Goal: Feedback & Contribution: Contribute content

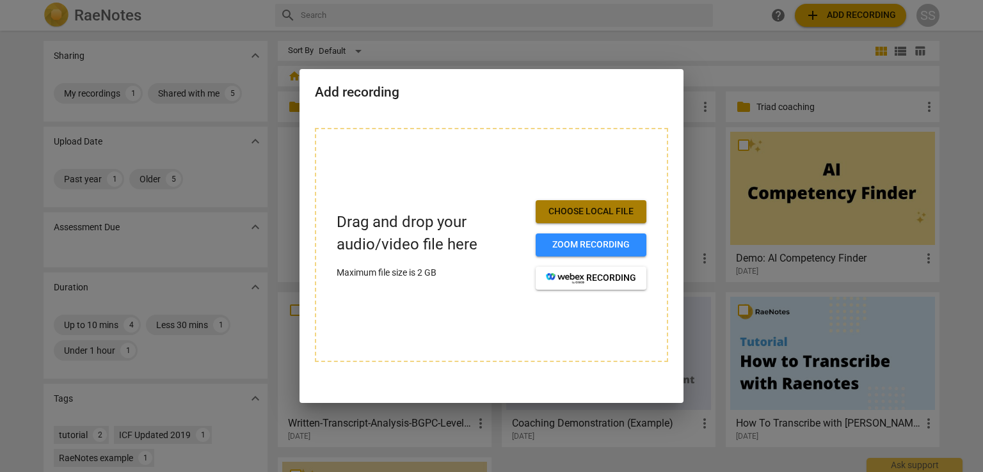
click at [599, 207] on span "Choose local file" at bounding box center [591, 212] width 90 height 13
click at [405, 252] on p "Drag and drop your audio/video file here" at bounding box center [431, 233] width 189 height 45
click at [431, 257] on div "Drag and drop your audio/video file here Maximum file size is 2 GB" at bounding box center [431, 245] width 189 height 69
click at [427, 246] on p "Drag and drop your audio/video file here" at bounding box center [431, 233] width 189 height 45
click at [420, 274] on p "Maximum file size is 2 GB" at bounding box center [431, 272] width 189 height 13
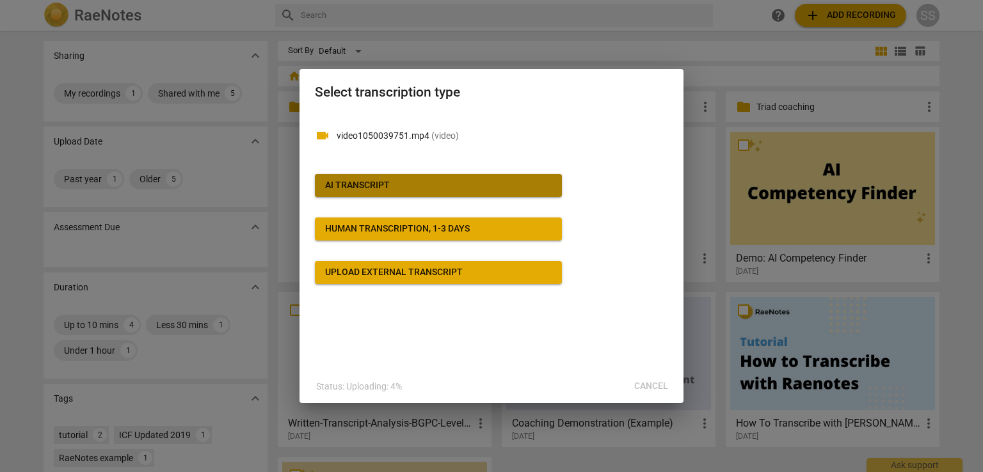
click at [399, 182] on span "AI Transcript" at bounding box center [438, 185] width 227 height 13
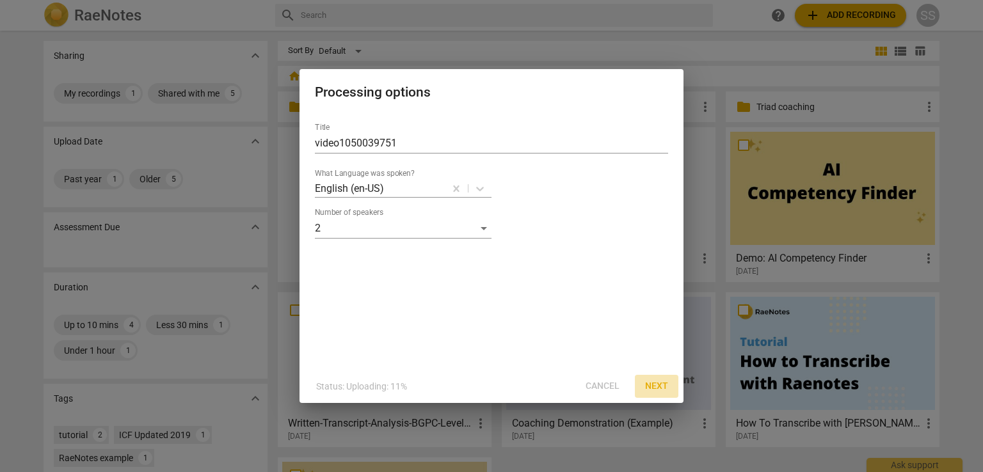
click at [657, 387] on span "Next" at bounding box center [656, 386] width 23 height 13
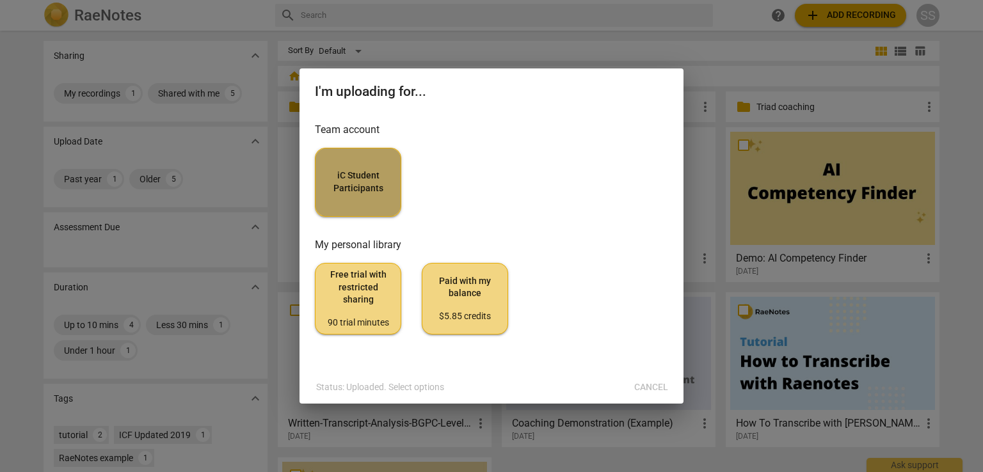
click at [380, 192] on span "iC Student Participants" at bounding box center [358, 182] width 65 height 25
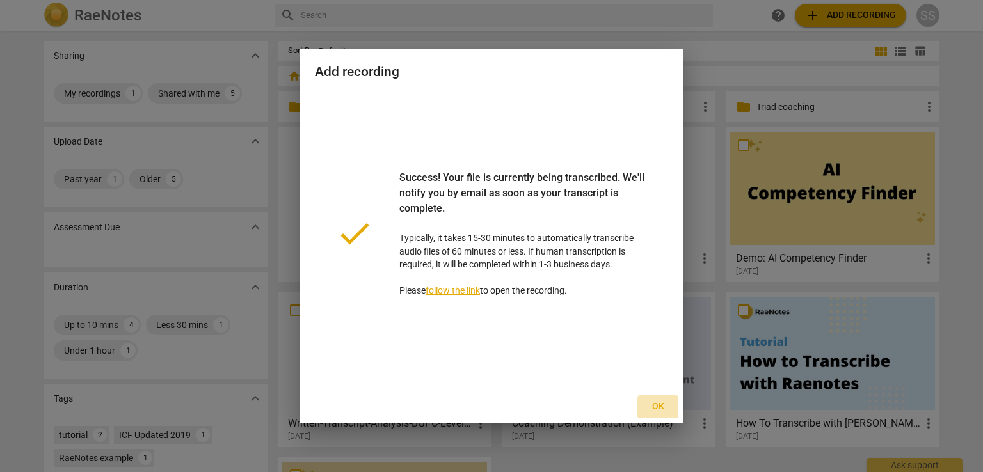
click at [658, 408] on span "Ok" at bounding box center [658, 407] width 20 height 13
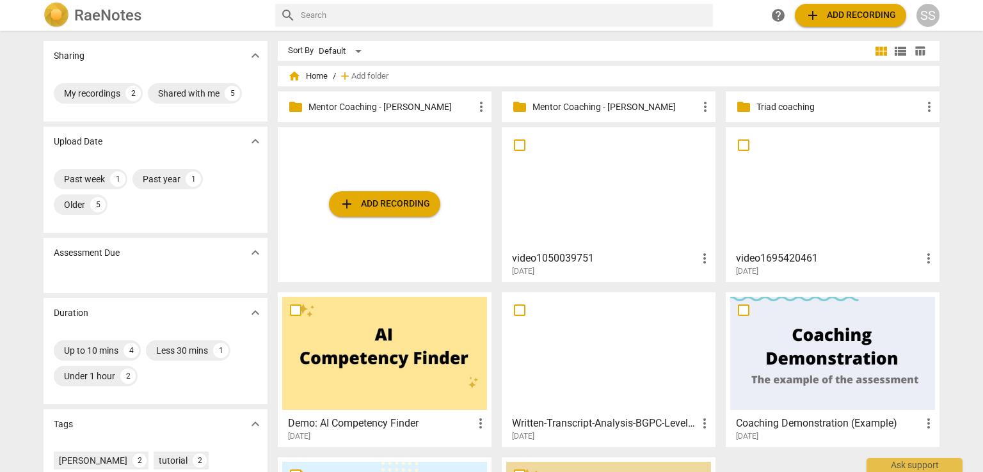
click at [389, 103] on p "Mentor Coaching - [PERSON_NAME]" at bounding box center [391, 107] width 165 height 13
click at [768, 200] on div at bounding box center [832, 188] width 205 height 113
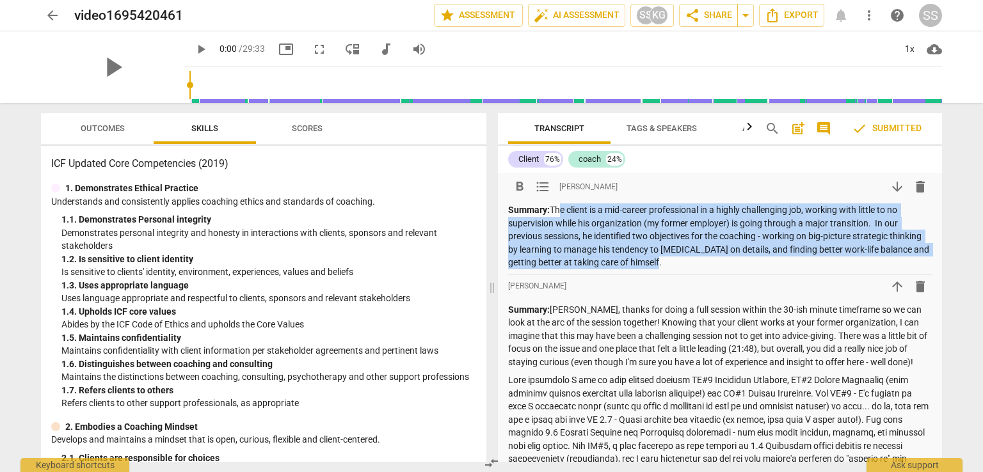
drag, startPoint x: 697, startPoint y: 261, endPoint x: 554, endPoint y: 210, distance: 151.7
click at [554, 210] on p "Summary: The client is a mid-career professional in a highly challenging job, w…" at bounding box center [720, 237] width 424 height 66
copy p "The client is a mid-career professional in a highly challenging job, working wi…"
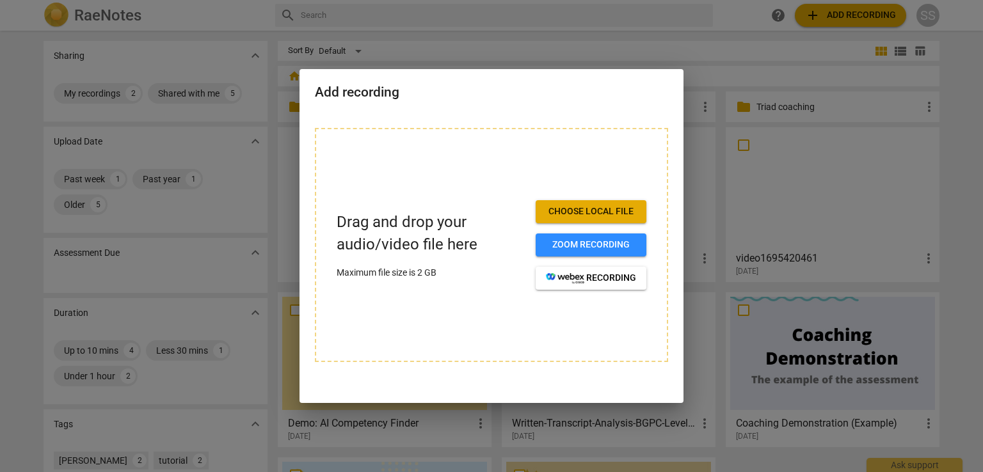
click at [584, 246] on span "Zoom recording" at bounding box center [591, 245] width 90 height 13
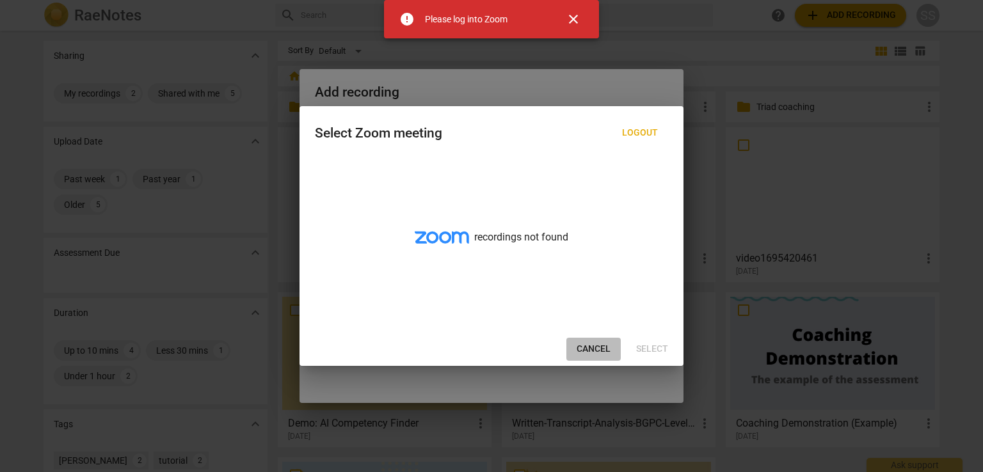
click at [601, 347] on span "Cancel" at bounding box center [594, 349] width 34 height 13
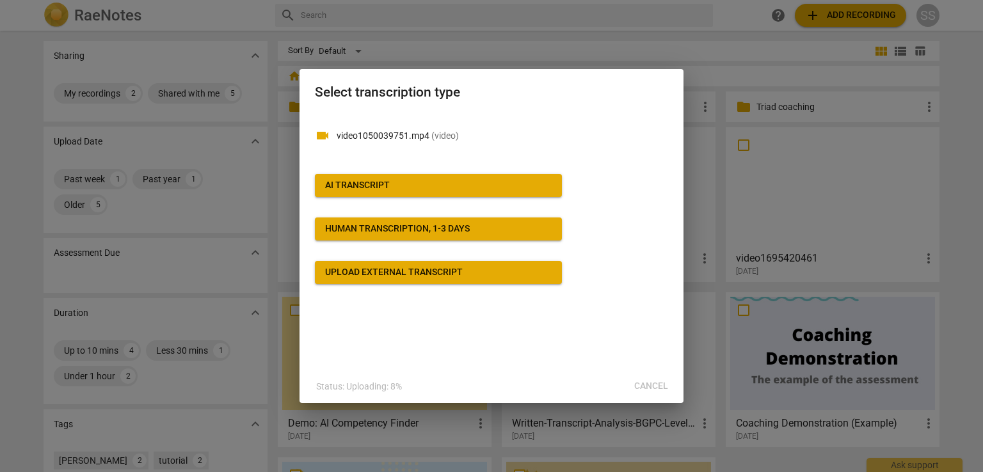
click at [654, 388] on div "Status: Uploading: 8% Cancel" at bounding box center [491, 386] width 379 height 23
click at [858, 99] on div at bounding box center [491, 236] width 983 height 472
click at [738, 70] on div at bounding box center [491, 236] width 983 height 472
click at [455, 430] on div at bounding box center [491, 236] width 983 height 472
click at [286, 250] on div at bounding box center [491, 236] width 983 height 472
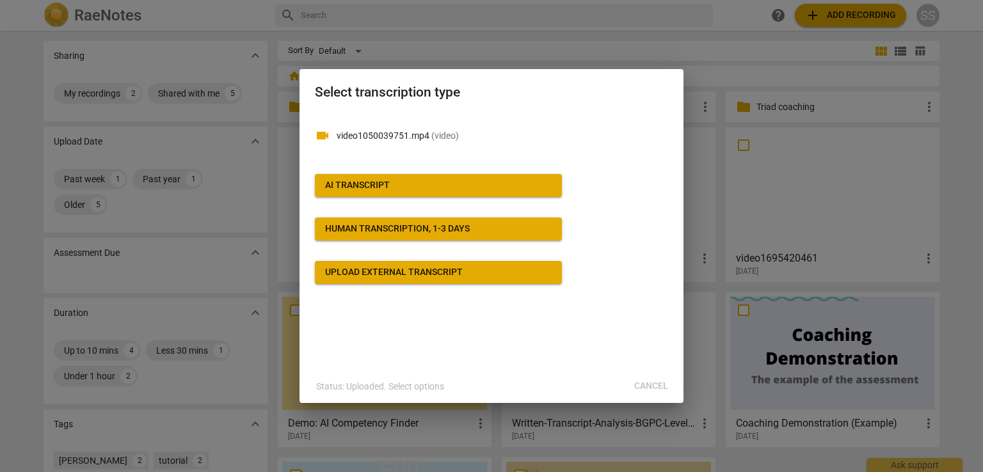
click at [855, 98] on div at bounding box center [491, 236] width 983 height 472
click at [430, 389] on p "Status: Uploaded. Select options" at bounding box center [380, 386] width 128 height 13
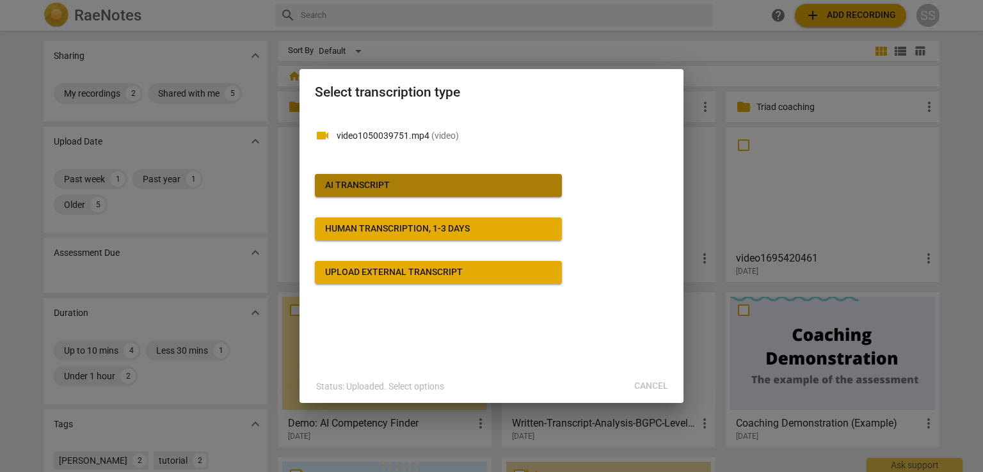
click at [388, 185] on div "AI Transcript" at bounding box center [357, 185] width 65 height 13
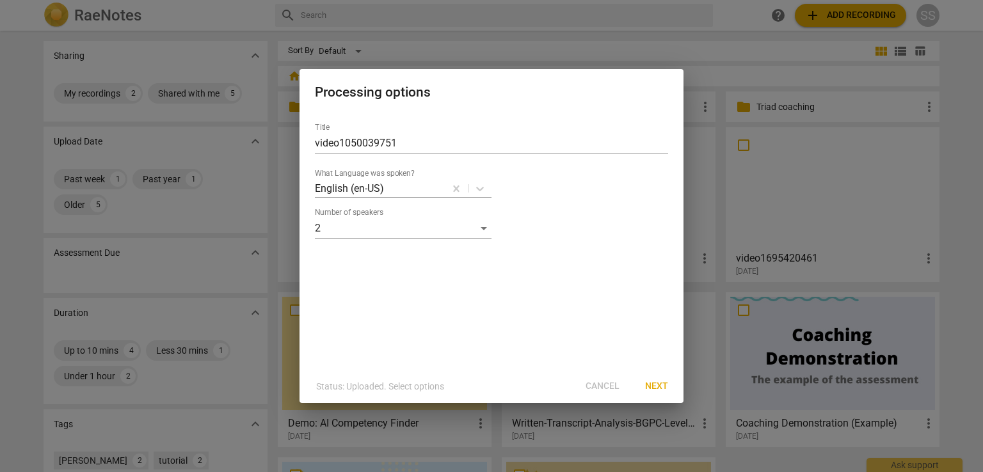
click at [853, 269] on div at bounding box center [491, 236] width 983 height 472
click at [597, 389] on div "Status: Uploaded. Select options Cancel Next" at bounding box center [491, 386] width 379 height 23
click at [660, 384] on span "Next" at bounding box center [656, 386] width 23 height 13
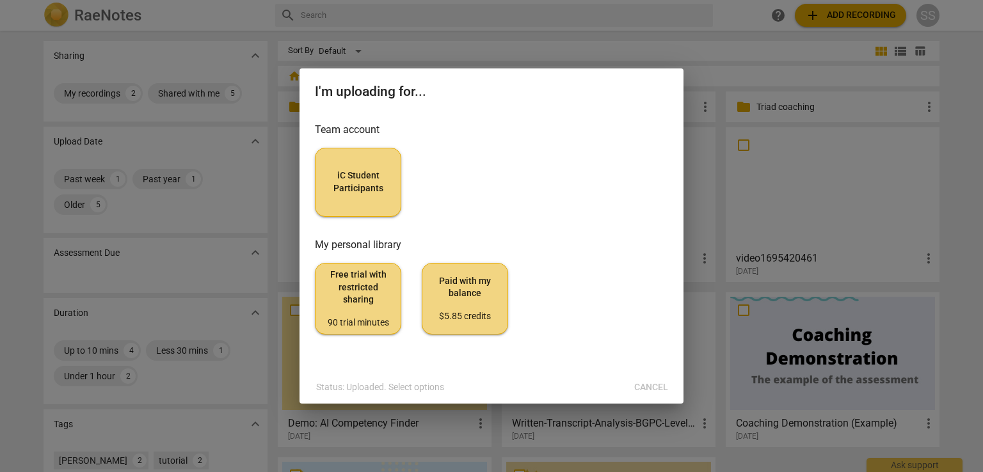
click at [727, 72] on div at bounding box center [491, 236] width 983 height 472
drag, startPoint x: 727, startPoint y: 75, endPoint x: 714, endPoint y: 68, distance: 14.1
click at [714, 68] on div at bounding box center [491, 236] width 983 height 472
click at [647, 389] on div "Status: Uploaded. Select options Cancel" at bounding box center [491, 387] width 379 height 23
click at [433, 49] on div at bounding box center [491, 236] width 983 height 472
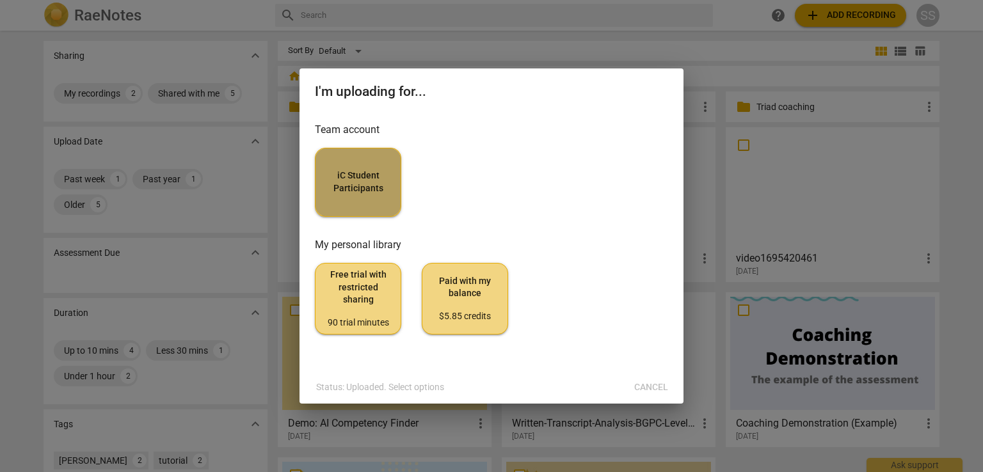
click at [359, 188] on span "iC Student Participants" at bounding box center [358, 182] width 65 height 25
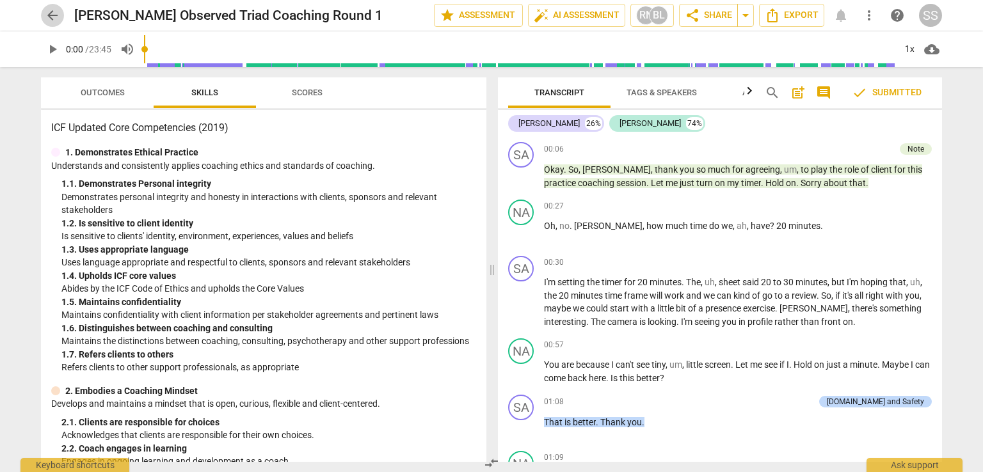
click at [52, 13] on span "arrow_back" at bounding box center [52, 15] width 15 height 15
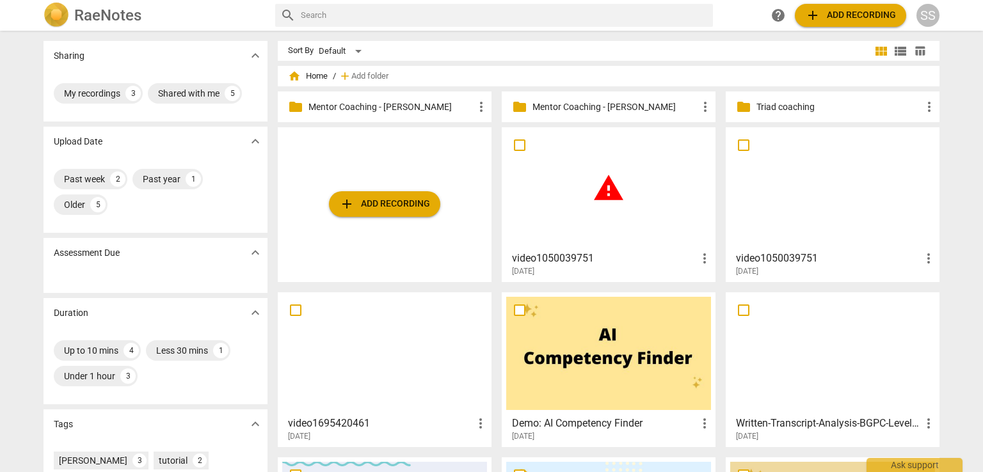
click at [820, 234] on div at bounding box center [832, 188] width 205 height 113
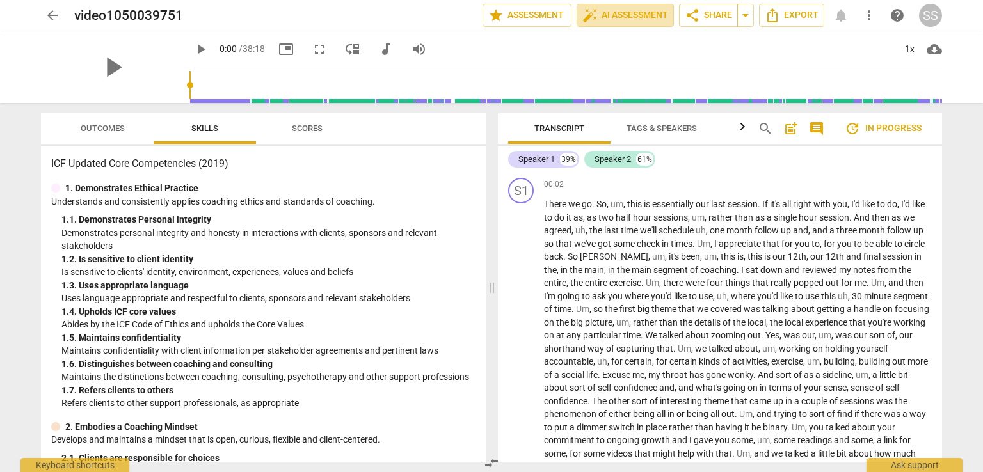
click at [631, 17] on span "auto_fix_high AI Assessment" at bounding box center [626, 15] width 86 height 15
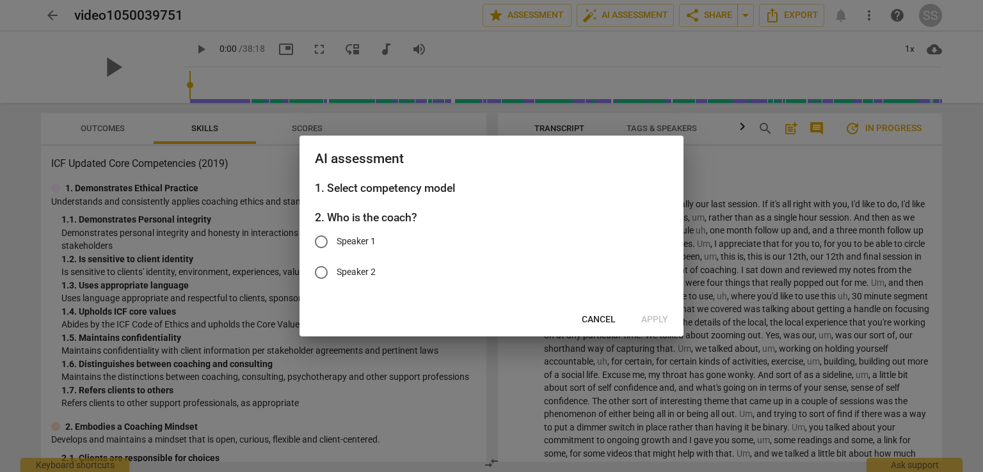
click at [323, 243] on input "Speaker 1" at bounding box center [321, 242] width 31 height 31
radio input "true"
click at [655, 319] on span "Apply" at bounding box center [654, 320] width 27 height 13
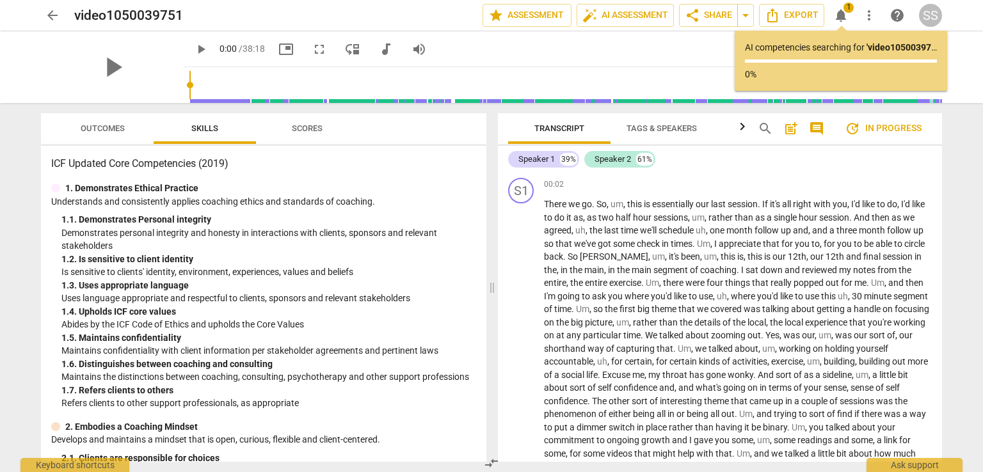
click at [663, 129] on span "Tags & Speakers" at bounding box center [662, 129] width 70 height 10
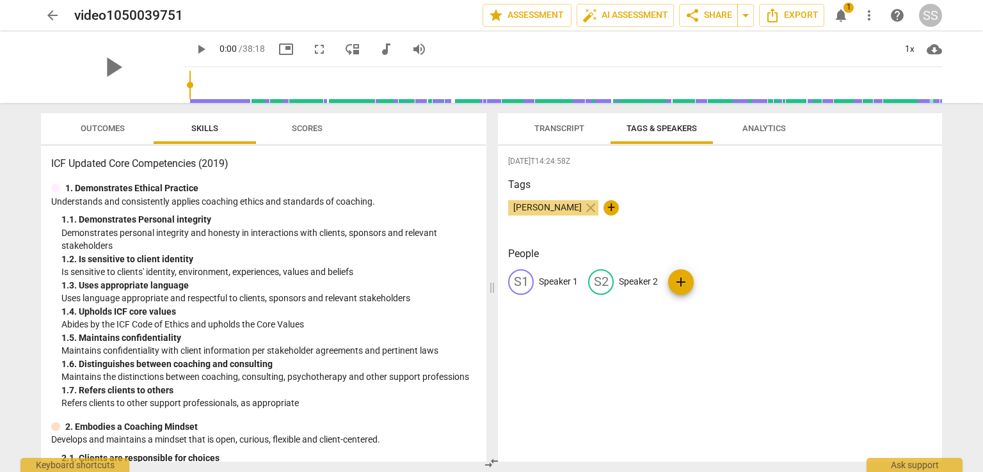
click at [521, 285] on div "S1" at bounding box center [521, 283] width 26 height 26
click at [724, 280] on p "Speaker 2" at bounding box center [721, 281] width 39 height 13
type input "[PERSON_NAME]"
click at [791, 341] on div "[DATE]T14:24:58Z Tags [PERSON_NAME] close + People S1 Speaker 1 edit [PERSON_NA…" at bounding box center [720, 304] width 444 height 316
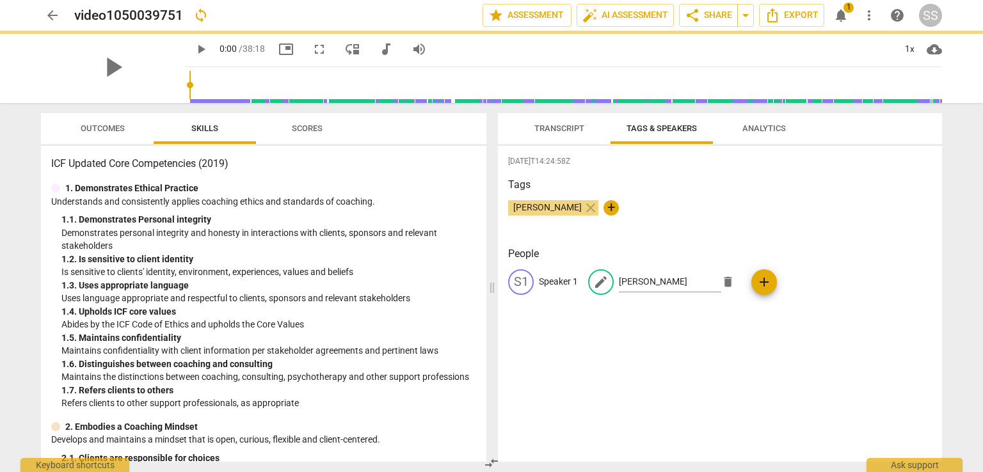
click at [763, 282] on div "S1 Speaker 1 edit [PERSON_NAME] G delete add" at bounding box center [720, 288] width 424 height 36
click at [560, 282] on p "Speaker 1" at bounding box center [558, 281] width 39 height 13
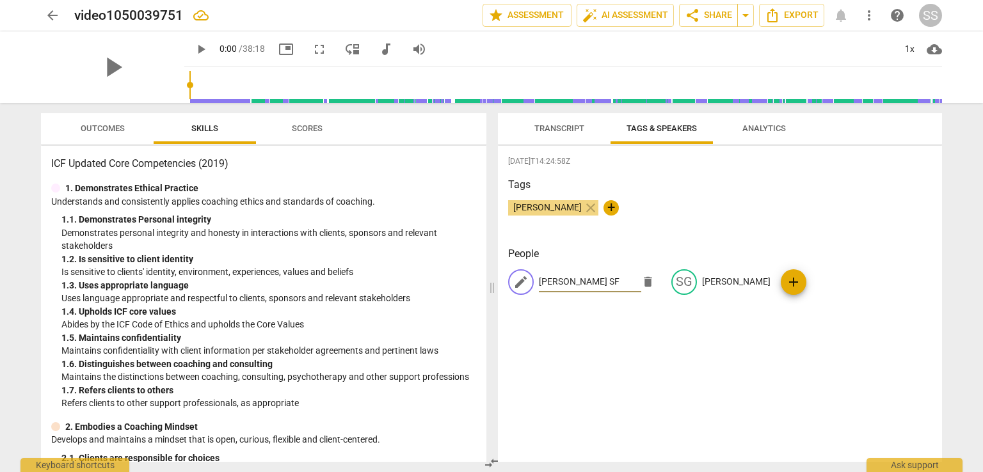
type input "[PERSON_NAME] SF"
click at [614, 332] on div "[DATE]T14:24:58Z Tags [PERSON_NAME] close + People edit [PERSON_NAME] SF delete…" at bounding box center [720, 304] width 444 height 316
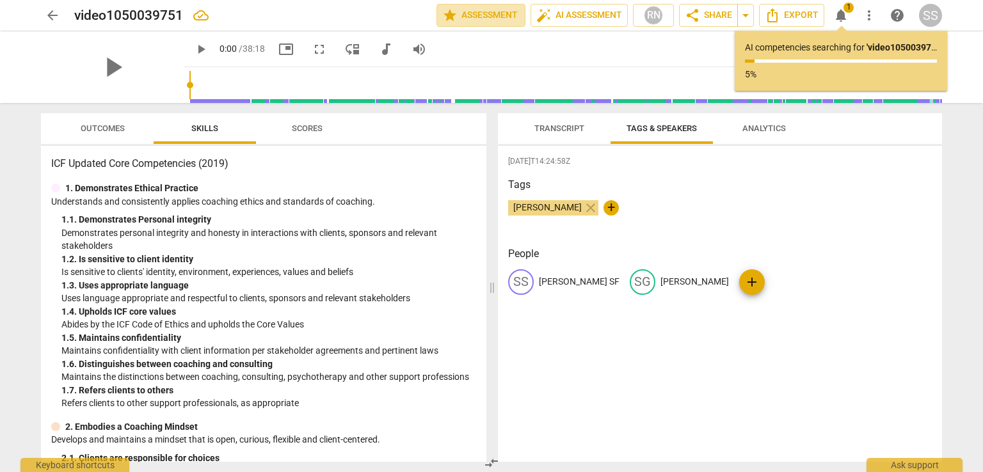
click at [489, 18] on span "star Assessment" at bounding box center [480, 15] width 77 height 15
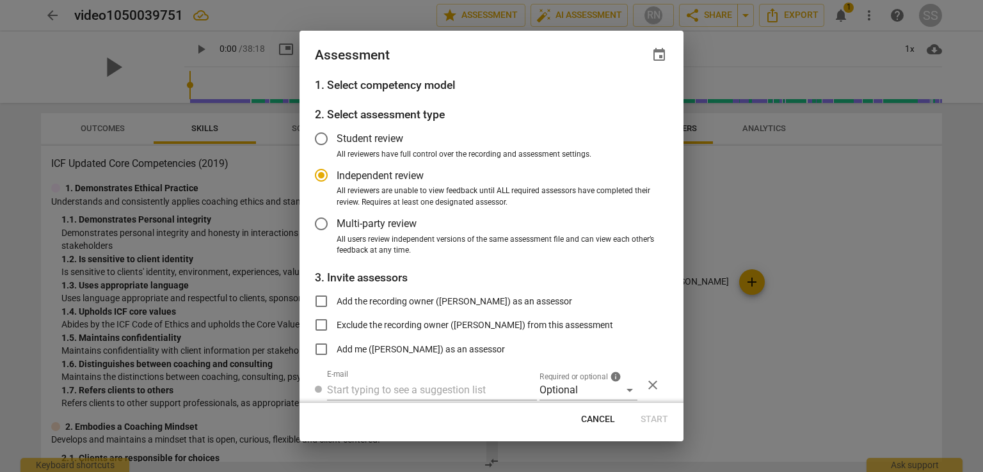
radio input "false"
click at [323, 138] on input "Student review" at bounding box center [321, 139] width 31 height 31
click at [721, 218] on div at bounding box center [491, 236] width 983 height 472
radio input "false"
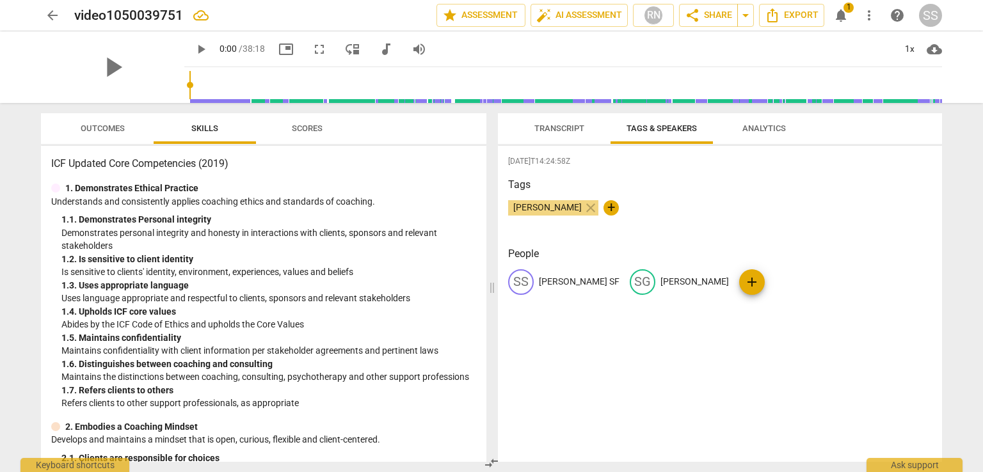
click at [558, 126] on span "Transcript" at bounding box center [560, 129] width 50 height 10
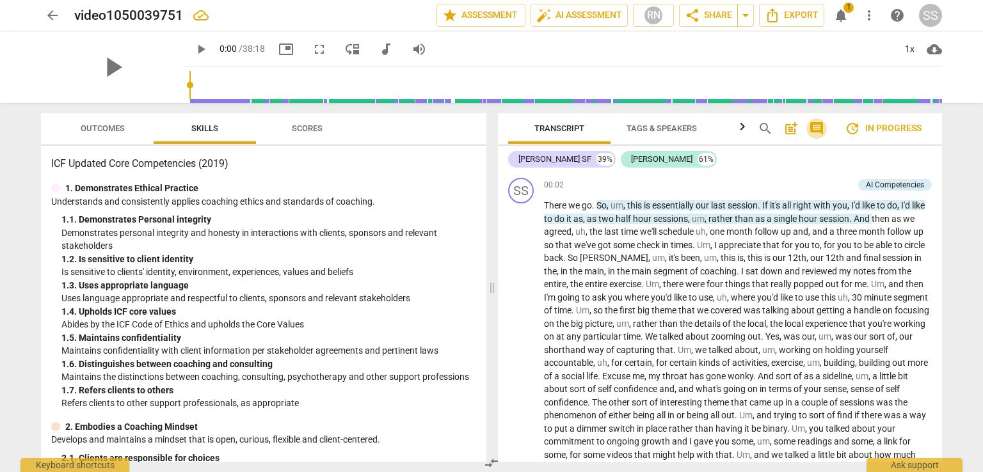
click at [814, 124] on span "comment" at bounding box center [816, 128] width 15 height 15
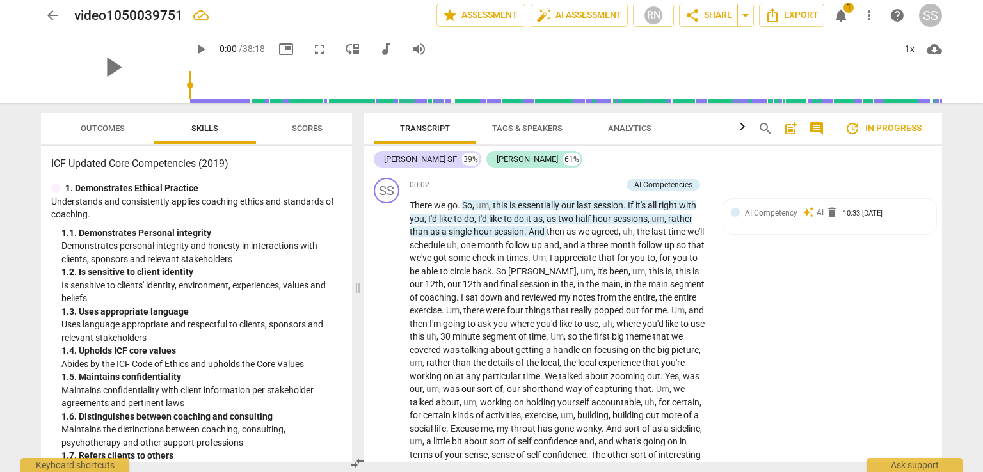
click at [791, 129] on span "post_add" at bounding box center [791, 128] width 15 height 15
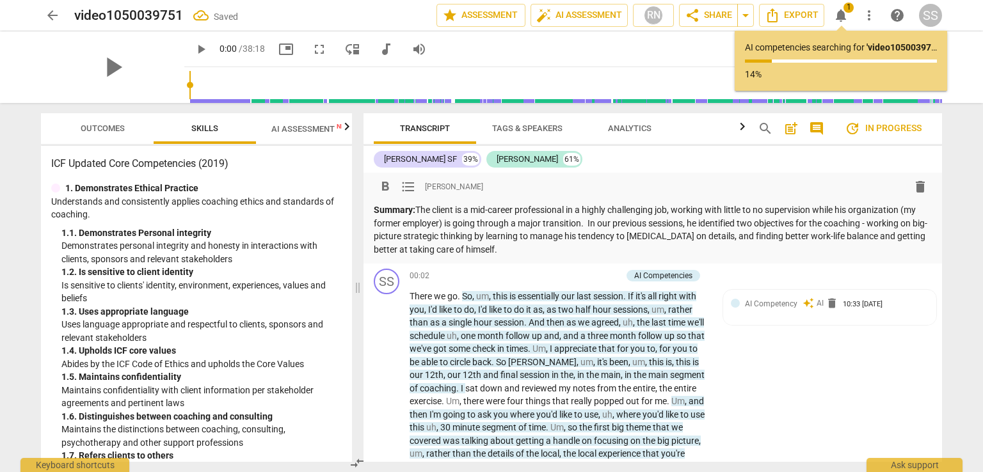
click at [545, 249] on p "Summary: The client is a mid-career professional in a highly challenging job, w…" at bounding box center [653, 230] width 558 height 52
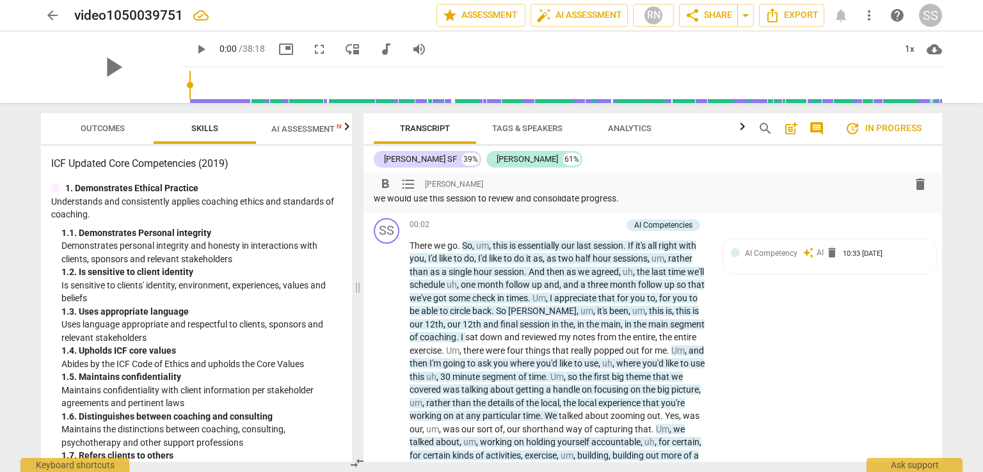
scroll to position [128, 0]
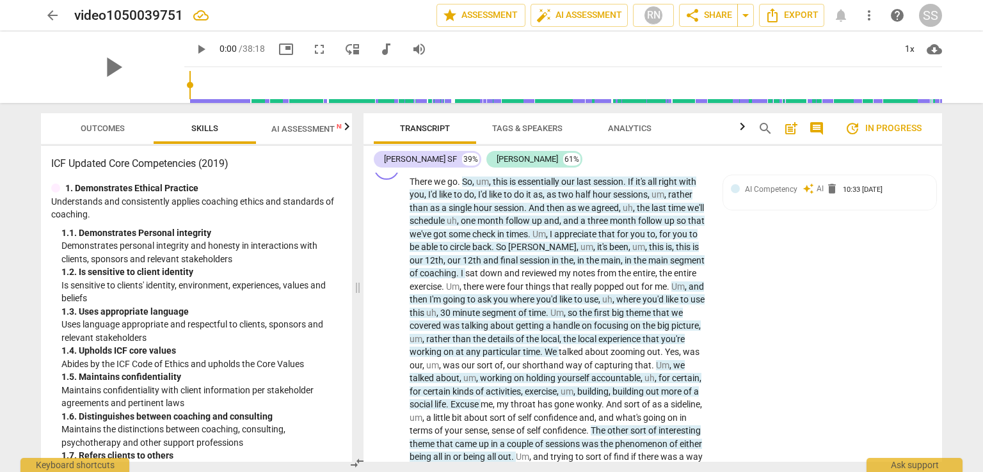
click at [704, 326] on p "There we go . So , um , this is essentially our last session . If it's all righ…" at bounding box center [560, 391] width 300 height 433
drag, startPoint x: 708, startPoint y: 326, endPoint x: 781, endPoint y: 344, distance: 75.3
click at [781, 344] on div "SS play_arrow pause 00:02 + Add competency AI Competencies keyboard_arrow_right…" at bounding box center [653, 381] width 579 height 465
click at [817, 129] on span "comment" at bounding box center [816, 128] width 15 height 15
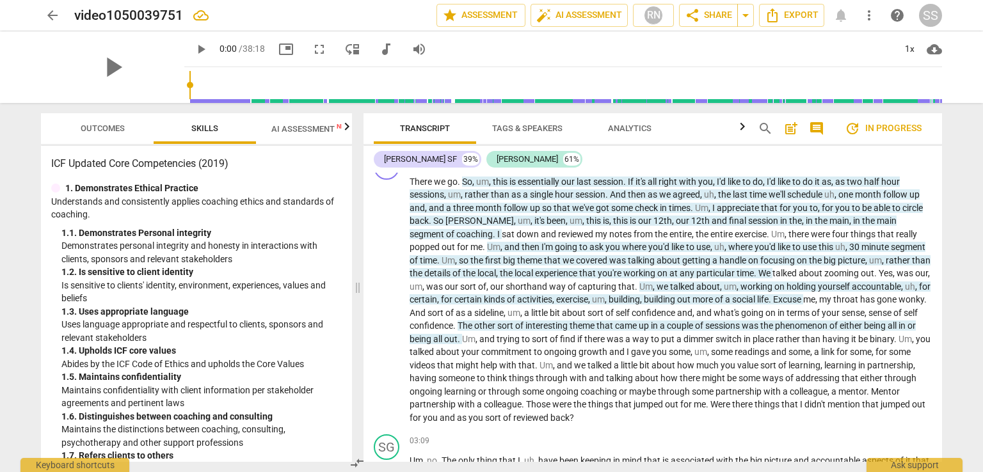
scroll to position [154, 0]
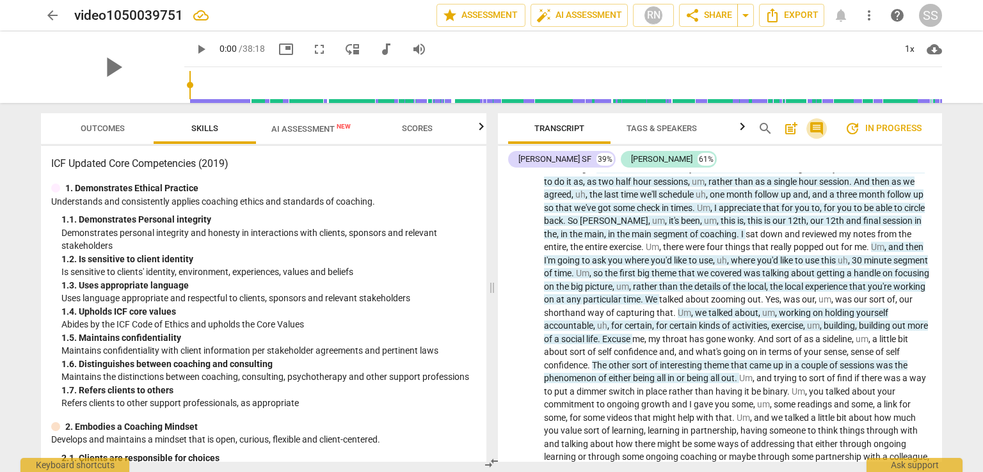
click at [817, 129] on span "comment" at bounding box center [816, 128] width 15 height 15
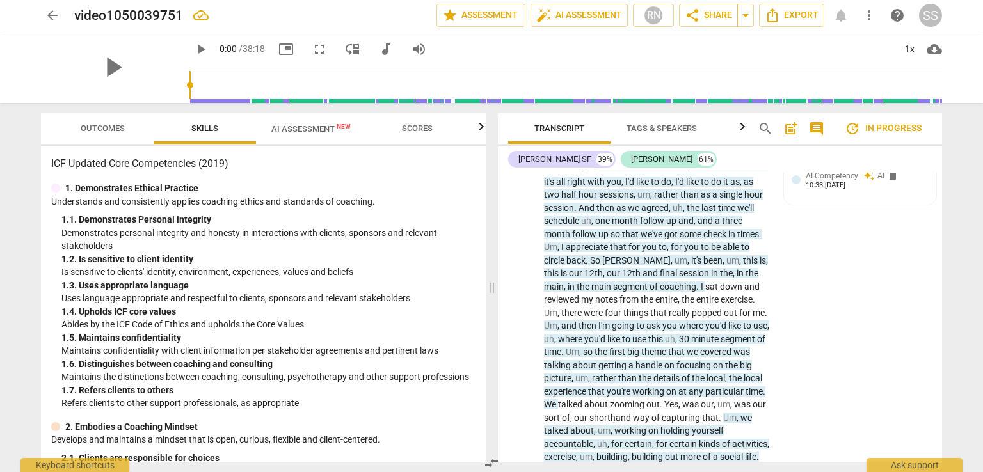
scroll to position [128, 0]
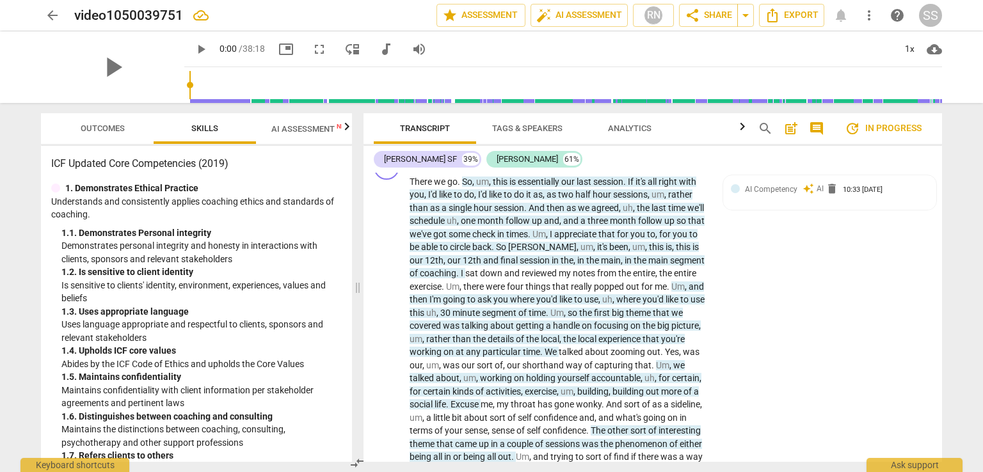
click at [543, 133] on span "Tags & Speakers" at bounding box center [527, 129] width 70 height 10
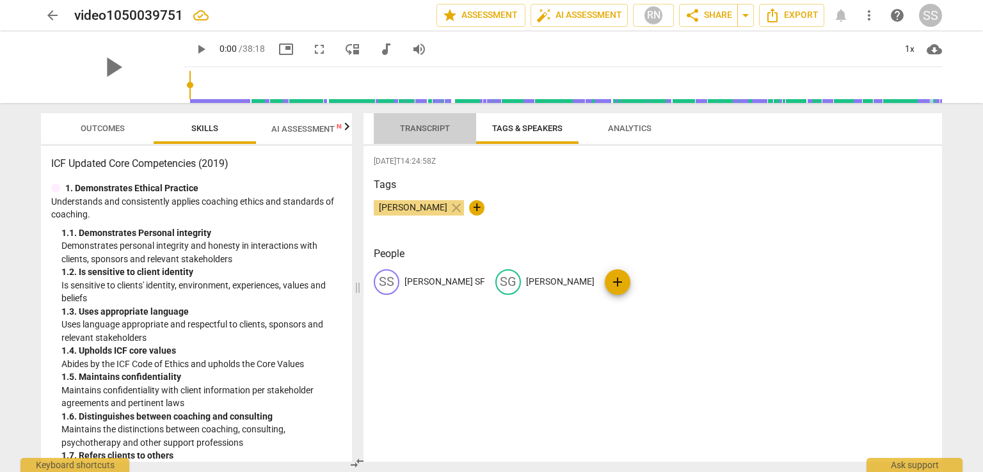
click at [456, 132] on span "Transcript" at bounding box center [425, 128] width 81 height 17
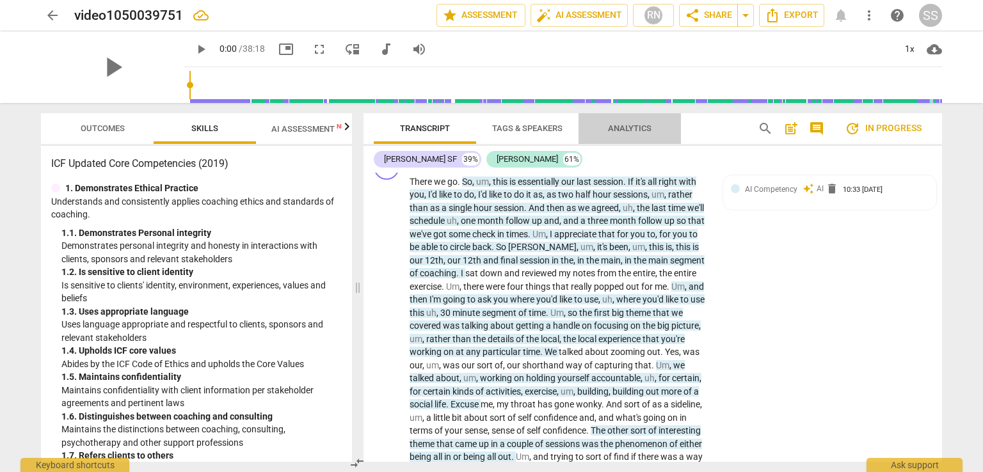
click at [638, 126] on span "Analytics" at bounding box center [630, 129] width 44 height 10
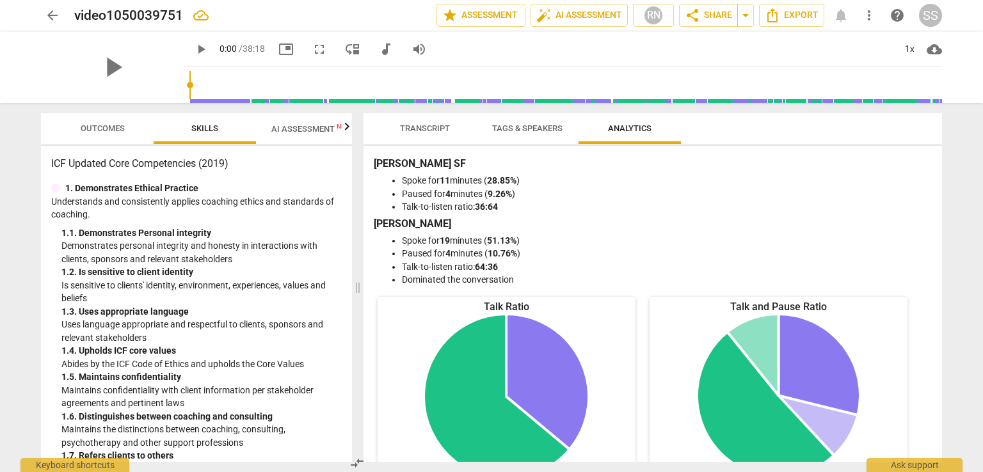
click at [426, 127] on span "Transcript" at bounding box center [425, 129] width 50 height 10
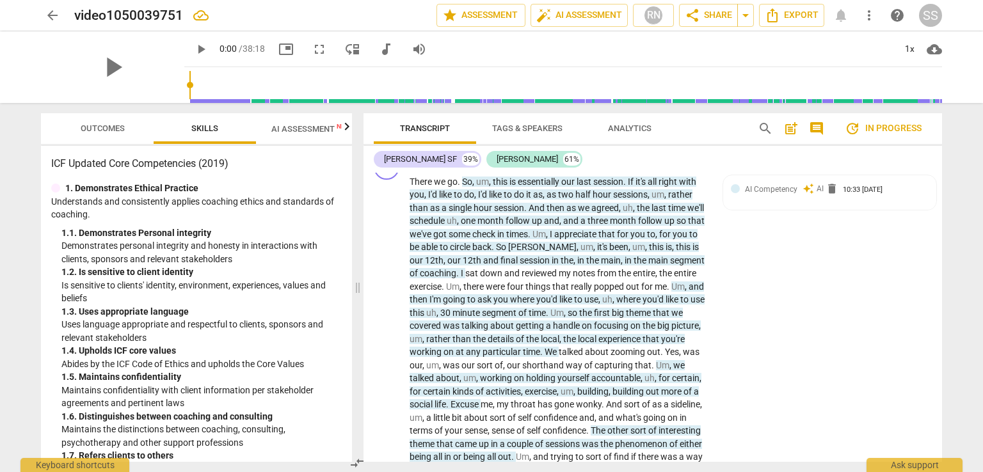
click at [333, 129] on span "AI Assessment New" at bounding box center [310, 129] width 79 height 10
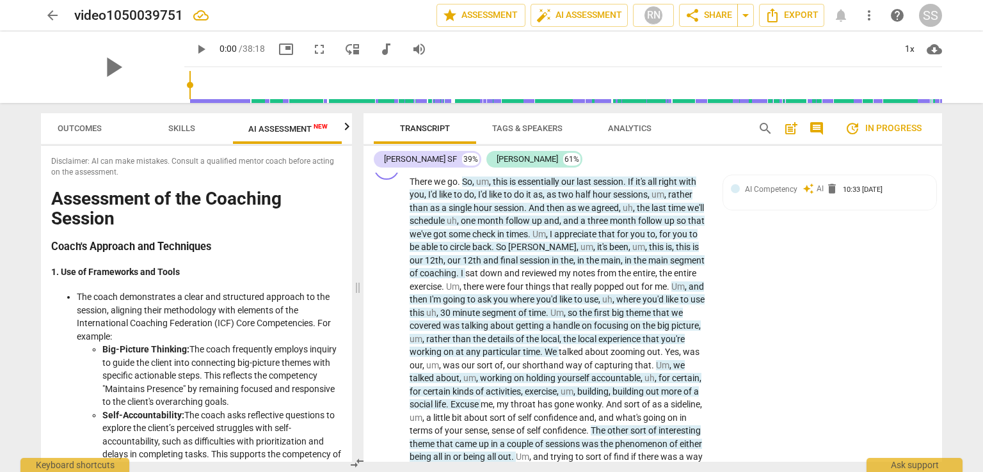
scroll to position [0, 23]
click at [180, 126] on span "Skills" at bounding box center [181, 129] width 27 height 10
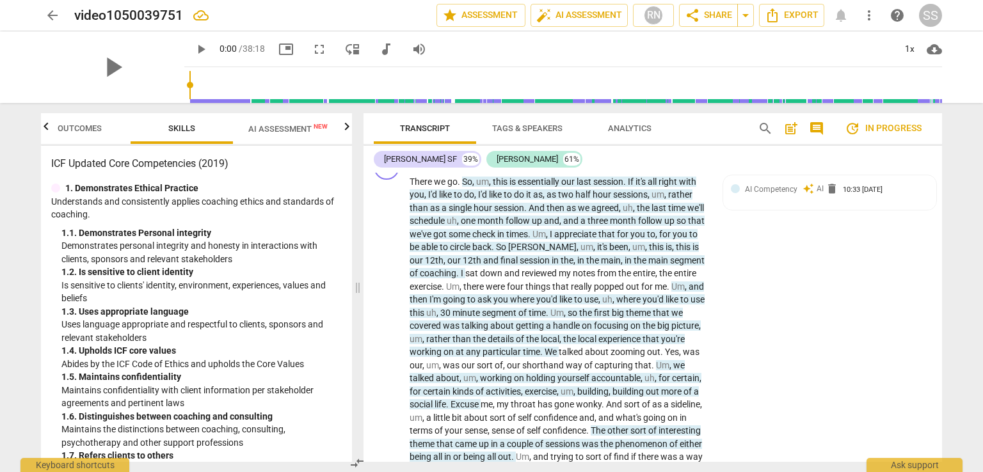
click at [685, 362] on p "There we go . So , um , this is essentially our last session . If it's all righ…" at bounding box center [560, 391] width 300 height 433
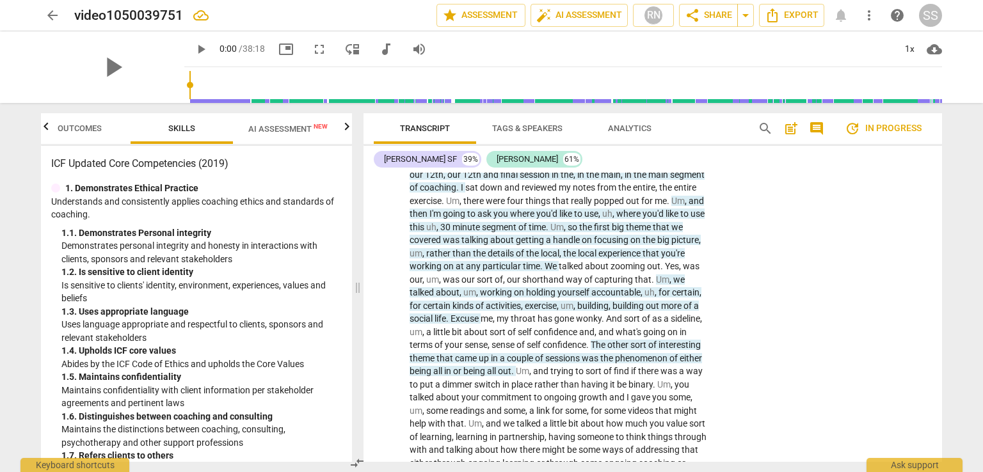
scroll to position [192, 0]
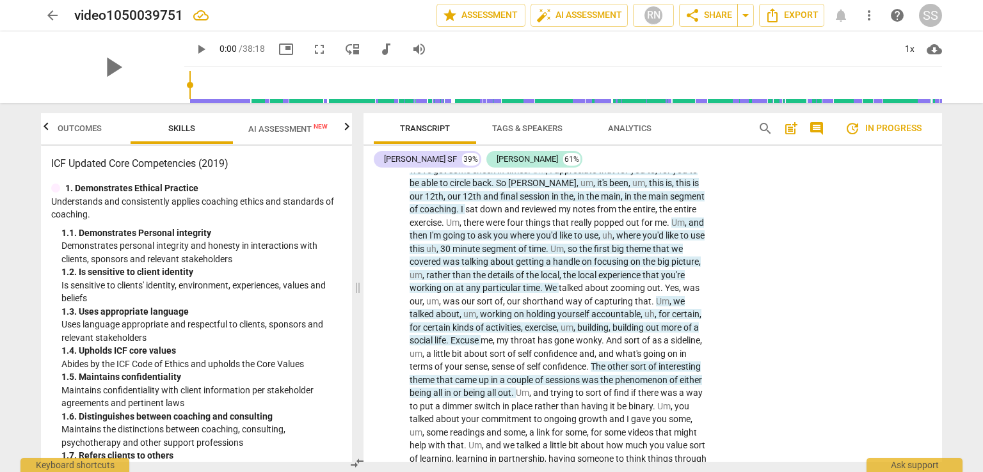
click at [663, 289] on span "." at bounding box center [663, 288] width 4 height 10
drag, startPoint x: 663, startPoint y: 289, endPoint x: 732, endPoint y: 300, distance: 70.0
click at [732, 300] on div "SS play_arrow pause 00:02 + Add competency AI Competencies keyboard_arrow_right…" at bounding box center [653, 317] width 579 height 465
click at [663, 289] on span "." at bounding box center [663, 288] width 4 height 10
click at [790, 131] on span "post_add" at bounding box center [791, 128] width 15 height 15
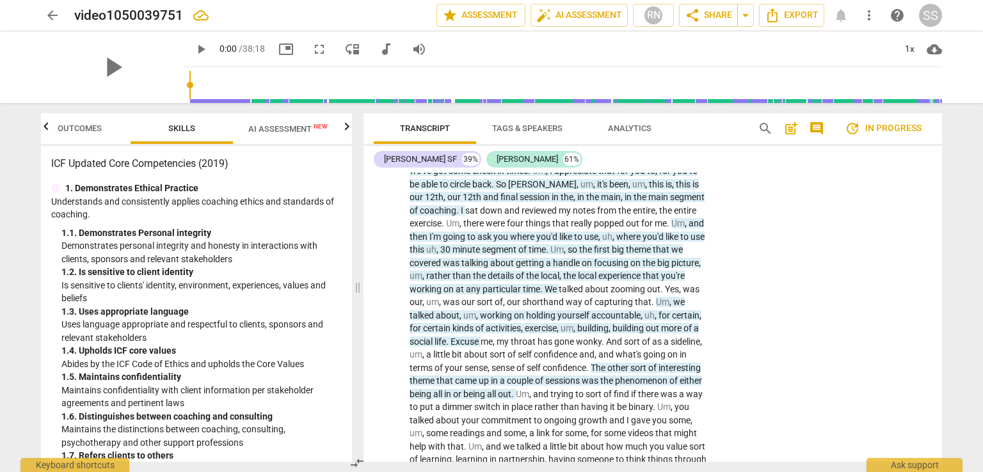
scroll to position [128, 0]
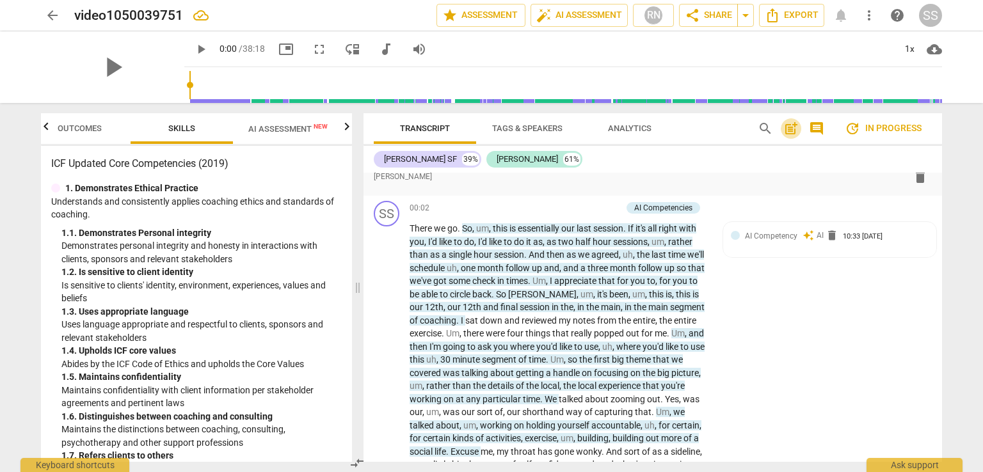
click at [790, 131] on span "post_add" at bounding box center [791, 128] width 15 height 15
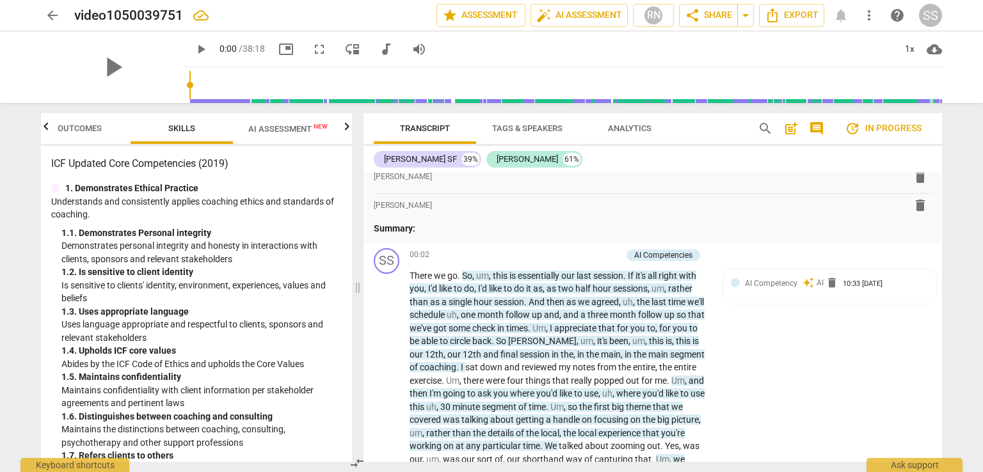
click at [769, 310] on div "SS play_arrow pause 00:02 + Add competency AI Competencies keyboard_arrow_right…" at bounding box center [653, 475] width 579 height 465
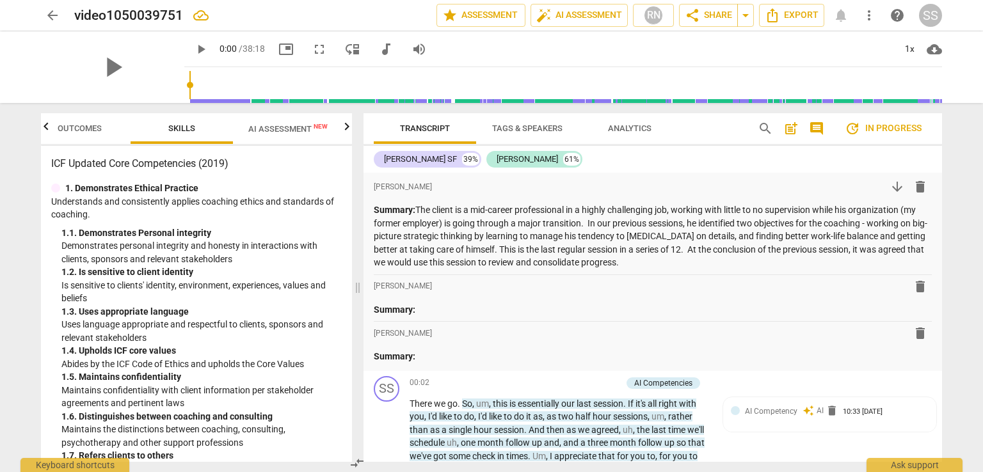
scroll to position [0, 0]
click at [918, 286] on span "delete" at bounding box center [920, 286] width 15 height 15
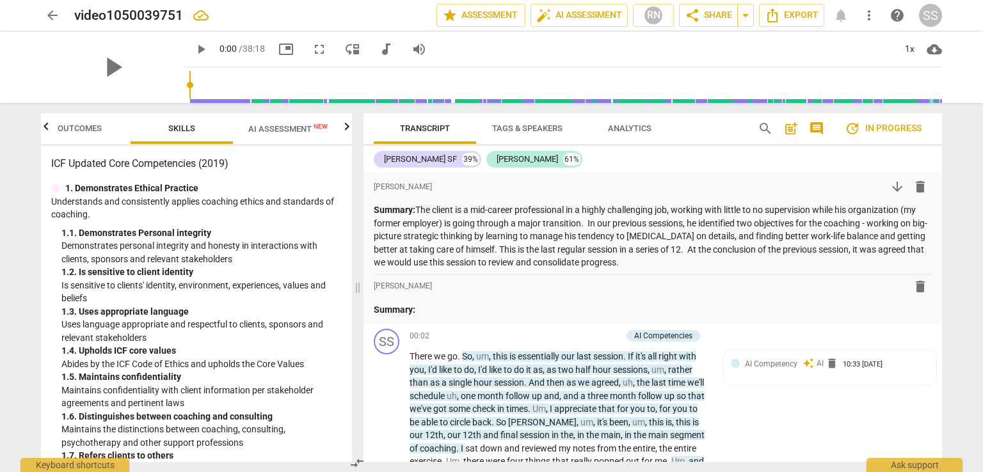
click at [617, 300] on div "format_bold format_list_bulleted [PERSON_NAME] delete Summary:" at bounding box center [653, 296] width 558 height 42
click at [513, 292] on div "format_bold format_list_bulleted [PERSON_NAME] delete" at bounding box center [653, 286] width 558 height 23
click at [921, 286] on span "delete" at bounding box center [920, 286] width 15 height 15
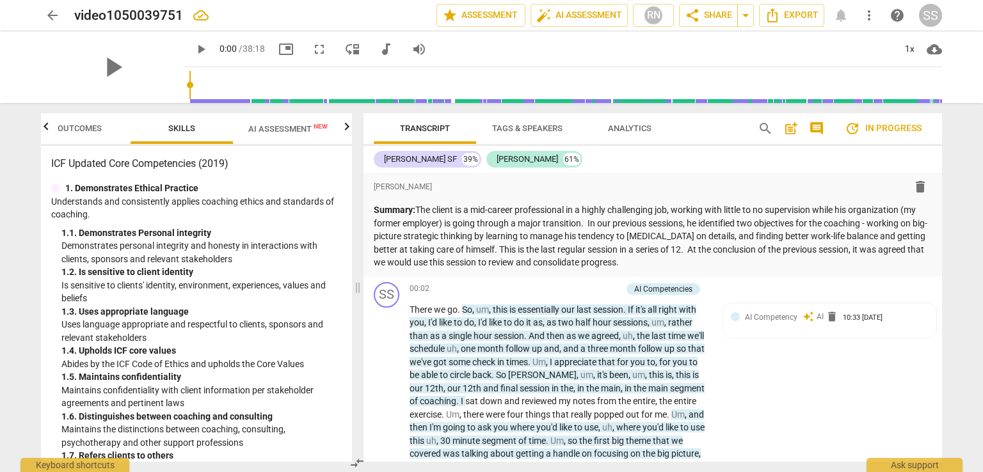
click at [673, 262] on p "Summary: The client is a mid-career professional in a highly challenging job, w…" at bounding box center [653, 237] width 558 height 66
click at [532, 249] on p "Summary: The client is a mid-career professional in a highly challenging job, w…" at bounding box center [653, 237] width 558 height 66
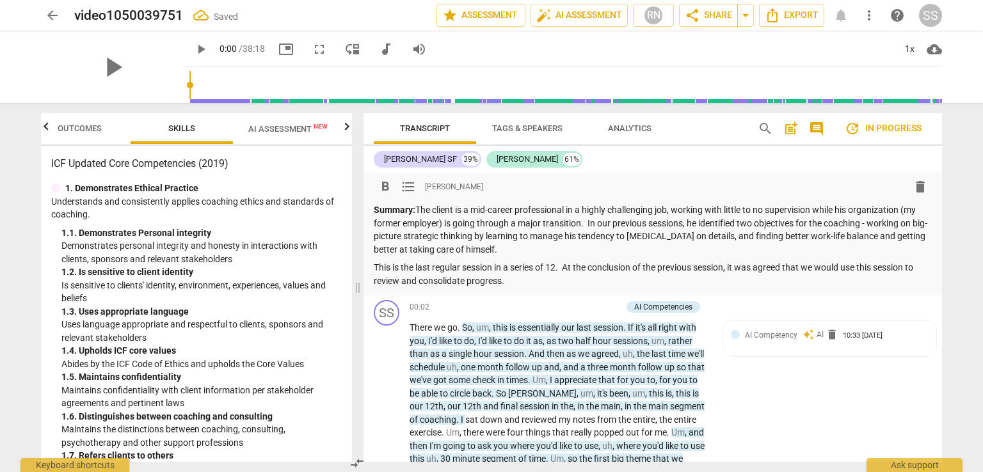
click at [510, 281] on p "This is the last regular session in a series of 12. At the conclusion of the pr…" at bounding box center [653, 274] width 558 height 26
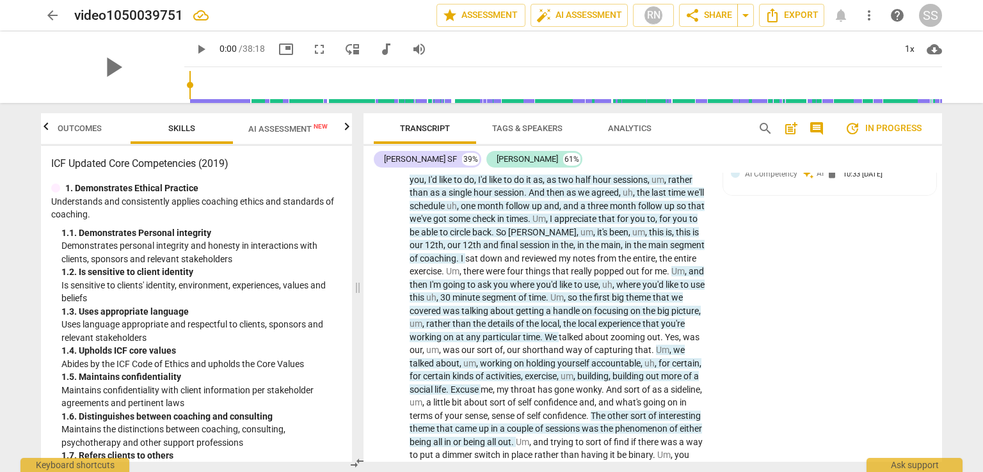
scroll to position [192, 0]
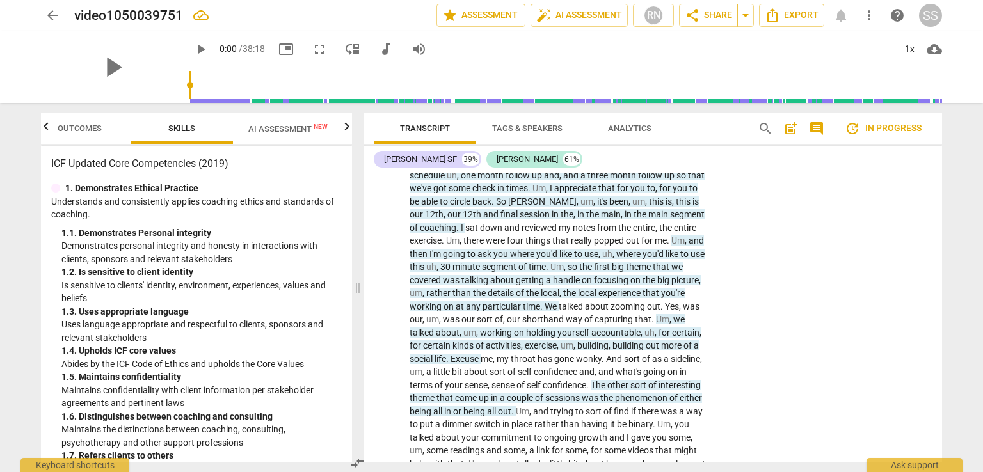
click at [702, 278] on p "There we go . So , um , this is essentially our last session . If it's all righ…" at bounding box center [560, 345] width 300 height 433
click at [640, 128] on span "Analytics" at bounding box center [630, 129] width 44 height 10
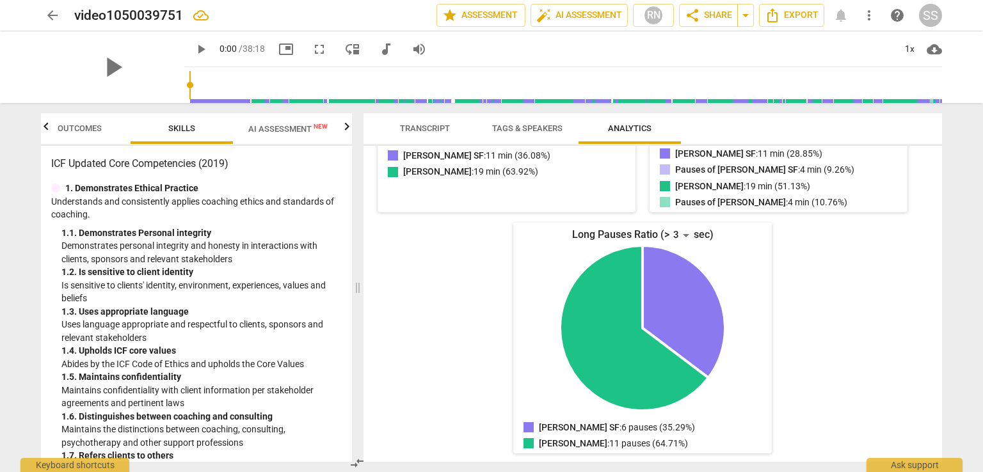
scroll to position [0, 0]
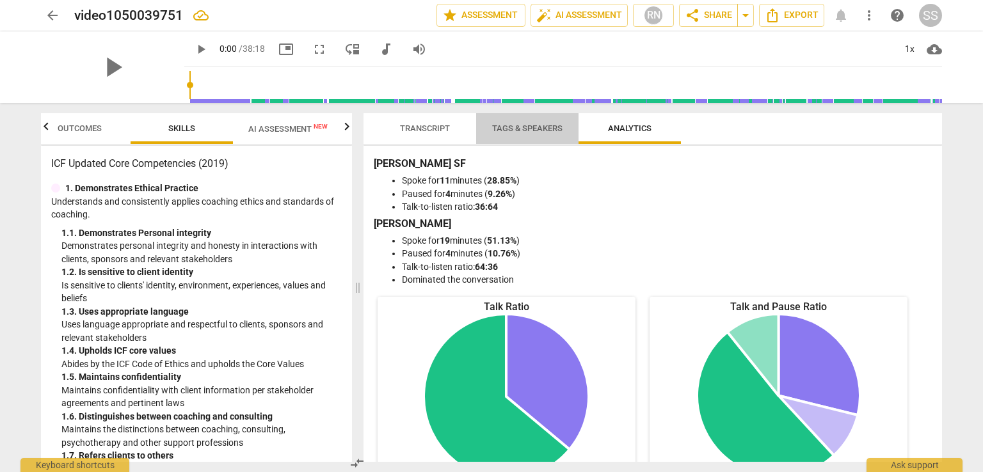
click at [535, 127] on span "Tags & Speakers" at bounding box center [527, 129] width 70 height 10
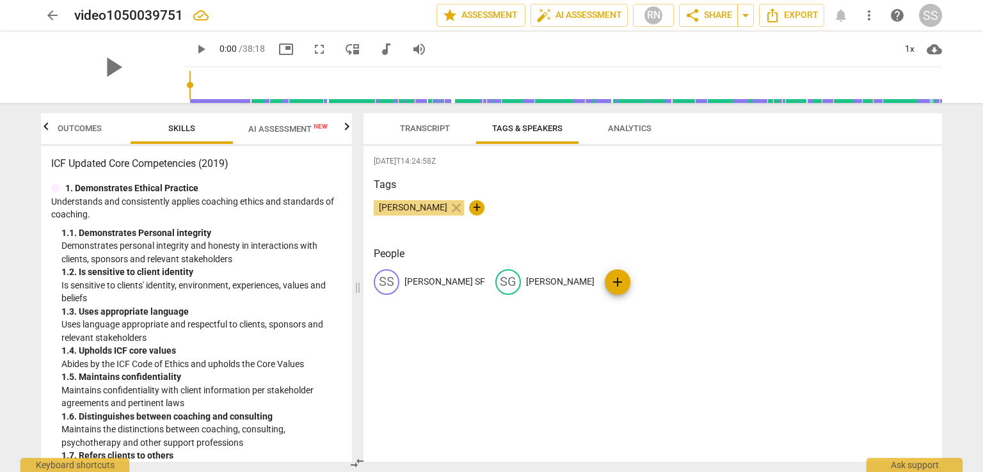
click at [446, 129] on span "Transcript" at bounding box center [425, 129] width 50 height 10
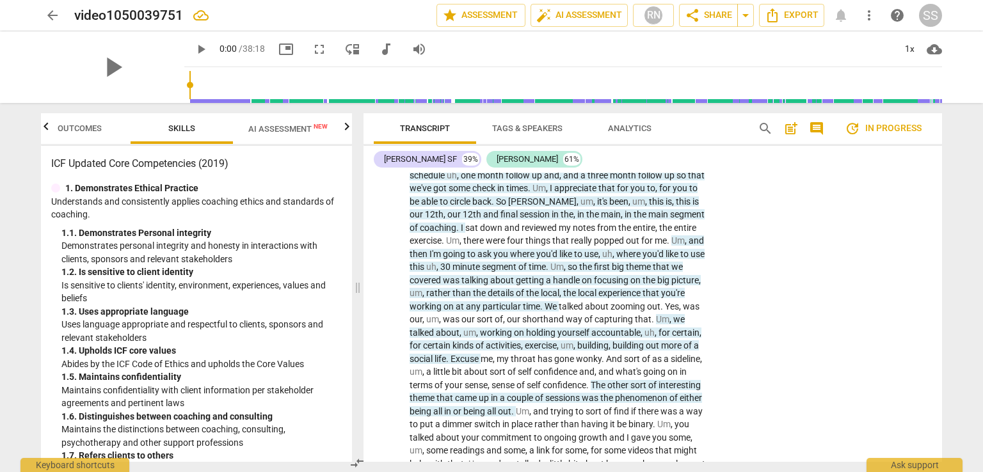
click at [663, 307] on span "." at bounding box center [663, 307] width 4 height 10
drag, startPoint x: 662, startPoint y: 307, endPoint x: 817, endPoint y: 332, distance: 157.0
click at [817, 332] on div "SS play_arrow pause 00:02 + Add competency AI Competencies keyboard_arrow_right…" at bounding box center [653, 335] width 579 height 465
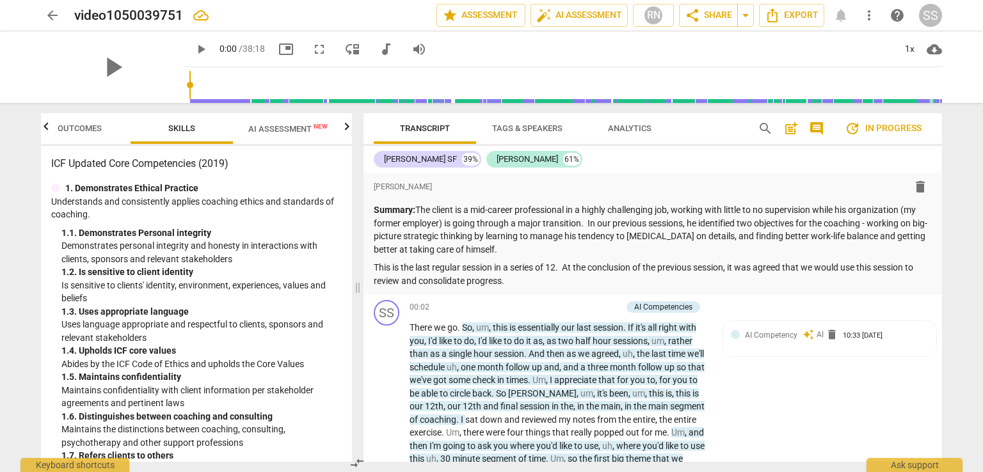
click at [580, 308] on p "Add competency" at bounding box center [591, 308] width 61 height 12
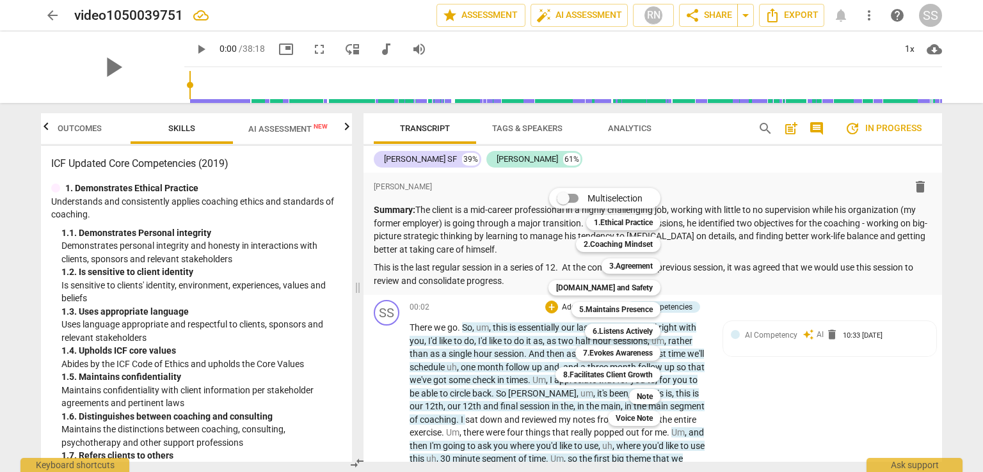
click at [644, 268] on b "3.Agreement" at bounding box center [631, 266] width 44 height 15
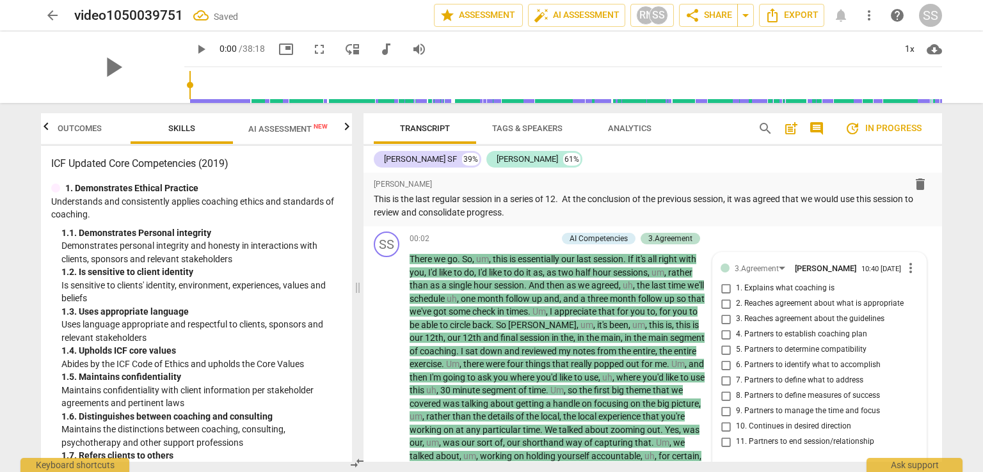
scroll to position [105, 0]
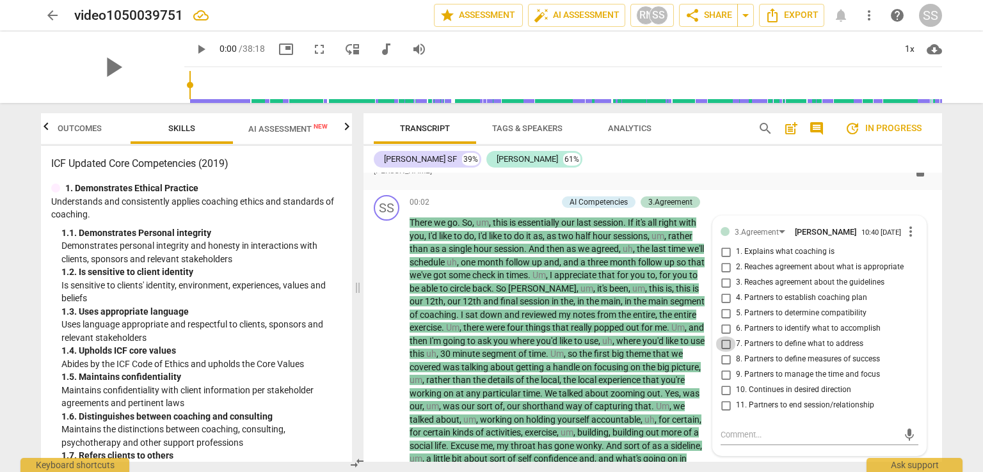
click at [725, 349] on input "7. Partners to define what to address" at bounding box center [726, 344] width 20 height 15
checkbox input "true"
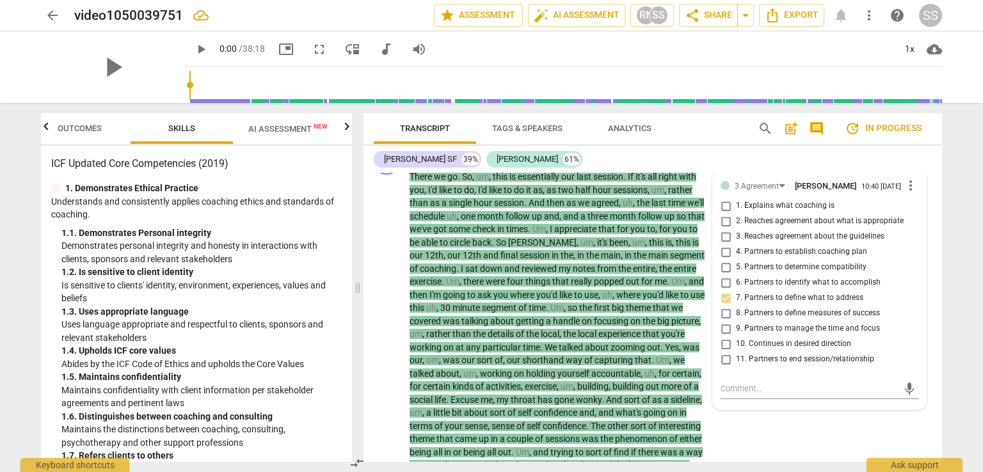
scroll to position [233, 0]
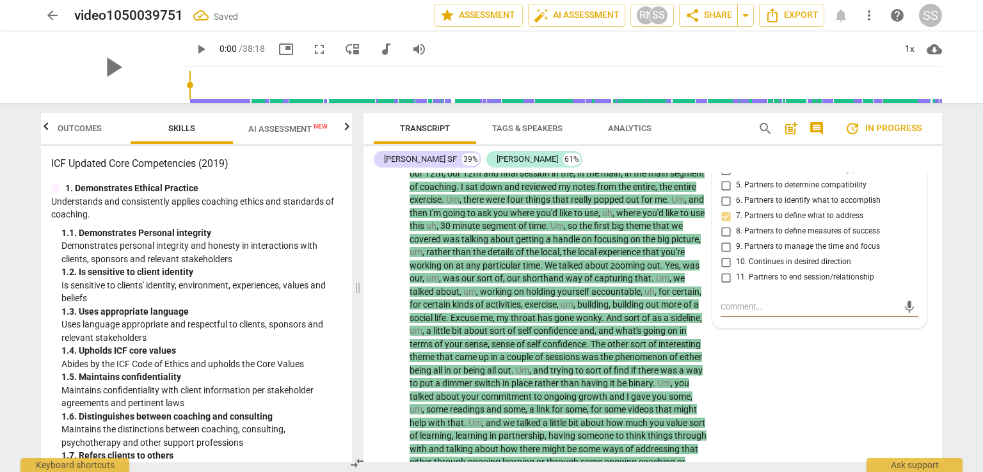
click at [738, 310] on textarea at bounding box center [809, 307] width 177 height 12
type textarea "T"
type textarea "Th"
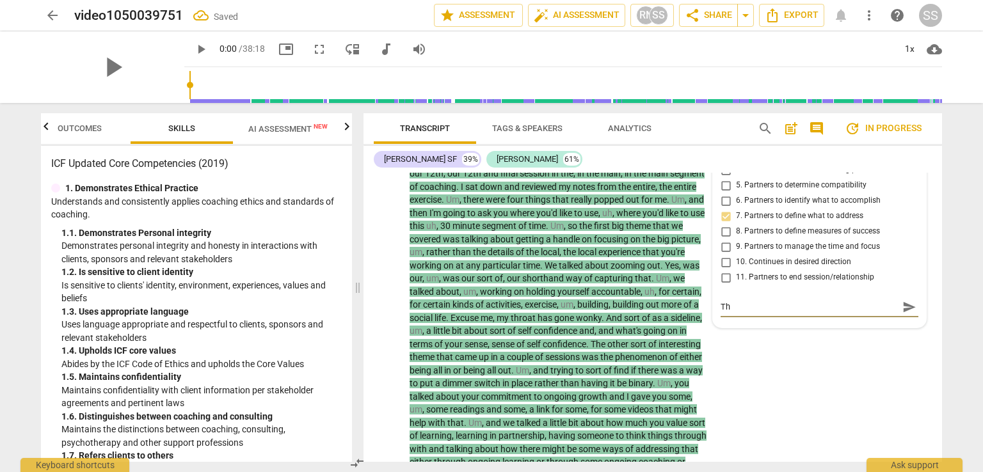
type textarea "The"
type textarea "Thes"
type textarea "These"
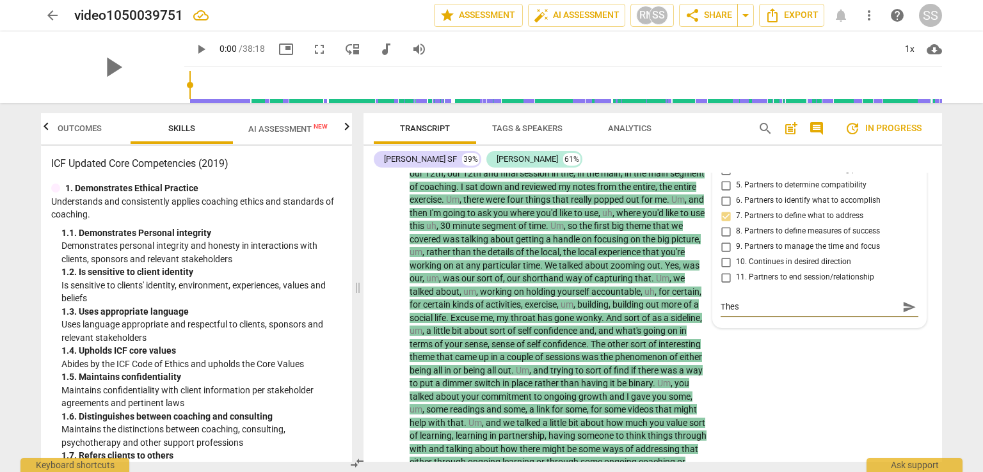
type textarea "These"
type textarea "These e"
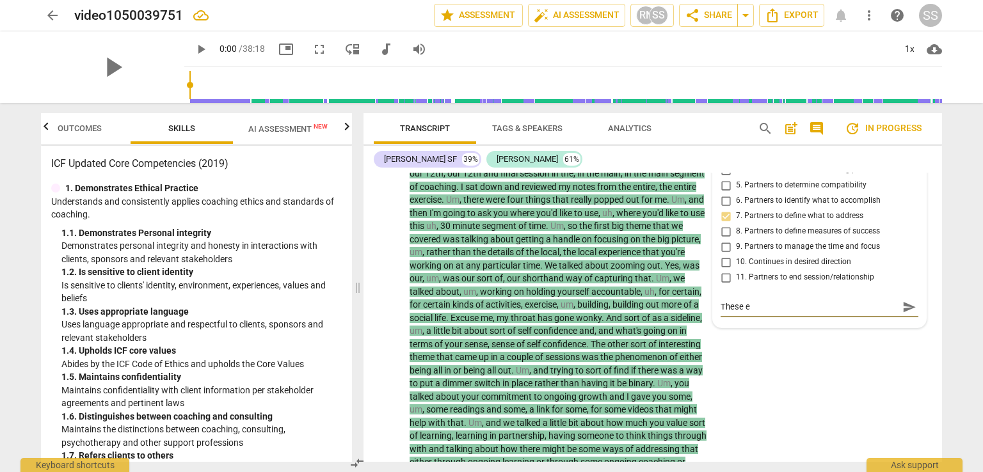
type textarea "These el"
type textarea "These ele"
type textarea "These elem"
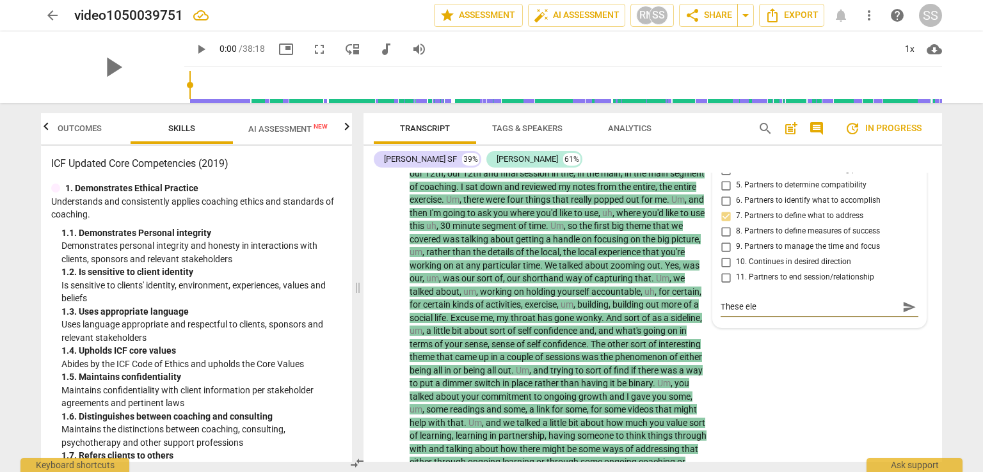
type textarea "These elem"
type textarea "These eleme"
type textarea "These elemen"
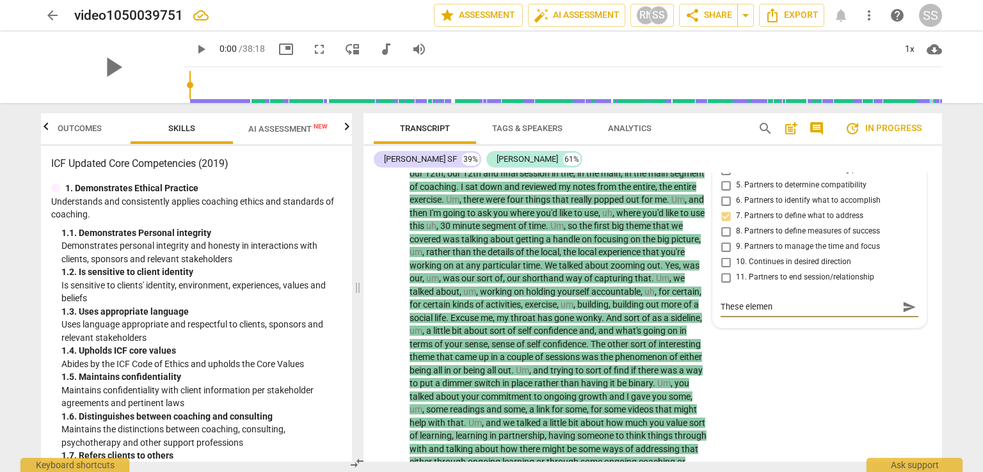
type textarea "These elemens"
type textarea "These elemen"
type textarea "These eleme"
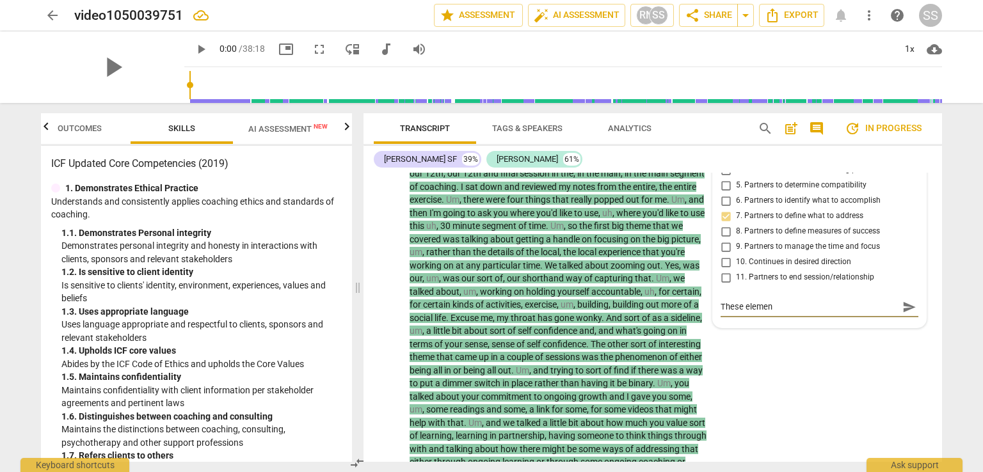
type textarea "These eleme"
type textarea "These elem"
type textarea "These ele"
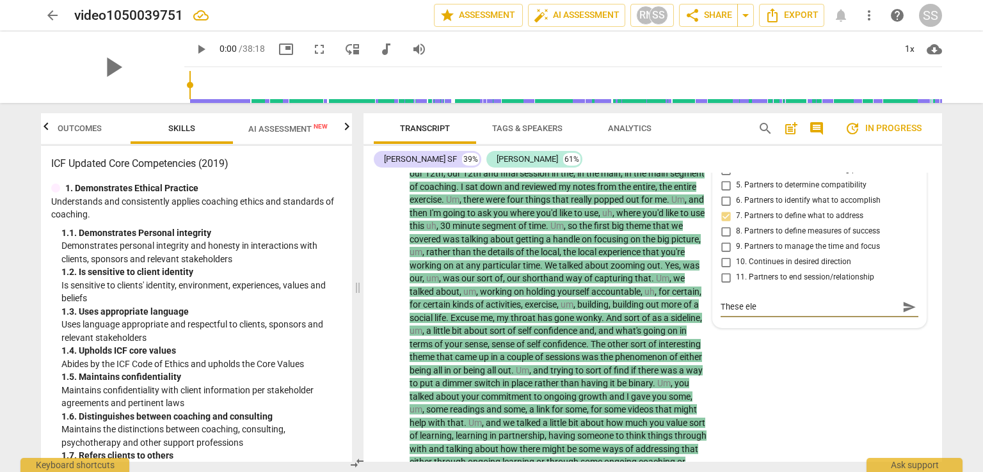
type textarea "These el"
type textarea "These e"
type textarea "These"
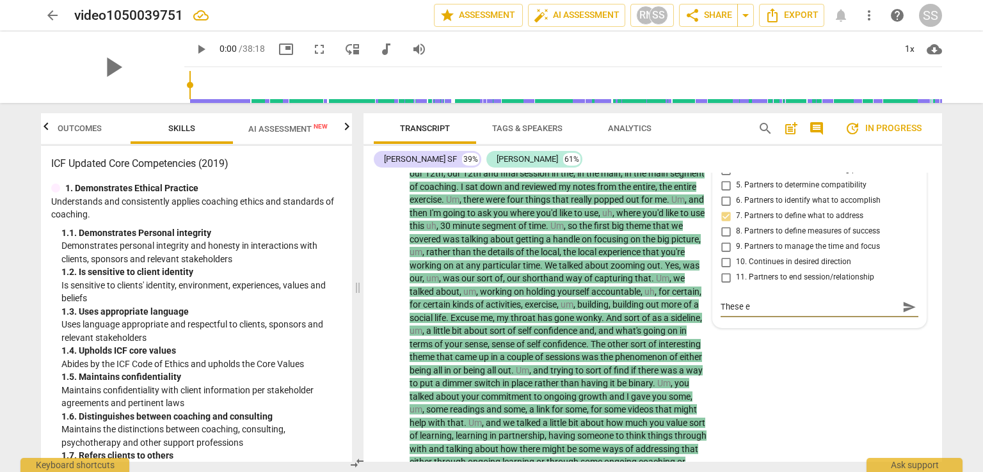
type textarea "These"
type textarea "Thes"
type textarea "The"
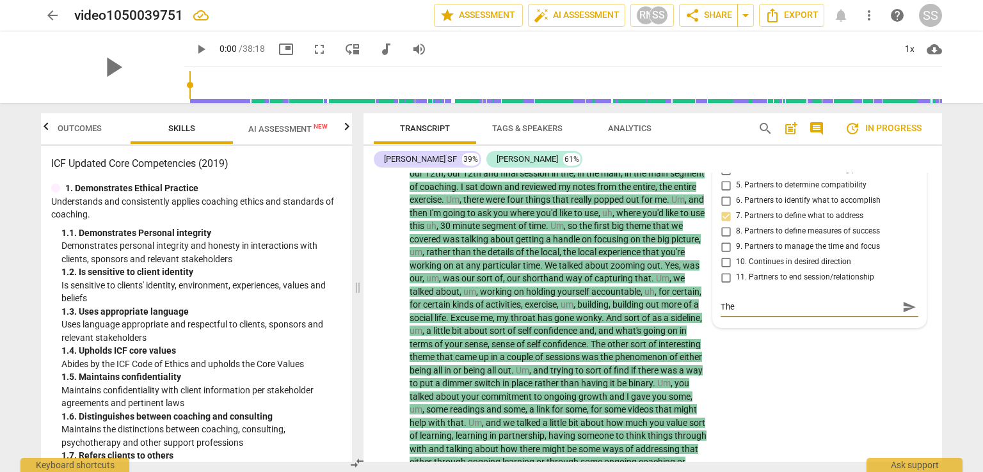
type textarea "Th"
type textarea "T"
type textarea "Th"
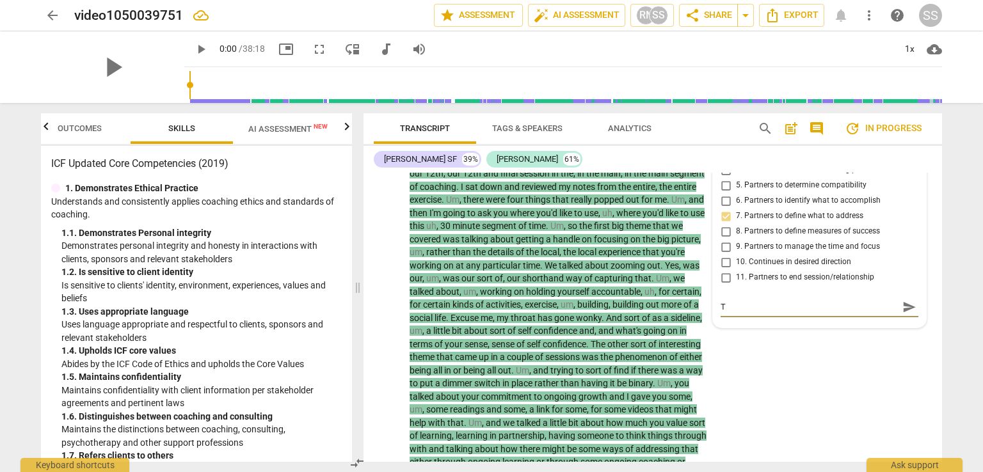
type textarea "Th"
type textarea "The"
type textarea "The c"
type textarea "The co"
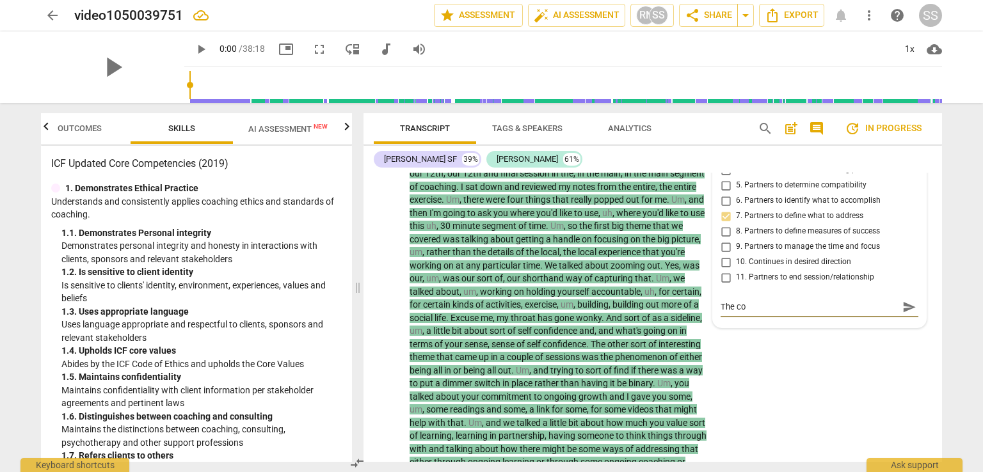
type textarea "The coa"
type textarea "The coac"
type textarea "The coach"
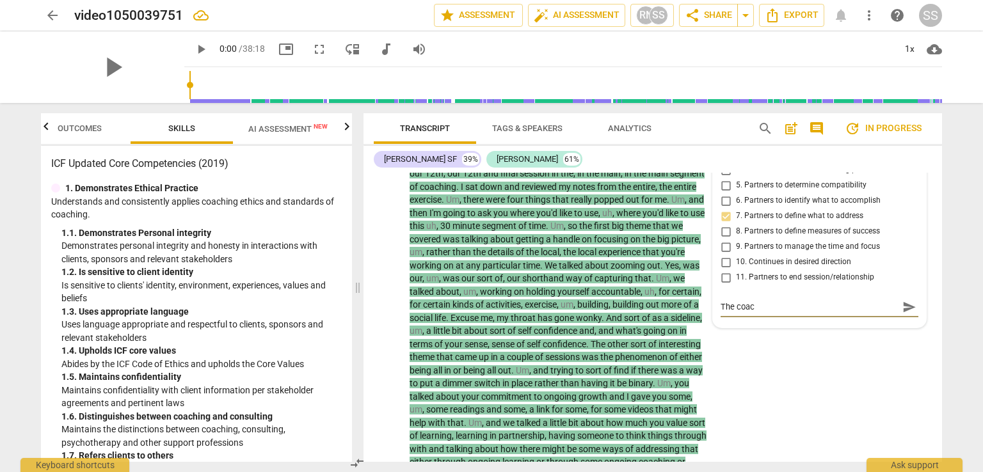
type textarea "The coach"
type textarea "The coachi"
type textarea "The coachin"
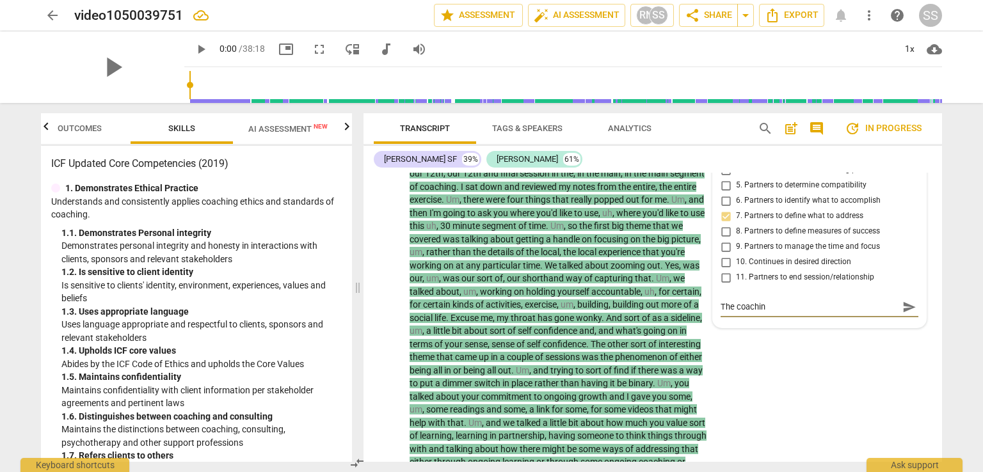
type textarea "The coaching"
type textarea "The coaching p"
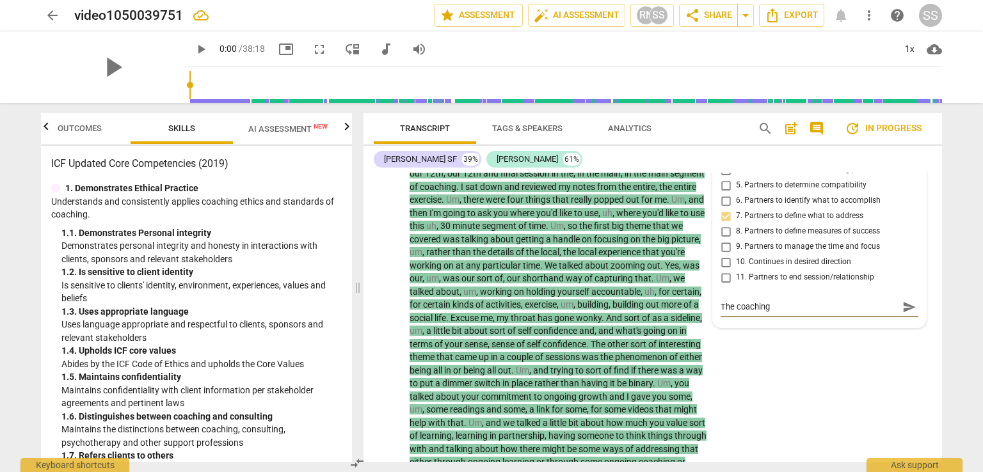
type textarea "The coaching p"
type textarea "The coaching pl"
type textarea "The coaching pla"
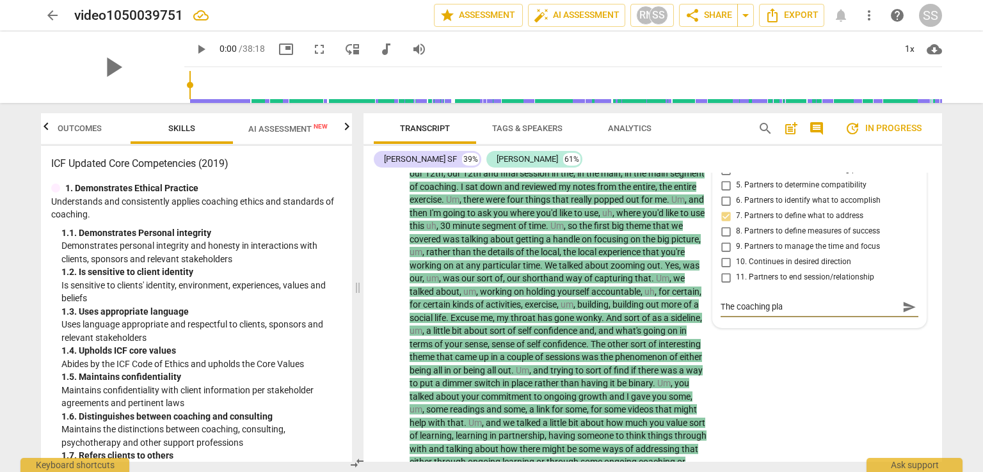
type textarea "The coaching plan"
type textarea "The coaching plan t"
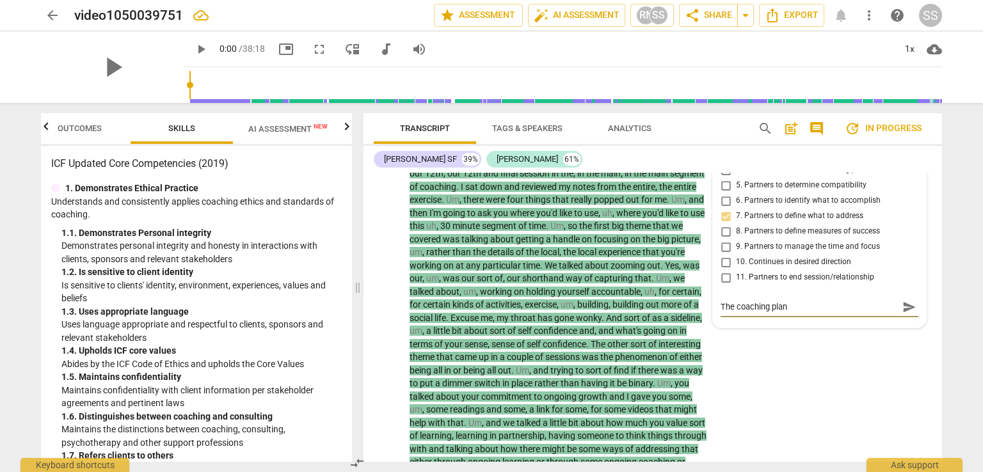
type textarea "The coaching plan t"
type textarea "The coaching plan th"
type textarea "The coaching plan tha"
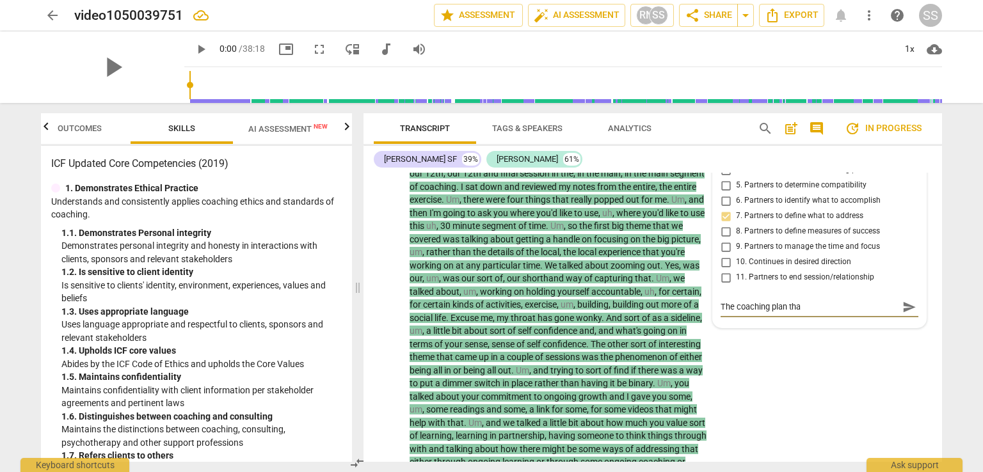
type textarea "The coaching plan that"
type textarea "The coaching plan that w"
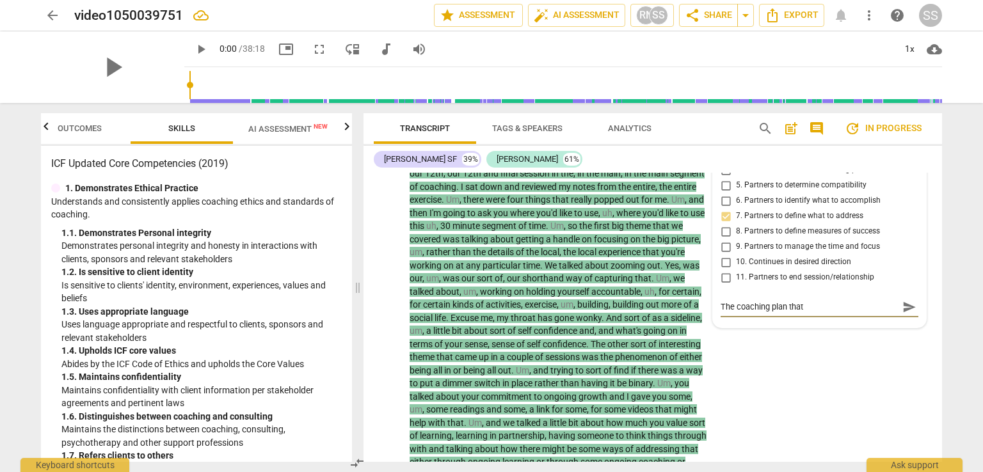
type textarea "The coaching plan that w"
type textarea "The coaching plan that we"
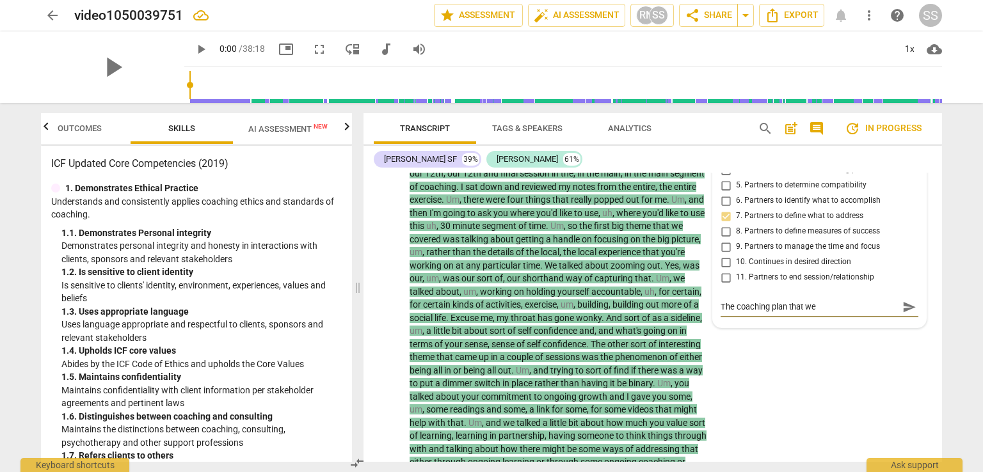
type textarea "The coaching plan that we w"
type textarea "The coaching plan that we wo"
type textarea "The coaching plan that we wor"
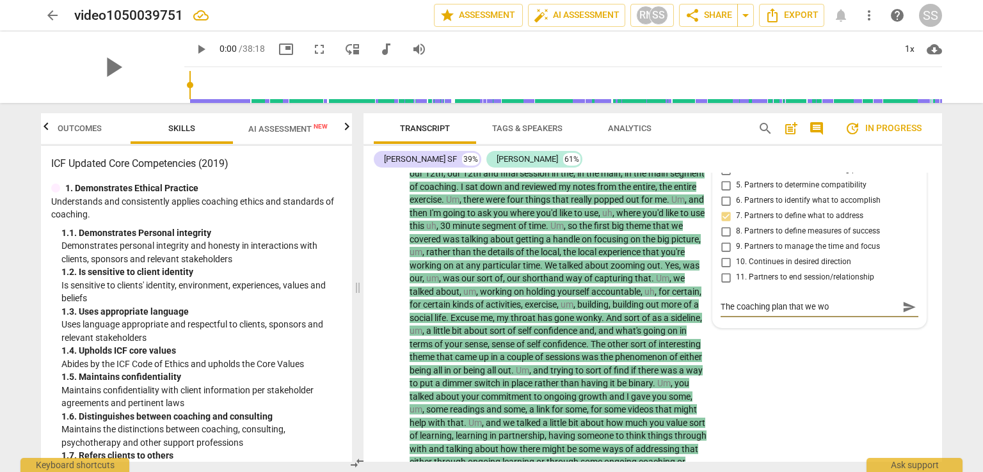
type textarea "The coaching plan that we wor"
type textarea "The coaching plan that we work"
type textarea "The coaching plan that we worke"
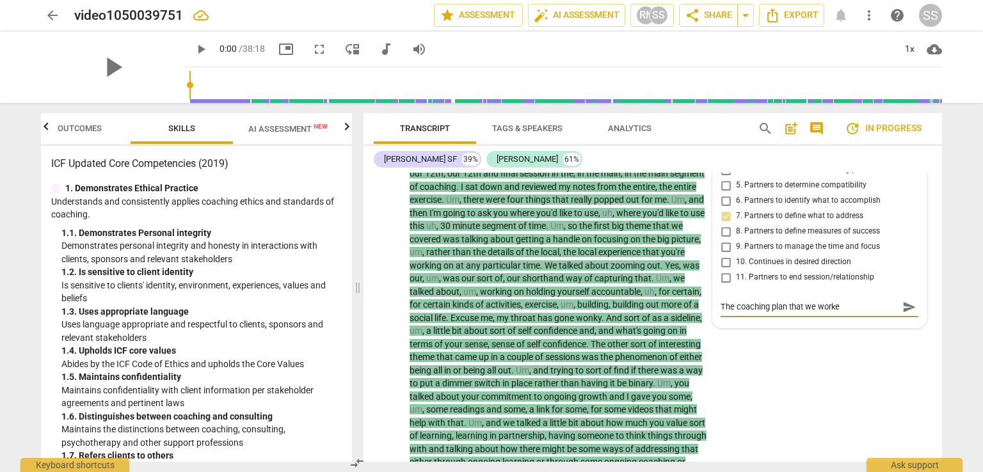
type textarea "The coaching plan that we worked"
type textarea "The coaching plan that we worked o"
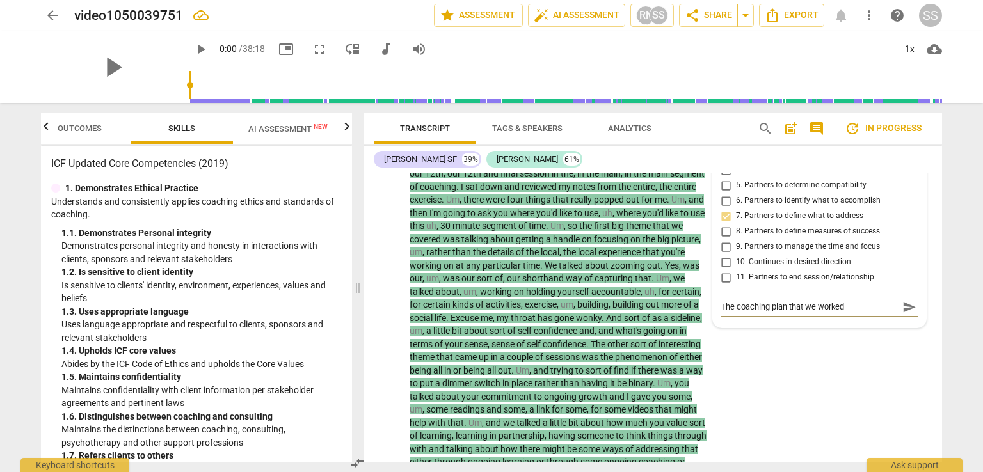
type textarea "The coaching plan that we worked o"
type textarea "The coaching plan that we worked on"
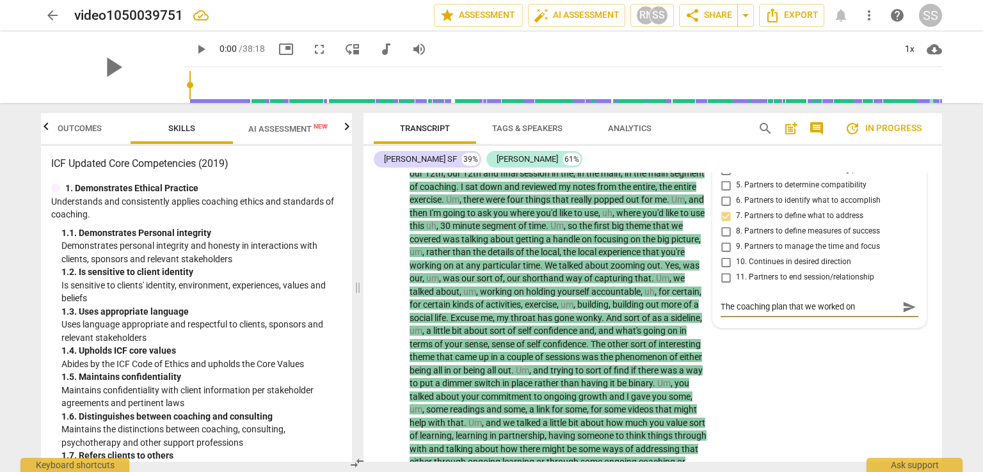
type textarea "The coaching plan that we worked on a"
type textarea "The coaching plan that we worked on at"
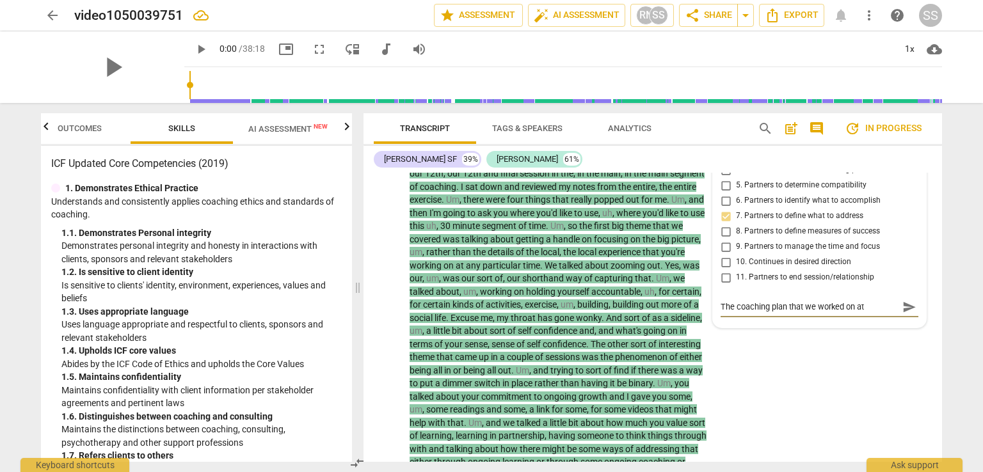
type textarea "The coaching plan that we worked on at"
type textarea "The coaching plan that we worked on at t"
type textarea "The coaching plan that we worked on at th"
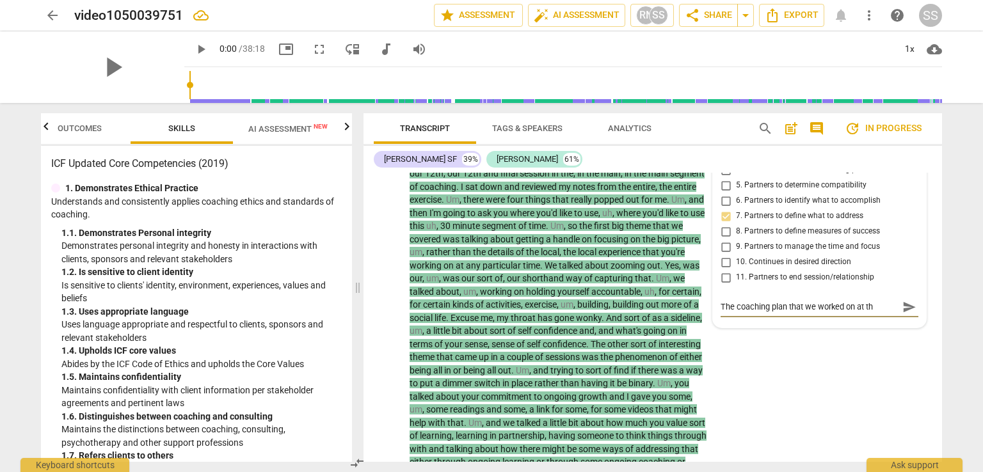
type textarea "The coaching plan that we worked on at the"
type textarea "The coaching plan that we worked on at the b"
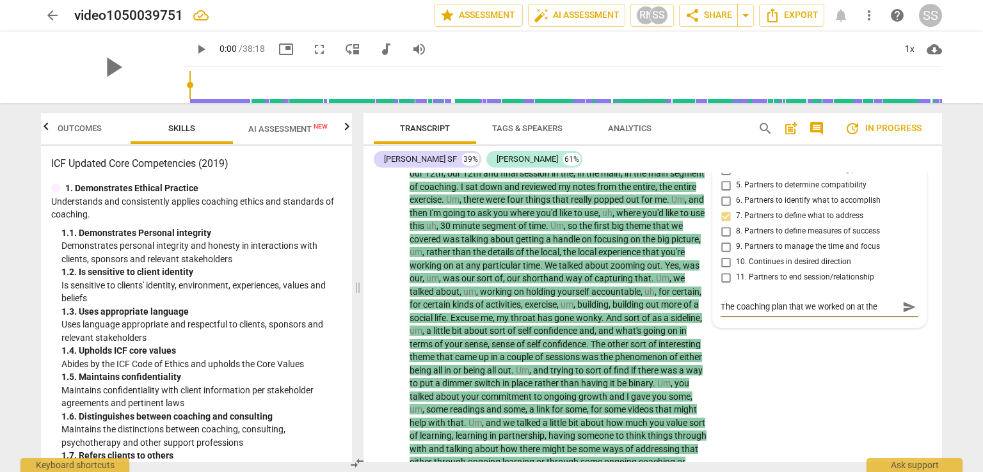
type textarea "The coaching plan that we worked on at the b"
type textarea "The coaching plan that we worked on at the be"
type textarea "The coaching plan that we worked on at the beg"
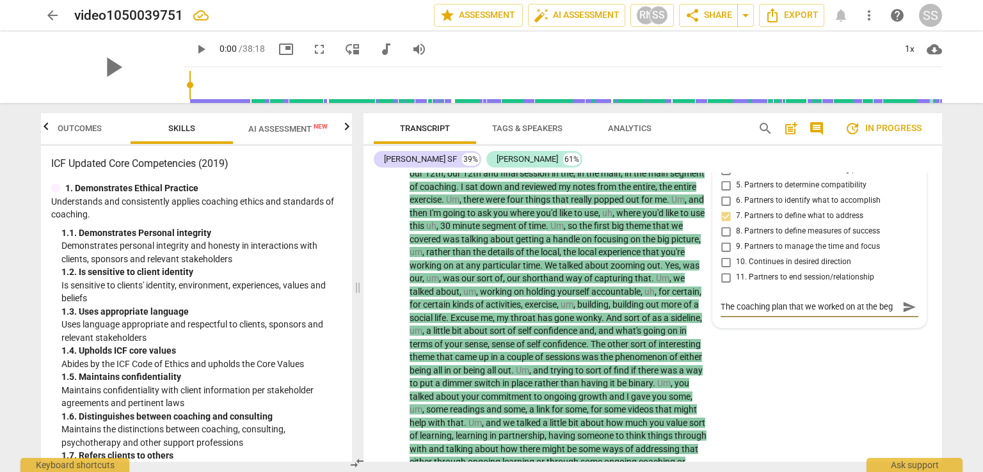
type textarea "The coaching plan that we worked on at the begi"
type textarea "The coaching plan that we worked on at the begin"
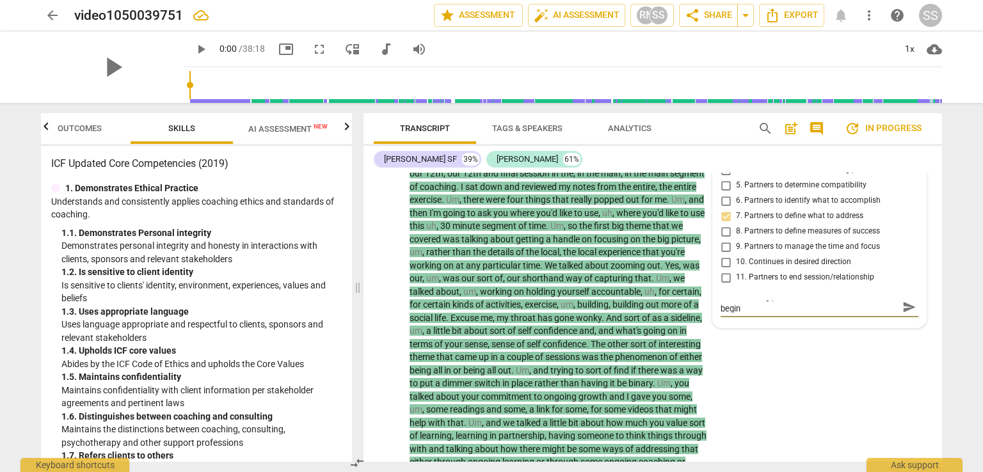
type textarea "The coaching plan that we worked on at the beginn"
type textarea "The coaching plan that we worked on at the beginnn"
type textarea "The coaching plan that we worked on at the beginn"
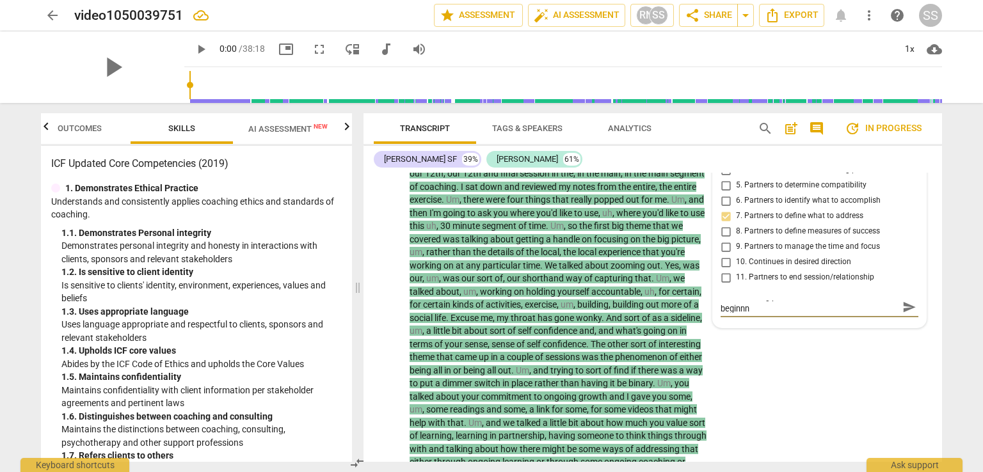
type textarea "The coaching plan that we worked on at the beginn"
type textarea "The coaching plan that we worked on at the begin"
type textarea "The coaching plan that we worked on at the begi"
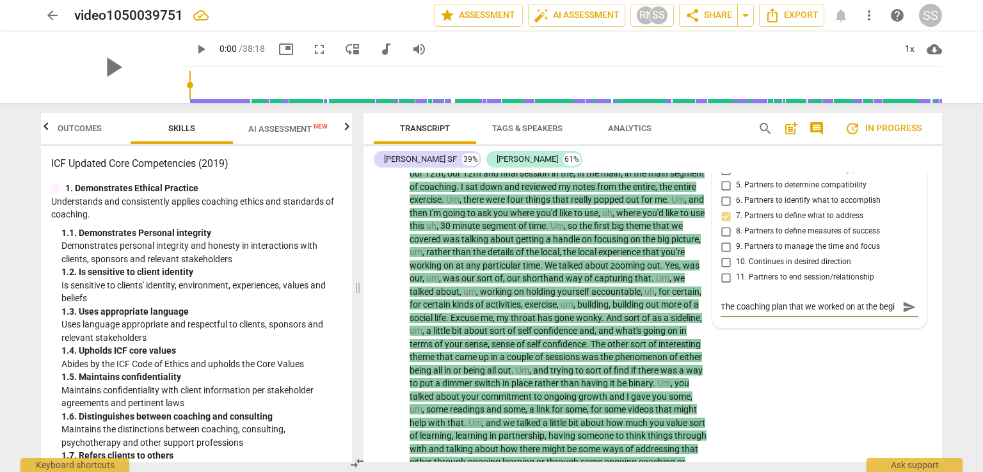
type textarea "The coaching plan that we worked on at the beg"
type textarea "The coaching plan that we worked on at the be"
type textarea "The coaching plan that we worked on at the b"
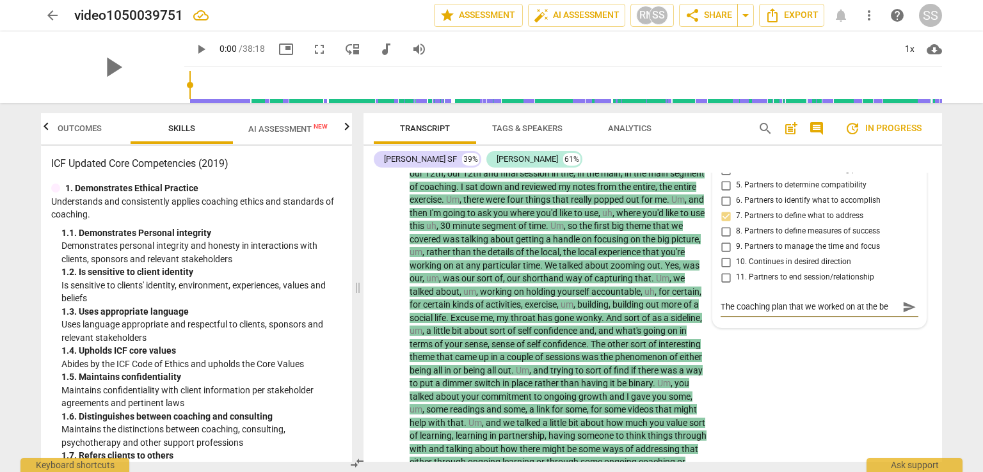
type textarea "The coaching plan that we worked on at the b"
type textarea "The coaching plan that we worked on at the"
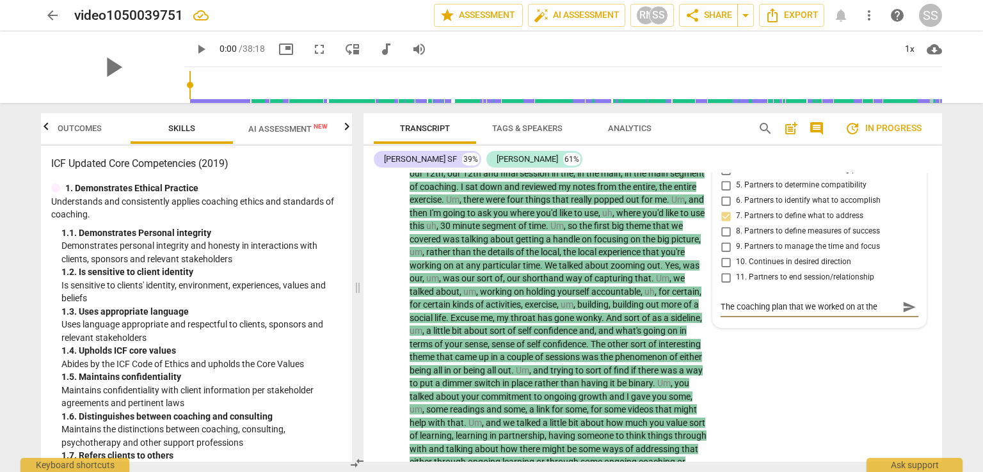
scroll to position [0, 0]
type textarea "The coaching plan that we worked on at th"
type textarea "The coaching plan that we worked on at t"
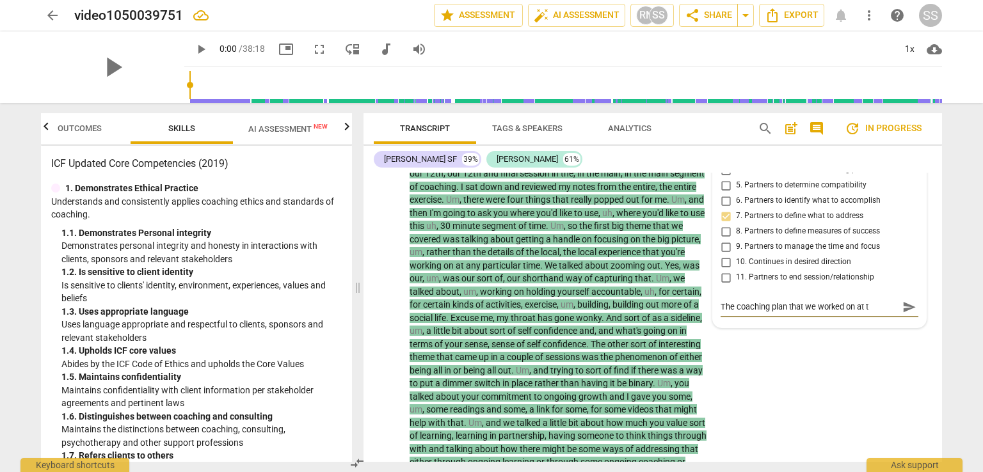
type textarea "The coaching plan that we worked on at"
type textarea "The coaching plan that we worked on a"
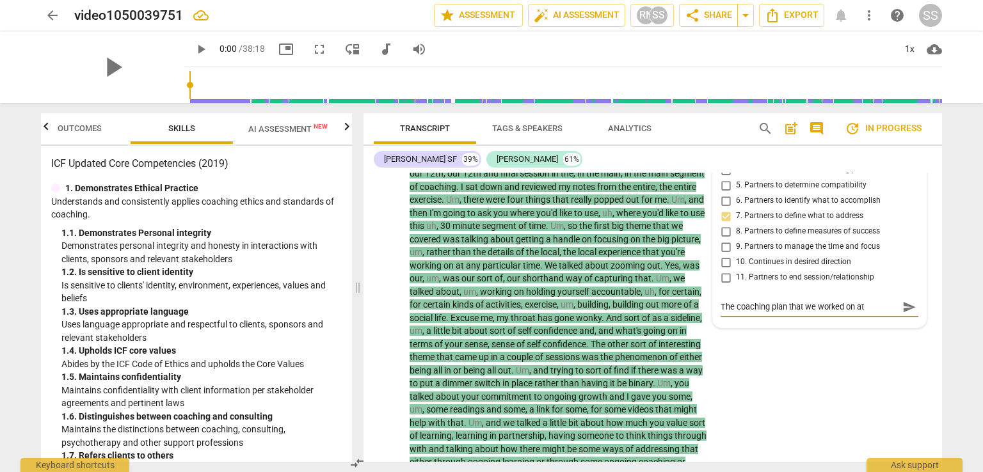
type textarea "The coaching plan that we worked on a"
type textarea "The coaching plan that we worked on"
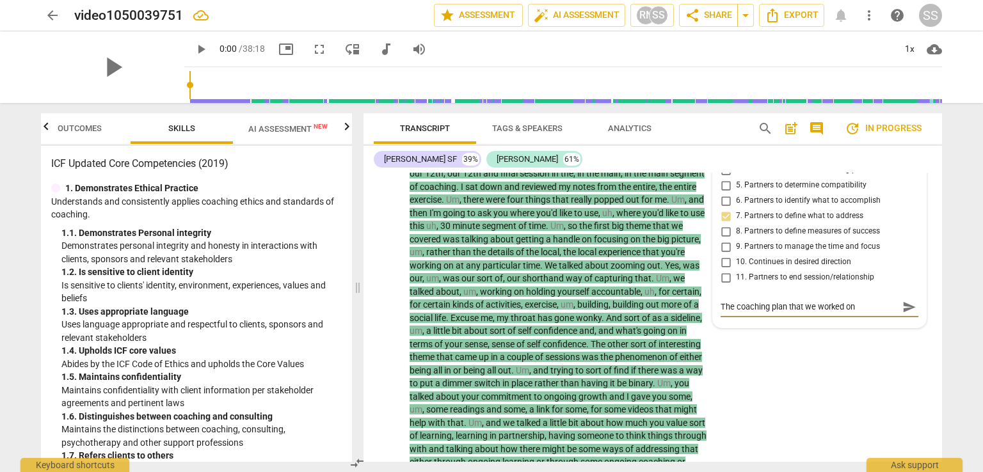
type textarea "The coaching plan that we worked o"
type textarea "The coaching plan that we worked"
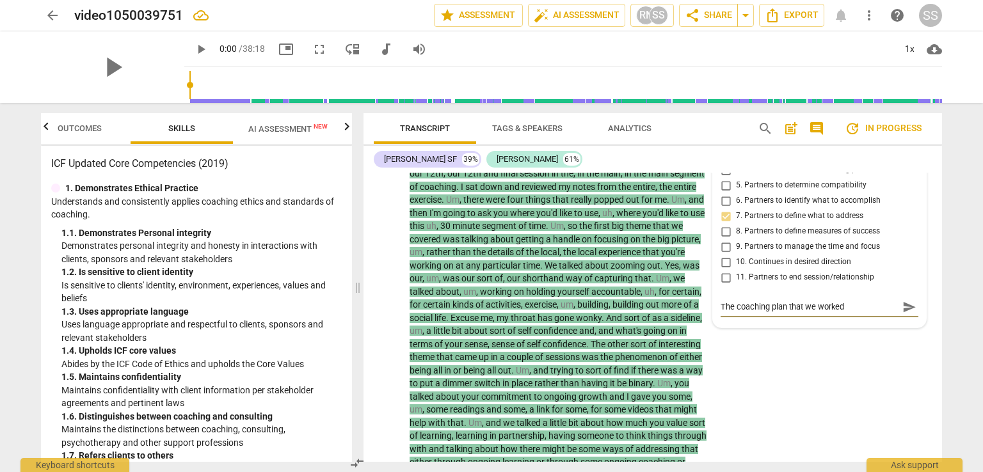
type textarea "The coaching plan that we worked"
type textarea "The coaching plan that we worke"
type textarea "The coaching plan that we work"
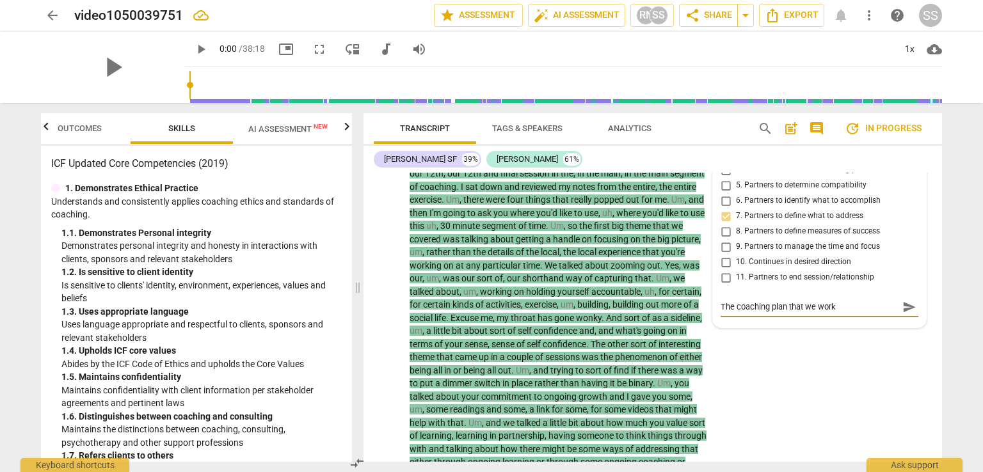
type textarea "The coaching plan that we wor"
type textarea "The coaching plan that we wo"
type textarea "The coaching plan that we w"
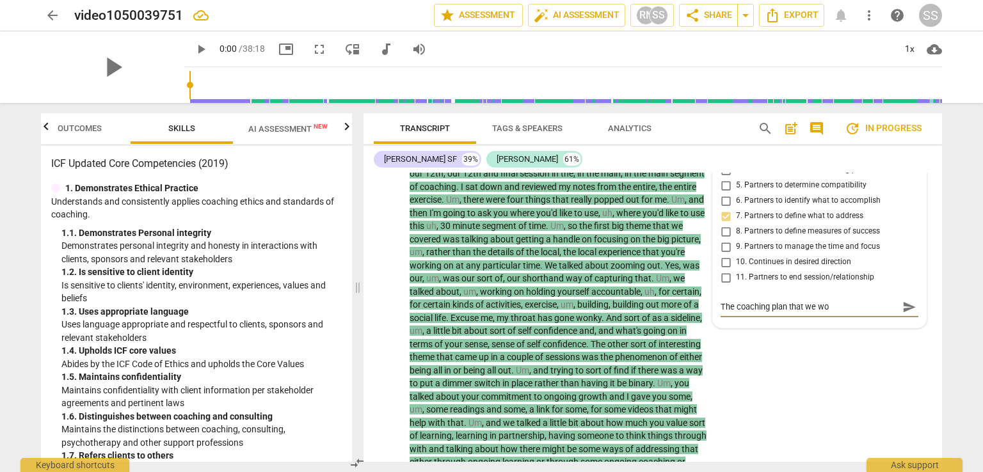
type textarea "The coaching plan that we w"
type textarea "The coaching plan that we"
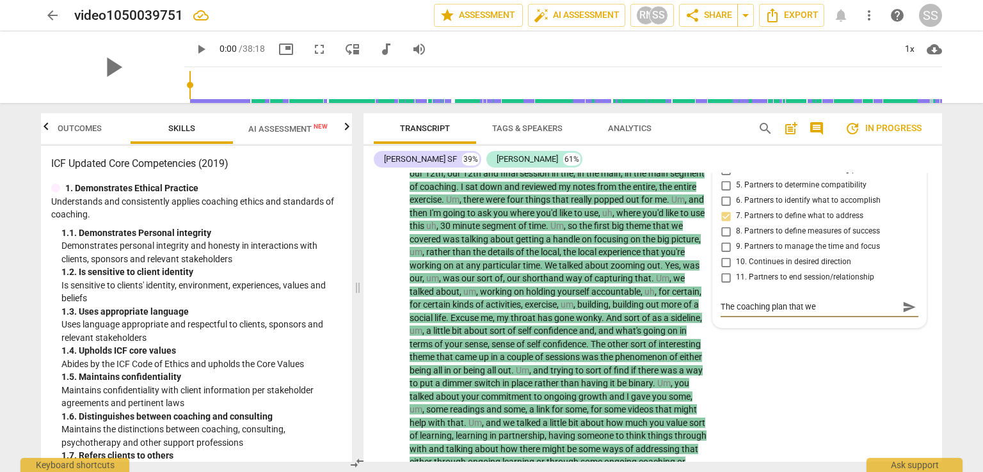
type textarea "The coaching plan that w"
click at [741, 323] on textarea "The coaching plan [PERSON_NAME] and I worked on at the beginnng of our coaching…" at bounding box center [809, 313] width 177 height 24
click at [852, 321] on textarea "The coaching plan [PERSON_NAME] and I worked on at the beginning of our coachin…" at bounding box center [809, 313] width 177 height 24
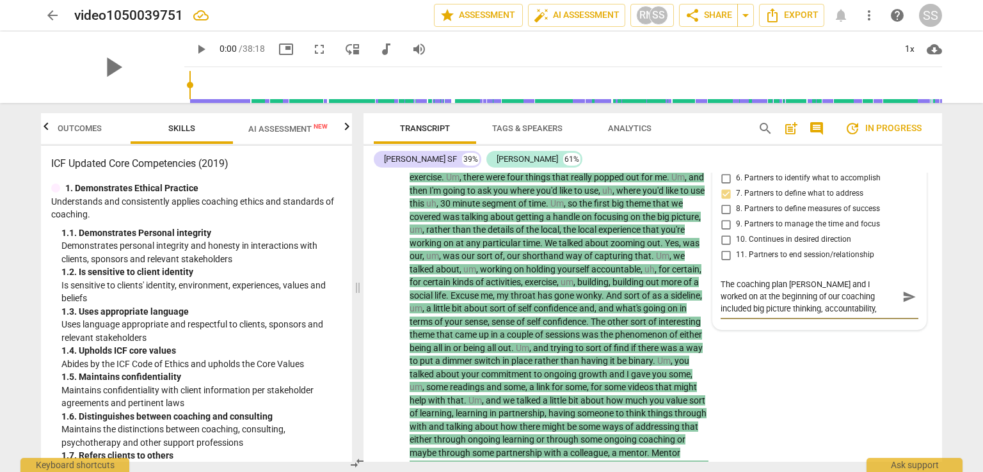
scroll to position [233, 0]
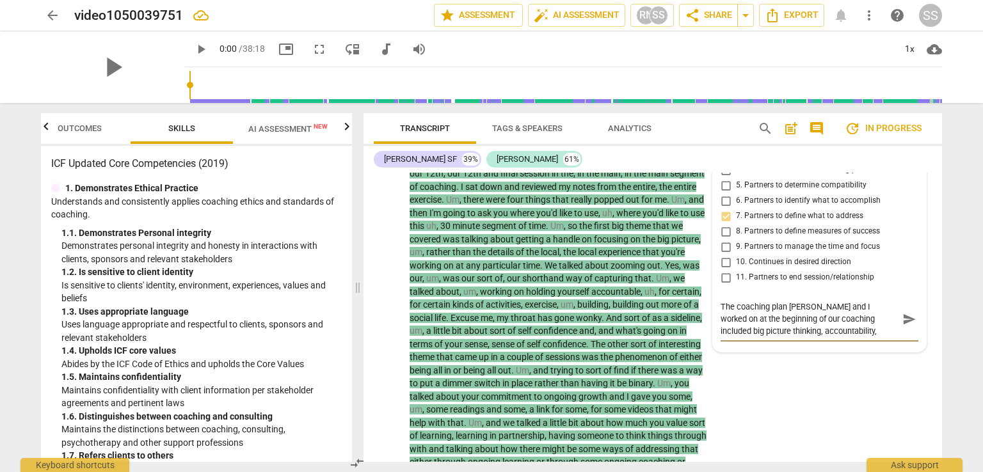
click at [752, 335] on textarea "The coaching plan [PERSON_NAME] and I worked on at the beginning of our coachin…" at bounding box center [809, 319] width 177 height 36
click at [750, 336] on textarea "The coaching plan [PERSON_NAME] and I worked on at the beginning of our coachin…" at bounding box center [809, 319] width 177 height 36
click at [837, 337] on textarea "The coaching plan [PERSON_NAME] and I worked on at the beginning of our coachin…" at bounding box center [809, 319] width 177 height 36
click at [905, 334] on span "send" at bounding box center [910, 332] width 14 height 14
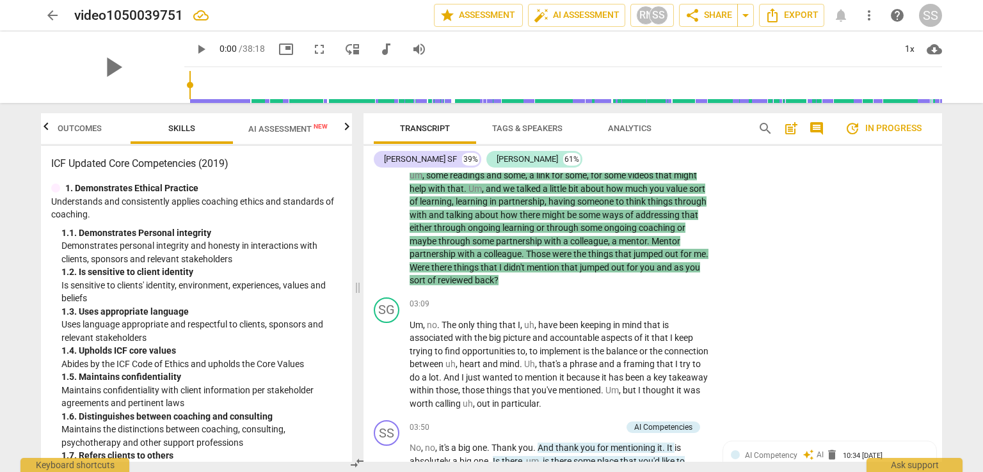
scroll to position [489, 0]
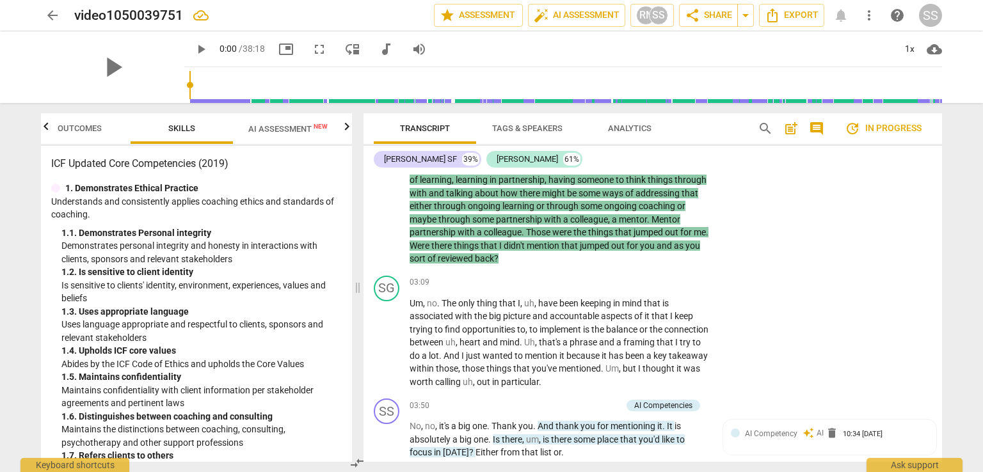
click at [524, 340] on span "." at bounding box center [522, 342] width 4 height 10
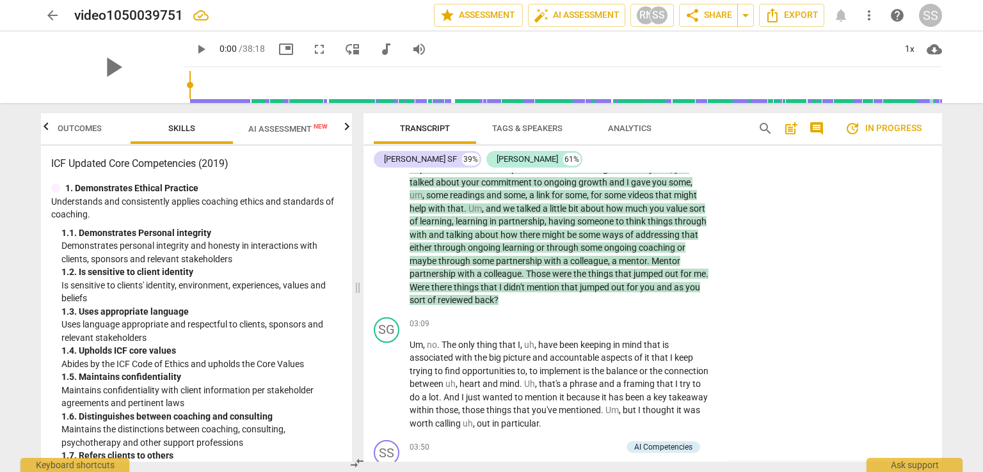
scroll to position [425, 0]
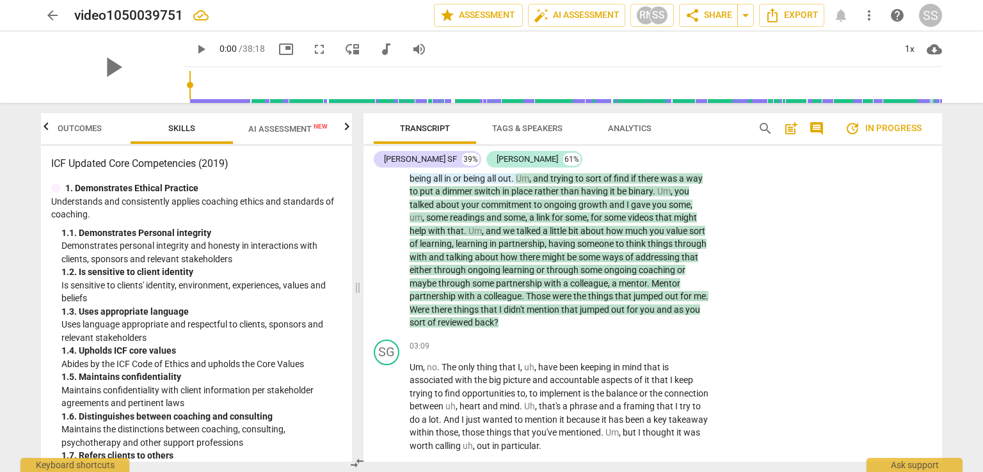
click at [551, 323] on p "There we go . So , um , this is essentially our last session . If it's all righ…" at bounding box center [560, 112] width 300 height 433
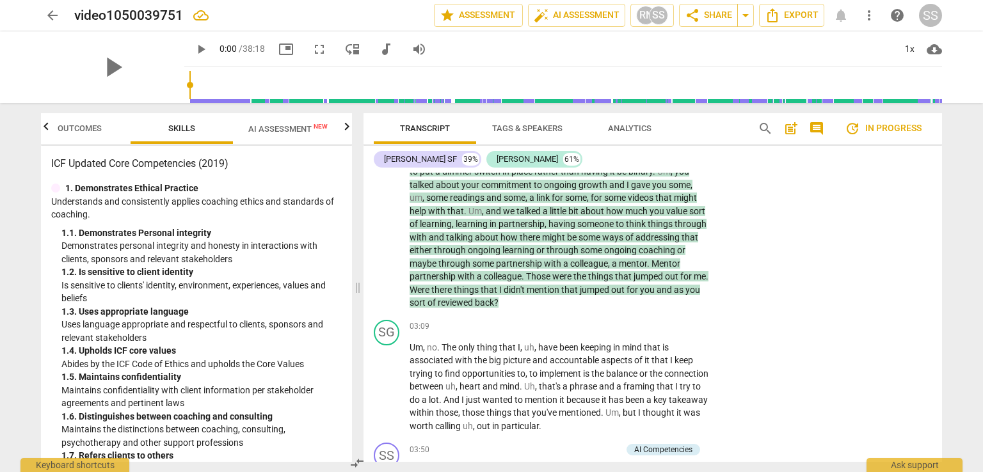
scroll to position [448, 0]
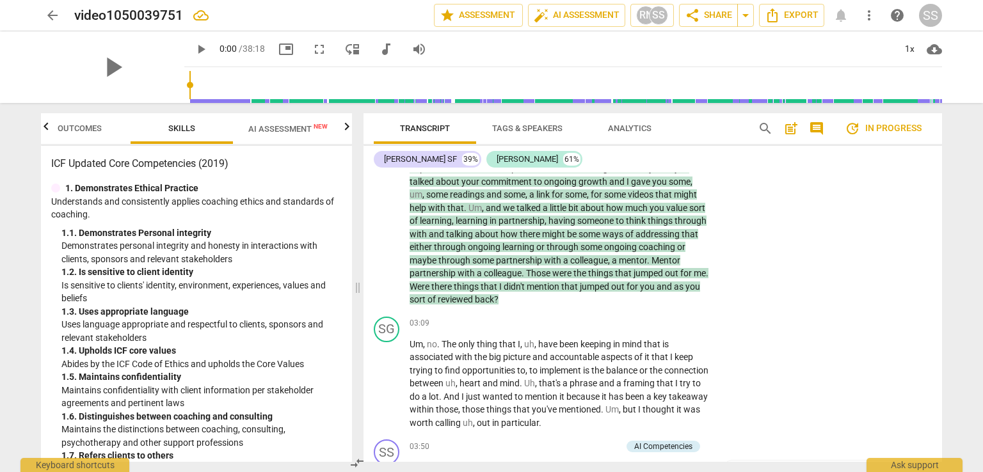
click at [557, 303] on p "There we go . So , um , this is essentially our last session . If it's all righ…" at bounding box center [560, 89] width 300 height 433
click at [551, 299] on p "There we go . So , um , this is essentially our last session . If it's all righ…" at bounding box center [560, 89] width 300 height 433
drag, startPoint x: 551, startPoint y: 299, endPoint x: 655, endPoint y: 304, distance: 104.5
click at [655, 304] on p "There we go . So , um , this is essentially our last session . If it's all righ…" at bounding box center [560, 89] width 300 height 433
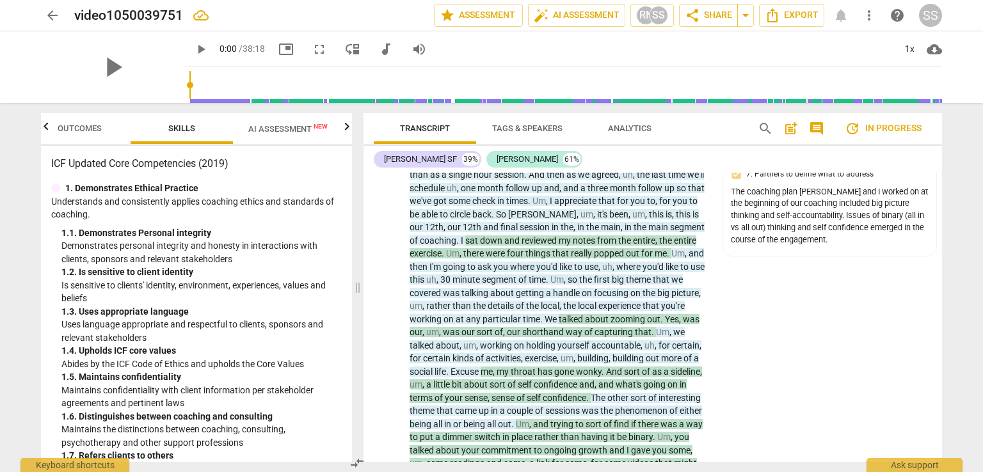
scroll to position [128, 0]
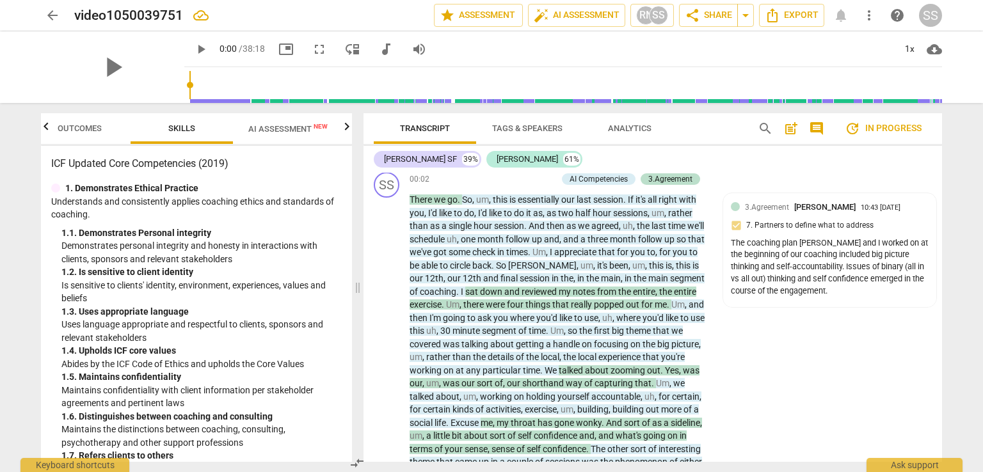
click at [525, 182] on p "Add competency" at bounding box center [526, 180] width 61 height 12
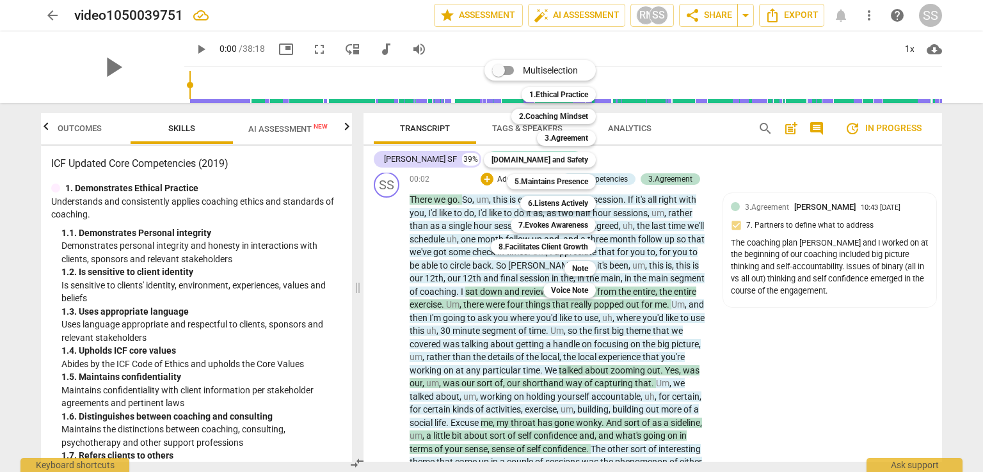
click at [559, 141] on b "3.Agreement" at bounding box center [567, 138] width 44 height 15
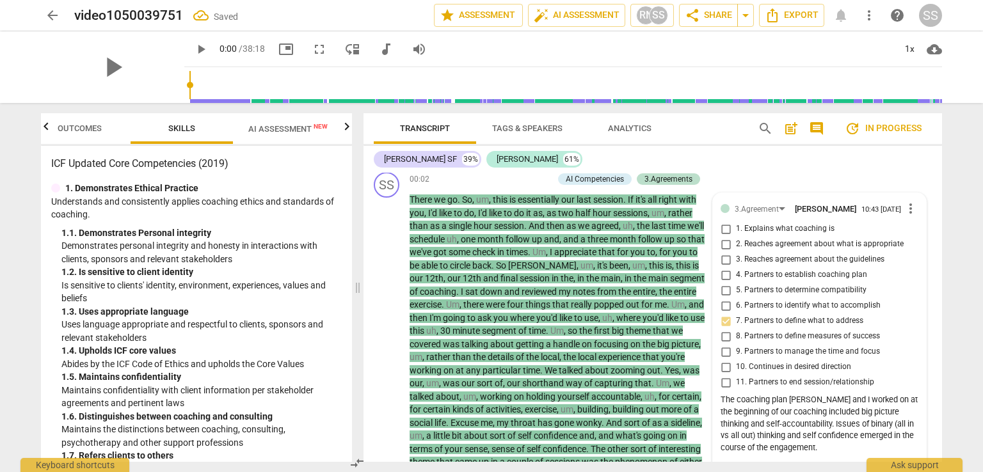
scroll to position [210, 0]
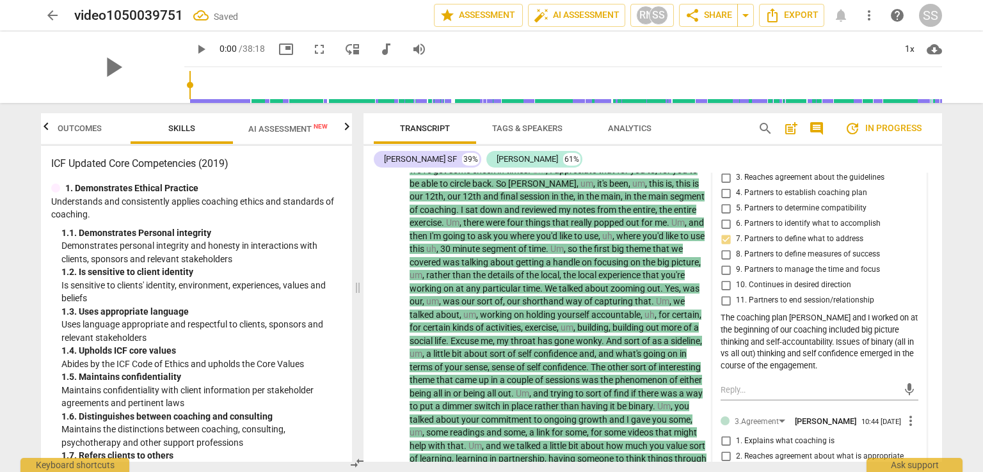
click at [723, 244] on input "7. Partners to define what to address" at bounding box center [726, 239] width 20 height 15
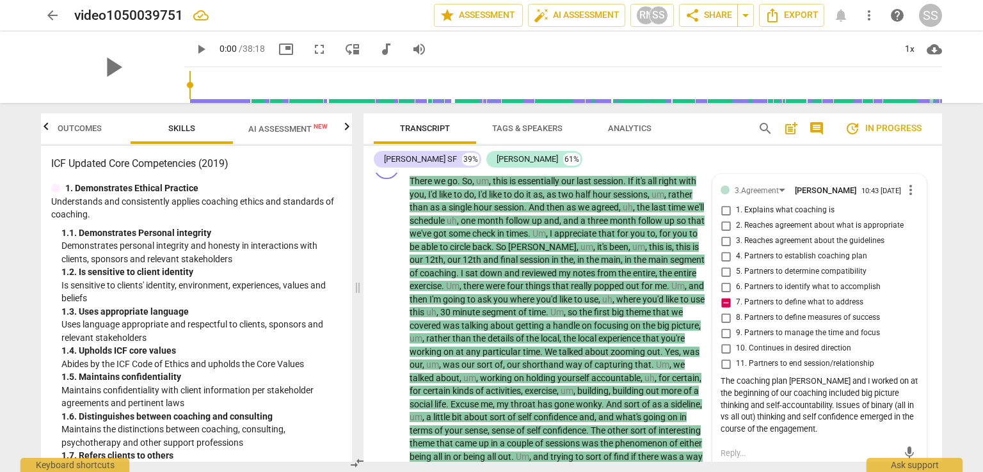
scroll to position [146, 0]
click at [725, 309] on input "7. Partners to define what to address" at bounding box center [726, 303] width 20 height 15
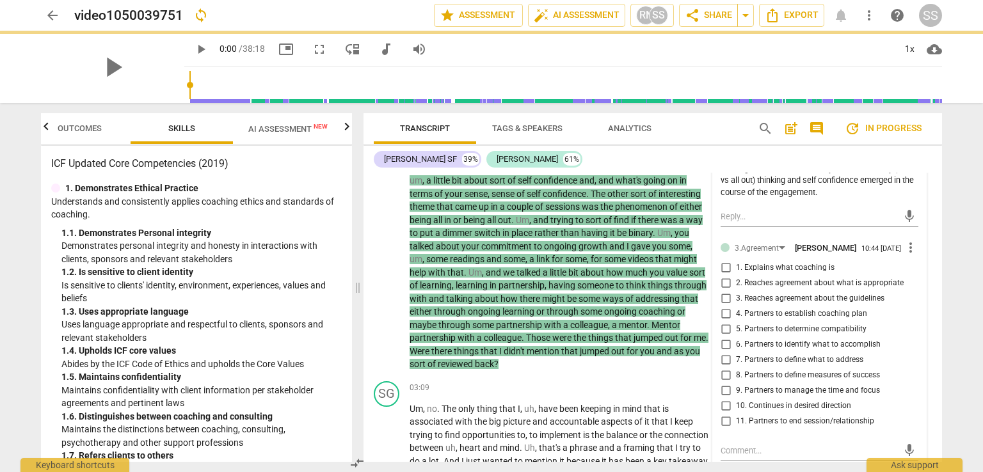
scroll to position [402, 0]
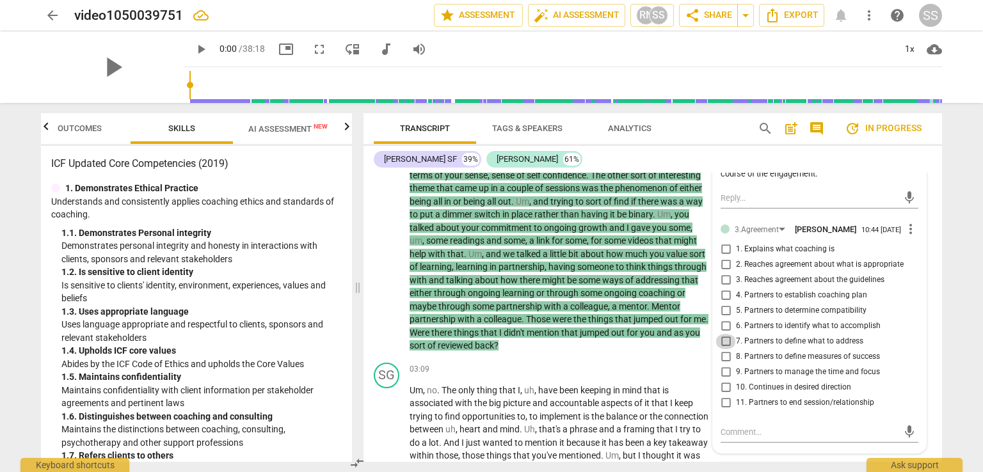
click at [721, 350] on input "7. Partners to define what to address" at bounding box center [726, 341] width 20 height 15
click at [725, 334] on input "6. Partners to identify what to accomplish" at bounding box center [726, 326] width 20 height 15
click at [723, 334] on input "6. Partners to identify what to accomplish" at bounding box center [726, 326] width 20 height 15
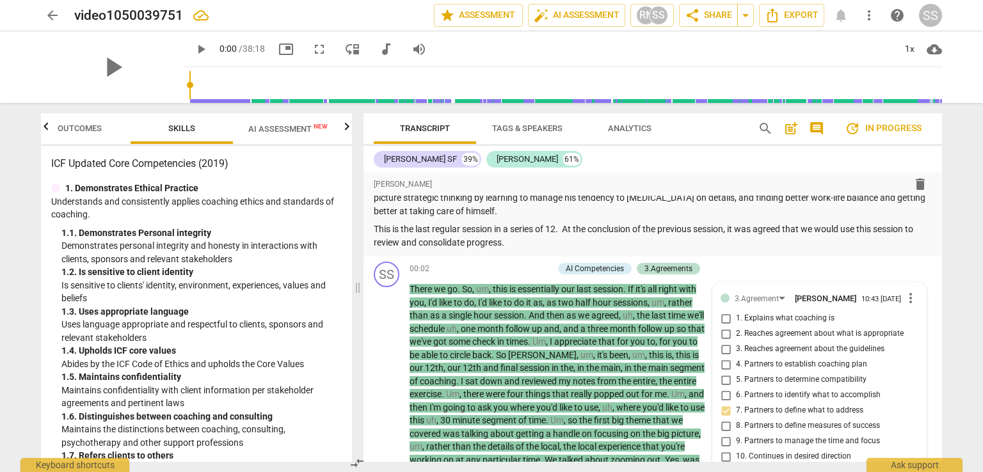
scroll to position [18, 0]
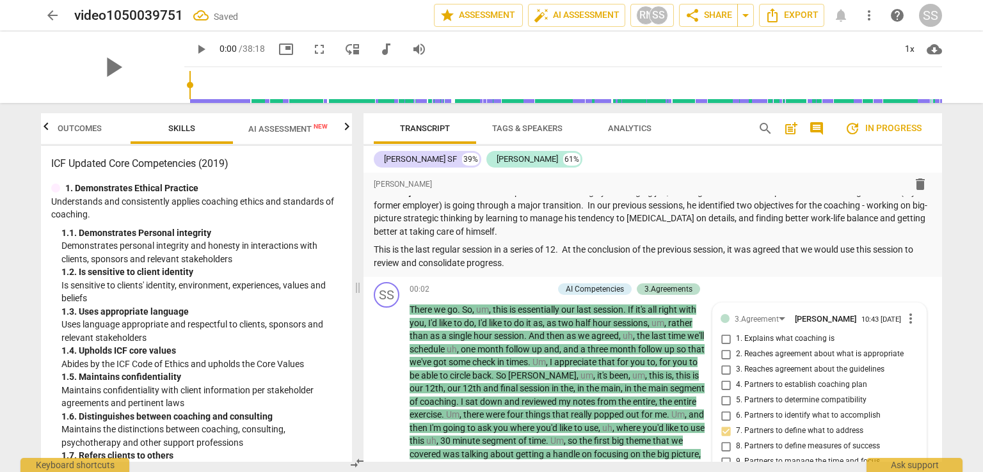
click at [725, 421] on input "6. Partners to identify what to accomplish" at bounding box center [726, 415] width 20 height 15
click at [725, 434] on input "7. Partners to define what to address" at bounding box center [726, 431] width 20 height 15
click at [723, 436] on input "7. Partners to define what to address" at bounding box center [726, 431] width 20 height 15
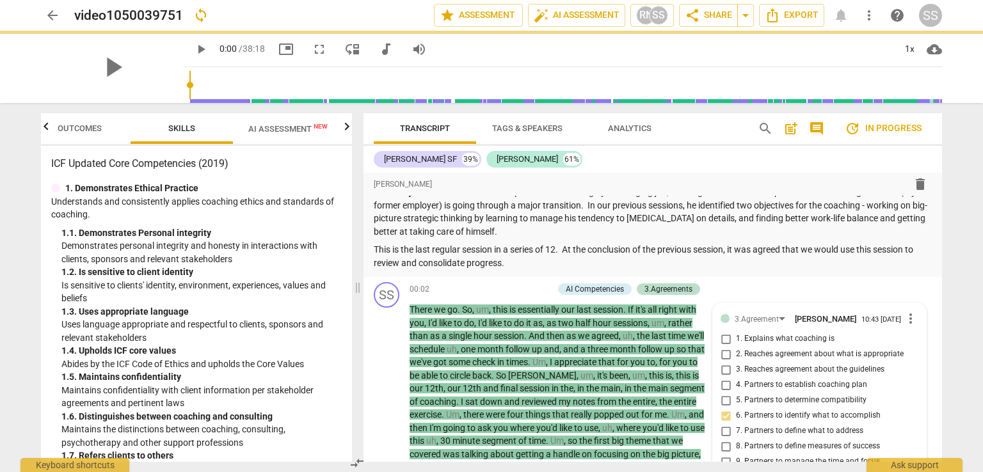
click at [723, 436] on input "7. Partners to define what to address" at bounding box center [726, 431] width 20 height 15
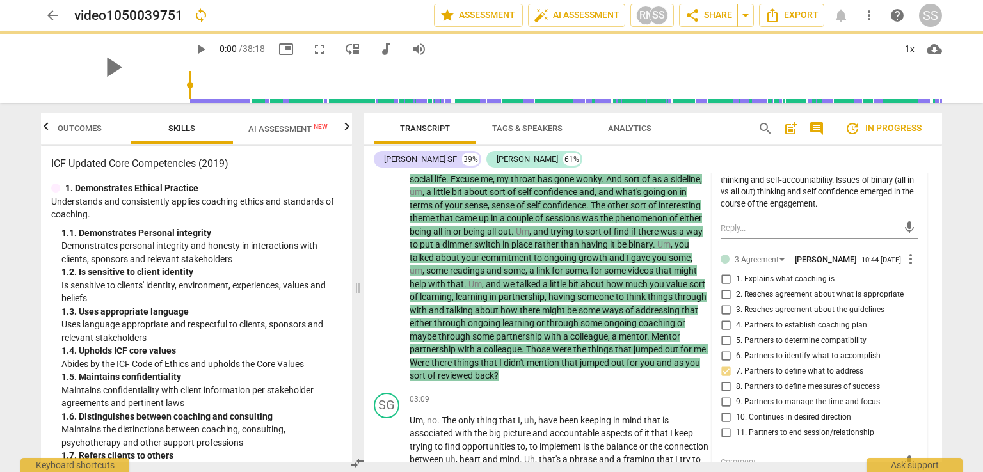
scroll to position [530, 0]
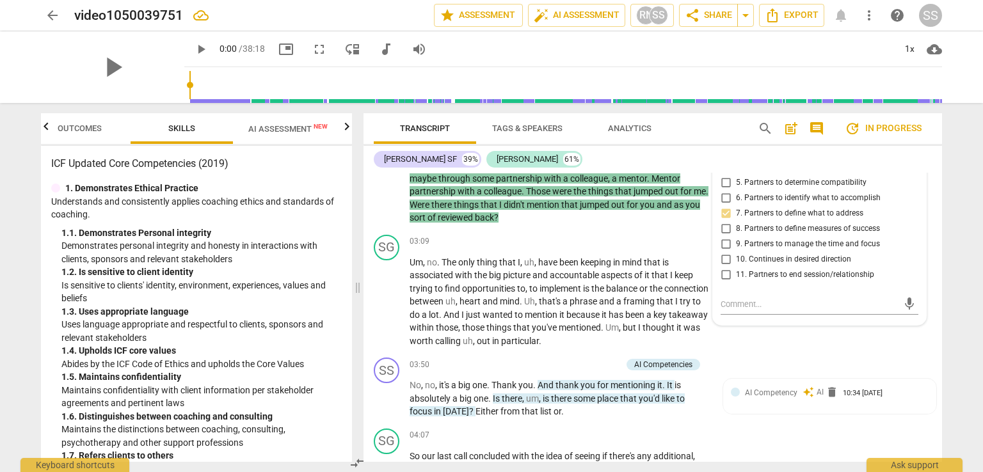
click at [725, 369] on div "SS play_arrow pause 03:50 + Add competency AI Competencies keyboard_arrow_right…" at bounding box center [653, 388] width 579 height 71
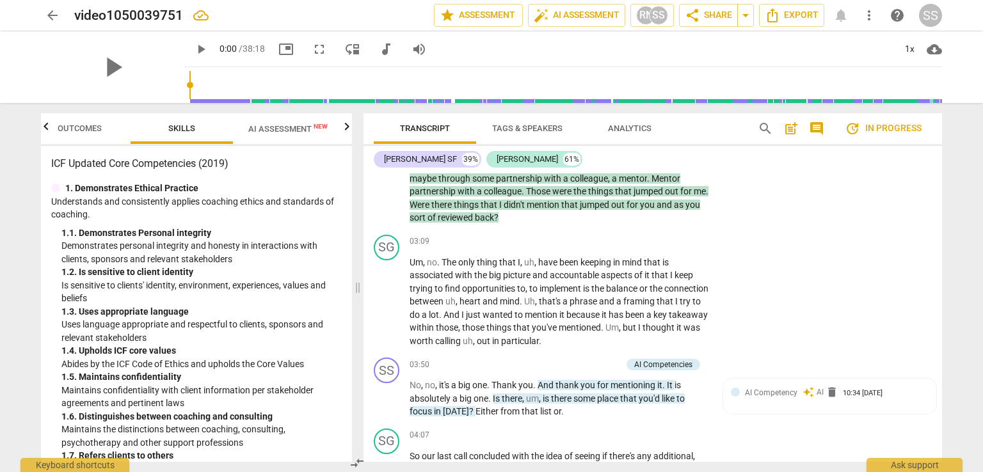
click at [524, 300] on span "." at bounding box center [522, 301] width 4 height 10
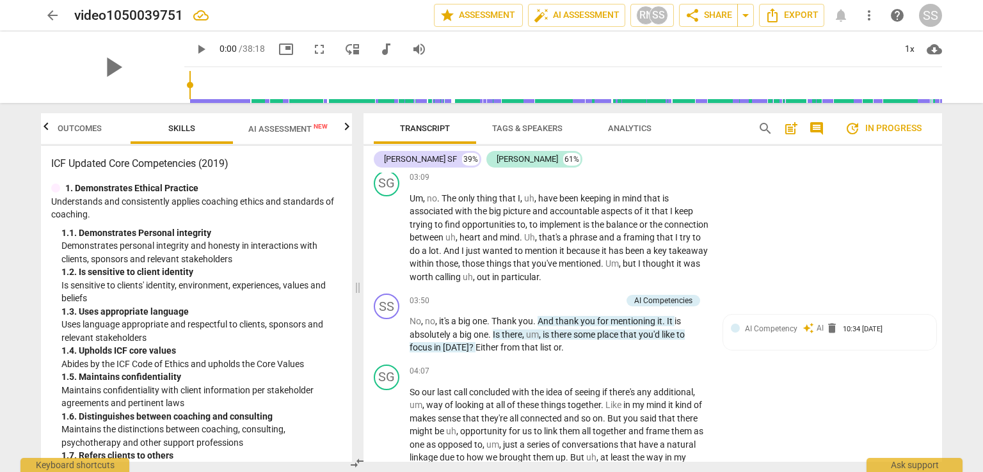
click at [471, 349] on span "?" at bounding box center [472, 348] width 6 height 10
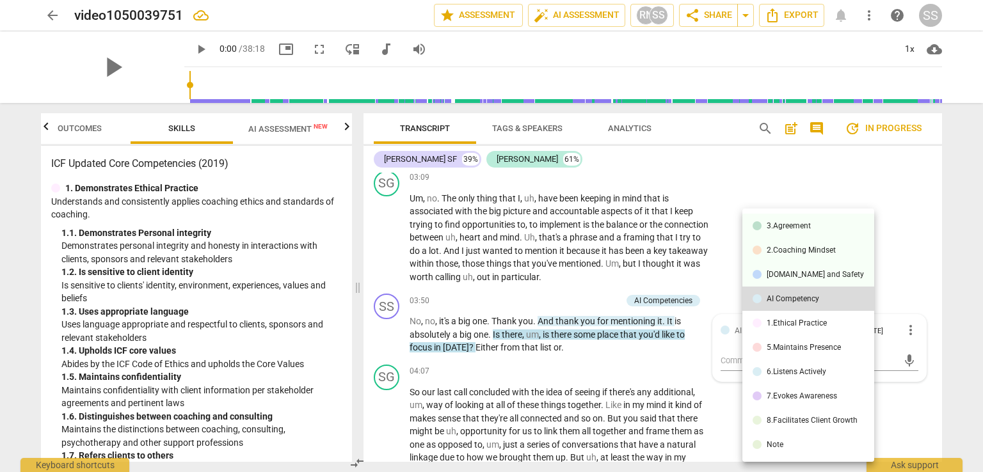
click at [521, 359] on div at bounding box center [491, 236] width 983 height 472
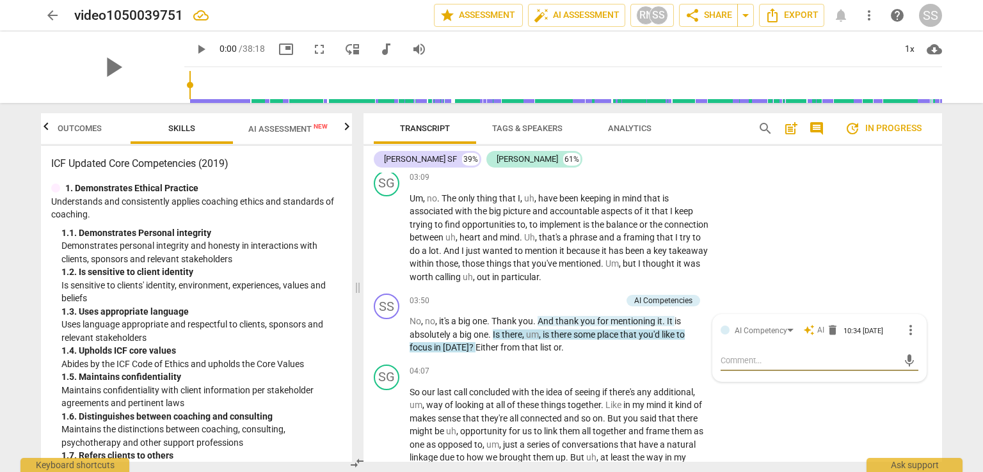
click at [905, 330] on span "more_vert" at bounding box center [910, 330] width 15 height 15
click at [922, 355] on li "Delete" at bounding box center [921, 355] width 44 height 24
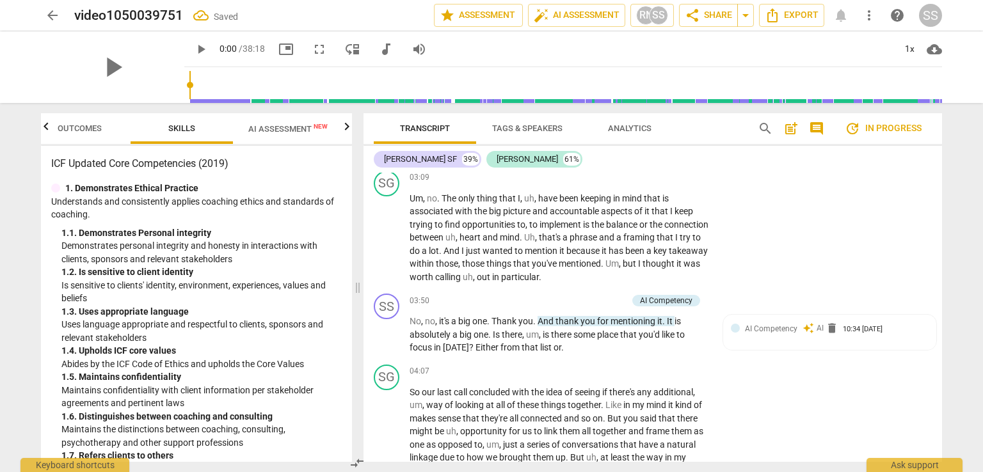
click at [677, 369] on p "Add competency" at bounding box center [670, 372] width 61 height 12
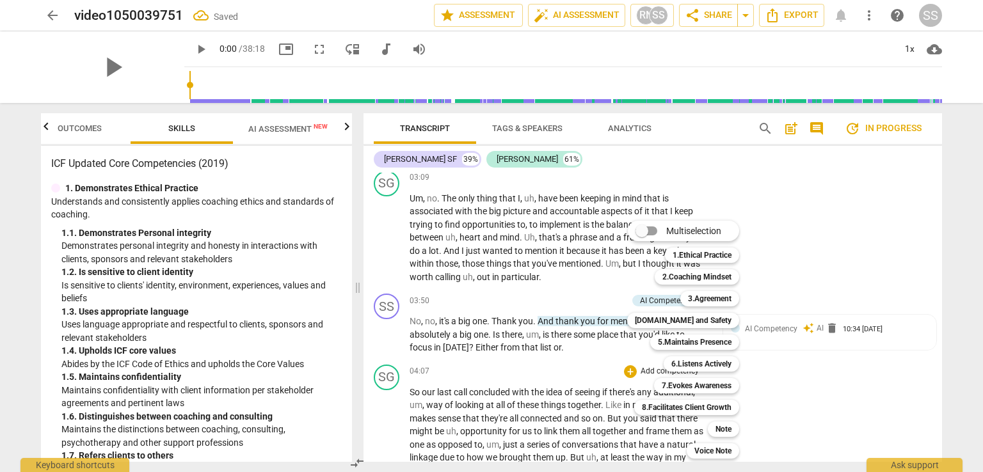
click at [585, 354] on div at bounding box center [491, 236] width 983 height 472
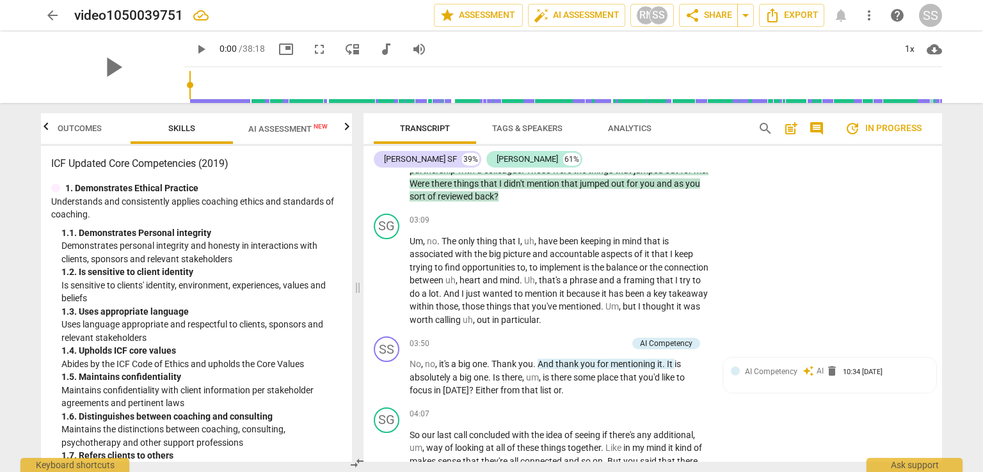
scroll to position [530, 0]
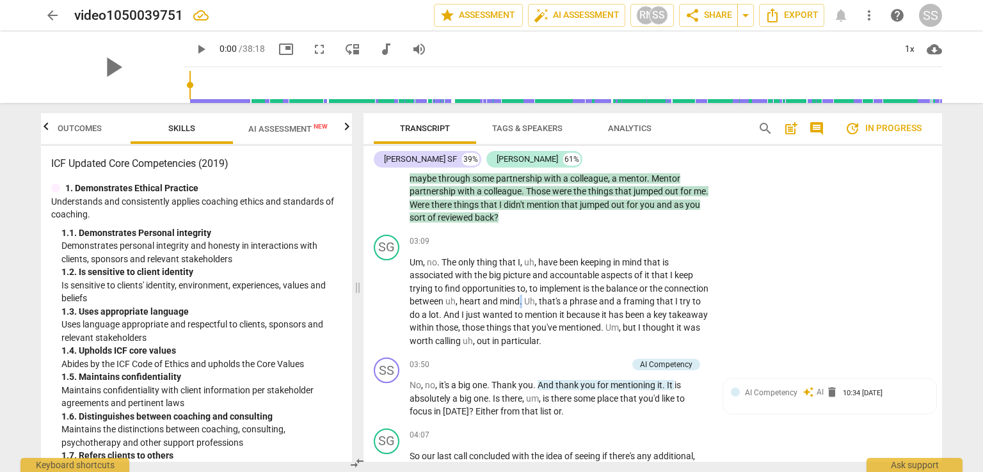
click at [524, 300] on span "." at bounding box center [522, 301] width 4 height 10
click at [659, 241] on p "Add competency" at bounding box center [670, 242] width 61 height 12
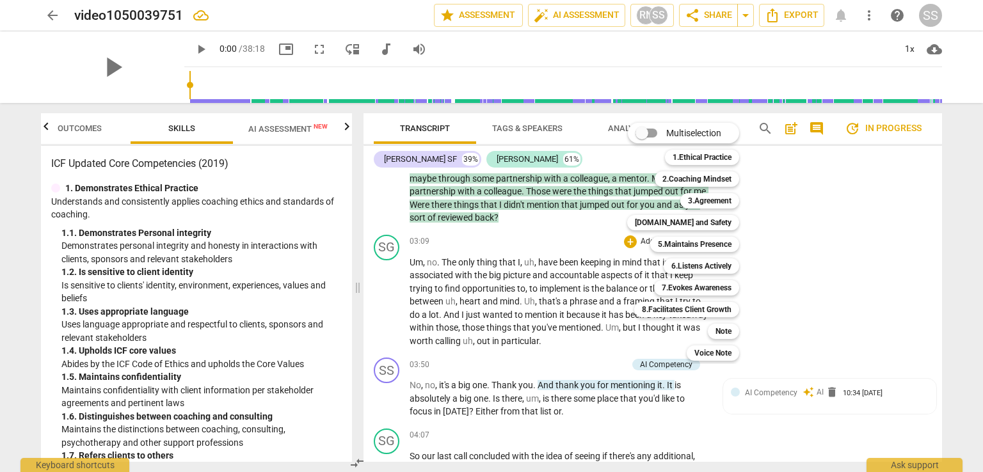
click at [714, 199] on b "3.Agreement" at bounding box center [710, 200] width 44 height 15
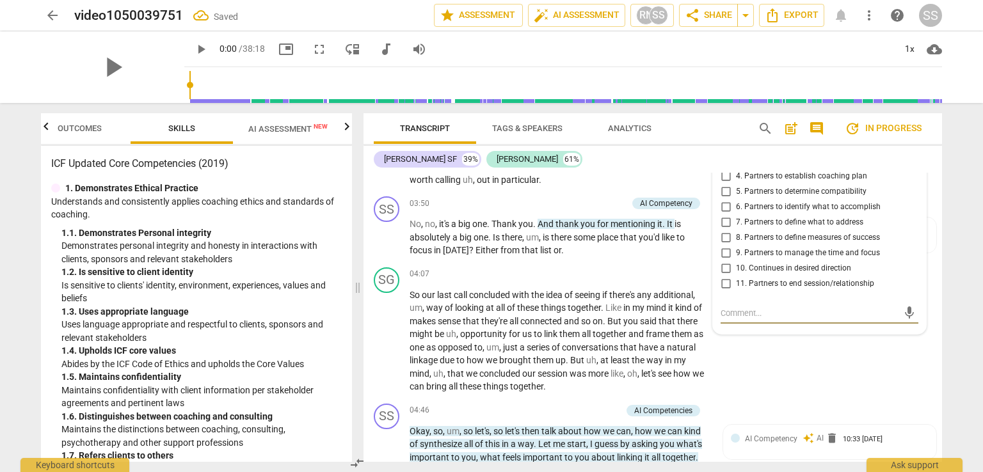
scroll to position [627, 0]
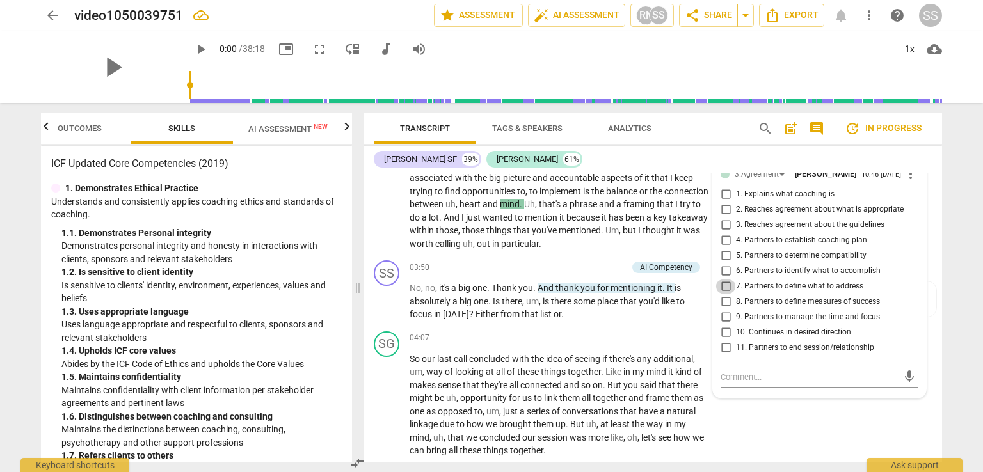
click at [722, 290] on input "7. Partners to define what to address" at bounding box center [726, 286] width 20 height 15
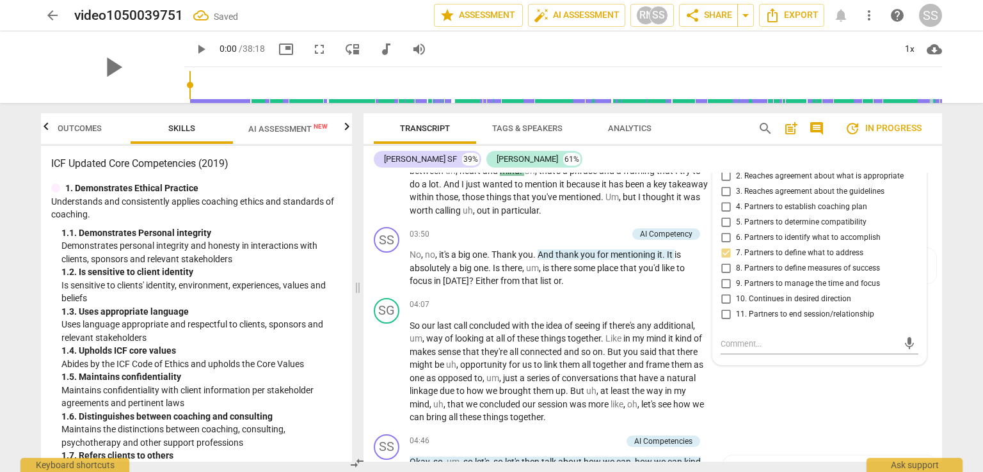
scroll to position [691, 0]
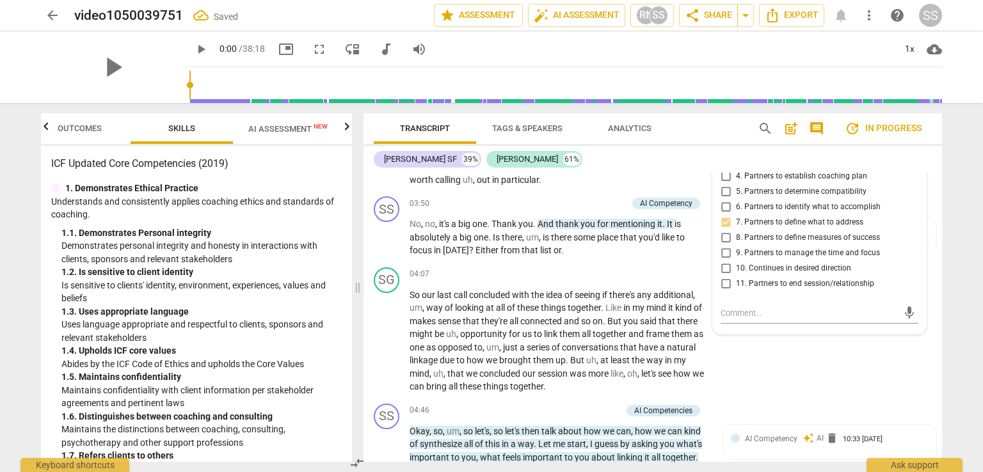
click at [711, 376] on div "So our last call concluded with the idea of seeing if there's any additional , …" at bounding box center [563, 341] width 307 height 105
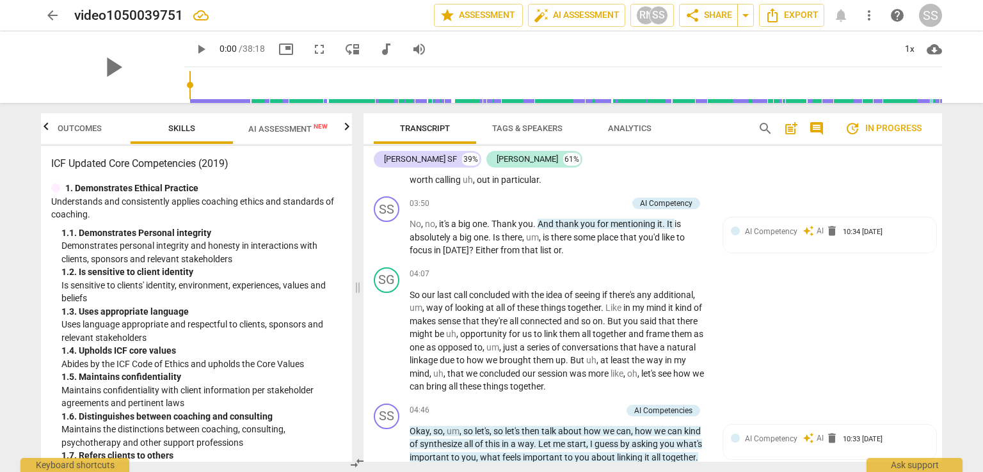
click at [570, 359] on span "But" at bounding box center [578, 360] width 16 height 10
click at [664, 274] on p "Add competency" at bounding box center [670, 275] width 61 height 12
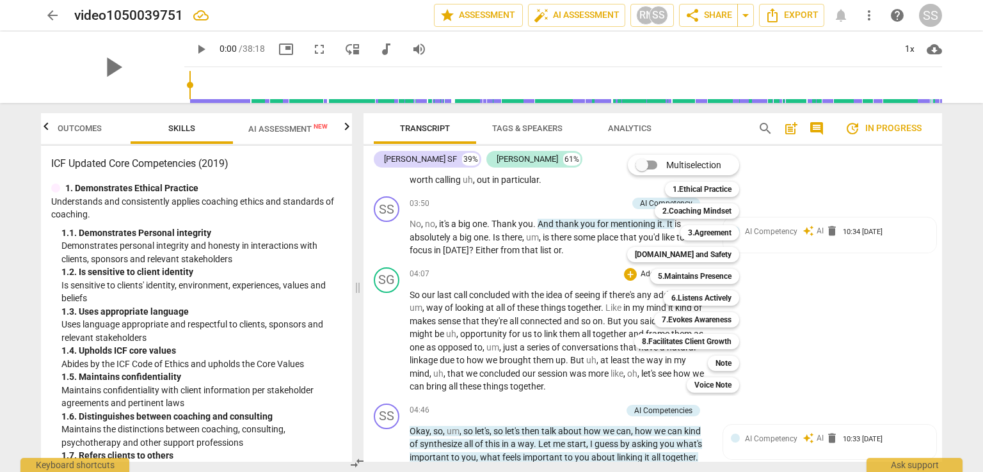
click at [703, 229] on b "3.Agreement" at bounding box center [710, 232] width 44 height 15
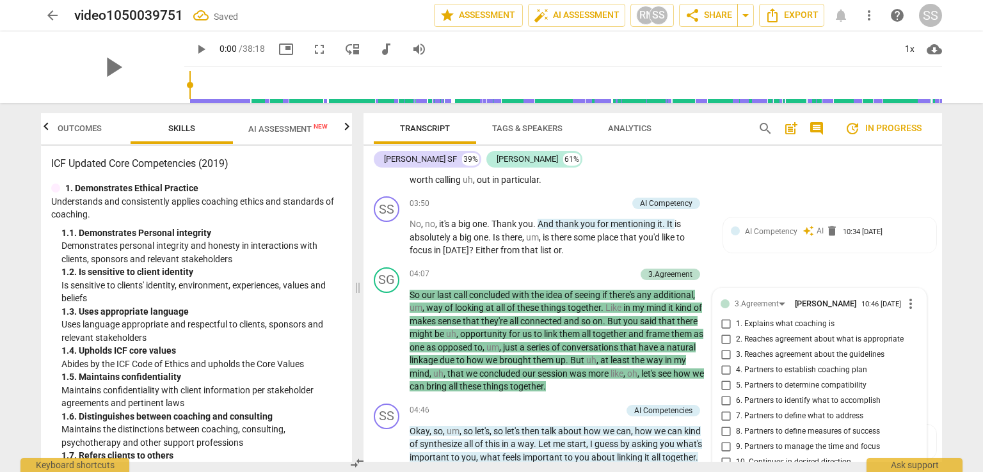
scroll to position [886, 0]
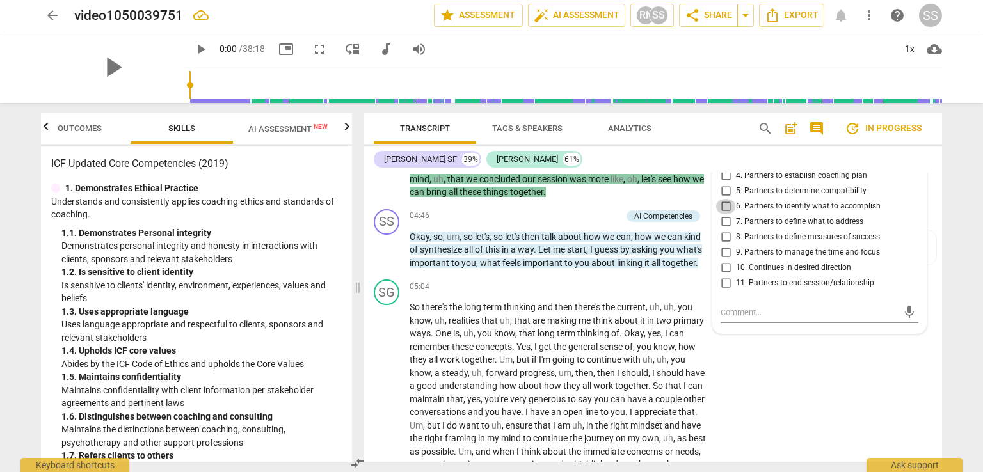
click at [725, 213] on input "6. Partners to identify what to accomplish" at bounding box center [726, 206] width 20 height 15
click at [784, 384] on div "SG play_arrow pause 05:04 + Add competency keyboard_arrow_right So there's the …" at bounding box center [653, 409] width 579 height 268
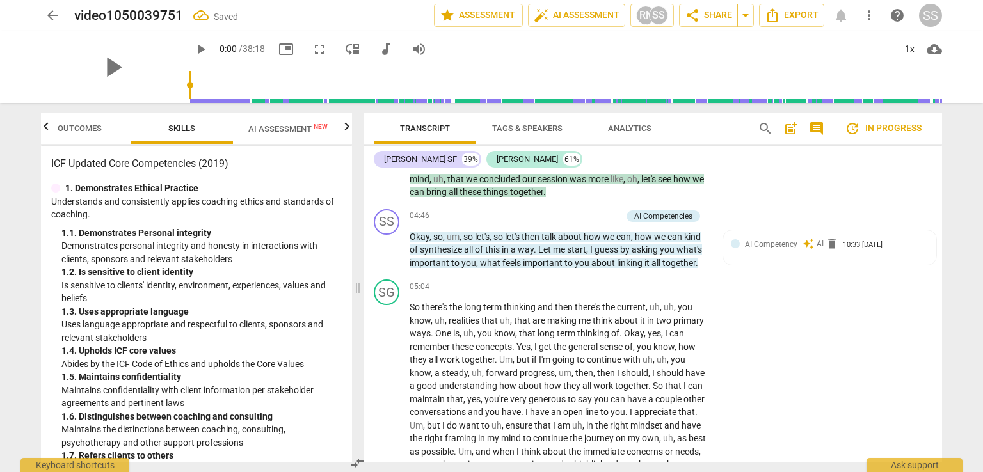
scroll to position [950, 0]
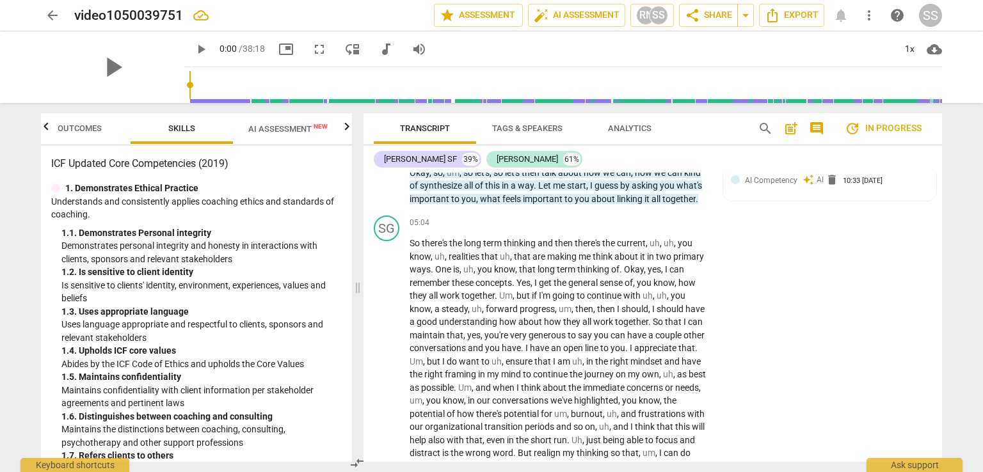
click at [656, 220] on p "Add competency" at bounding box center [670, 224] width 61 height 12
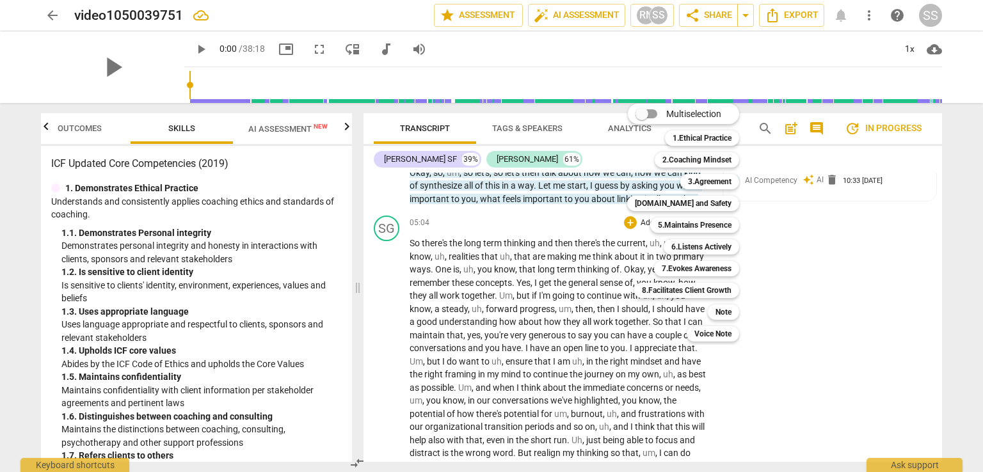
click at [707, 182] on b "3.Agreement" at bounding box center [710, 181] width 44 height 15
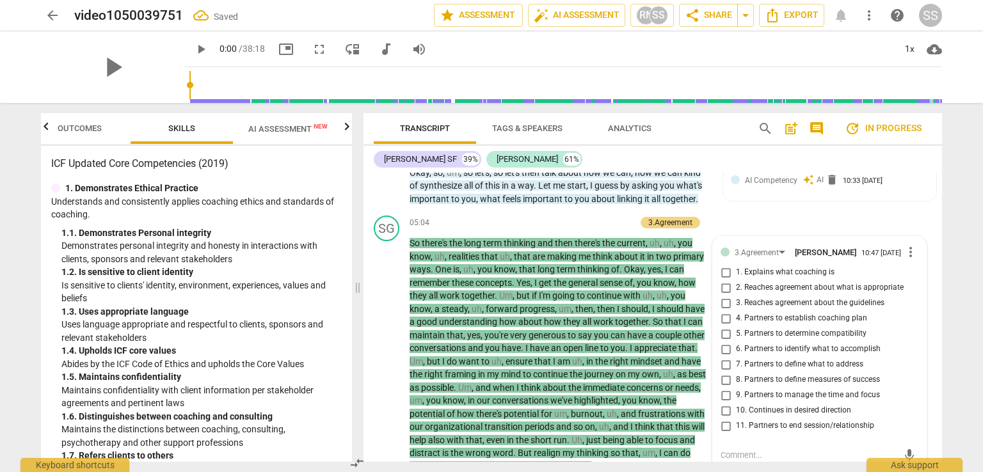
scroll to position [977, 0]
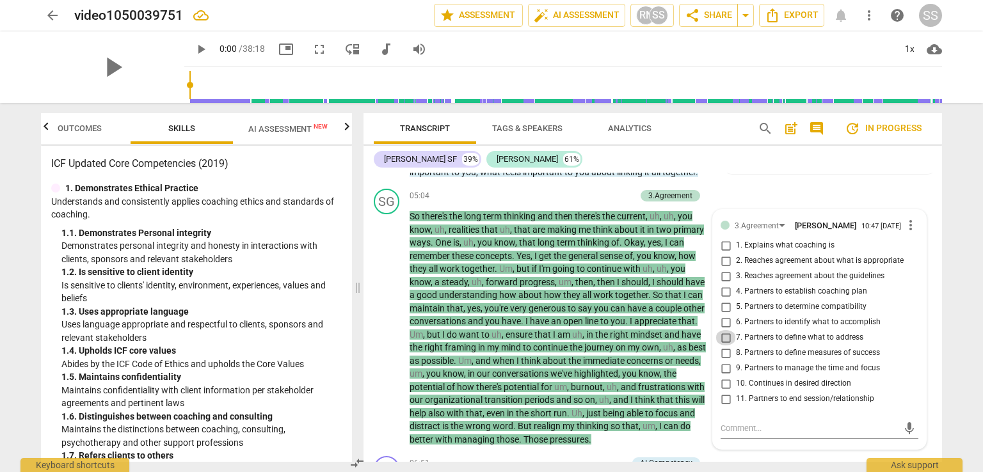
click at [725, 341] on input "7. Partners to define what to address" at bounding box center [726, 337] width 20 height 15
click at [679, 443] on p "So there's the long term thinking and then there's the current , uh , uh , you …" at bounding box center [560, 328] width 300 height 236
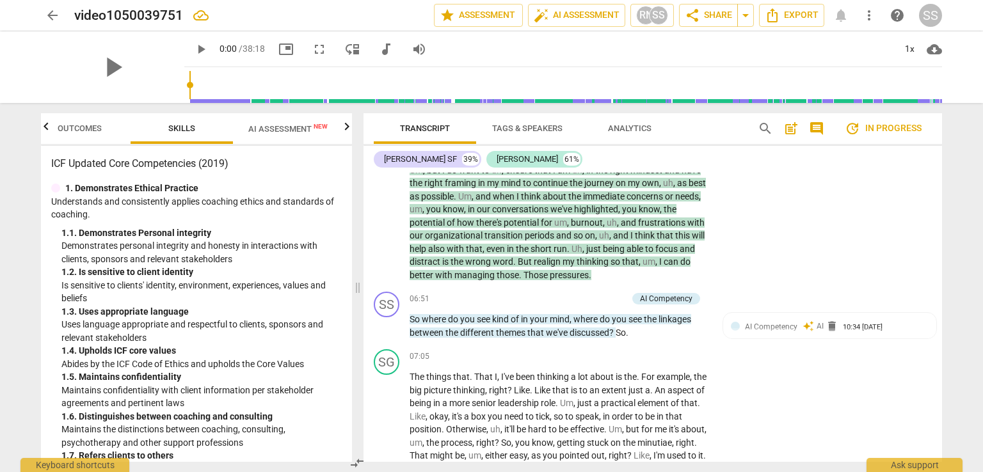
scroll to position [1169, 0]
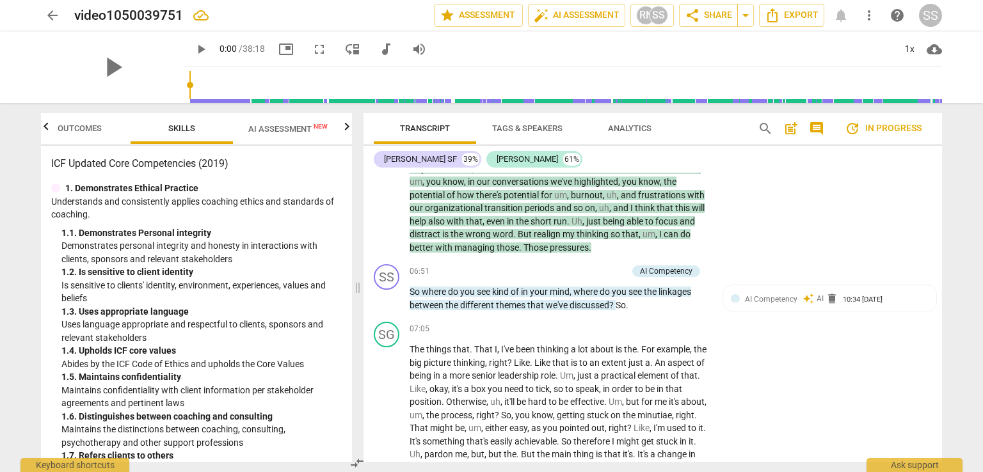
click at [611, 268] on p "Add competency" at bounding box center [597, 272] width 61 height 12
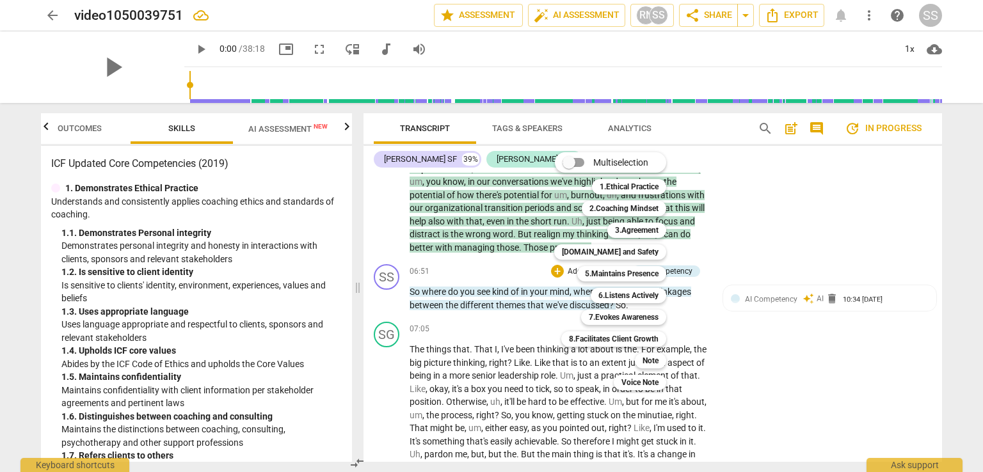
click at [624, 296] on b "6.Listens Actively" at bounding box center [629, 295] width 60 height 15
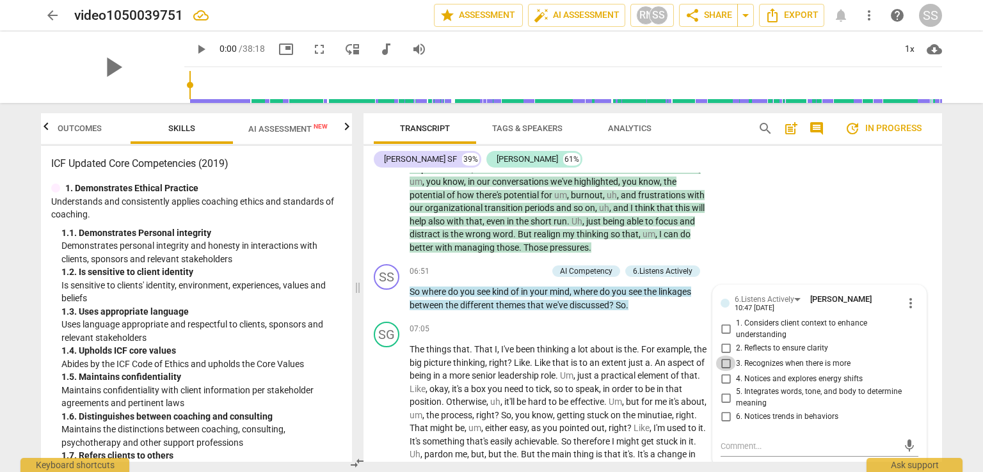
click at [722, 365] on input "3. Recognizes when there is more" at bounding box center [726, 363] width 20 height 15
click at [590, 324] on div "07:05 + Add competency keyboard_arrow_right" at bounding box center [563, 329] width 307 height 14
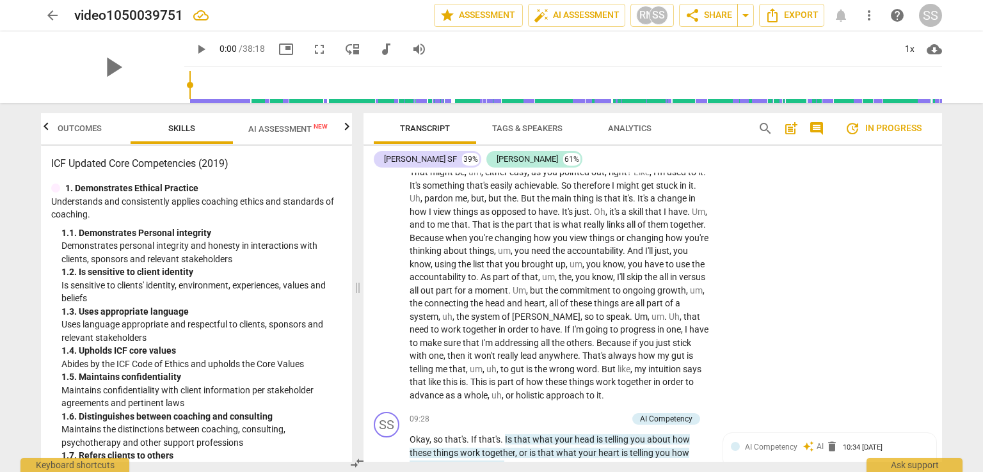
scroll to position [1489, 0]
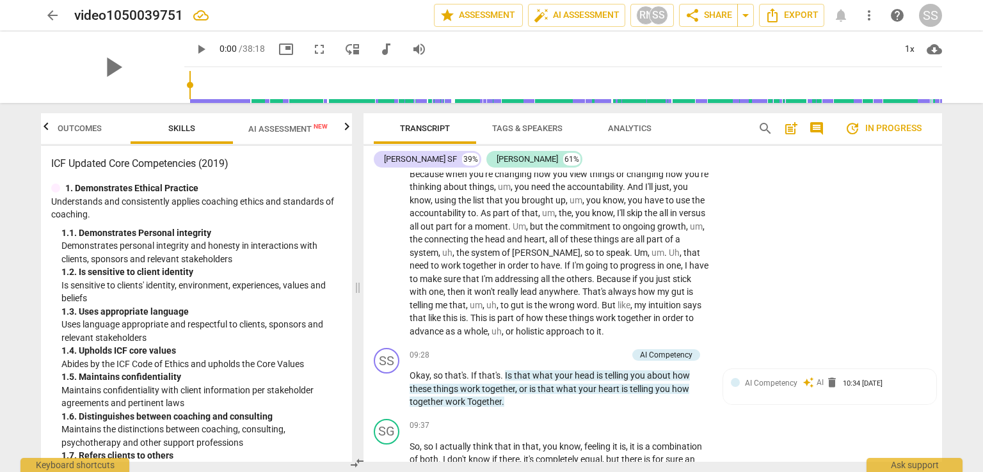
click at [610, 362] on p "Add competency" at bounding box center [597, 356] width 61 height 12
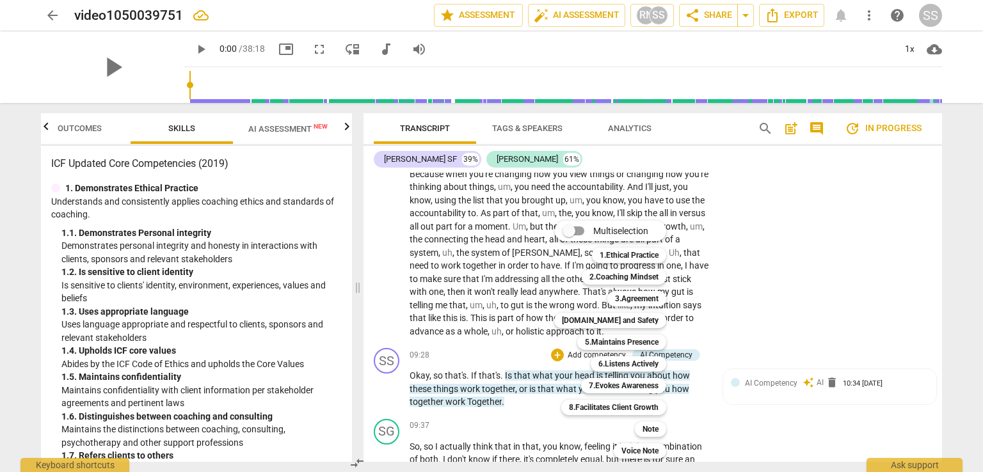
click at [612, 384] on b "7.Evokes Awareness" at bounding box center [624, 385] width 70 height 15
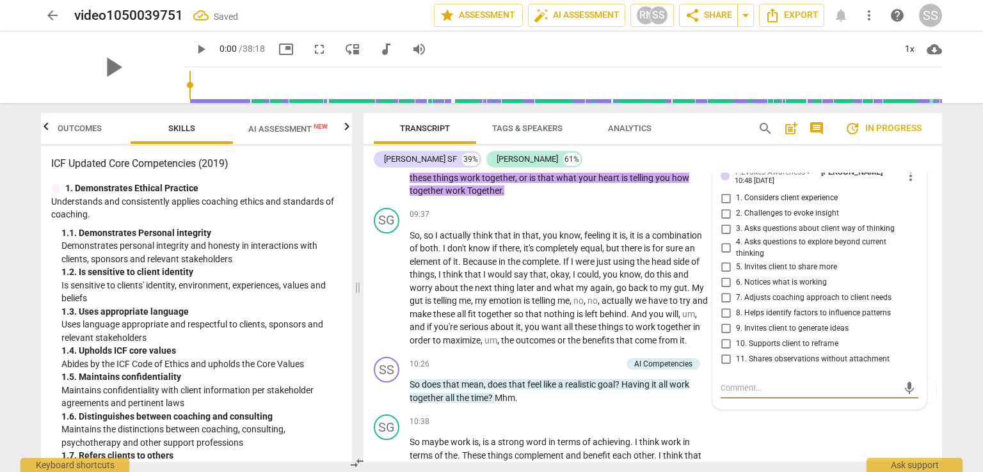
scroll to position [1721, 0]
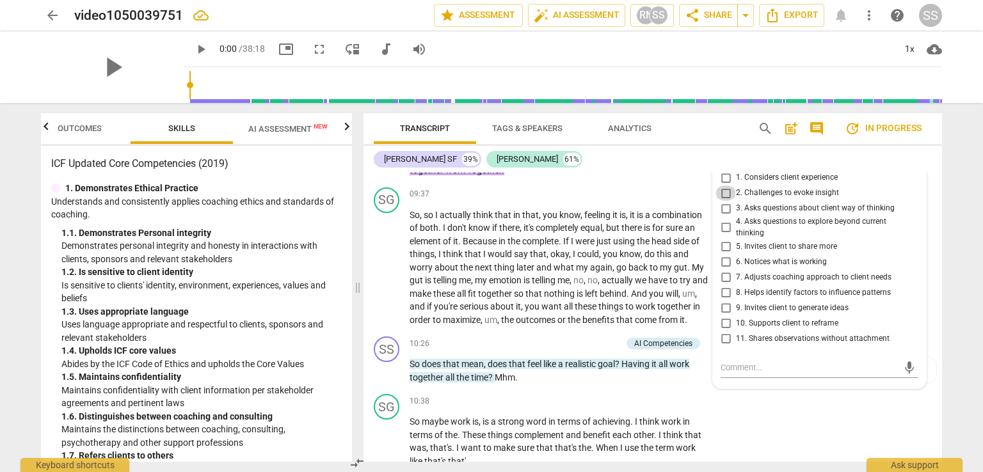
click at [722, 201] on input "2. Challenges to evoke insight" at bounding box center [726, 193] width 20 height 15
click at [724, 254] on input "5. Invites client to share more" at bounding box center [726, 246] width 20 height 15
click at [722, 316] on input "9. Invites client to generate ideas" at bounding box center [726, 307] width 20 height 15
click at [701, 419] on div "SG play_arrow pause 10:38 + Add competency keyboard_arrow_right So maybe work i…" at bounding box center [653, 431] width 579 height 84
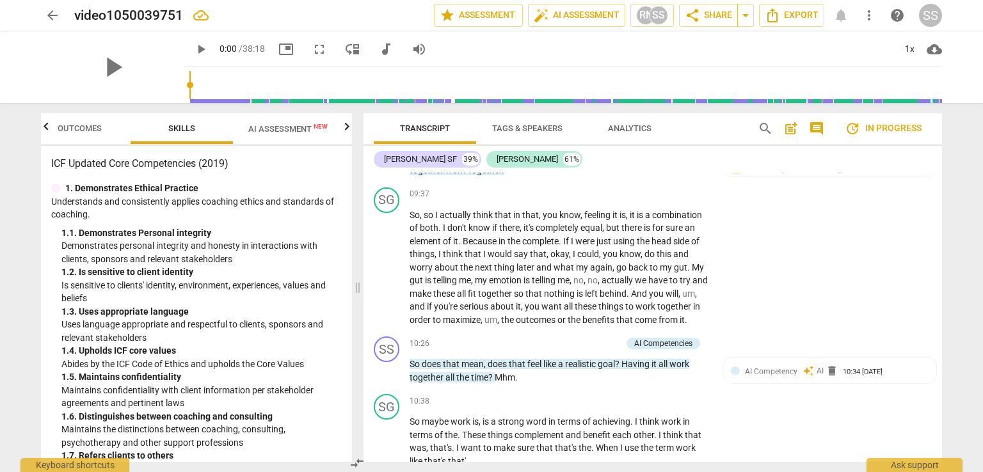
click at [602, 350] on p "Add competency" at bounding box center [591, 345] width 61 height 12
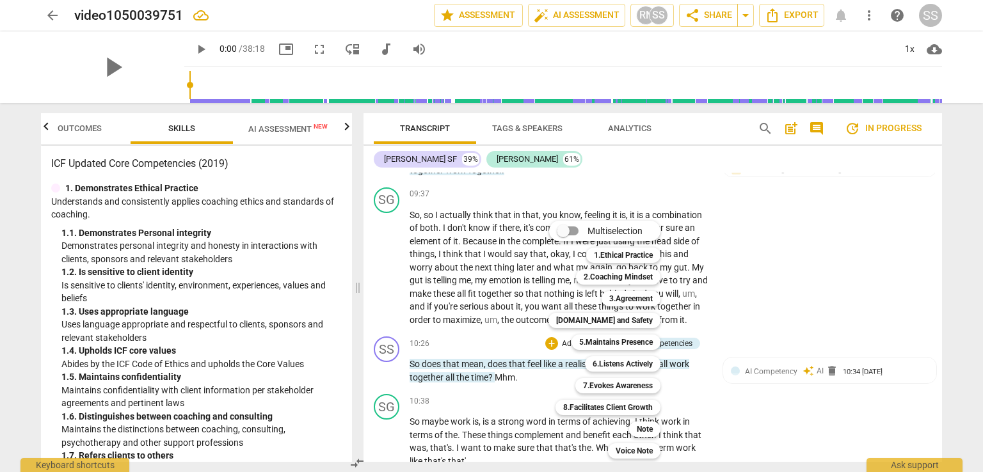
click at [761, 421] on div at bounding box center [491, 236] width 983 height 472
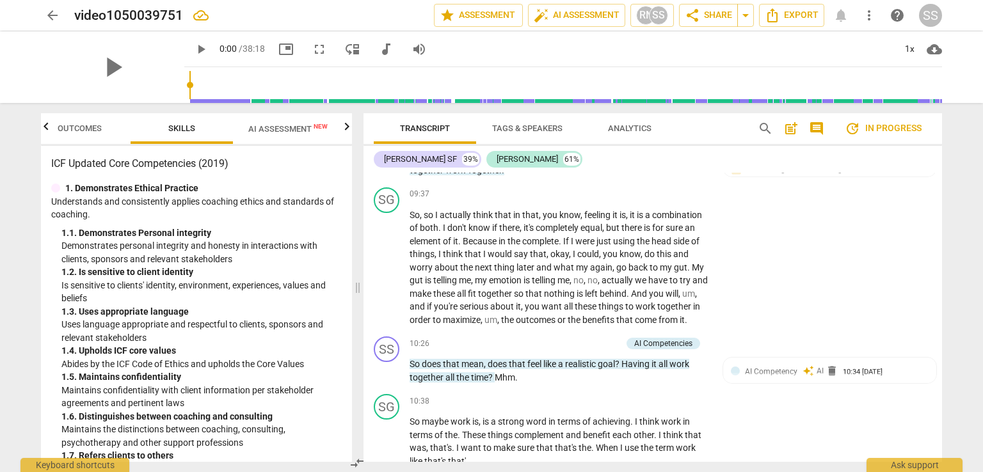
click at [592, 350] on p "Add competency" at bounding box center [591, 345] width 61 height 12
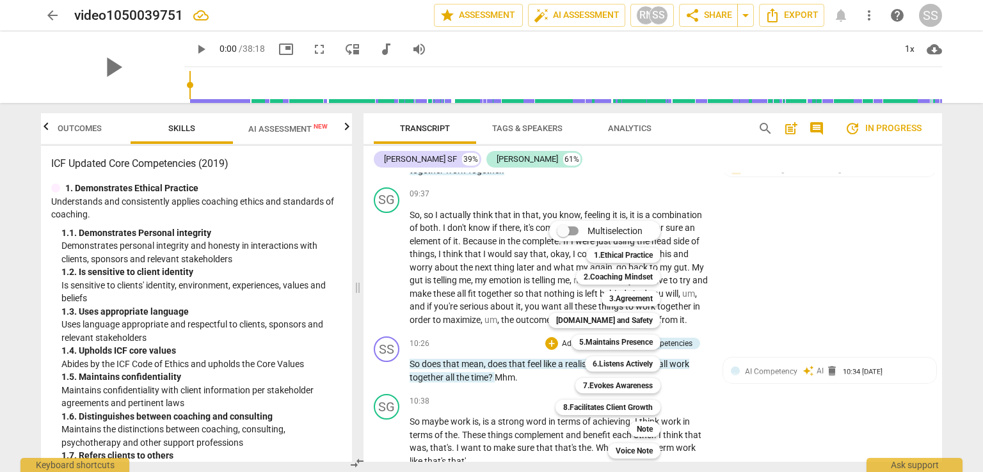
click at [631, 363] on b "6.Listens Actively" at bounding box center [623, 364] width 60 height 15
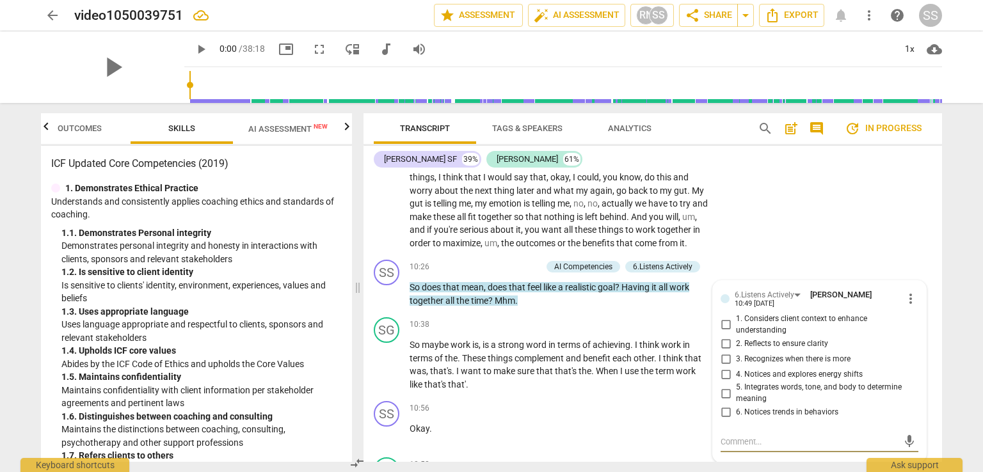
scroll to position [1820, 0]
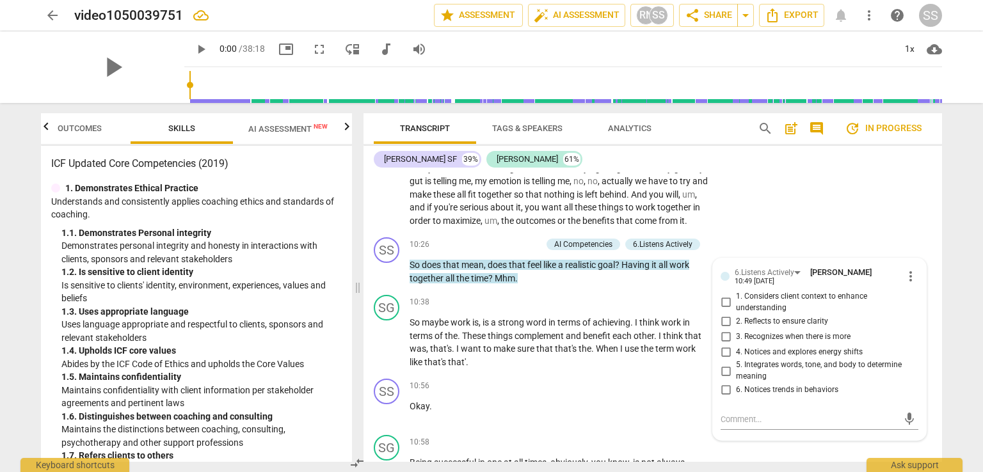
click at [519, 251] on p "Add competency" at bounding box center [511, 245] width 61 height 12
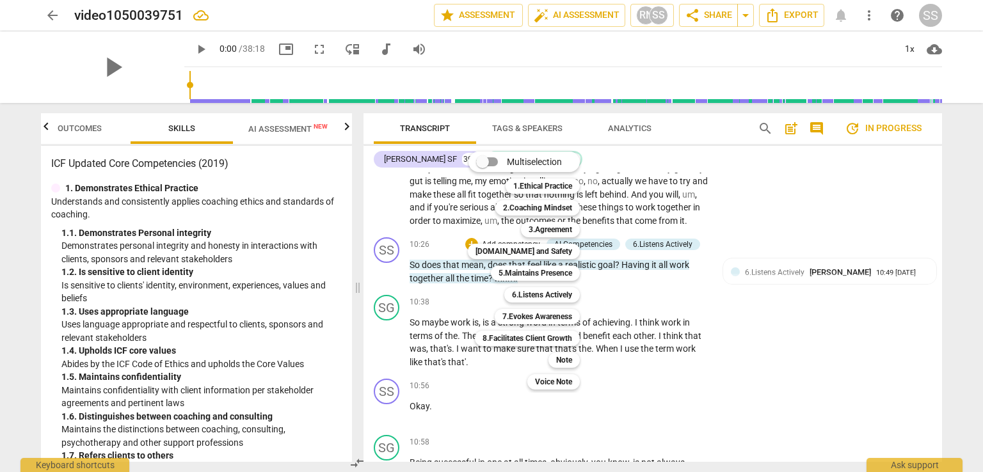
click at [546, 318] on b "7.Evokes Awareness" at bounding box center [538, 316] width 70 height 15
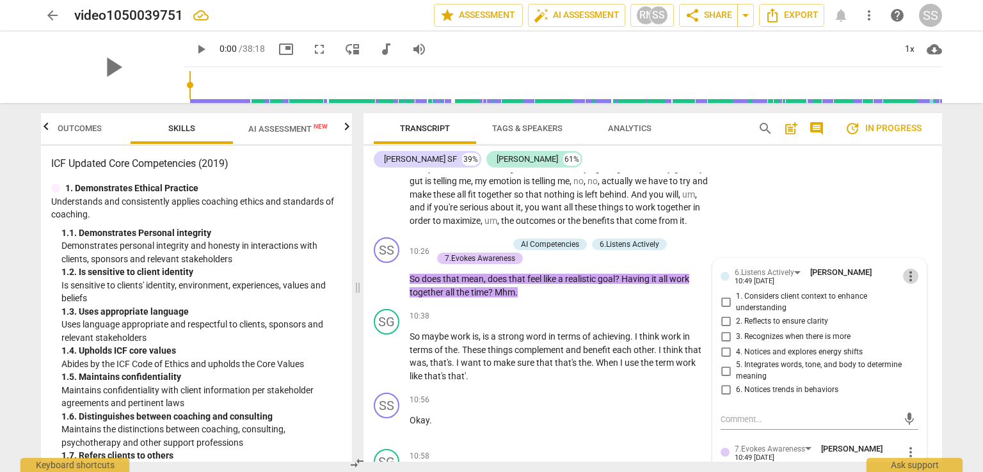
click at [906, 284] on span "more_vert" at bounding box center [910, 276] width 15 height 15
click at [915, 325] on li "Delete" at bounding box center [921, 326] width 44 height 24
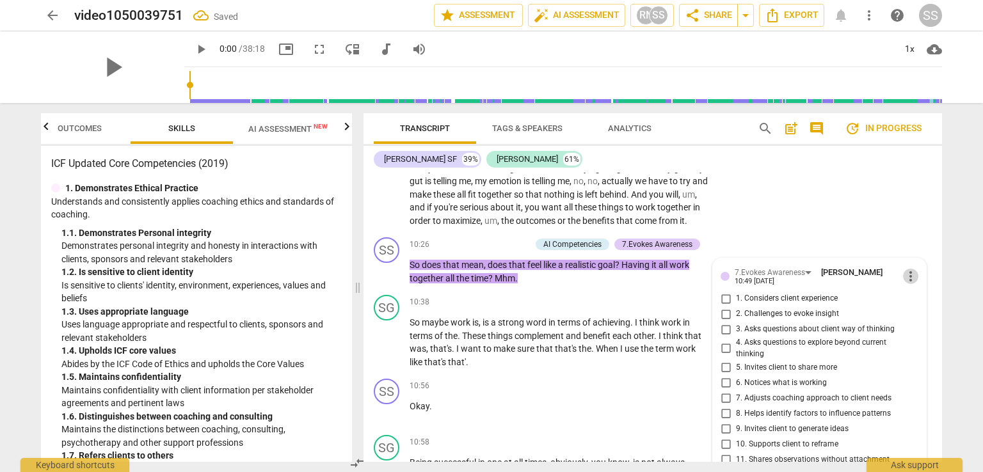
click at [907, 284] on span "more_vert" at bounding box center [910, 276] width 15 height 15
click at [725, 395] on div at bounding box center [491, 236] width 983 height 472
click at [723, 375] on input "5. Invites client to share more" at bounding box center [726, 367] width 20 height 15
click at [722, 357] on input "4. Asks questions to explore beyond current thinking" at bounding box center [726, 348] width 20 height 15
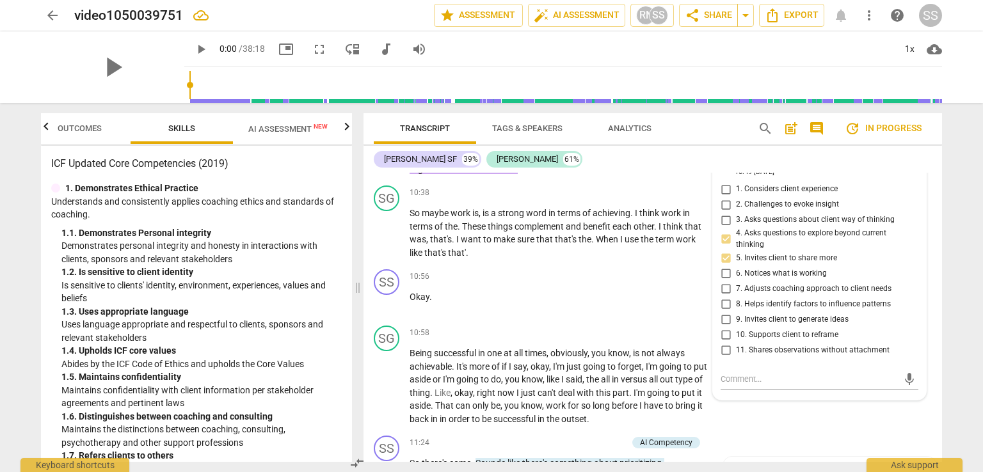
scroll to position [1948, 0]
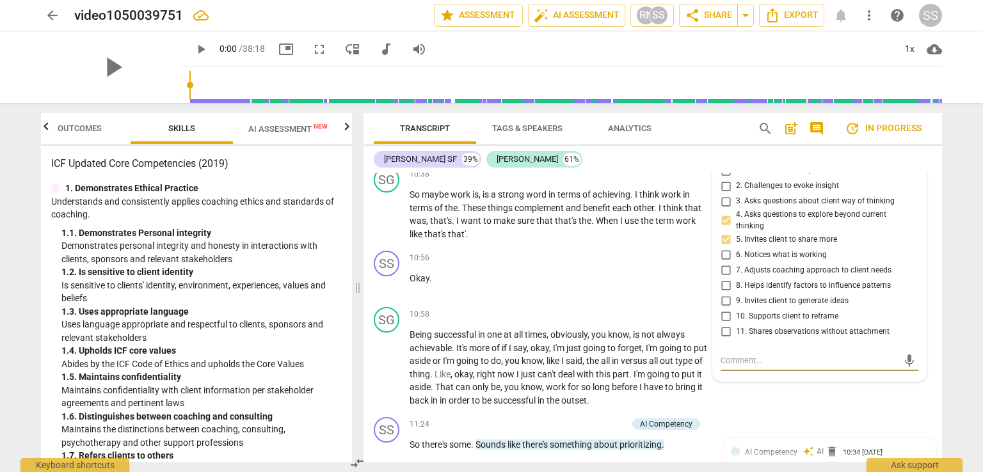
click at [736, 367] on textarea at bounding box center [809, 361] width 177 height 12
click at [778, 412] on div "SG play_arrow pause 10:58 + Add competency keyboard_arrow_right Being successfu…" at bounding box center [653, 357] width 579 height 110
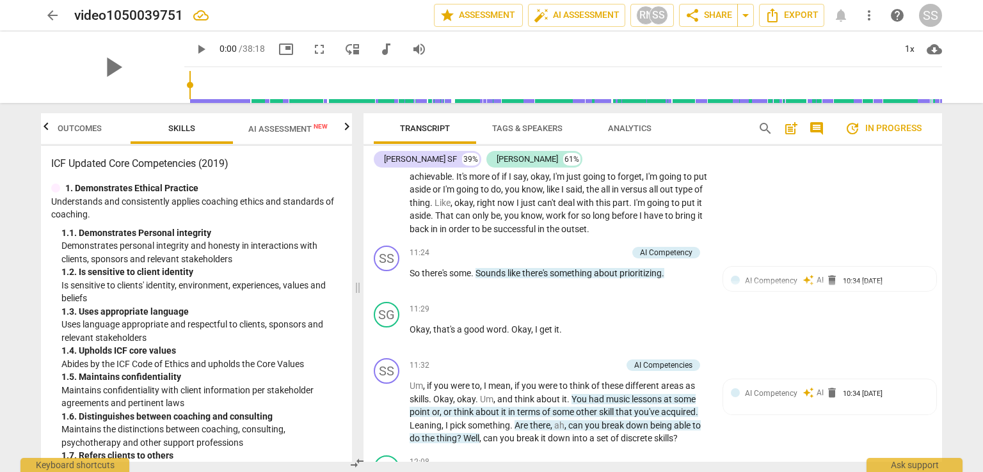
scroll to position [2140, 0]
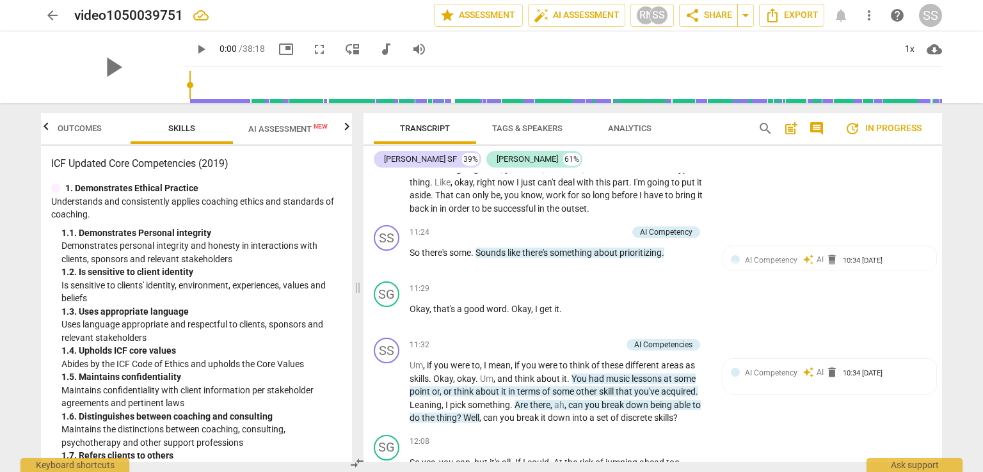
click at [611, 239] on p "Add competency" at bounding box center [597, 233] width 61 height 12
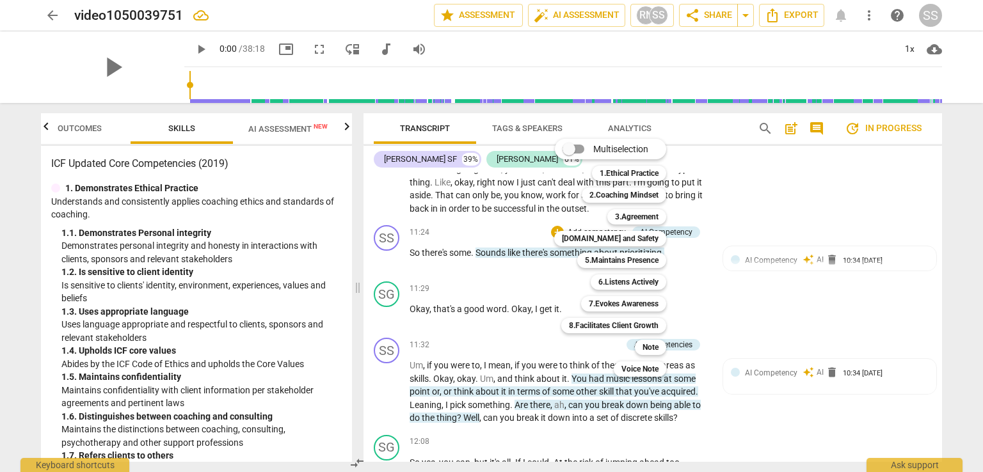
click at [627, 264] on b "5.Maintains Presence" at bounding box center [622, 260] width 74 height 15
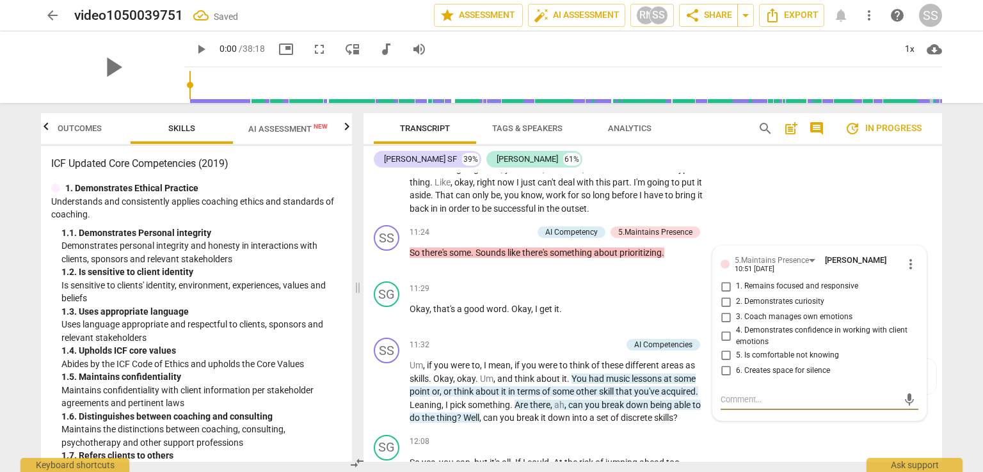
click at [725, 310] on input "2. Demonstrates curiosity" at bounding box center [726, 301] width 20 height 15
click at [722, 363] on input "5. Is comfortable not knowing" at bounding box center [726, 355] width 20 height 15
click at [565, 304] on div "SG play_arrow pause 11:29 + Add competency keyboard_arrow_right Okay , that's a…" at bounding box center [653, 305] width 579 height 56
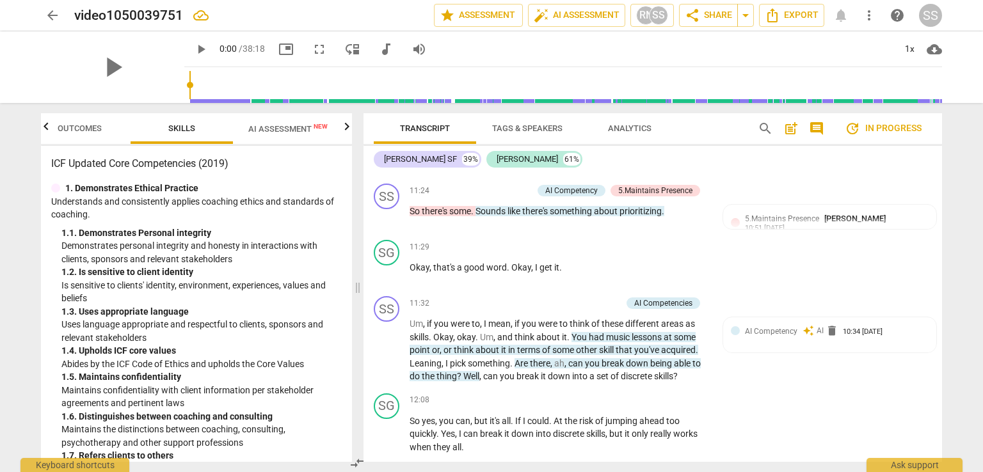
scroll to position [2204, 0]
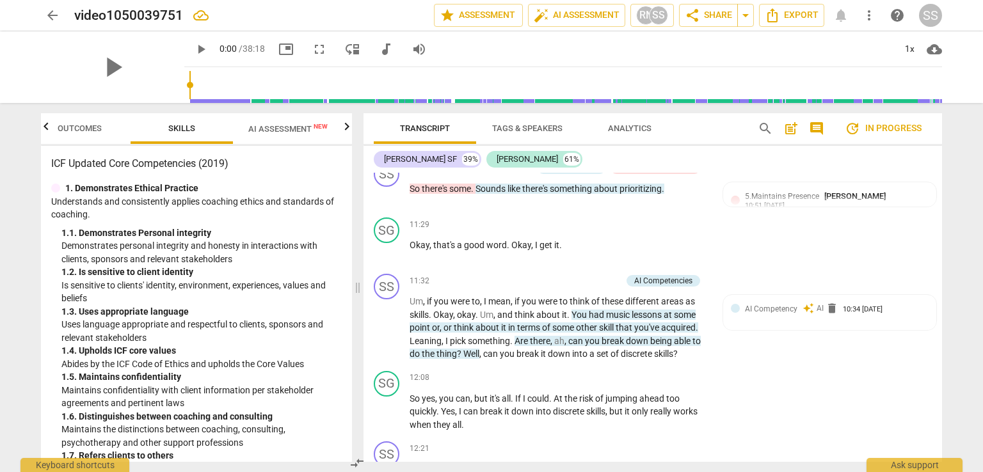
click at [579, 392] on div "SG play_arrow pause 12:08 + Add competency keyboard_arrow_right So yes , you ca…" at bounding box center [653, 401] width 579 height 71
click at [595, 287] on p "Add competency" at bounding box center [591, 282] width 61 height 12
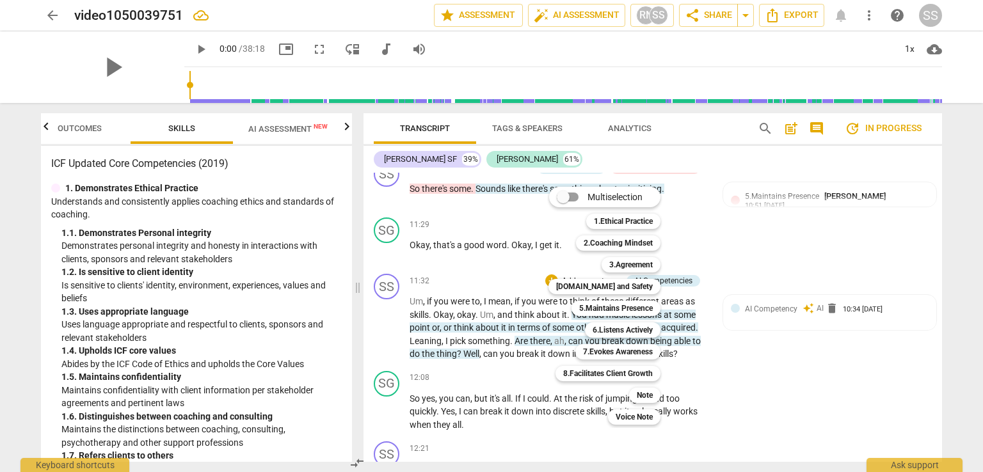
click at [625, 349] on b "7.Evokes Awareness" at bounding box center [618, 351] width 70 height 15
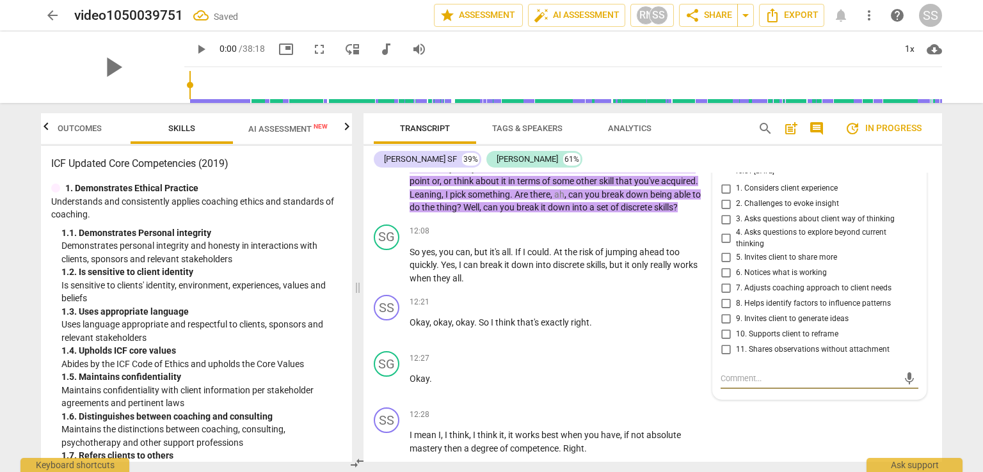
scroll to position [2309, 0]
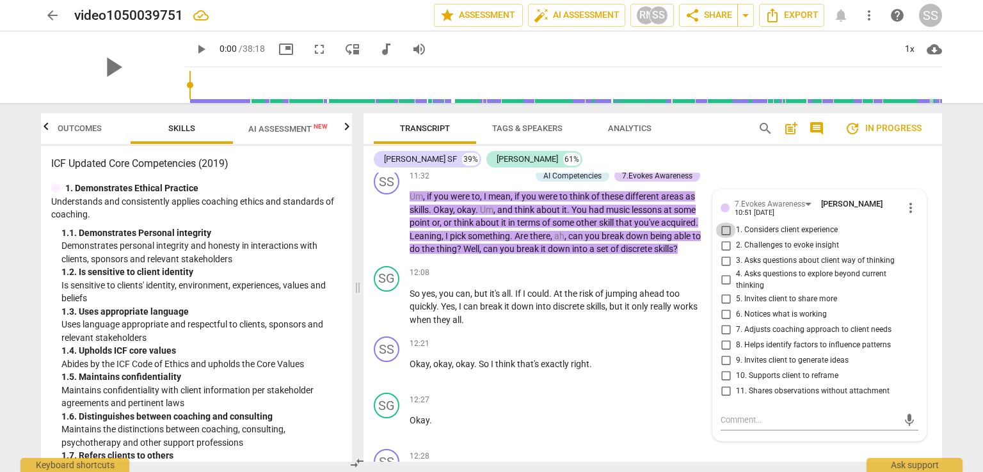
click at [725, 238] on input "1. Considers client experience" at bounding box center [726, 230] width 20 height 15
click at [726, 307] on input "5. Invites client to share more" at bounding box center [726, 298] width 20 height 15
click at [725, 368] on input "9. Invites client to generate ideas" at bounding box center [726, 360] width 20 height 15
click at [592, 359] on div "SS play_arrow pause 12:21 + Add competency keyboard_arrow_right Okay , okay , o…" at bounding box center [653, 360] width 579 height 56
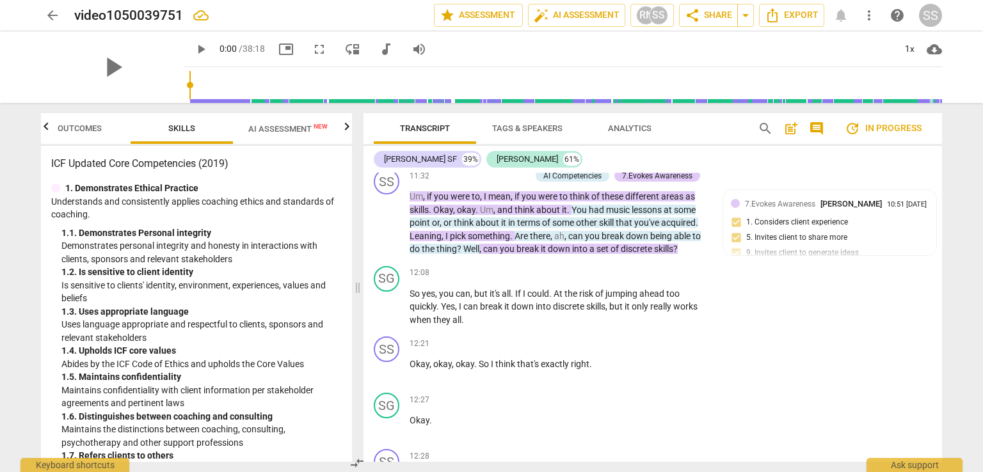
click at [440, 256] on p "Um , if you were to , I mean , if you were to think of these different areas as…" at bounding box center [560, 223] width 300 height 66
click at [819, 126] on span "comment" at bounding box center [816, 128] width 15 height 15
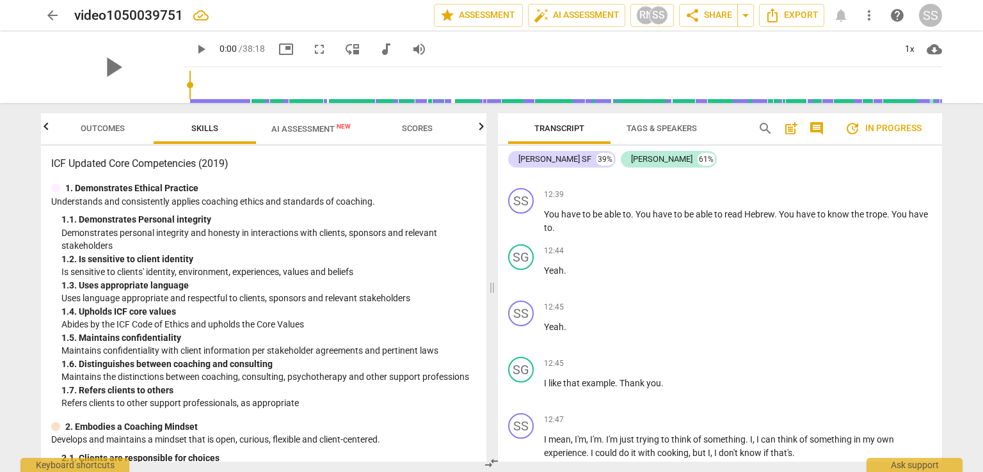
scroll to position [0, 0]
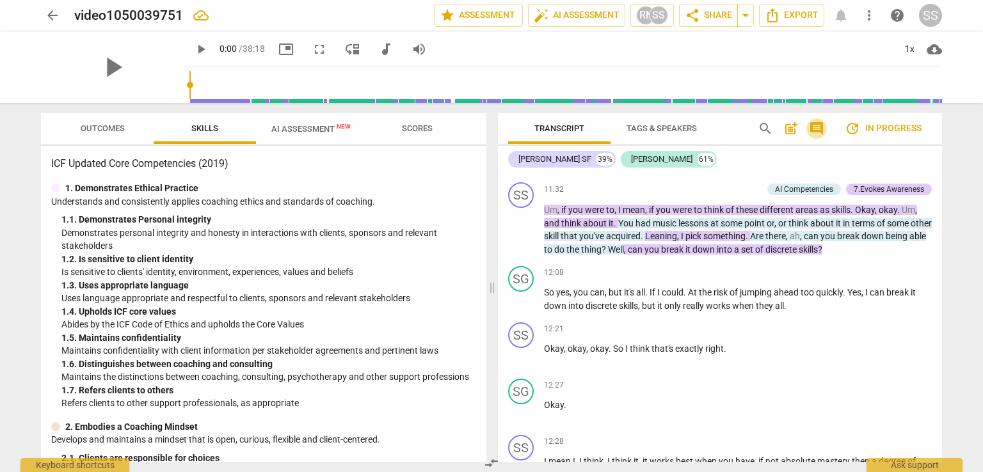
click at [819, 126] on span "comment" at bounding box center [816, 128] width 15 height 15
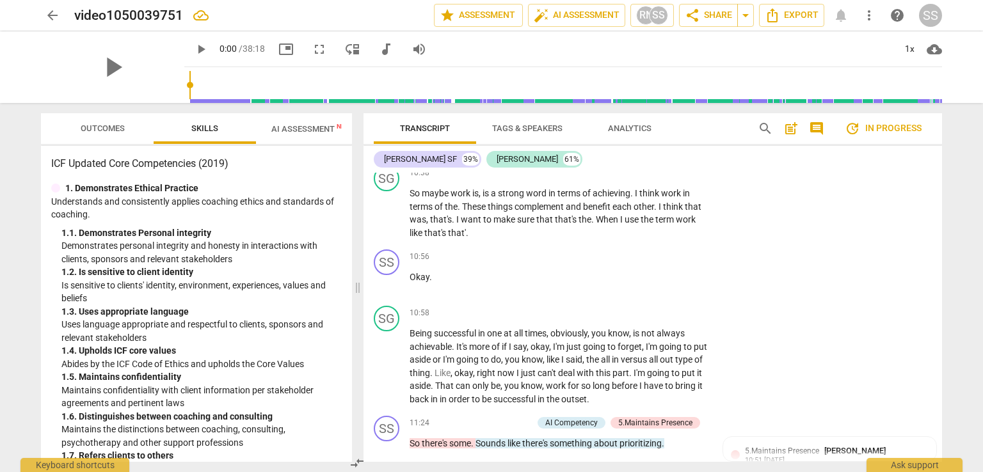
scroll to position [2309, 0]
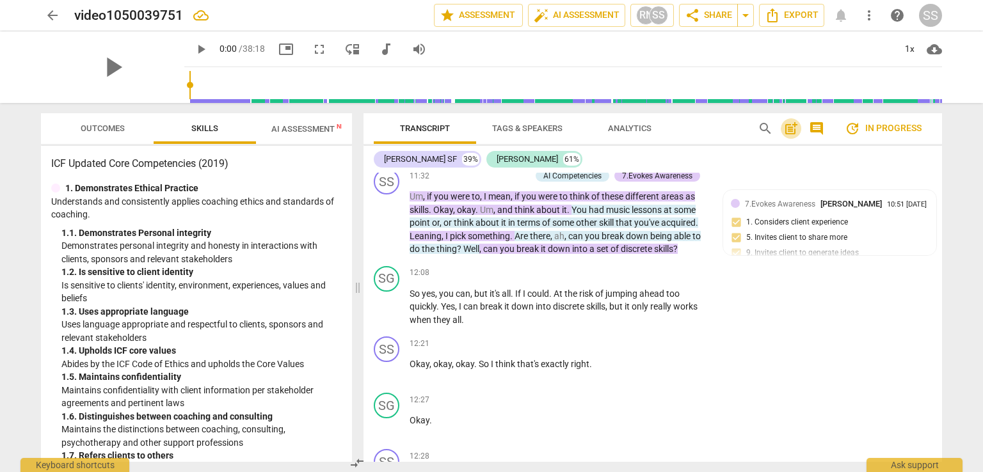
click at [787, 129] on span "post_add" at bounding box center [791, 128] width 15 height 15
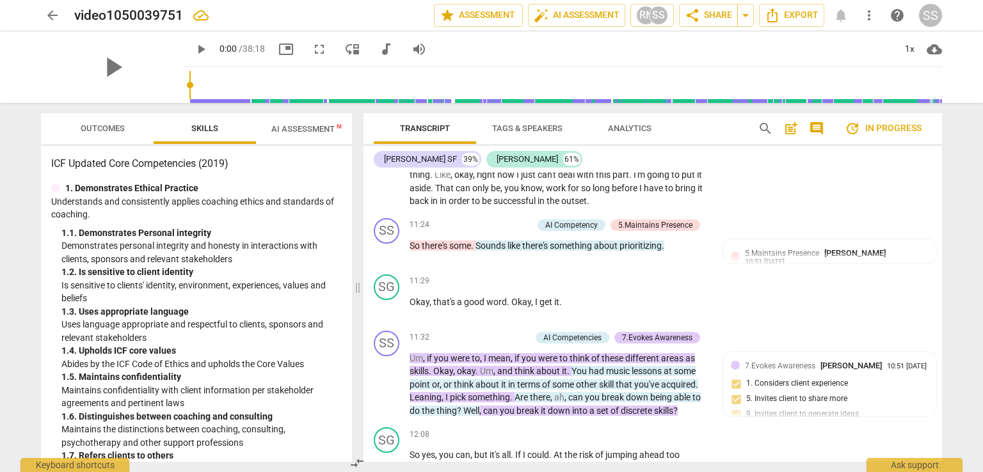
scroll to position [2259, 0]
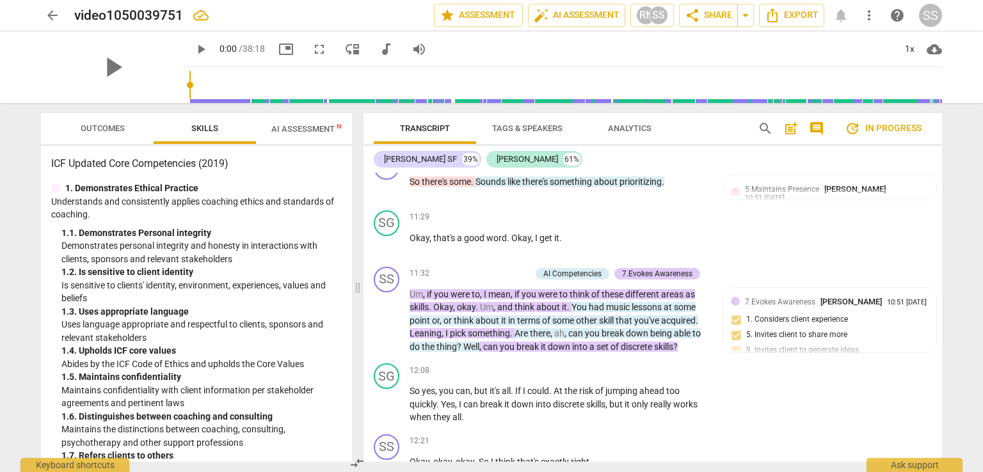
click at [796, 357] on div "7.Evokes Awareness [PERSON_NAME] 10:51 [DATE] 1. Considers client experience 5.…" at bounding box center [830, 331] width 198 height 70
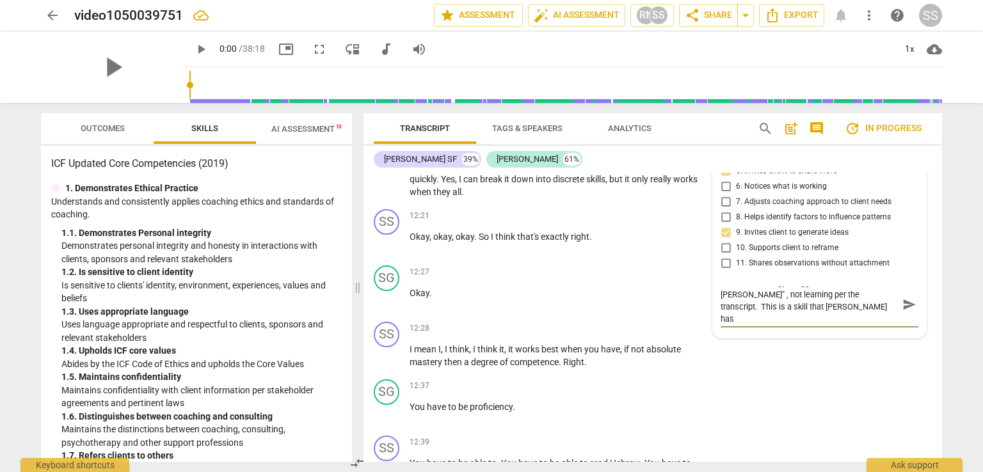
scroll to position [0, 0]
click at [851, 323] on textarea "Note: The analogy I suggested is "[PERSON_NAME]" , not learning per the transcr…" at bounding box center [809, 305] width 177 height 36
click at [841, 323] on textarea "Note: The analogy I suggested is "[PERSON_NAME]" , not learning per the transcr…" at bounding box center [809, 305] width 177 height 36
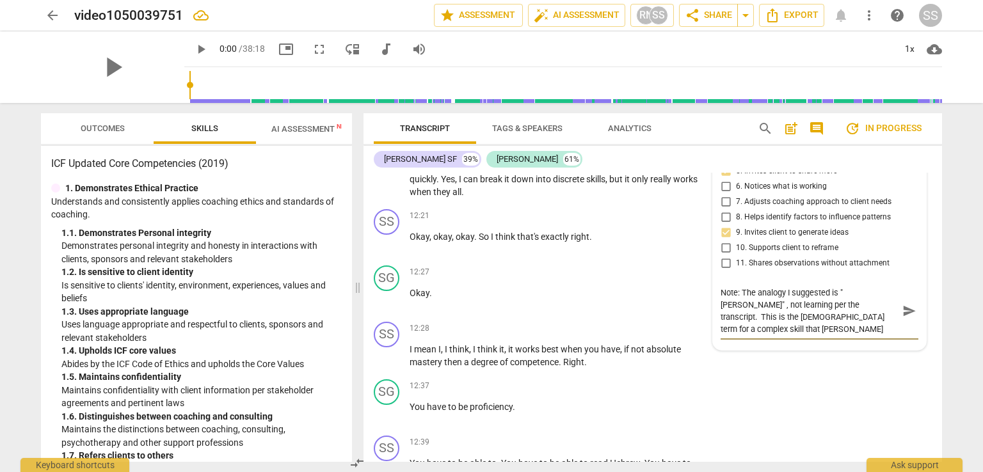
click at [858, 335] on textarea "Note: The analogy I suggested is "[PERSON_NAME]" , not learning per the transcr…" at bounding box center [809, 311] width 177 height 49
click at [903, 318] on span "send" at bounding box center [910, 311] width 14 height 14
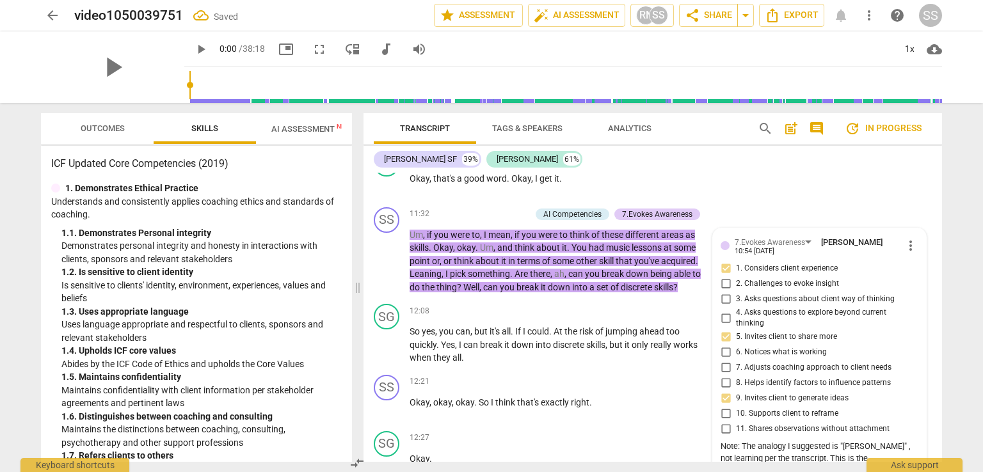
scroll to position [2292, 0]
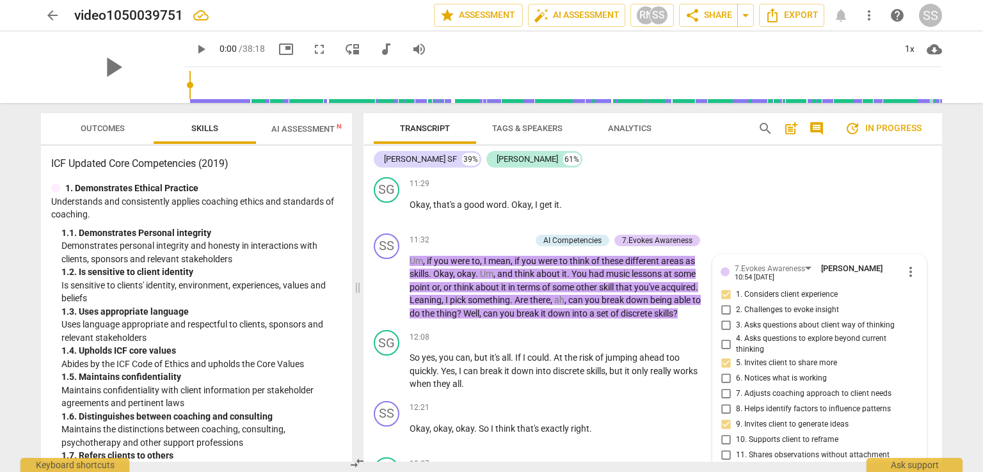
click at [506, 350] on div "SG play_arrow pause 12:08 + Add competency keyboard_arrow_right So yes , you ca…" at bounding box center [653, 360] width 579 height 71
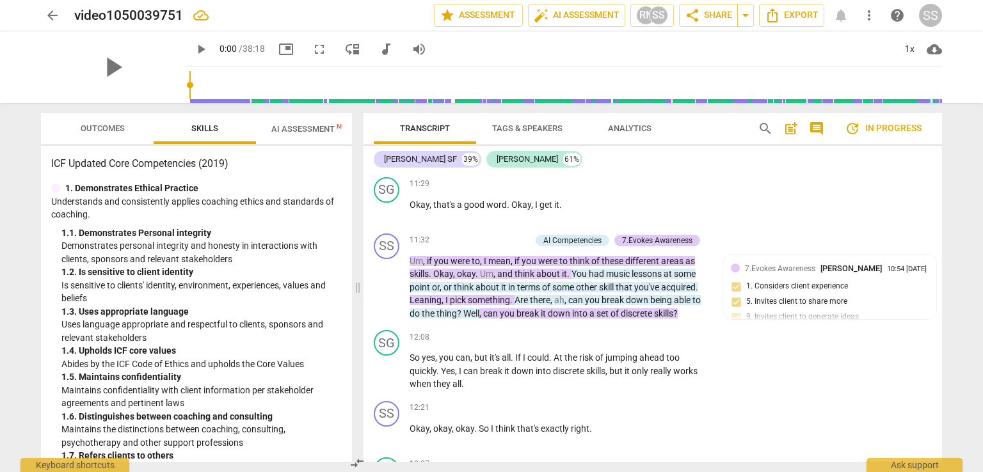
click at [510, 246] on p "Add competency" at bounding box center [500, 241] width 61 height 12
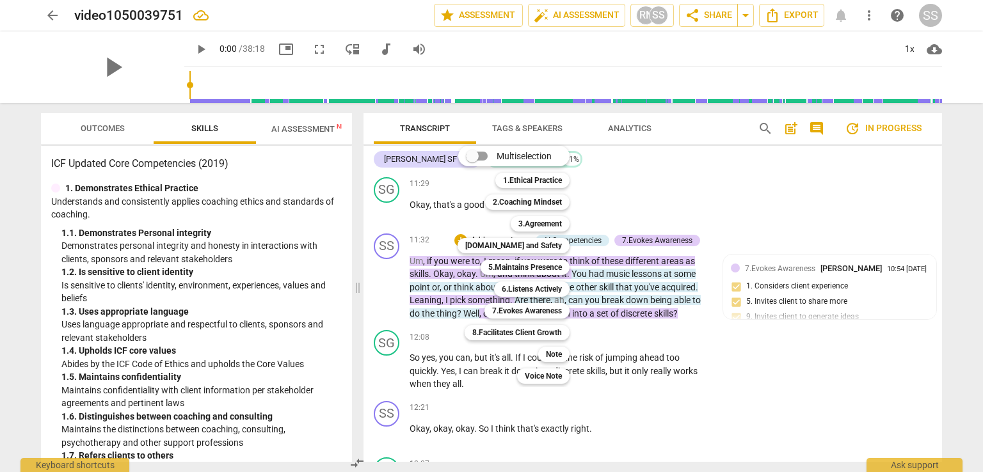
click at [524, 180] on b "1.Ethical Practice" at bounding box center [532, 180] width 59 height 15
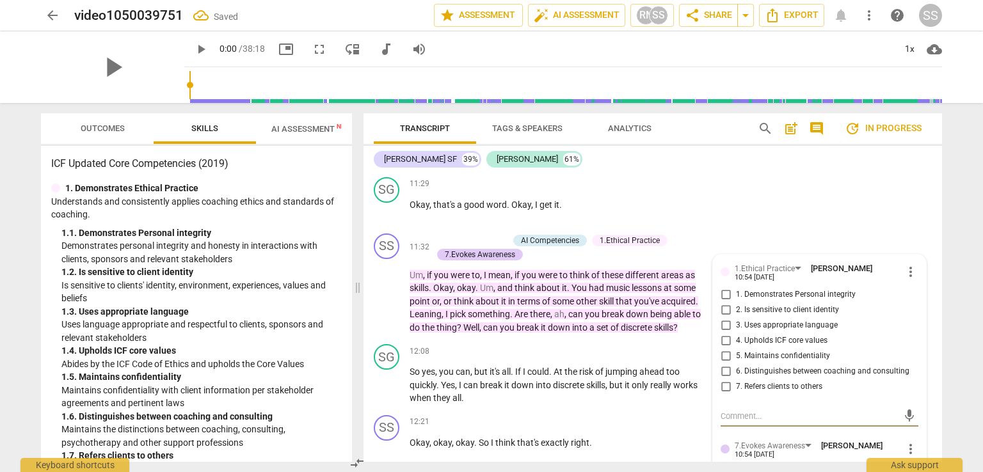
click at [723, 318] on input "2. Is sensitive to client identity" at bounding box center [726, 310] width 20 height 15
click at [725, 334] on input "3. Uses appropriate language" at bounding box center [726, 325] width 20 height 15
click at [946, 316] on div "Transcript Tags & Speakers Analytics search post_add comment update In progress…" at bounding box center [656, 287] width 594 height 369
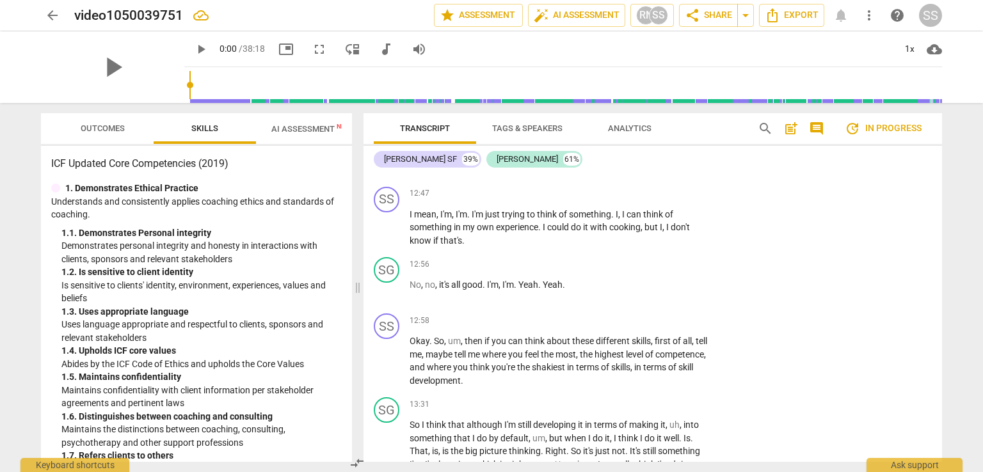
scroll to position [2996, 0]
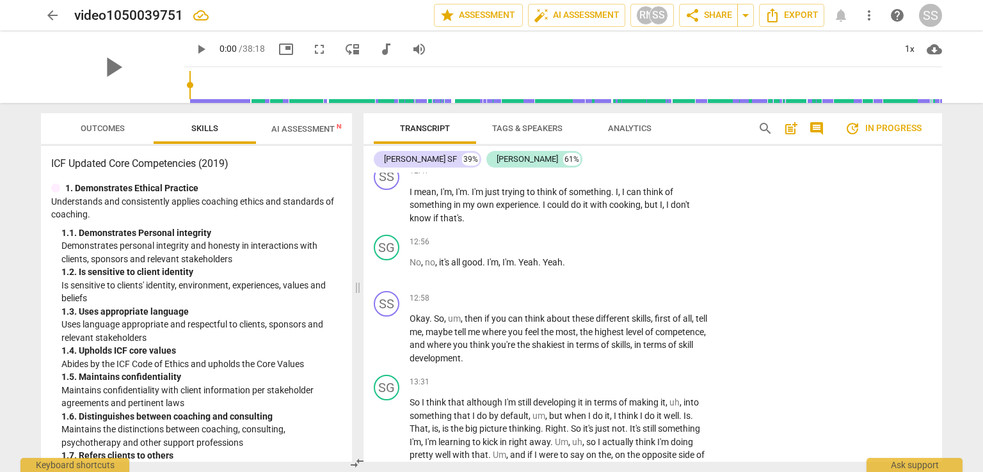
click at [535, 365] on p "Okay . So , um , then if you can think about these different skills , first of …" at bounding box center [560, 338] width 300 height 52
click at [665, 305] on p "Add competency" at bounding box center [670, 299] width 61 height 12
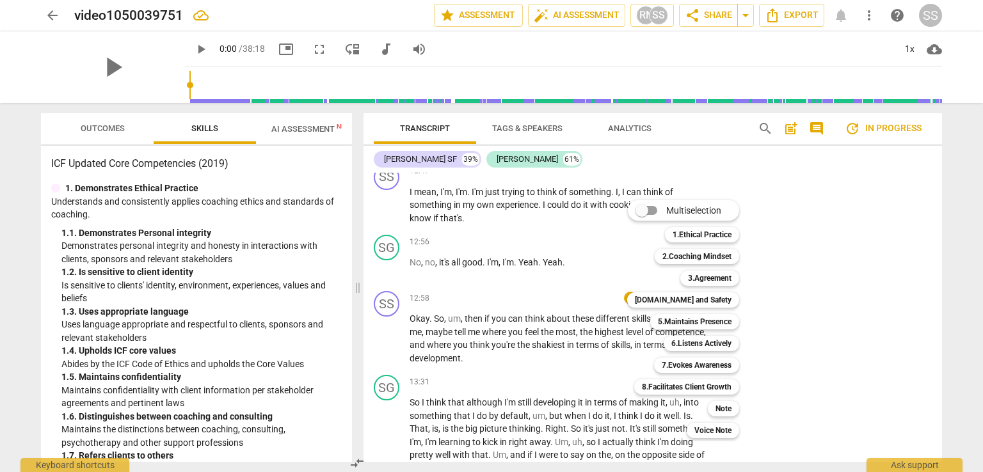
click at [710, 390] on b "8.Facilitates Client Growth" at bounding box center [687, 387] width 90 height 15
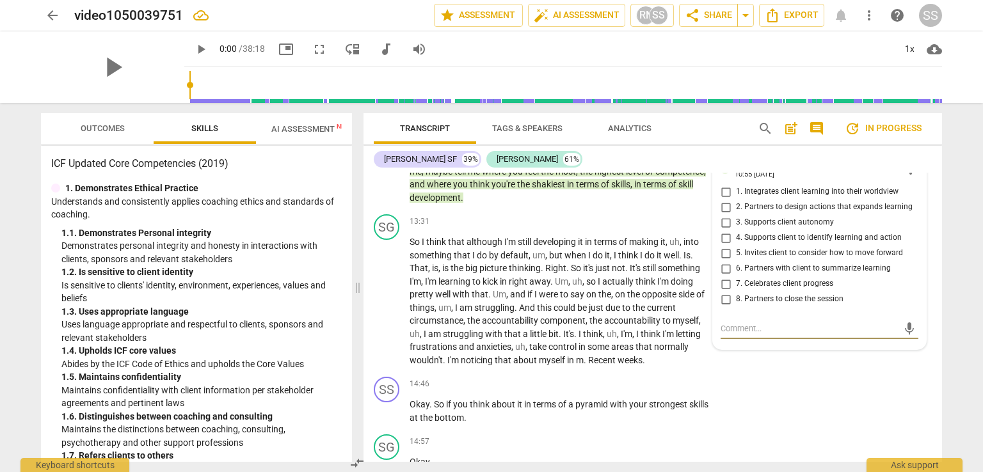
scroll to position [3189, 0]
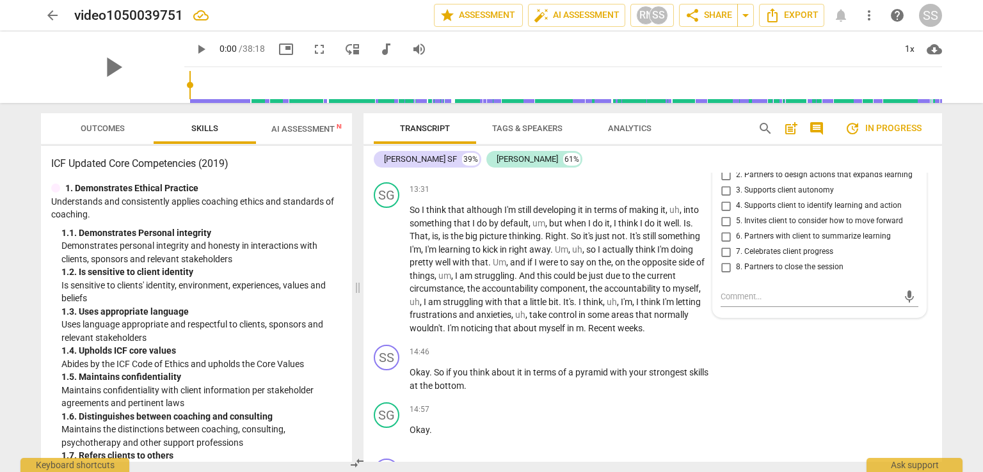
click at [789, 372] on div "SS play_arrow pause 14:46 + Add competency keyboard_arrow_right Okay . So if yo…" at bounding box center [653, 369] width 579 height 58
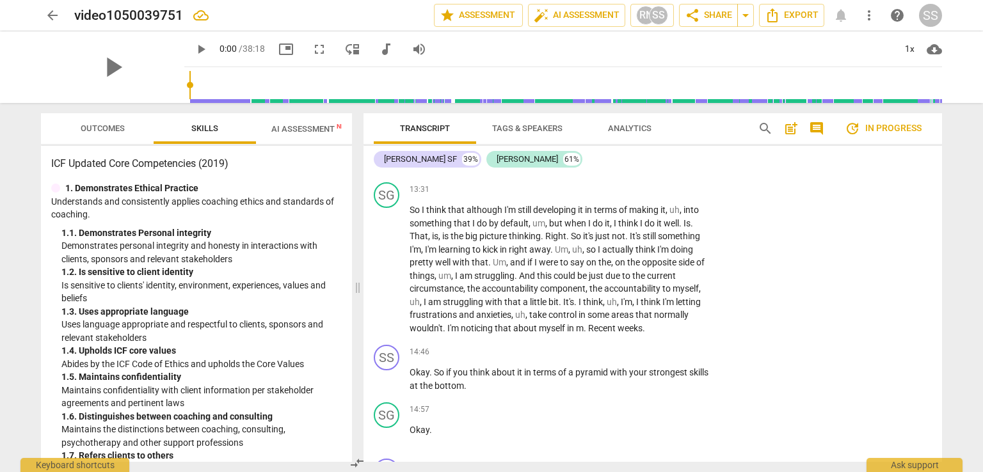
click at [665, 196] on p "Add competency" at bounding box center [670, 190] width 61 height 12
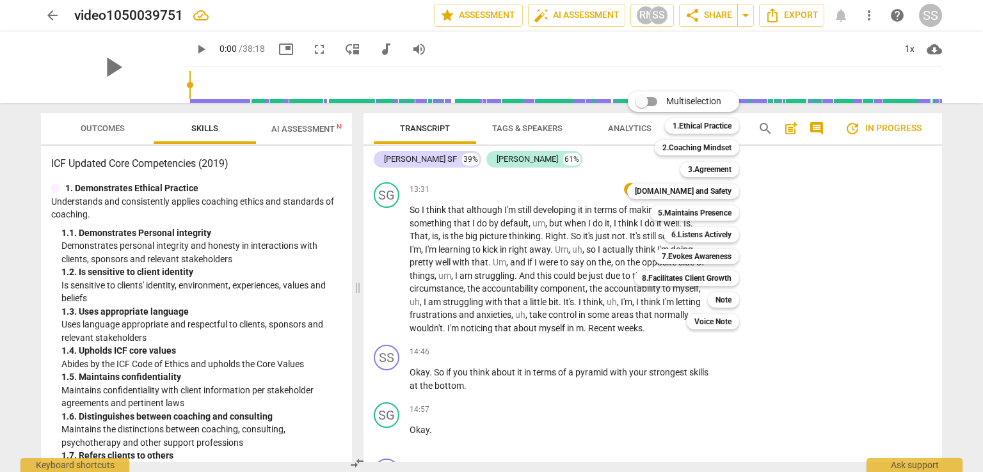
click at [714, 234] on b "6.Listens Actively" at bounding box center [702, 234] width 60 height 15
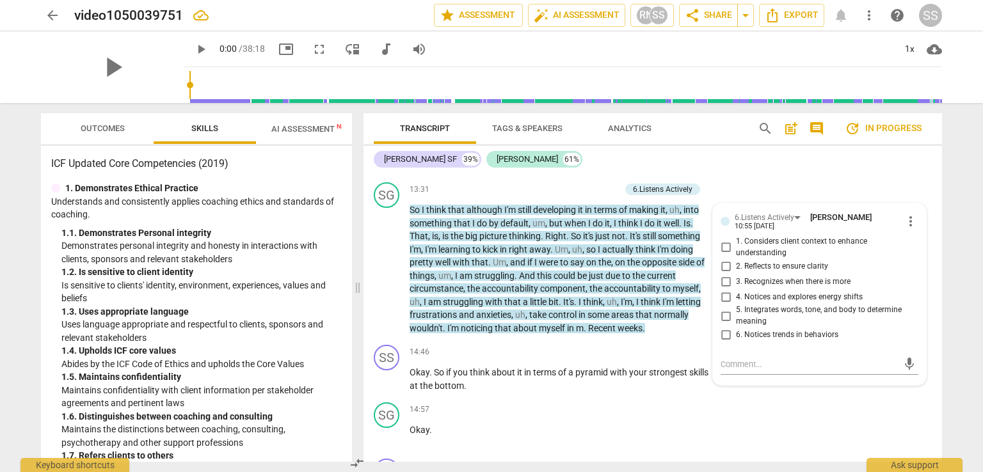
click at [876, 205] on div "SG play_arrow pause 13:31 + Add competency 6.Listens Actively keyboard_arrow_ri…" at bounding box center [653, 258] width 579 height 163
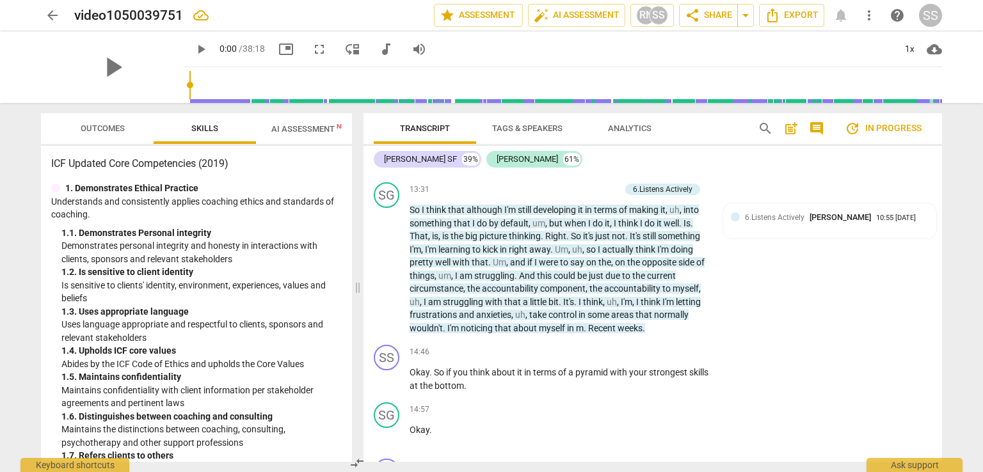
click at [876, 223] on div "10:55 [DATE]" at bounding box center [896, 218] width 40 height 8
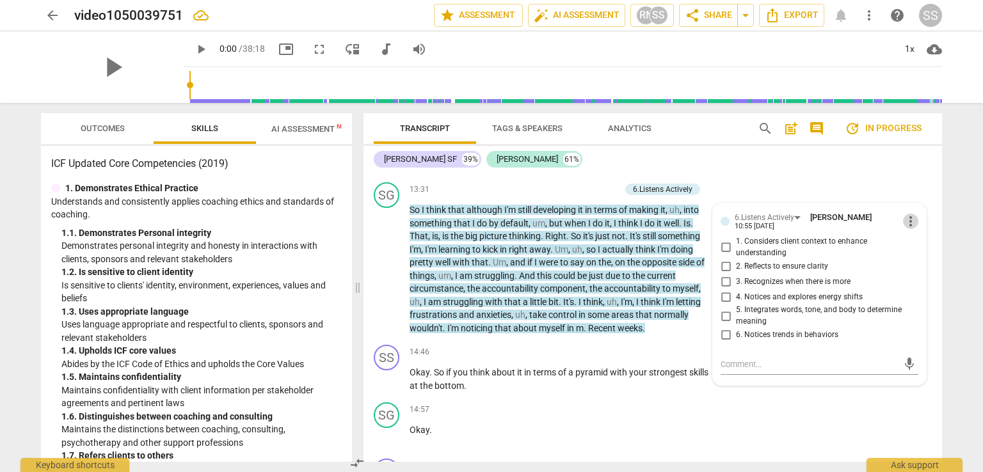
click at [910, 229] on span "more_vert" at bounding box center [910, 221] width 15 height 15
click at [914, 264] on li "Delete" at bounding box center [921, 266] width 44 height 24
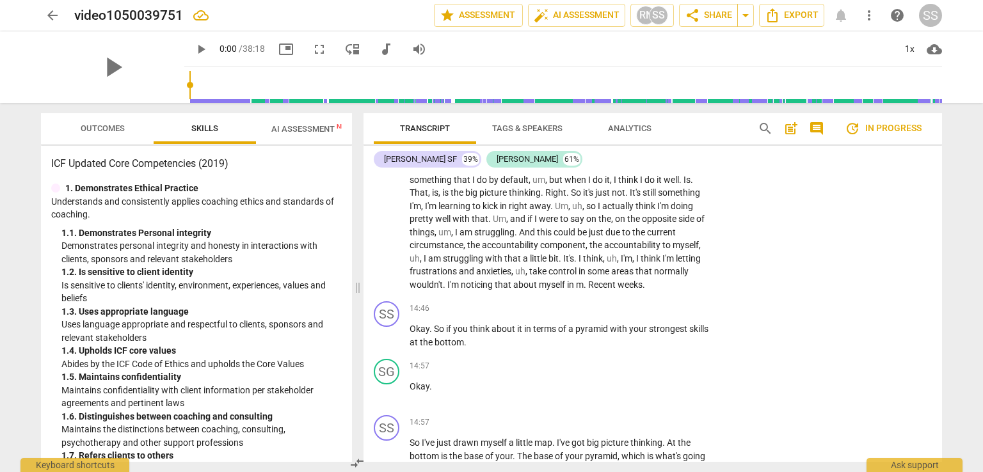
scroll to position [3253, 0]
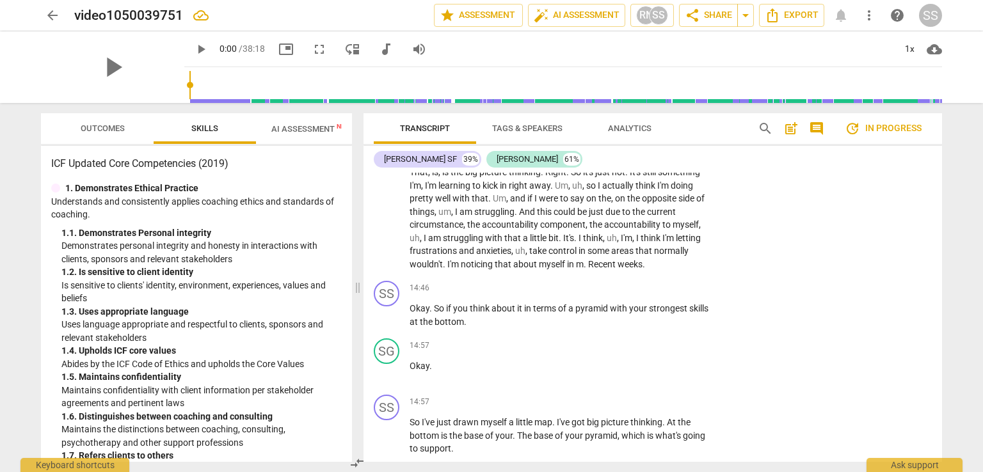
click at [492, 328] on p "Okay . So if you think about it in terms of a pyramid with your strongest skill…" at bounding box center [560, 315] width 300 height 26
click at [656, 294] on p "Add competency" at bounding box center [670, 289] width 61 height 12
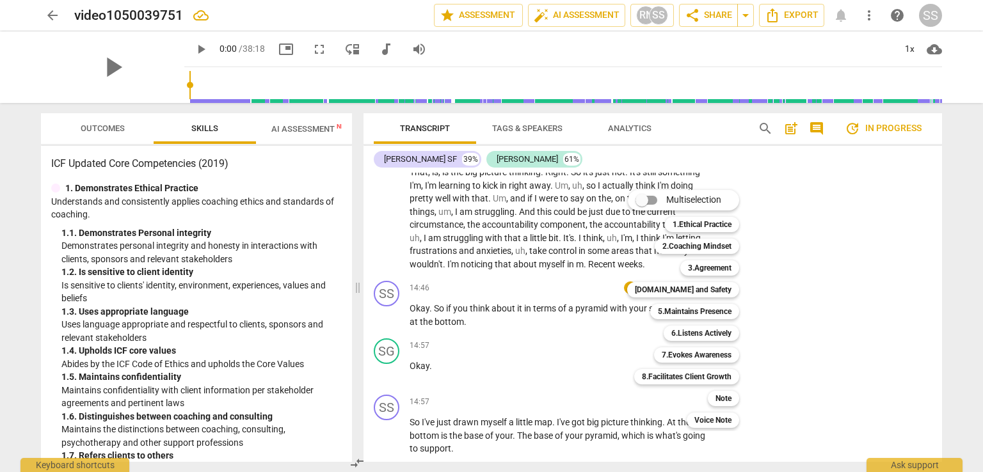
click at [685, 375] on b "8.Facilitates Client Growth" at bounding box center [687, 376] width 90 height 15
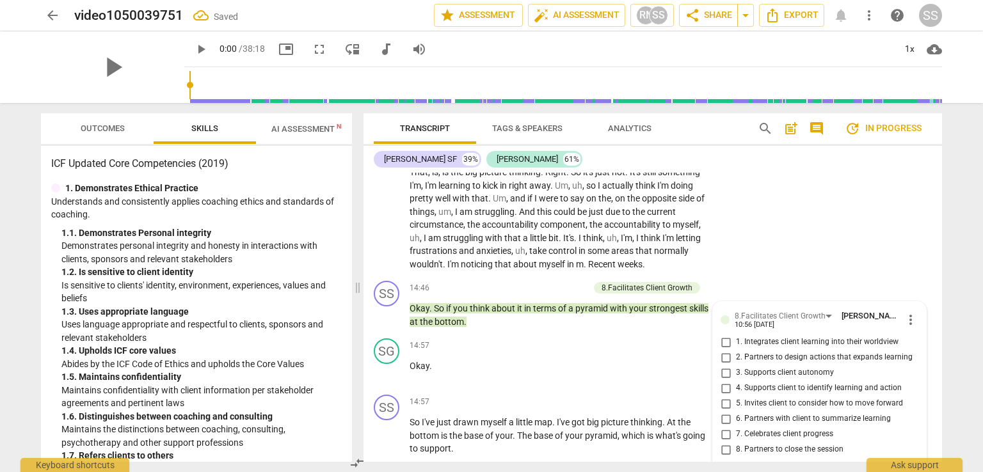
scroll to position [3436, 0]
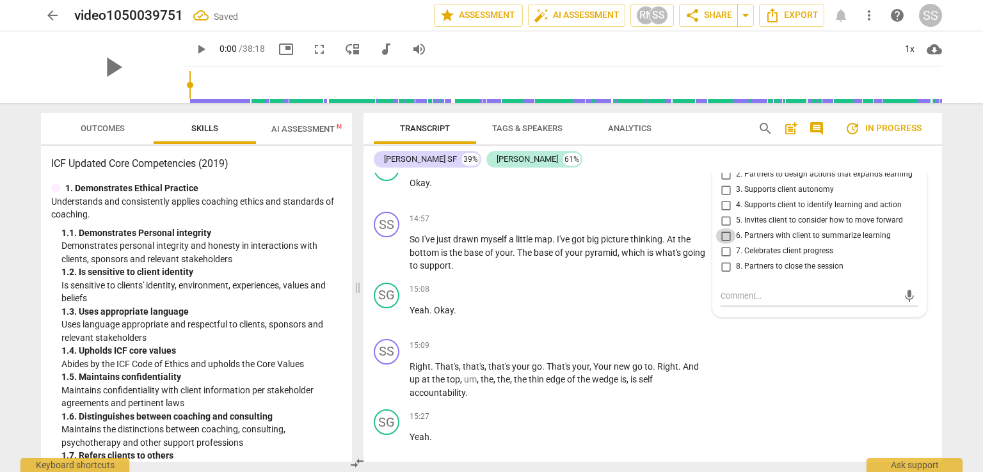
click at [725, 244] on input "6. Partners with client to summarize learning" at bounding box center [726, 236] width 20 height 15
click at [725, 182] on input "2. Partners to design actions that expands learning" at bounding box center [726, 174] width 20 height 15
click at [759, 357] on div "SS play_arrow pause 15:09 + Add competency keyboard_arrow_right Right . That's …" at bounding box center [653, 369] width 579 height 71
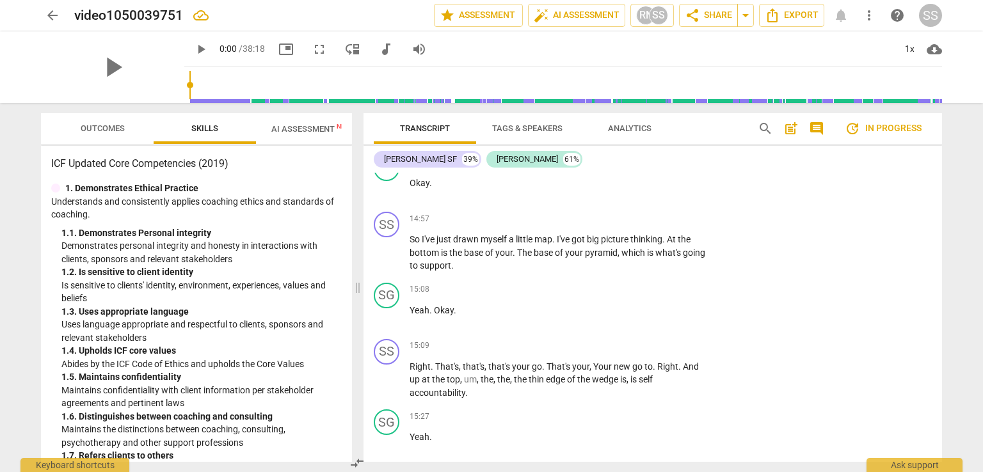
click at [698, 259] on p "So I've just drawn myself a little map . I've got big picture thinking . At the…" at bounding box center [560, 253] width 300 height 40
click at [688, 225] on p "Add competency" at bounding box center [670, 220] width 61 height 12
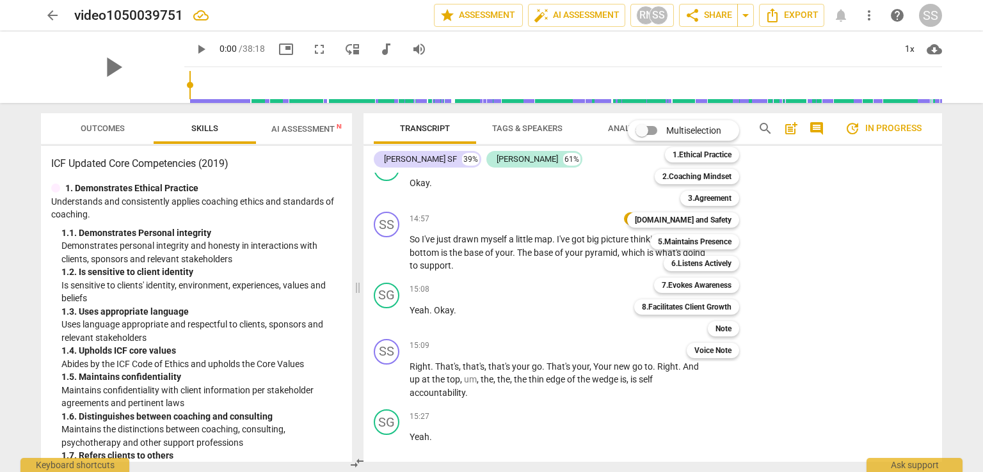
click at [724, 331] on b "Note" at bounding box center [724, 328] width 16 height 15
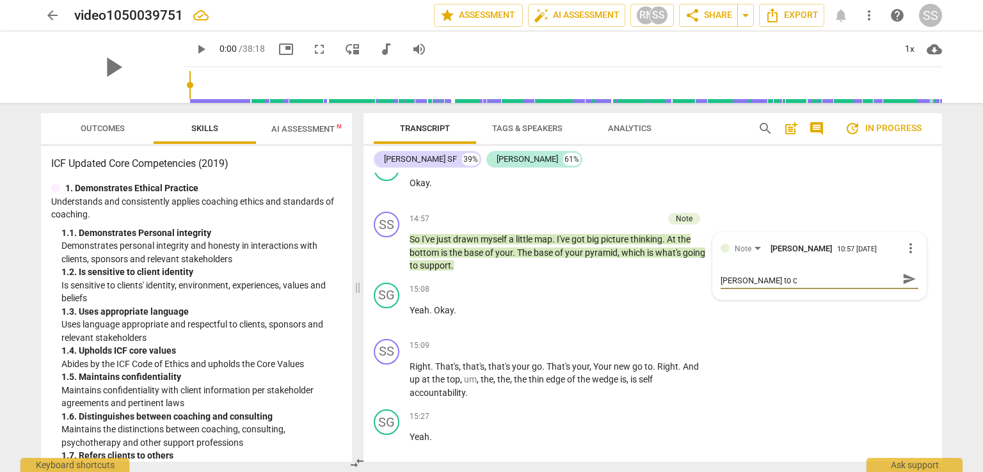
scroll to position [0, 0]
drag, startPoint x: 832, startPoint y: 364, endPoint x: 857, endPoint y: 347, distance: 30.9
click at [832, 364] on div "SS play_arrow pause 15:09 + Add competency keyboard_arrow_right Right . That's …" at bounding box center [653, 369] width 579 height 71
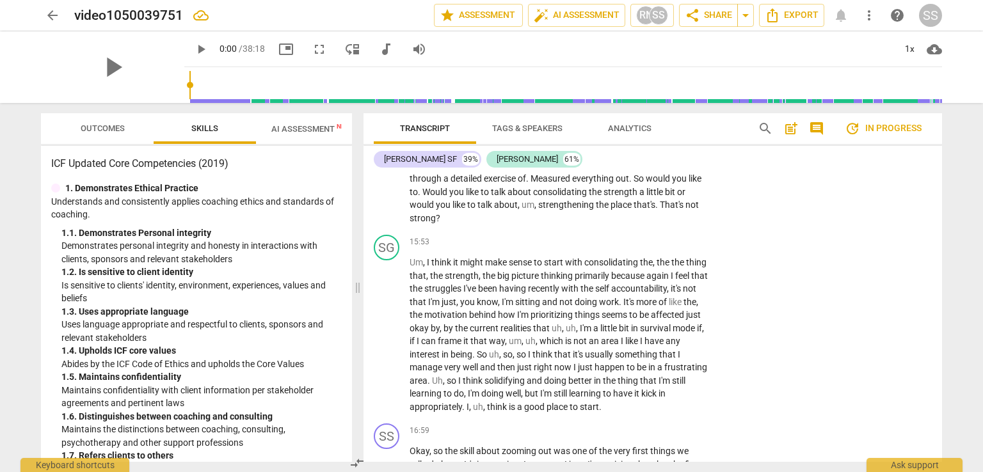
scroll to position [3756, 0]
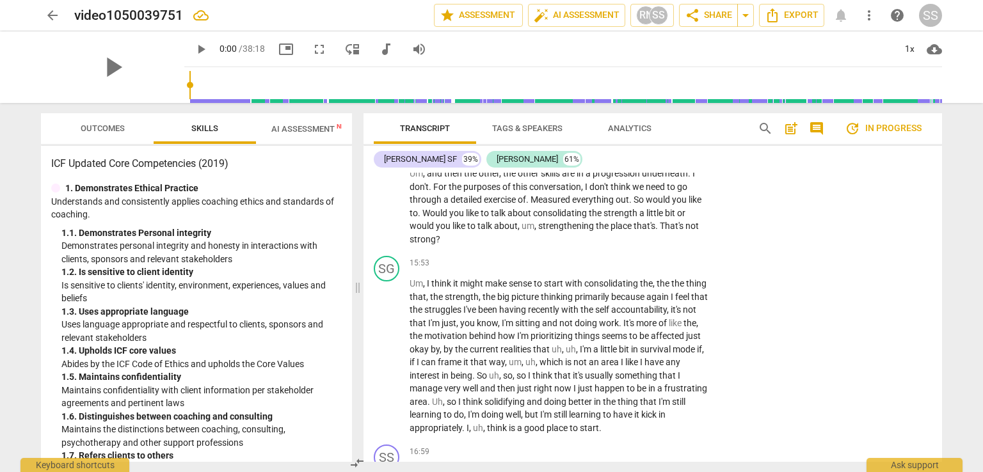
click at [467, 246] on p "Um , and then the other , the other skills are in a progression underneath . I …" at bounding box center [560, 206] width 300 height 79
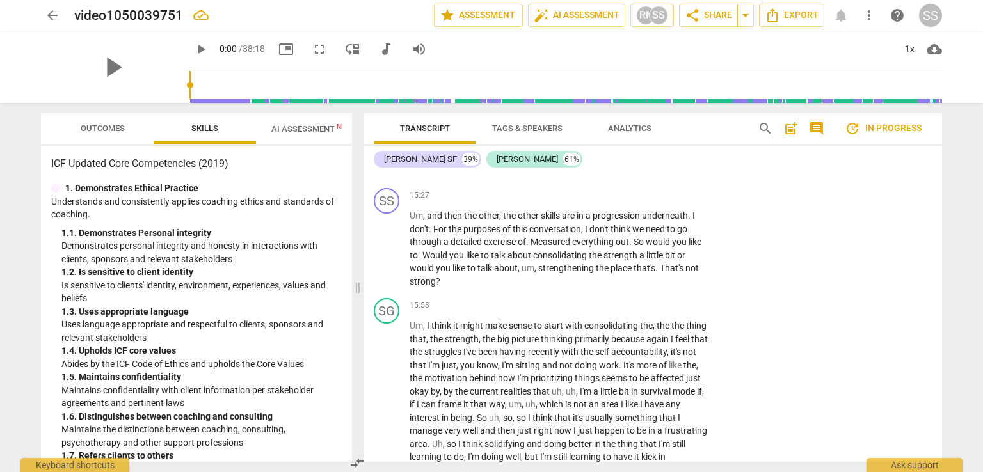
scroll to position [3692, 0]
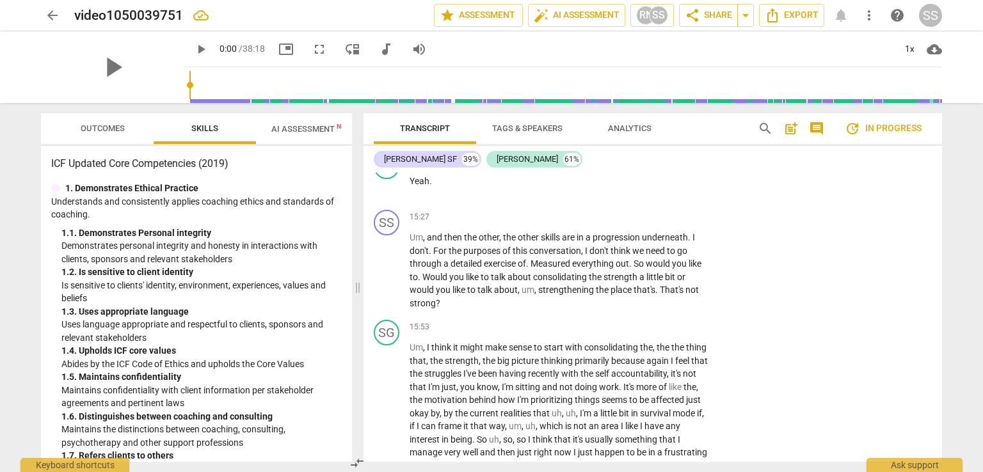
click at [667, 223] on p "Add competency" at bounding box center [670, 218] width 61 height 12
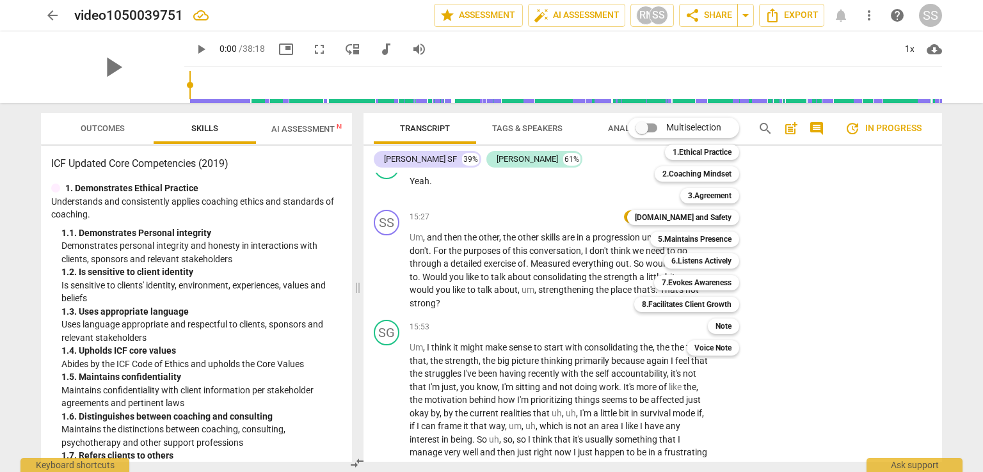
click at [722, 195] on b "3.Agreement" at bounding box center [710, 195] width 44 height 15
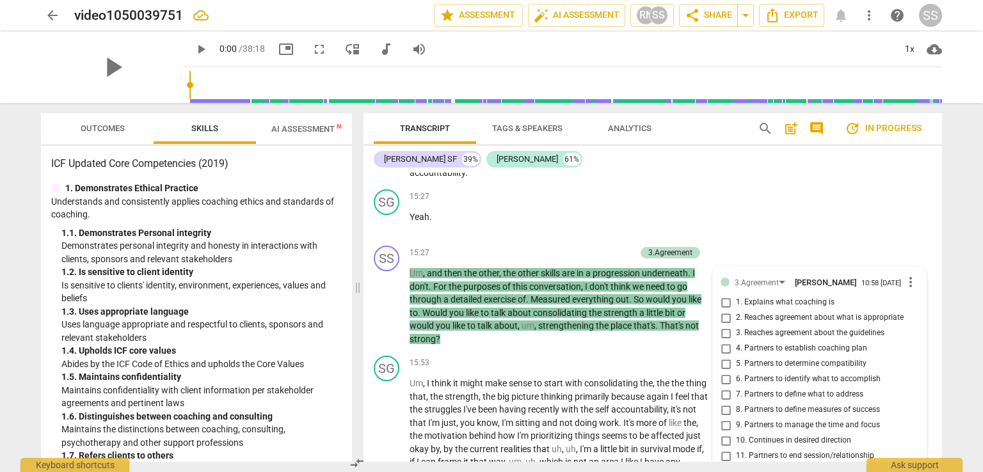
scroll to position [3720, 0]
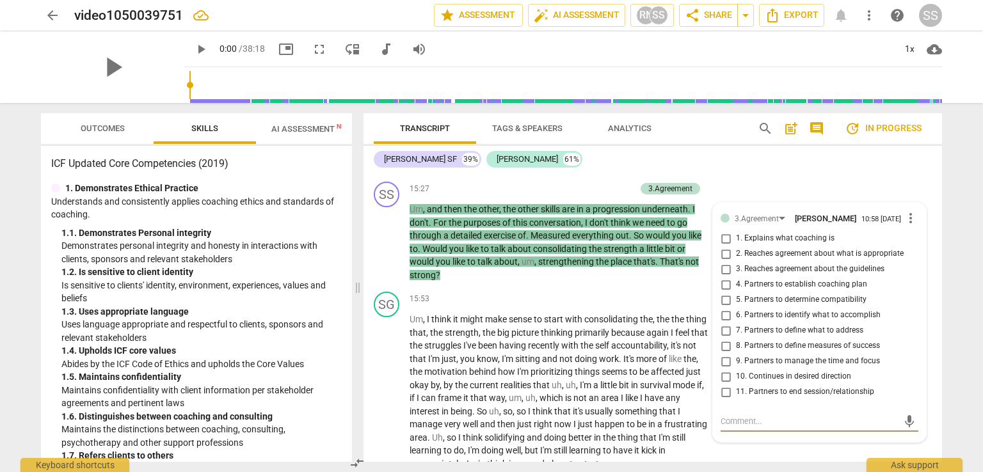
click at [561, 306] on div "15:53 + Add competency keyboard_arrow_right" at bounding box center [563, 299] width 307 height 14
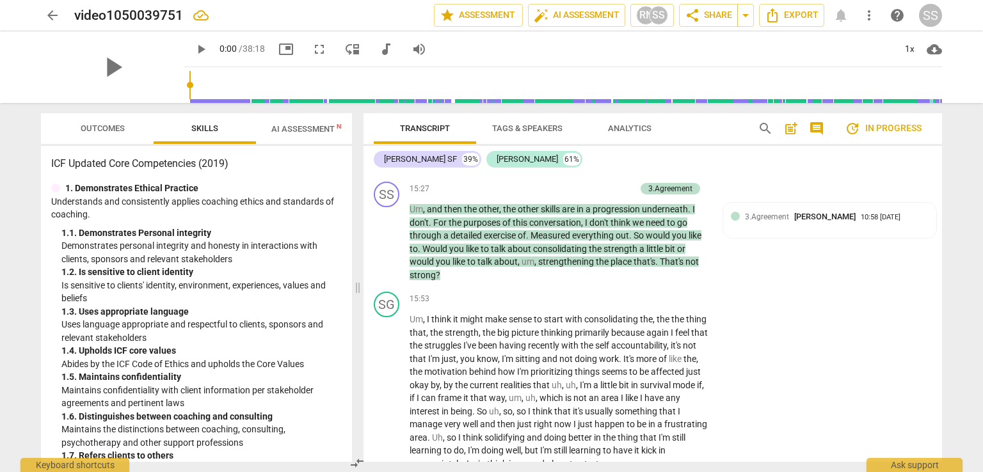
click at [861, 222] on div "10:58 [DATE]" at bounding box center [881, 218] width 40 height 8
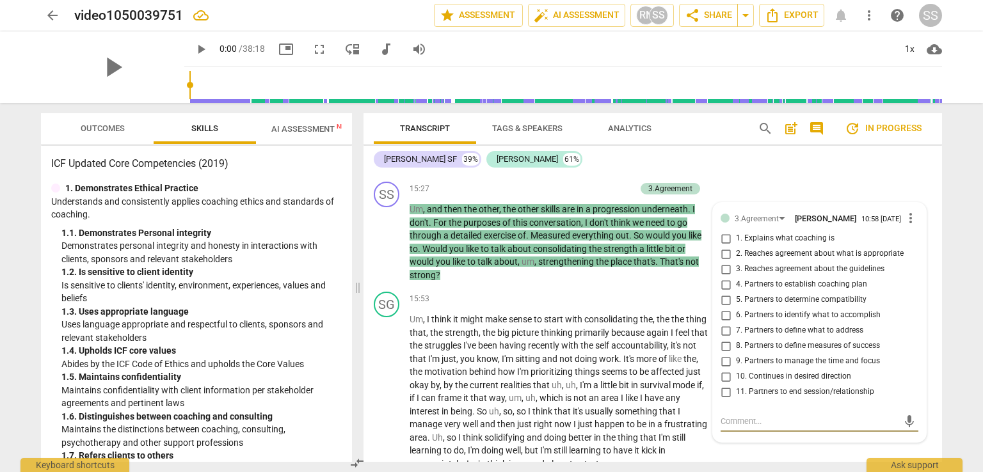
click at [725, 339] on input "7. Partners to define what to address" at bounding box center [726, 330] width 20 height 15
click at [724, 369] on input "9. Partners to manage the time and focus" at bounding box center [726, 361] width 20 height 15
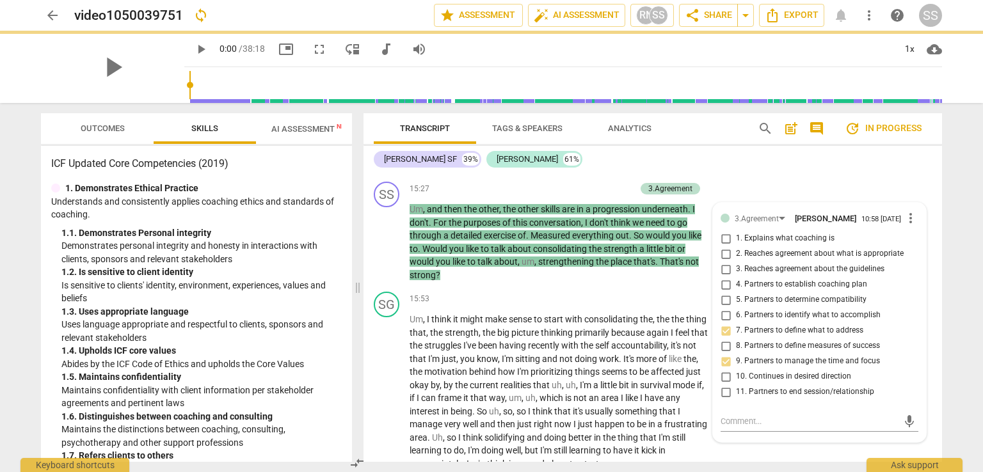
click at [723, 385] on input "10. Continues in desired direction" at bounding box center [726, 376] width 20 height 15
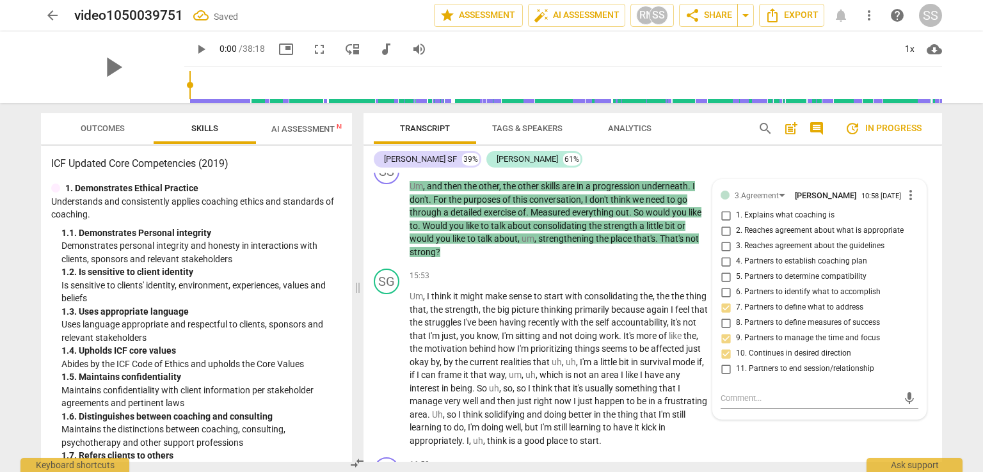
scroll to position [3656, 0]
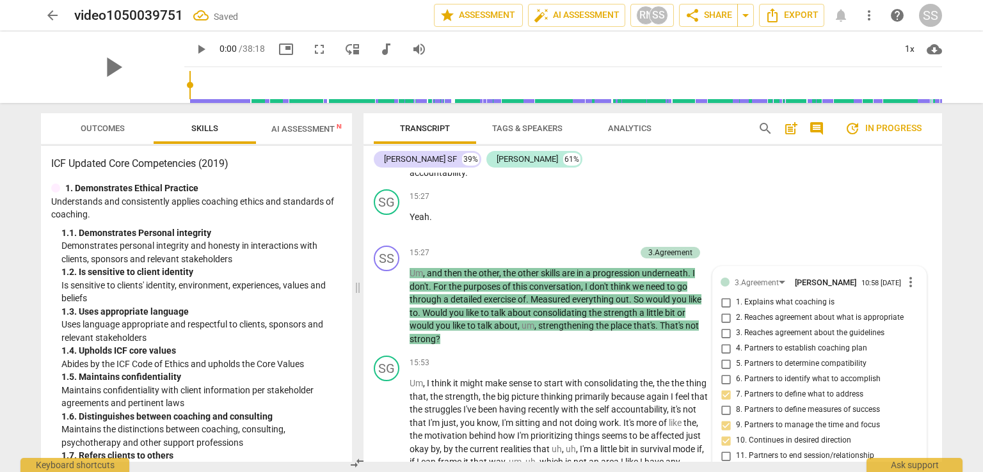
click at [681, 346] on p "Um , and then the other , the other skills are in a progression underneath . I …" at bounding box center [560, 306] width 300 height 79
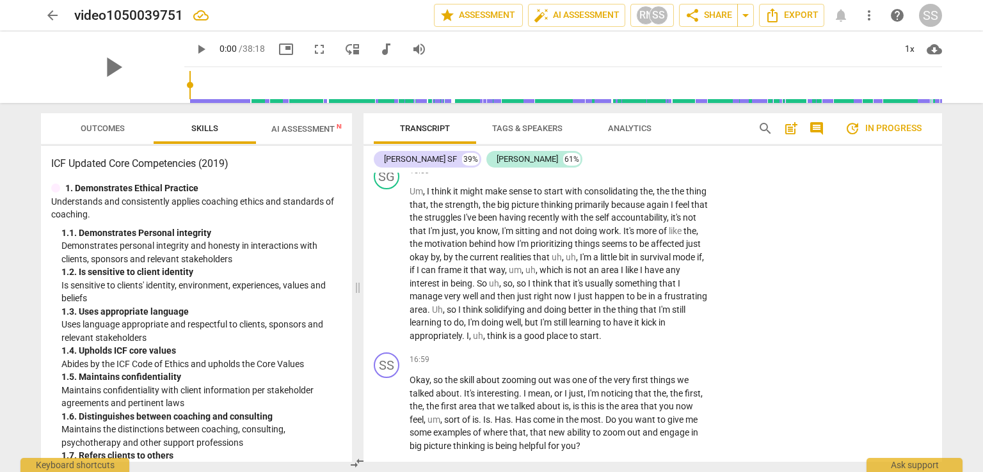
scroll to position [3912, 0]
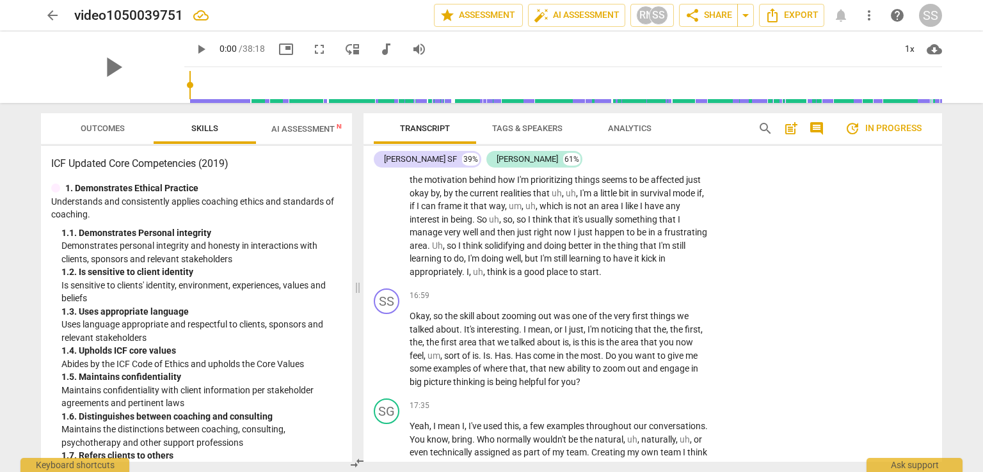
click at [674, 302] on p "Add competency" at bounding box center [670, 297] width 61 height 12
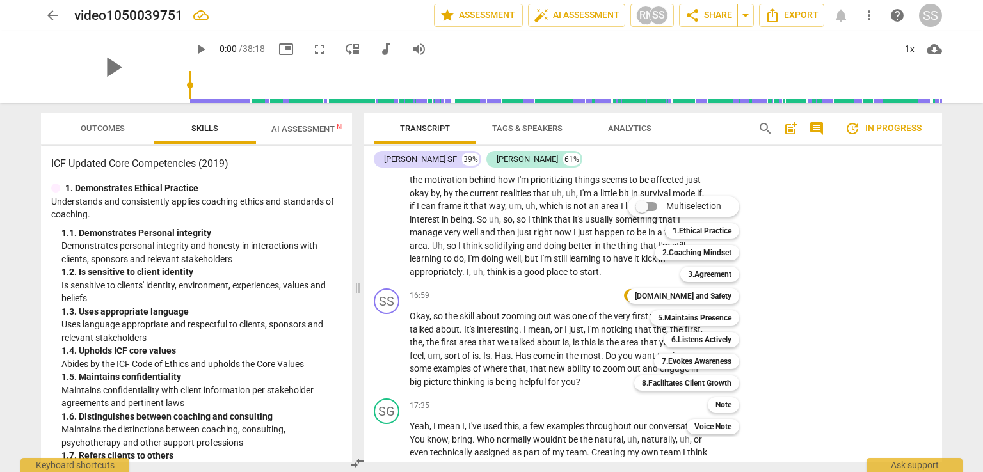
click at [714, 311] on b "5.Maintains Presence" at bounding box center [695, 317] width 74 height 15
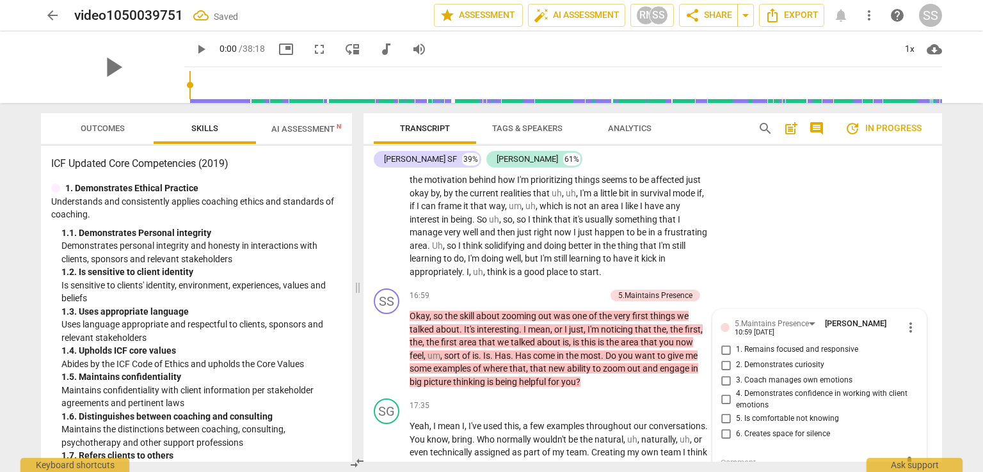
scroll to position [4077, 0]
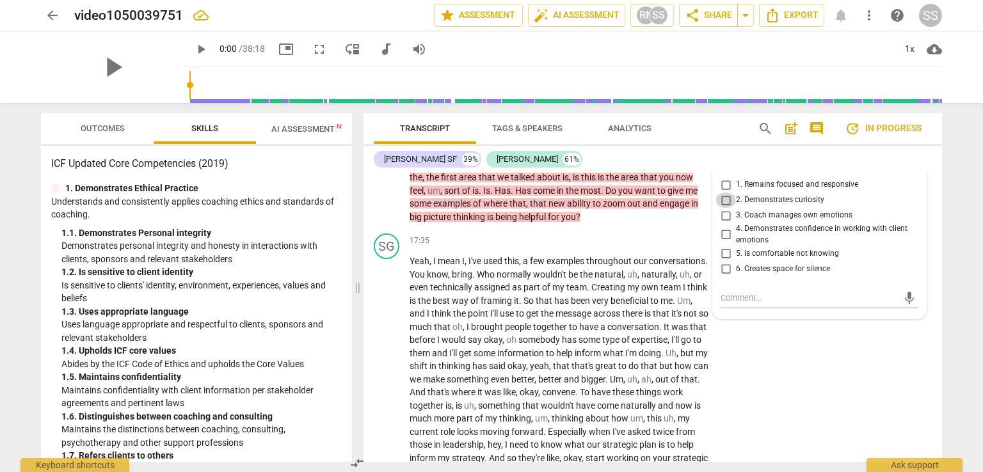
click at [725, 208] on input "2. Demonstrates curiosity" at bounding box center [726, 200] width 20 height 15
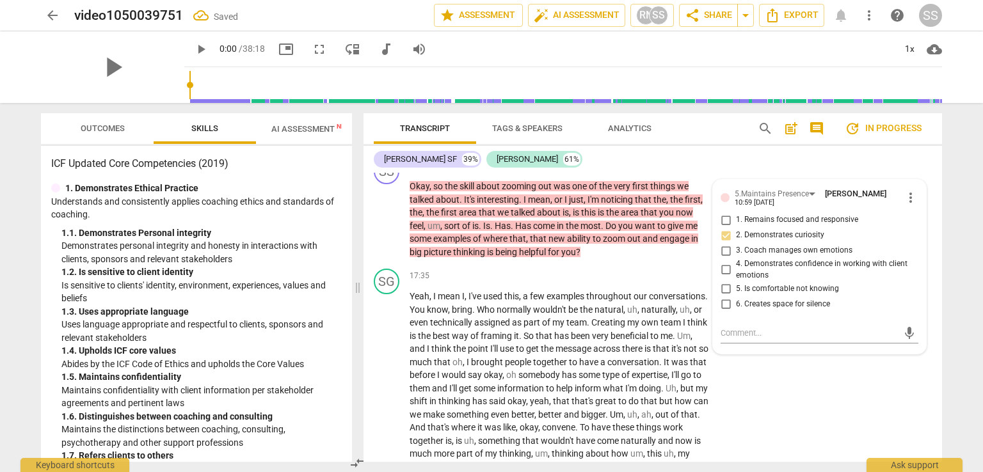
scroll to position [4013, 0]
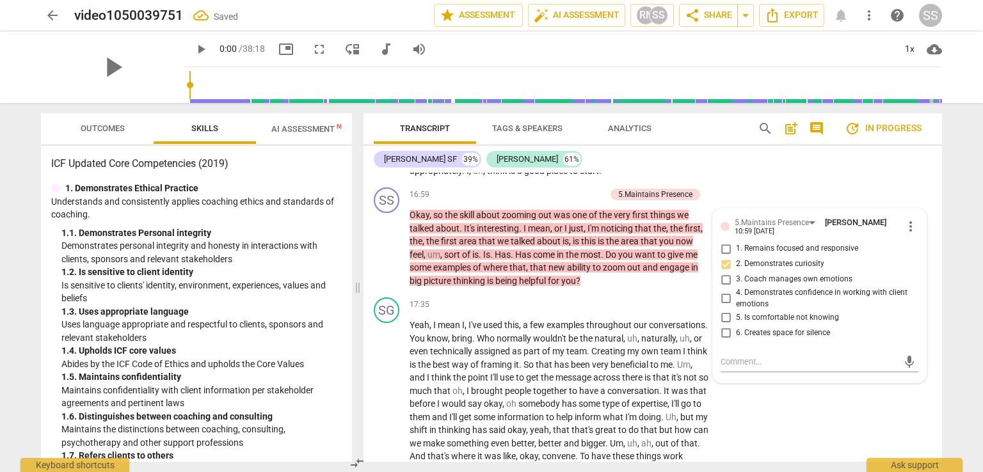
click at [604, 316] on div "SG play_arrow pause 17:35 + Add competency keyboard_arrow_right Yeah , I mean I…" at bounding box center [653, 466] width 579 height 346
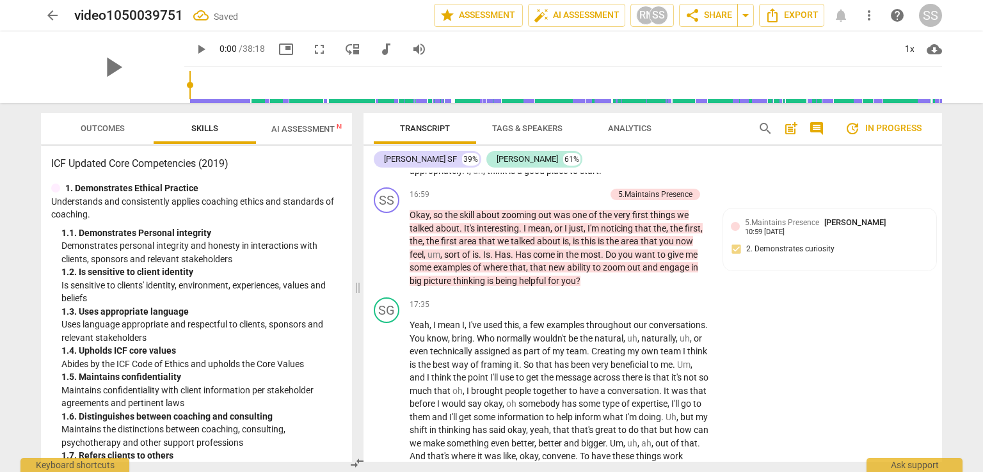
click at [576, 201] on p "Add competency" at bounding box center [575, 196] width 61 height 12
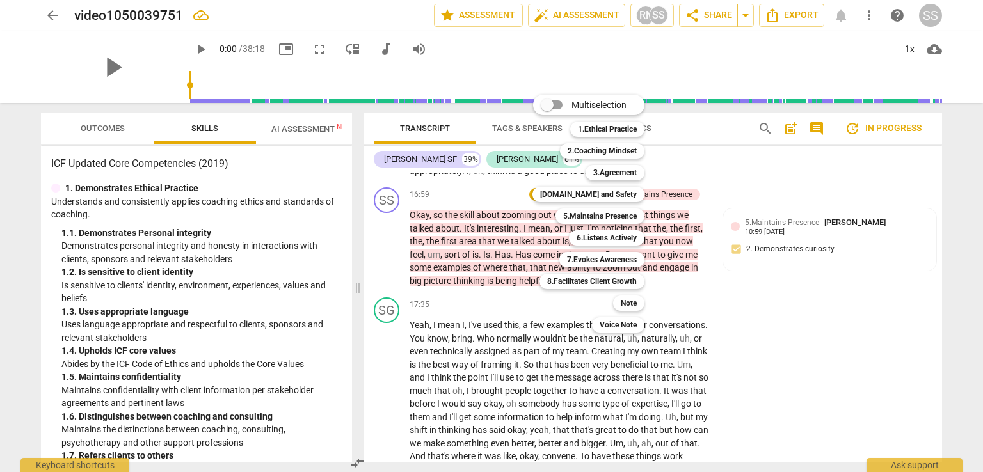
click at [620, 236] on b "6.Listens Actively" at bounding box center [607, 237] width 60 height 15
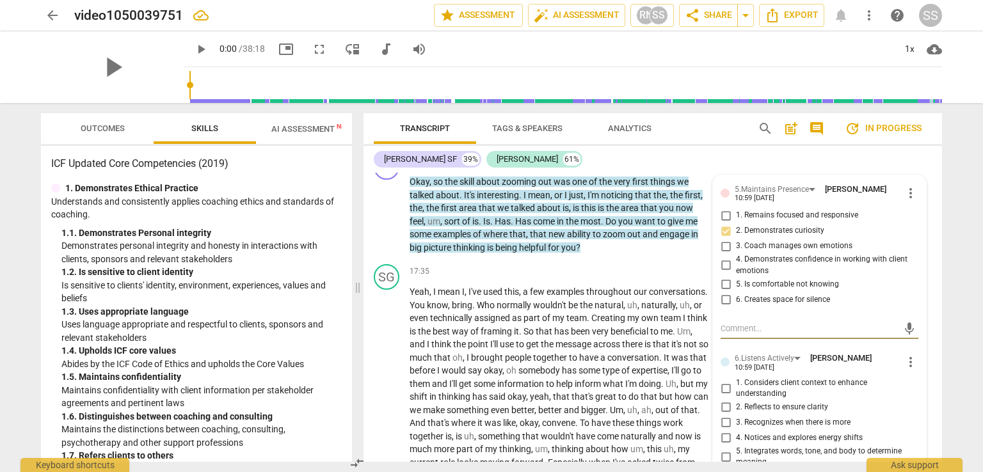
scroll to position [4077, 0]
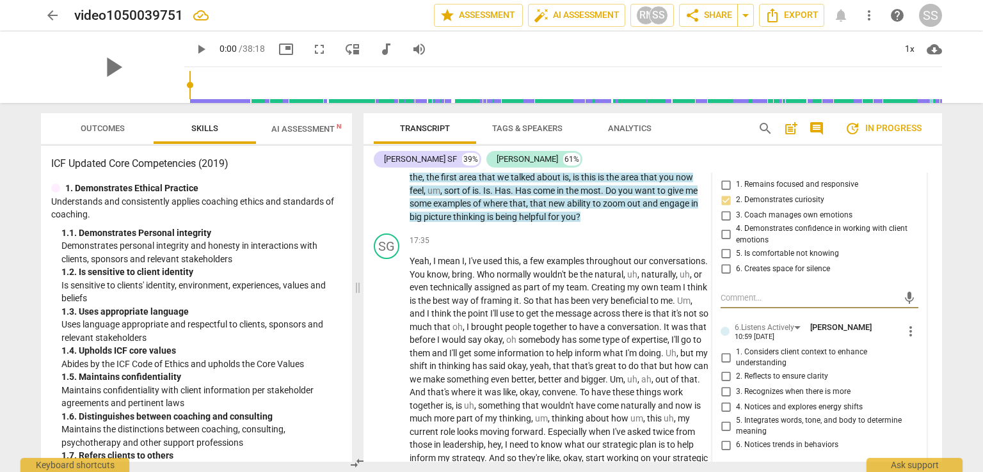
click at [723, 400] on input "3. Recognizes when there is more" at bounding box center [726, 392] width 20 height 15
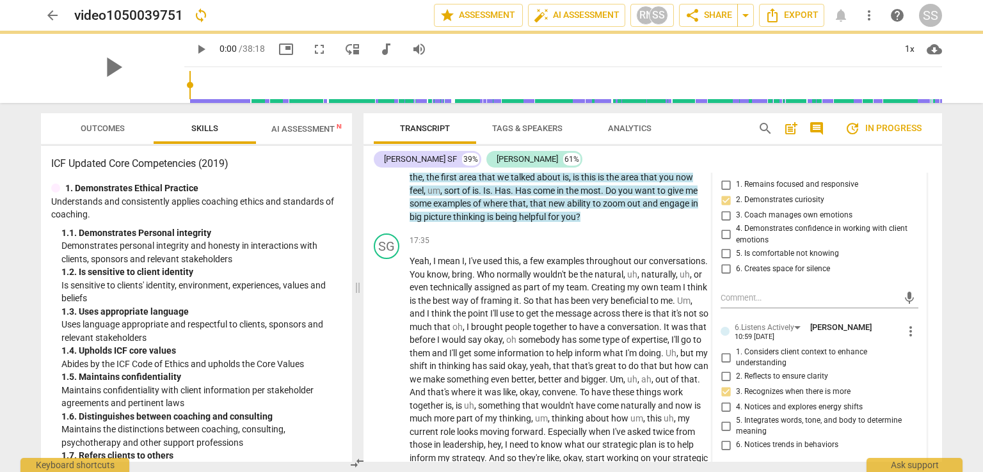
scroll to position [4141, 0]
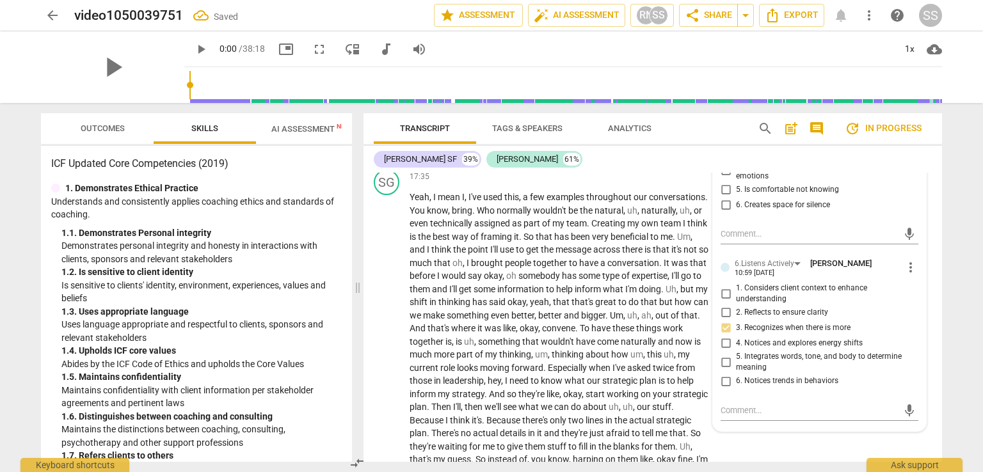
click at [942, 368] on div "Transcript Tags & Speakers Analytics search post_add comment update In progress…" at bounding box center [656, 287] width 594 height 369
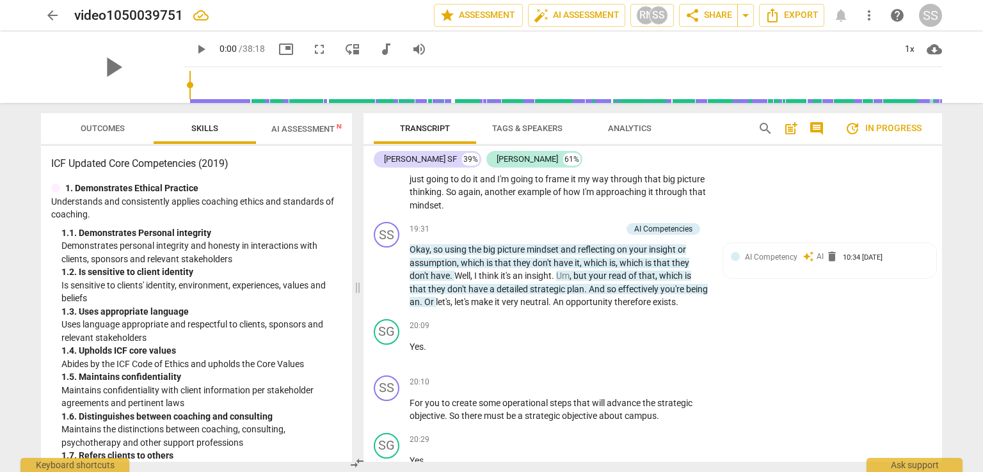
scroll to position [4526, 0]
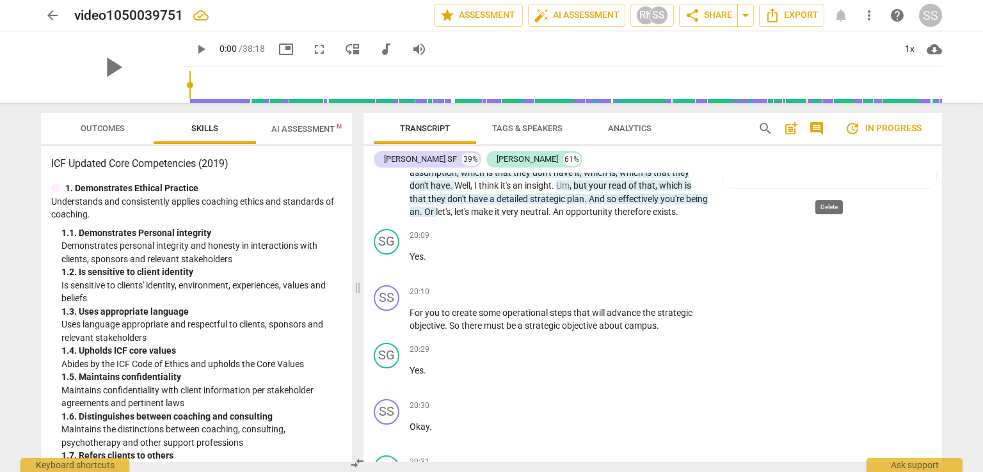
click at [829, 173] on span "delete" at bounding box center [832, 166] width 13 height 13
click at [830, 173] on span "delete" at bounding box center [832, 166] width 13 height 13
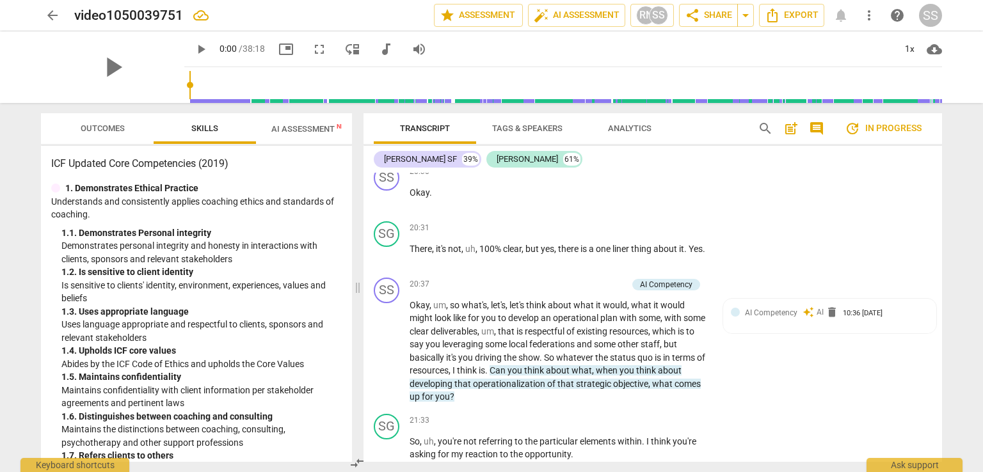
scroll to position [4782, 0]
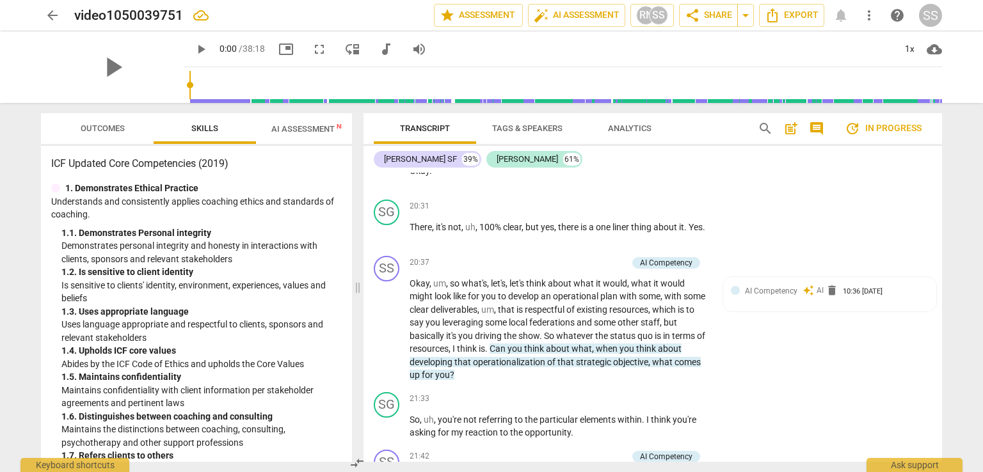
click at [621, 302] on span "with" at bounding box center [629, 296] width 19 height 10
click at [604, 269] on p "Add competency" at bounding box center [597, 263] width 61 height 12
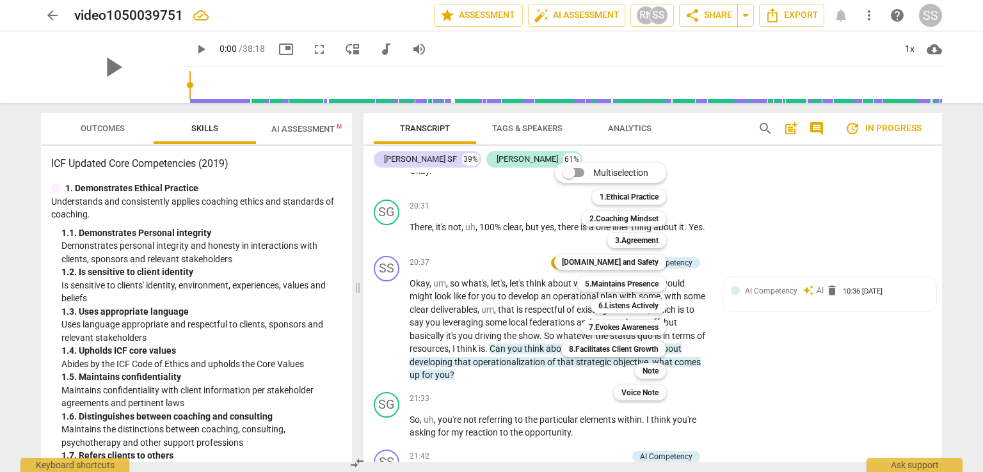
click at [627, 349] on b "8.Facilitates Client Growth" at bounding box center [614, 349] width 90 height 15
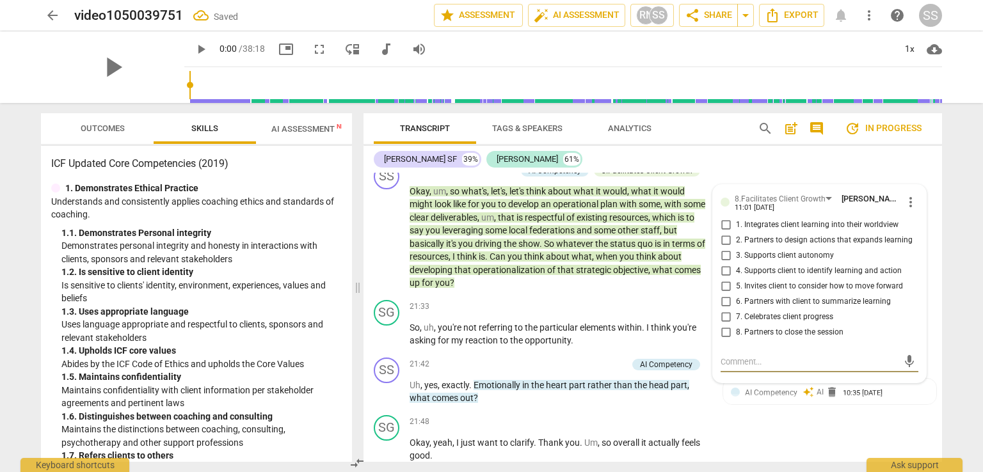
scroll to position [4873, 0]
click at [726, 249] on input "2. Partners to design actions that expands learning" at bounding box center [726, 241] width 20 height 15
click at [725, 264] on input "3. Supports client autonomy" at bounding box center [726, 256] width 20 height 15
click at [722, 280] on input "4. Supports client to identify learning and action" at bounding box center [726, 271] width 20 height 15
click at [726, 295] on input "5. Invites client to consider how to move forward" at bounding box center [726, 287] width 20 height 15
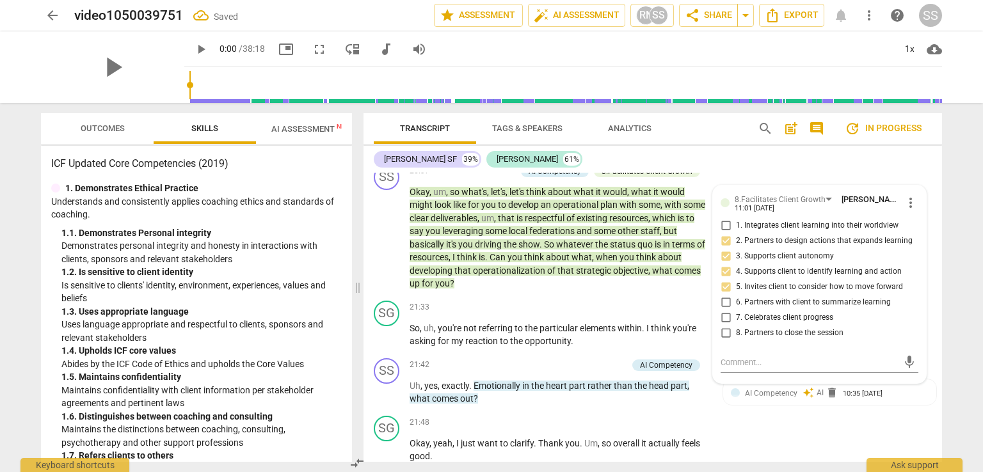
click at [743, 438] on div "SG play_arrow pause 21:48 + Add competency keyboard_arrow_right Okay , yeah , I…" at bounding box center [653, 440] width 579 height 58
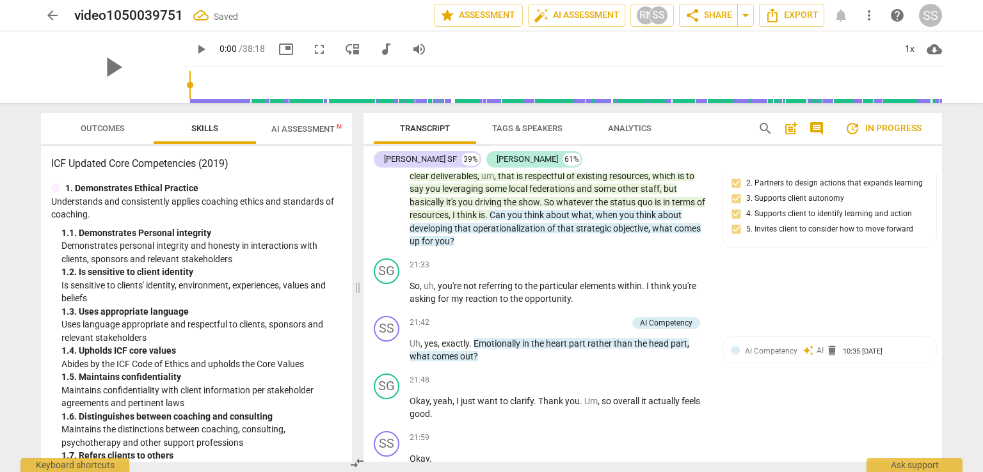
scroll to position [4937, 0]
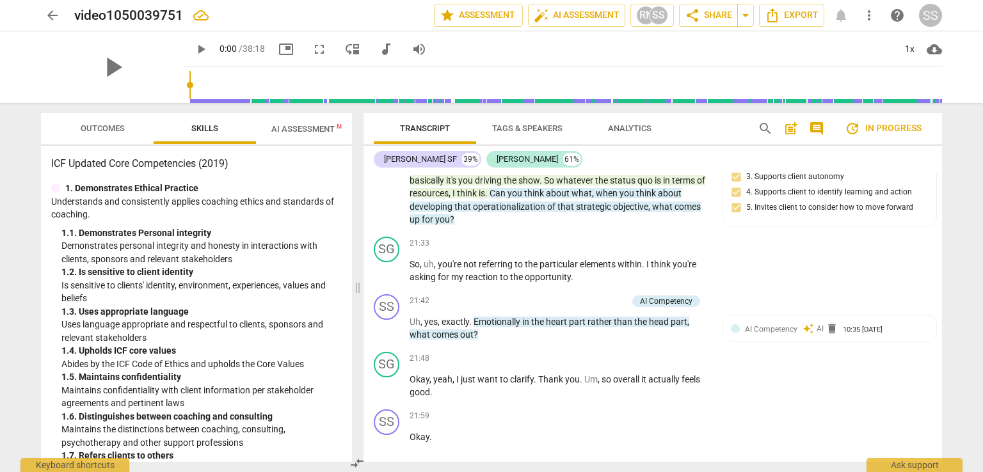
click at [584, 284] on p "So , uh , you're not referring to the particular elements within . I think you'…" at bounding box center [560, 271] width 300 height 26
click at [563, 342] on p "Uh , yes , exactly . Emotionally in the heart part rather than the head part , …" at bounding box center [560, 329] width 300 height 26
click at [590, 307] on p "Add competency" at bounding box center [597, 302] width 61 height 12
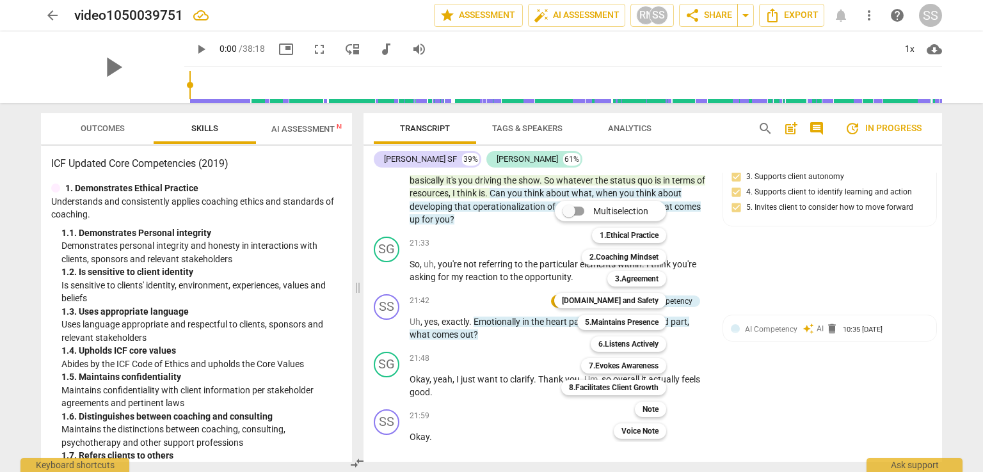
click at [623, 369] on b "7.Evokes Awareness" at bounding box center [624, 366] width 70 height 15
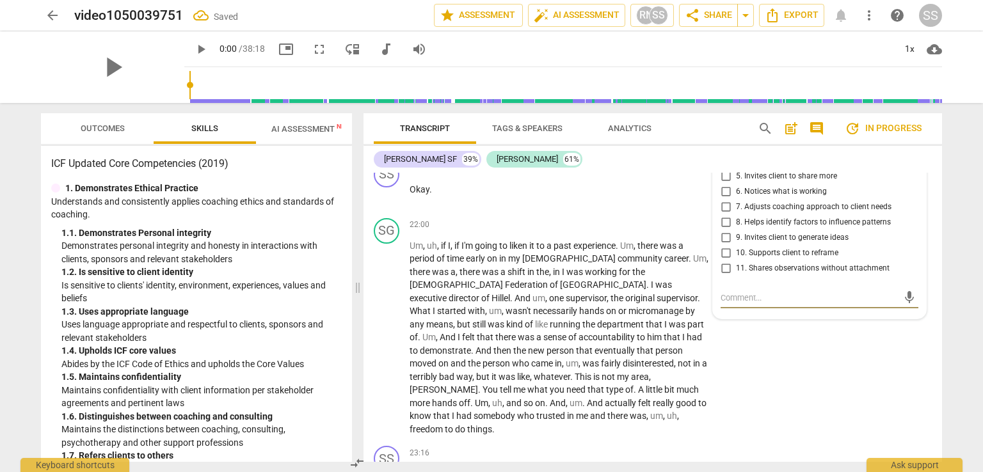
scroll to position [5057, 0]
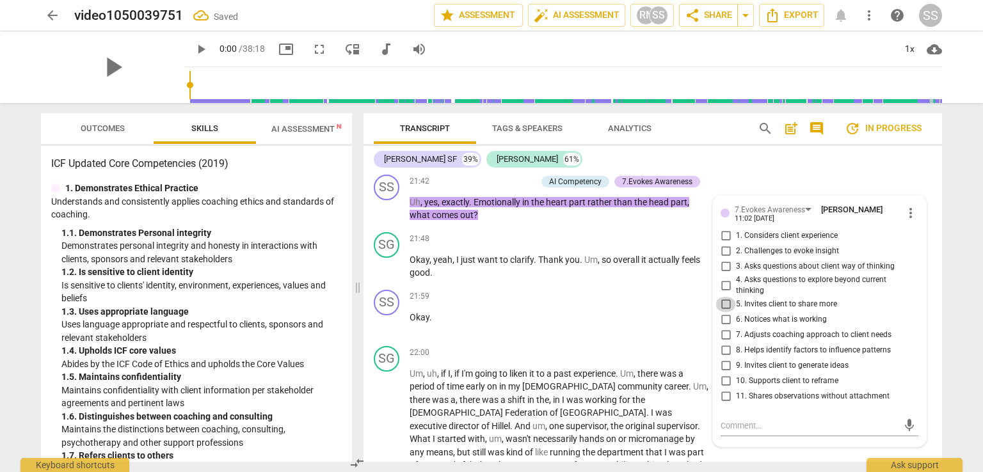
click at [725, 312] on input "5. Invites client to share more" at bounding box center [726, 304] width 20 height 15
click at [724, 259] on input "2. Challenges to evoke insight" at bounding box center [726, 251] width 20 height 15
click at [732, 432] on textarea at bounding box center [809, 426] width 177 height 12
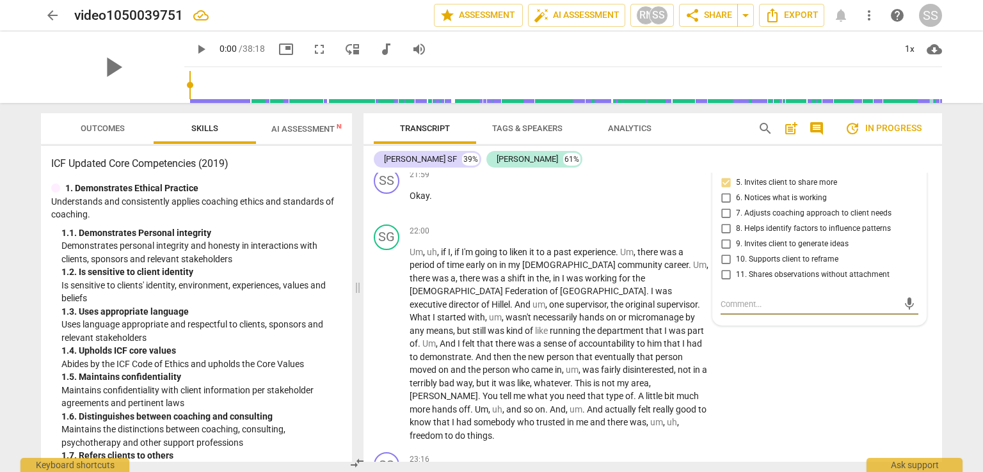
scroll to position [5185, 0]
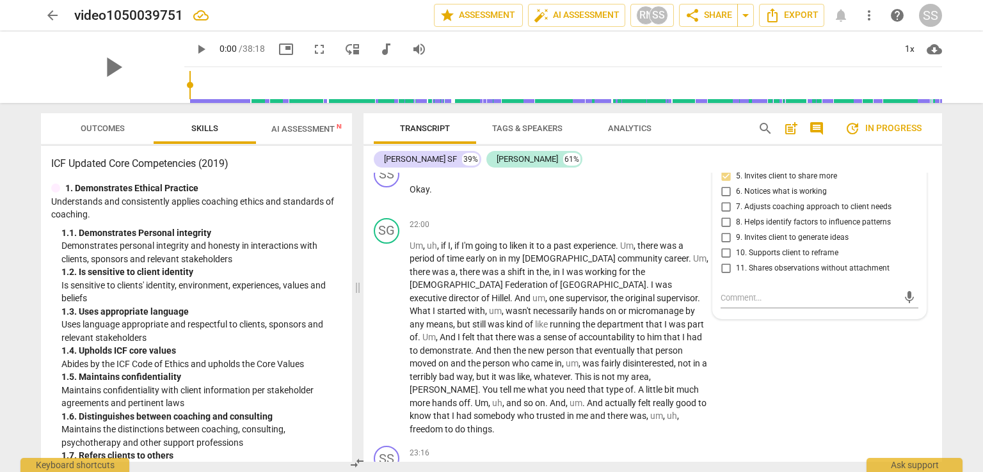
click at [791, 397] on div "SG play_arrow pause 22:00 + Add competency keyboard_arrow_right Um , uh , if I …" at bounding box center [653, 327] width 579 height 229
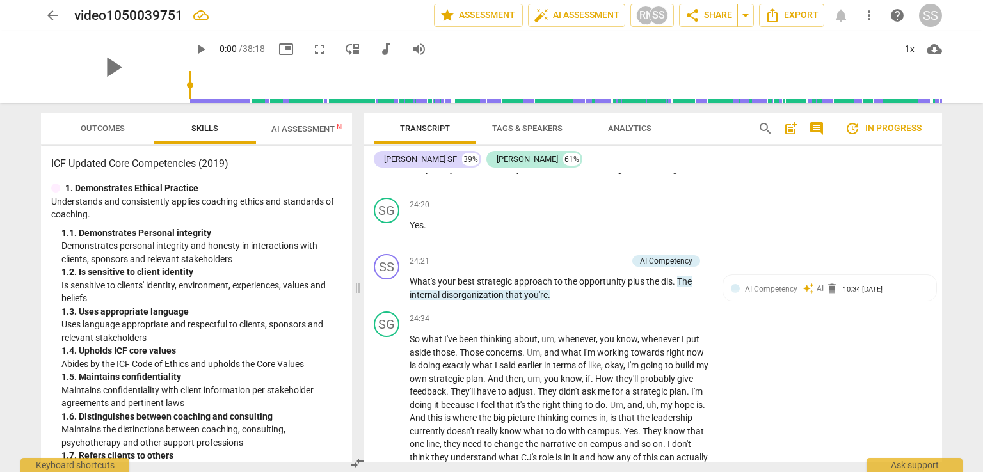
scroll to position [5697, 0]
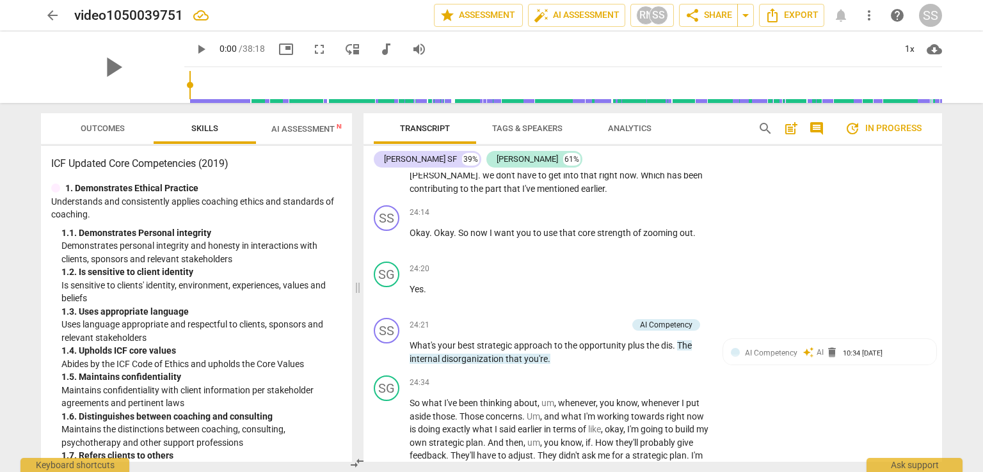
click at [558, 366] on p "What's your best strategic approach to the opportunity plus the dis . The inter…" at bounding box center [560, 352] width 300 height 26
click at [596, 330] on p "Add competency" at bounding box center [597, 326] width 61 height 12
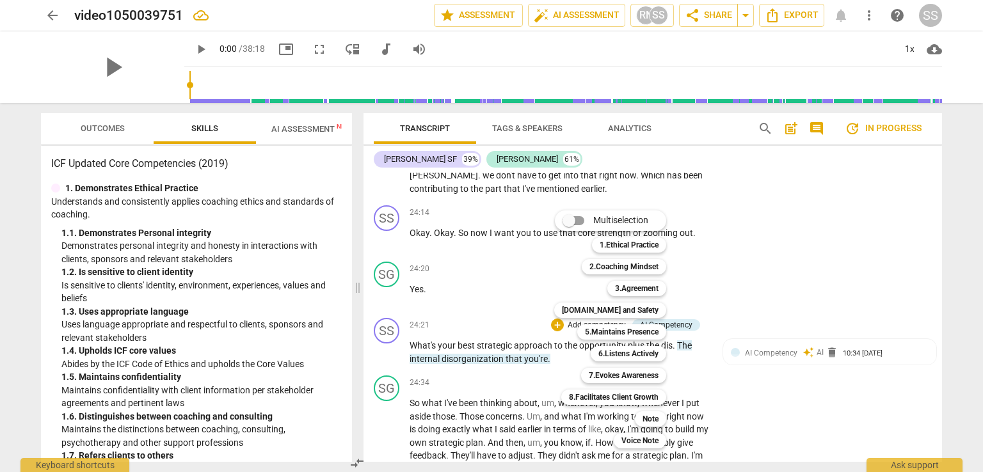
click at [633, 393] on b "8.Facilitates Client Growth" at bounding box center [614, 397] width 90 height 15
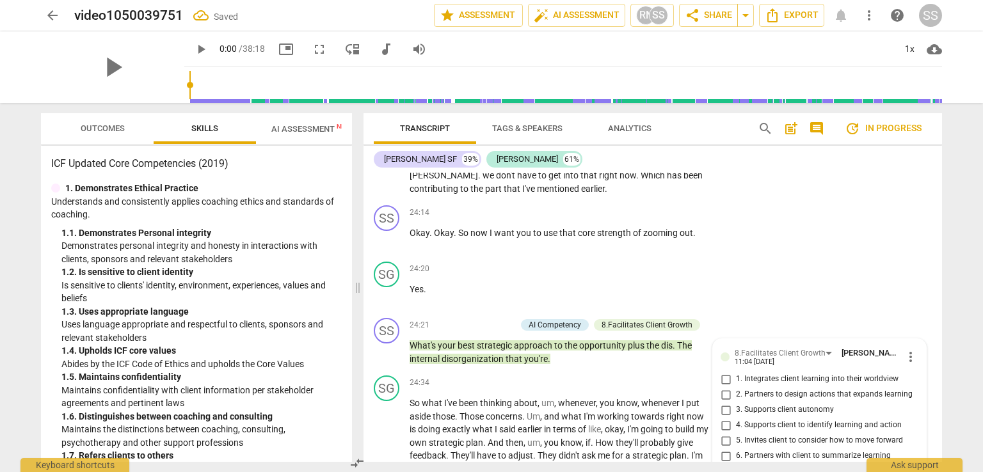
scroll to position [5900, 0]
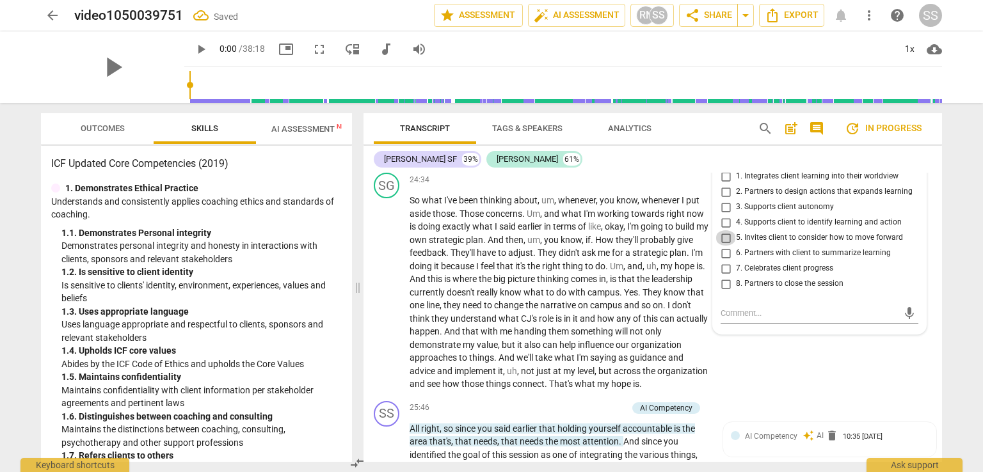
click at [722, 243] on input "5. Invites client to consider how to move forward" at bounding box center [726, 237] width 20 height 15
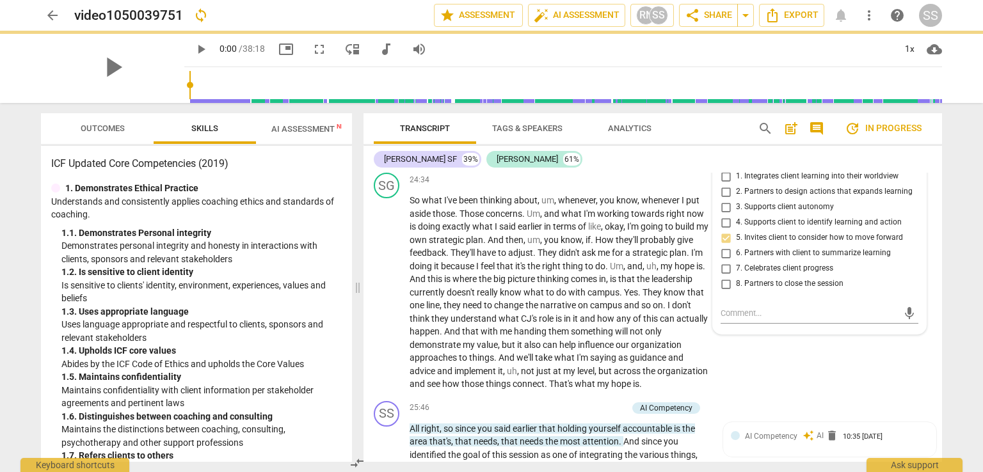
click at [725, 211] on input "3. Supports client autonomy" at bounding box center [726, 207] width 20 height 15
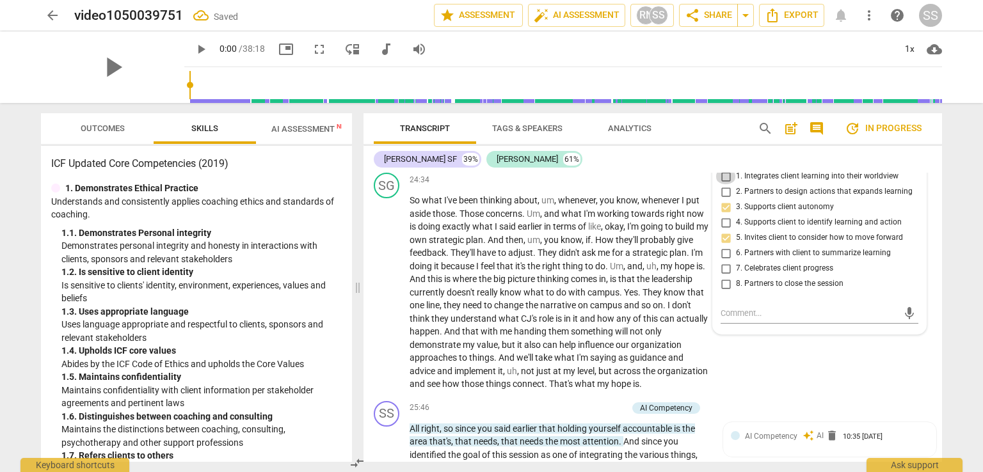
click at [725, 178] on input "1. Integrates client learning into their worldview" at bounding box center [726, 176] width 20 height 15
click at [783, 367] on div "SG play_arrow pause 24:34 + Add competency keyboard_arrow_right So what I've be…" at bounding box center [653, 282] width 579 height 229
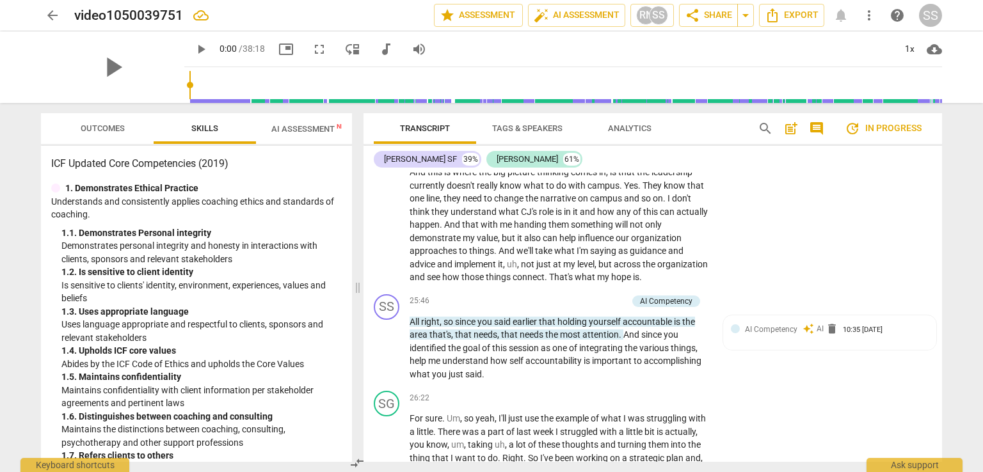
scroll to position [6028, 0]
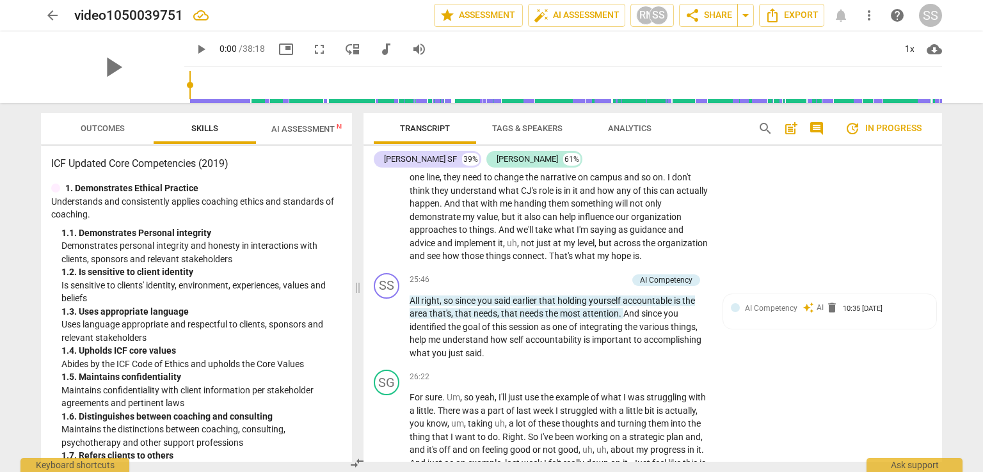
click at [602, 284] on p "Add competency" at bounding box center [597, 281] width 61 height 12
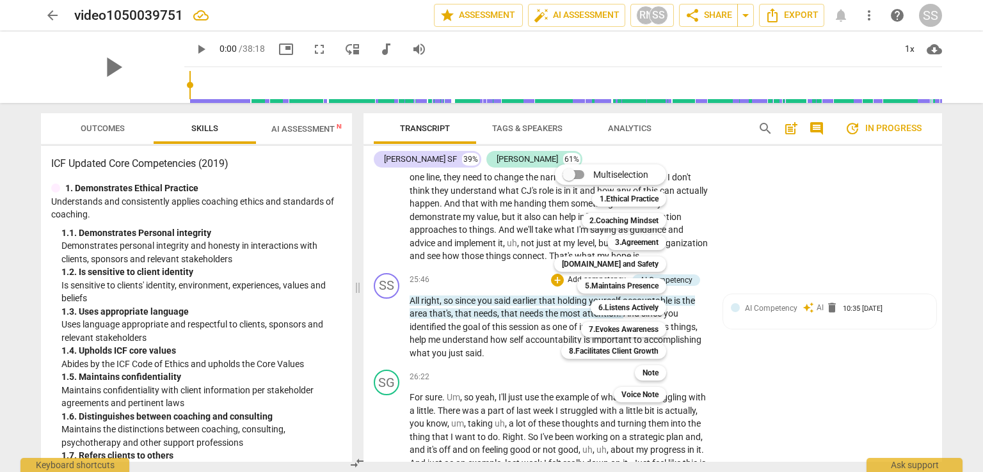
click at [632, 309] on b "6.Listens Actively" at bounding box center [629, 307] width 60 height 15
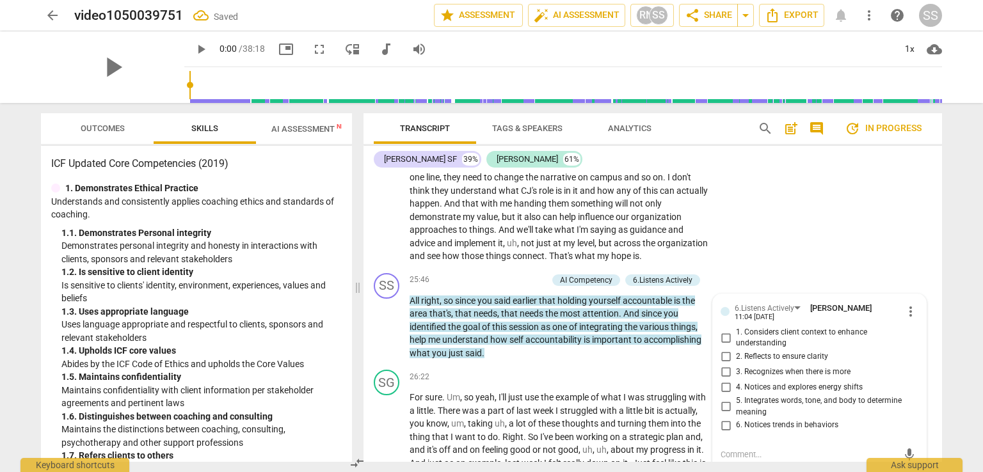
scroll to position [6031, 0]
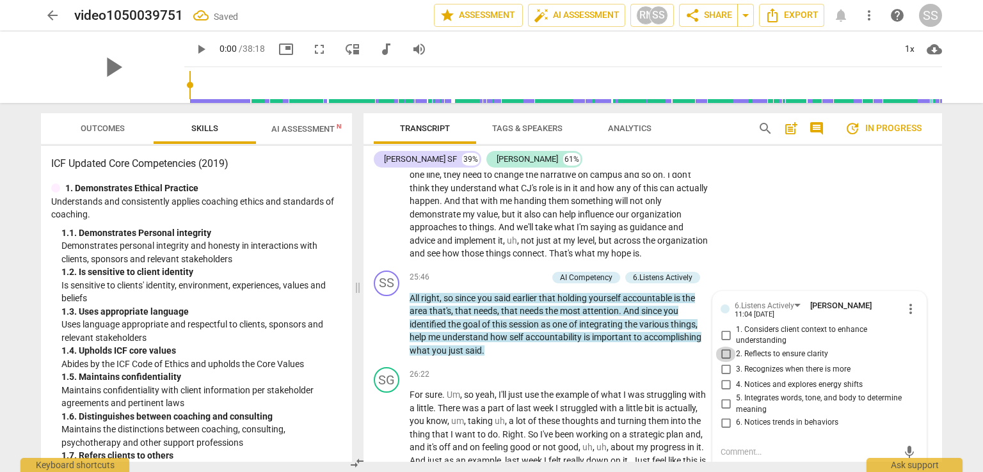
click at [725, 358] on input "2. Reflects to ensure clarity" at bounding box center [726, 354] width 20 height 15
click at [725, 341] on input "1. Considers client context to enhance understanding" at bounding box center [726, 335] width 20 height 15
click at [580, 358] on p "All right , so since you said earlier that holding yourself accountable is the …" at bounding box center [560, 325] width 300 height 66
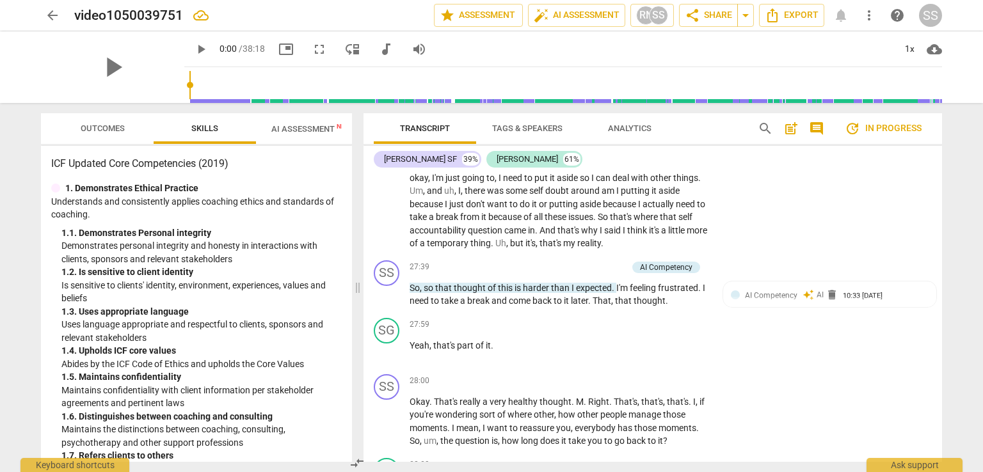
scroll to position [6415, 0]
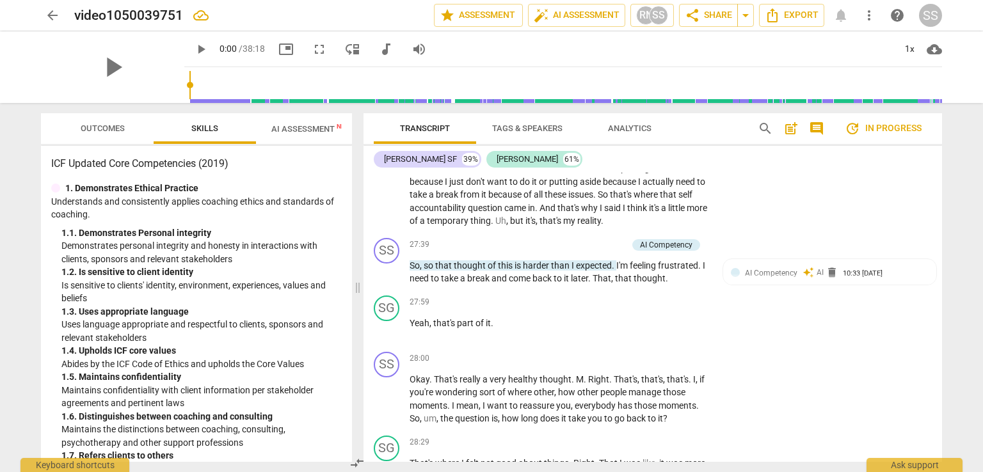
click at [592, 251] on p "Add competency" at bounding box center [597, 245] width 61 height 12
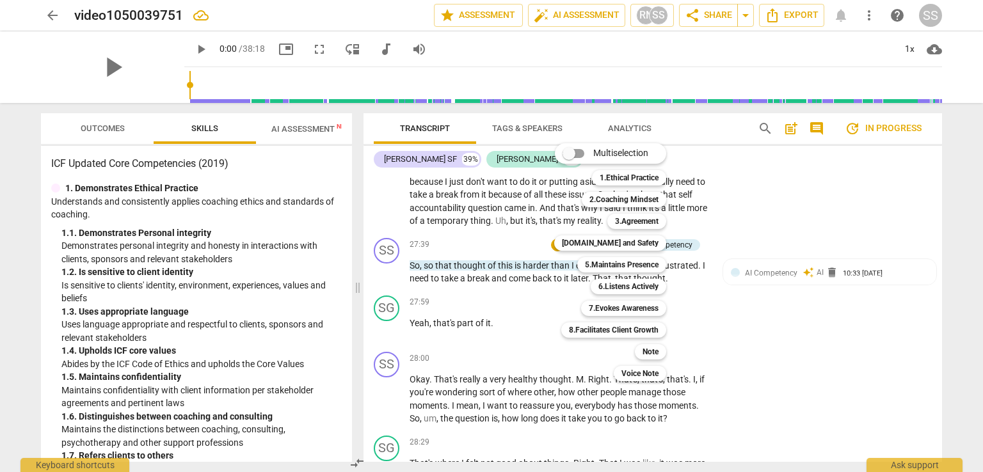
click at [628, 289] on b "6.Listens Actively" at bounding box center [629, 286] width 60 height 15
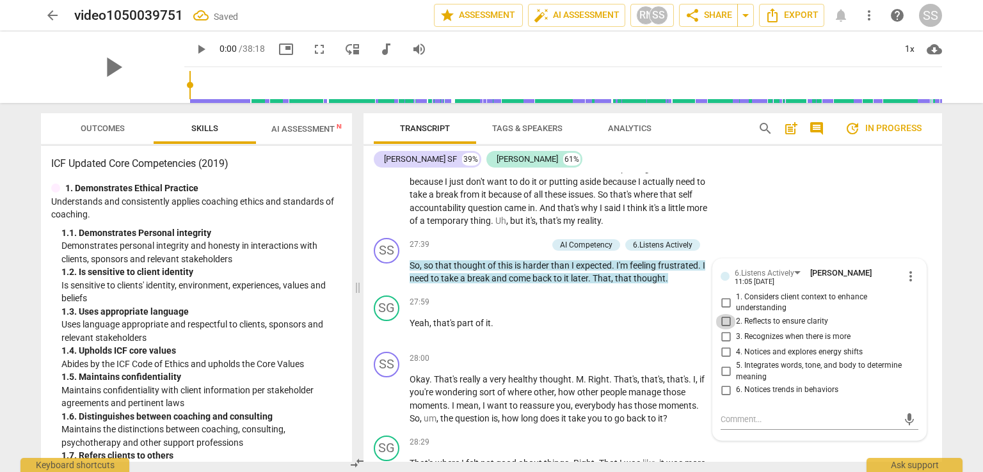
click at [725, 330] on input "2. Reflects to ensure clarity" at bounding box center [726, 321] width 20 height 15
click at [627, 330] on p "Yeah , that's part of it ." at bounding box center [560, 323] width 300 height 13
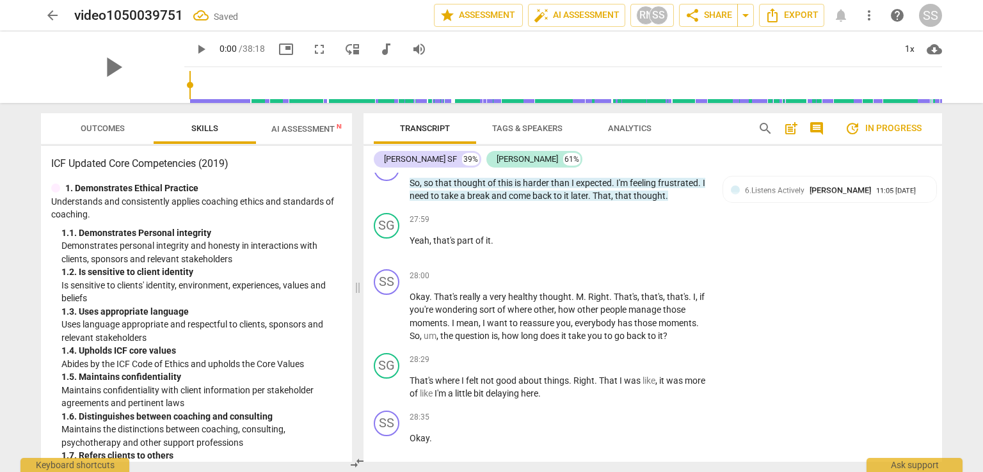
scroll to position [6543, 0]
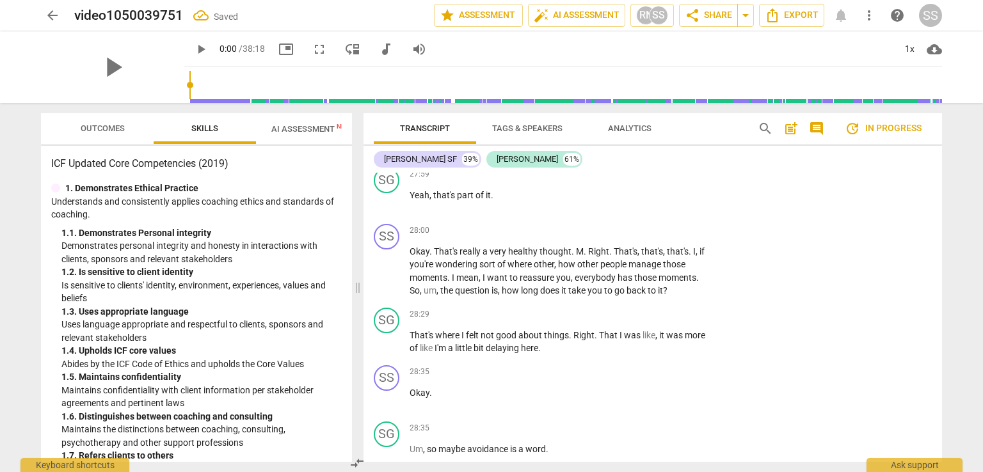
click at [648, 237] on p "Add competency" at bounding box center [670, 231] width 61 height 12
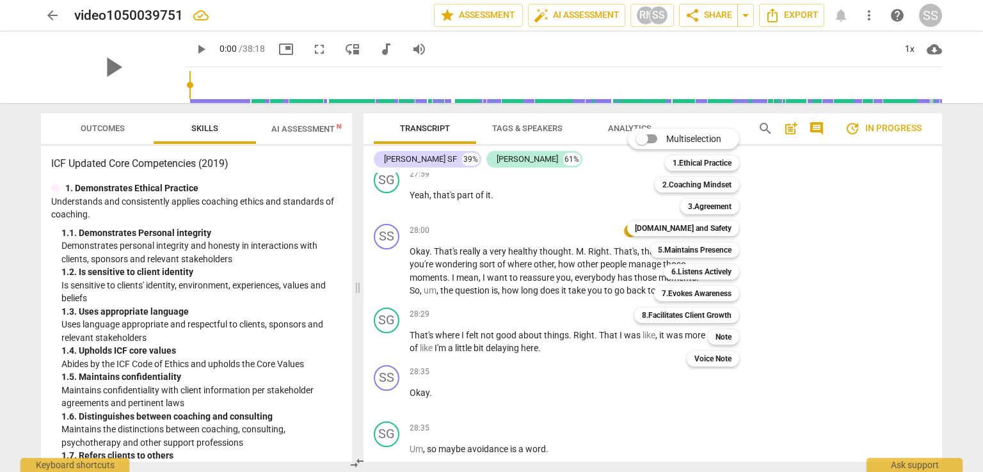
click at [697, 275] on b "6.Listens Actively" at bounding box center [702, 271] width 60 height 15
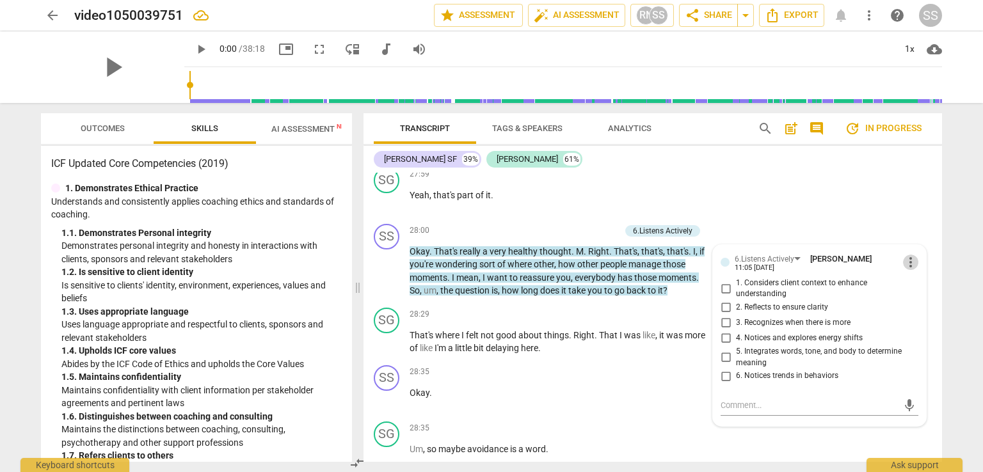
click at [910, 270] on span "more_vert" at bounding box center [910, 262] width 15 height 15
click at [917, 305] on li "Delete" at bounding box center [921, 303] width 44 height 24
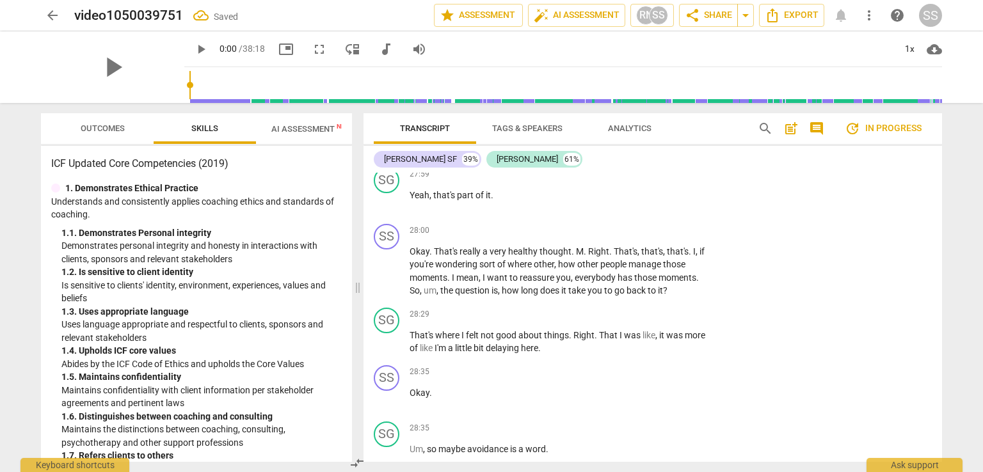
click at [586, 238] on div "28:00 + Add competency keyboard_arrow_right" at bounding box center [563, 231] width 307 height 14
click at [666, 237] on p "Add competency" at bounding box center [670, 231] width 61 height 12
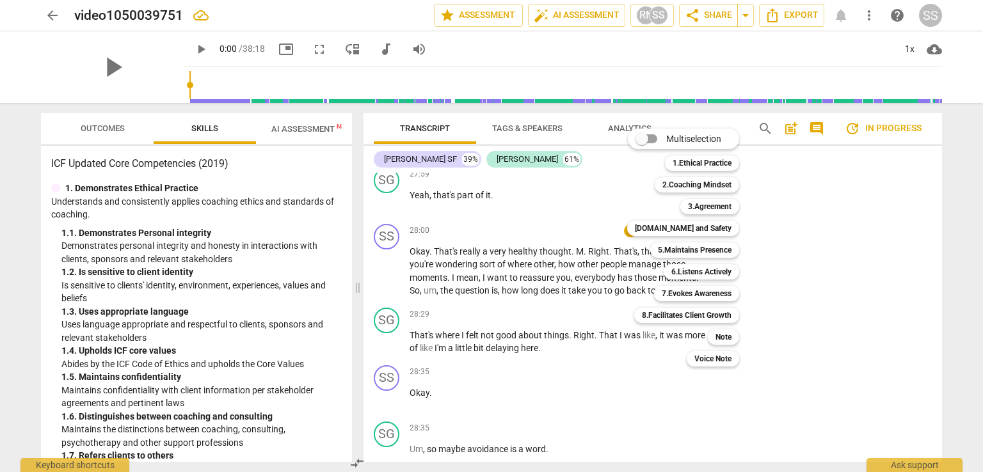
click at [679, 228] on b "[DOMAIN_NAME] and Safety" at bounding box center [683, 228] width 97 height 15
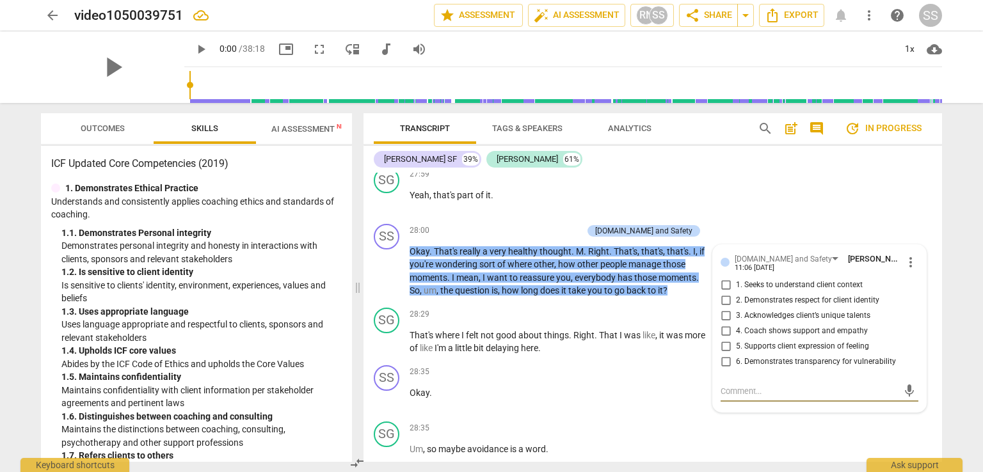
click at [723, 339] on input "4. Coach shows support and empathy" at bounding box center [726, 331] width 20 height 15
click at [599, 322] on div "28:29 + Add competency keyboard_arrow_right" at bounding box center [563, 315] width 307 height 14
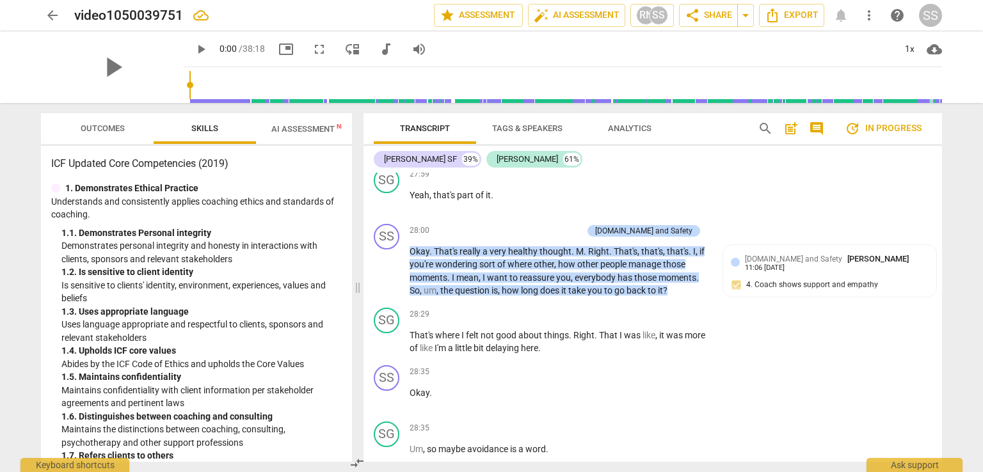
click at [583, 237] on p "Add competency" at bounding box center [552, 231] width 61 height 12
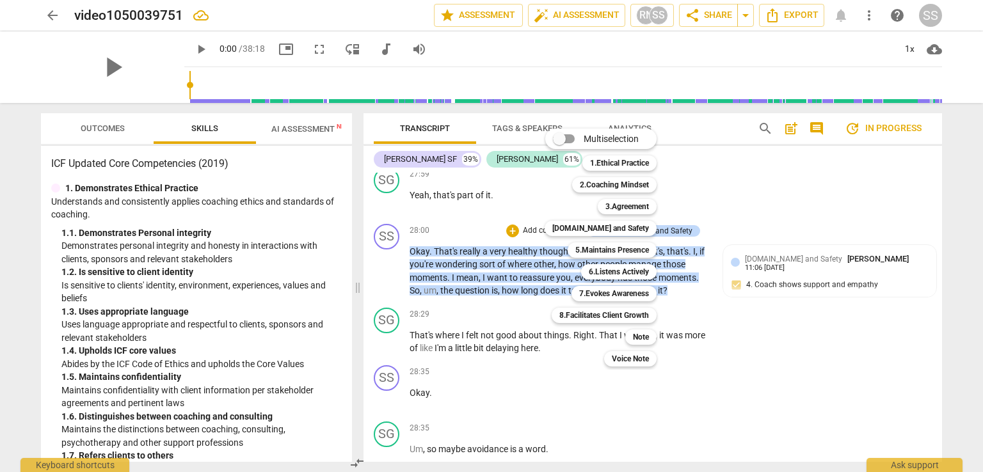
click at [618, 267] on b "6.Listens Actively" at bounding box center [619, 271] width 60 height 15
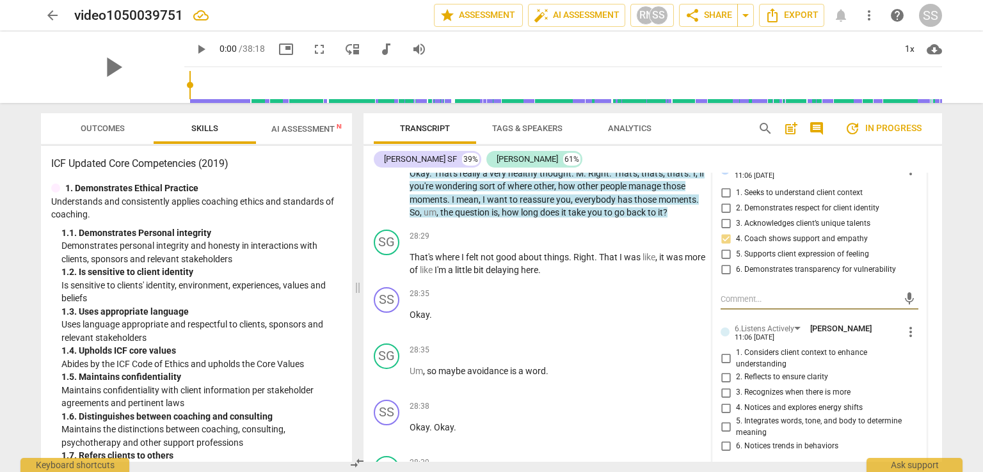
scroll to position [6607, 0]
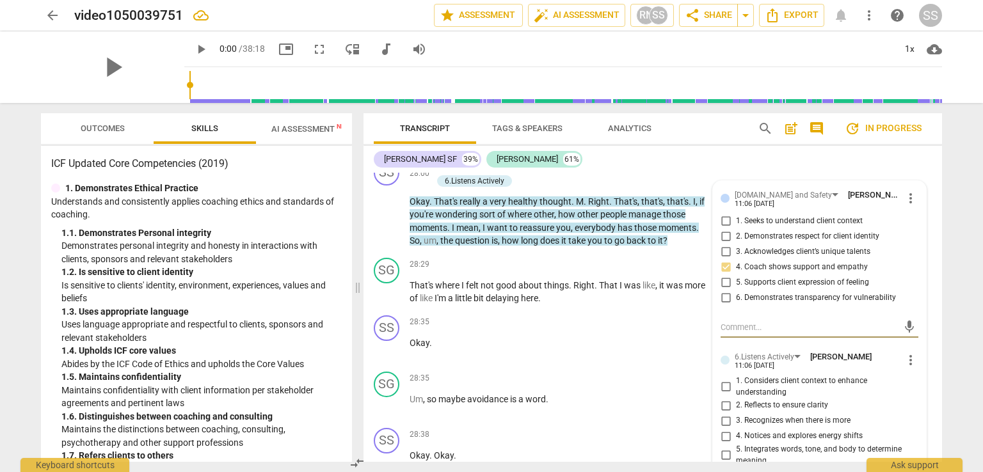
click at [907, 368] on span "more_vert" at bounding box center [910, 360] width 15 height 15
click at [916, 398] on li "Delete" at bounding box center [921, 402] width 44 height 24
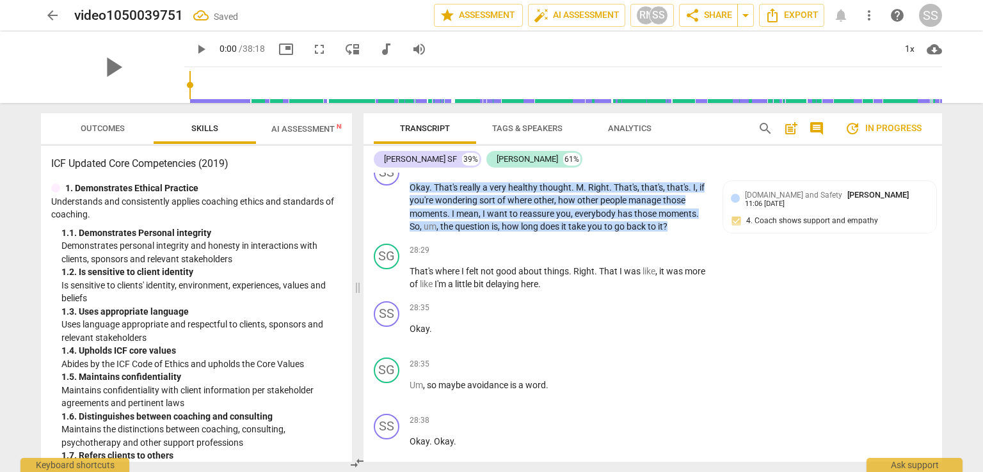
click at [563, 173] on p "Add competency" at bounding box center [552, 167] width 61 height 12
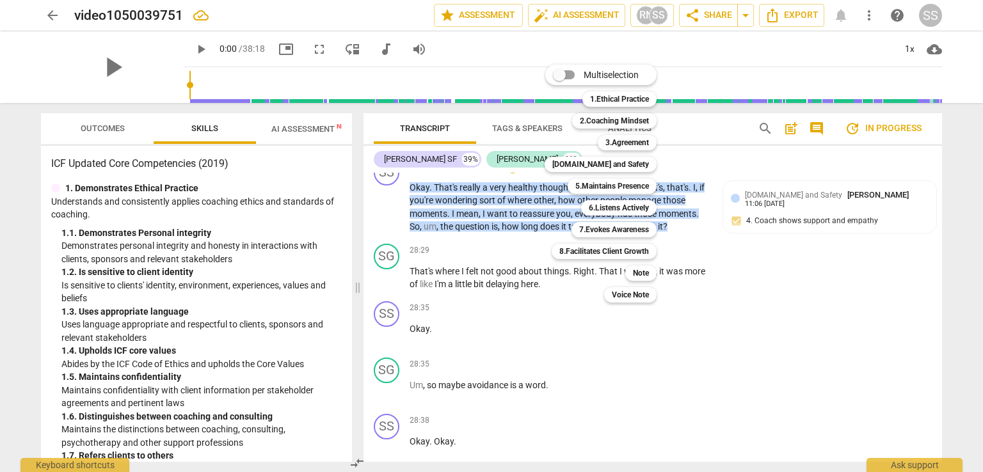
click at [617, 163] on b "[DOMAIN_NAME] and Safety" at bounding box center [600, 164] width 97 height 15
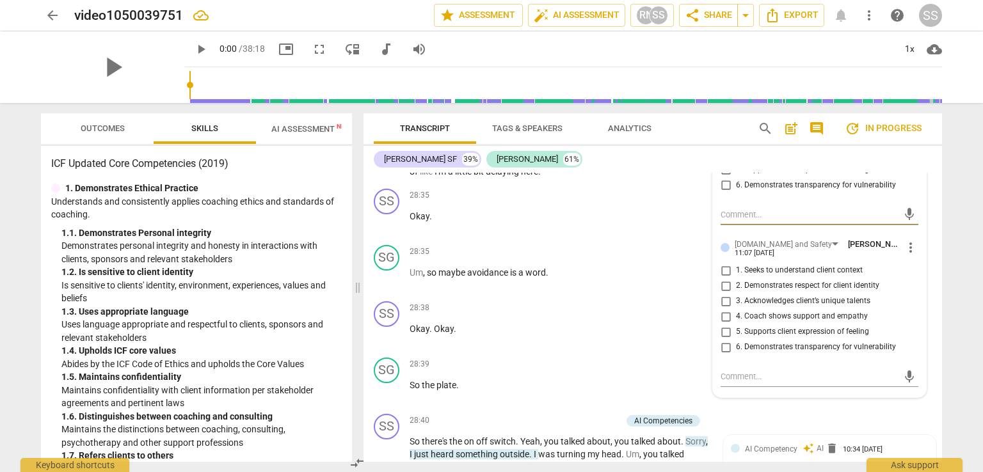
scroll to position [6735, 0]
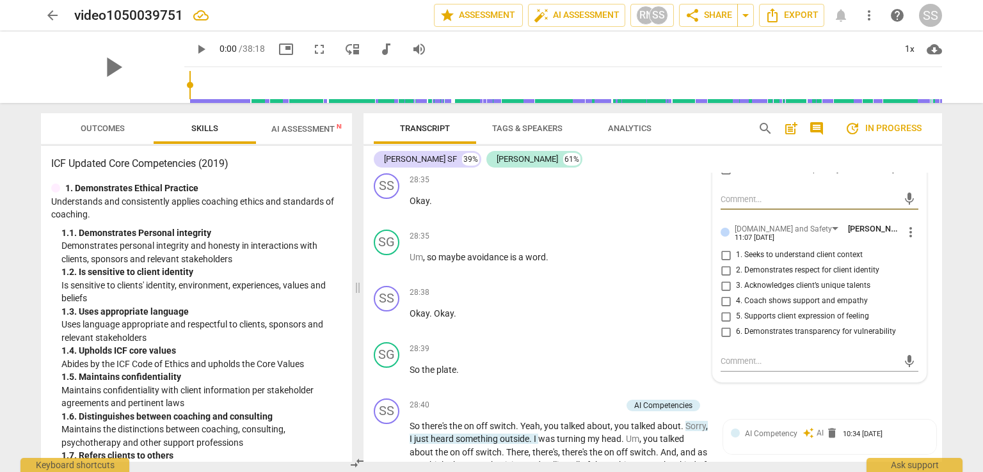
click at [908, 240] on span "more_vert" at bounding box center [910, 232] width 15 height 15
click at [918, 272] on li "Delete" at bounding box center [921, 274] width 44 height 24
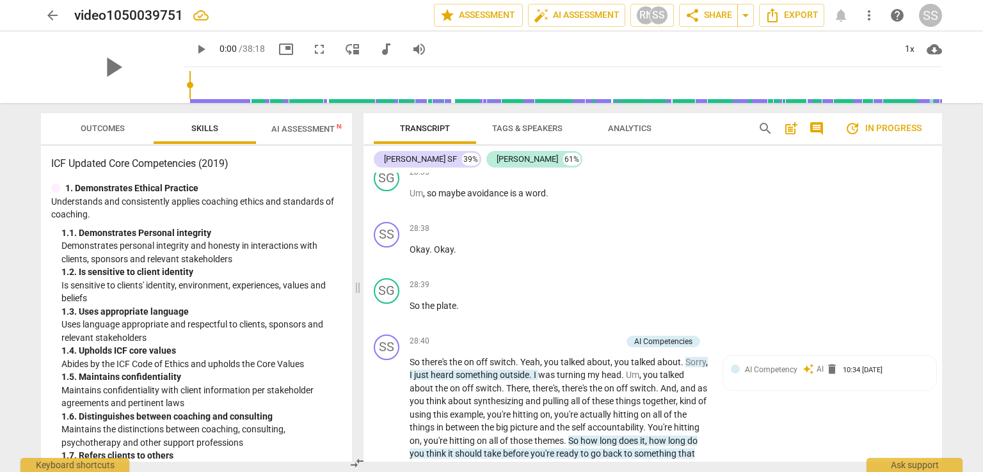
scroll to position [6863, 0]
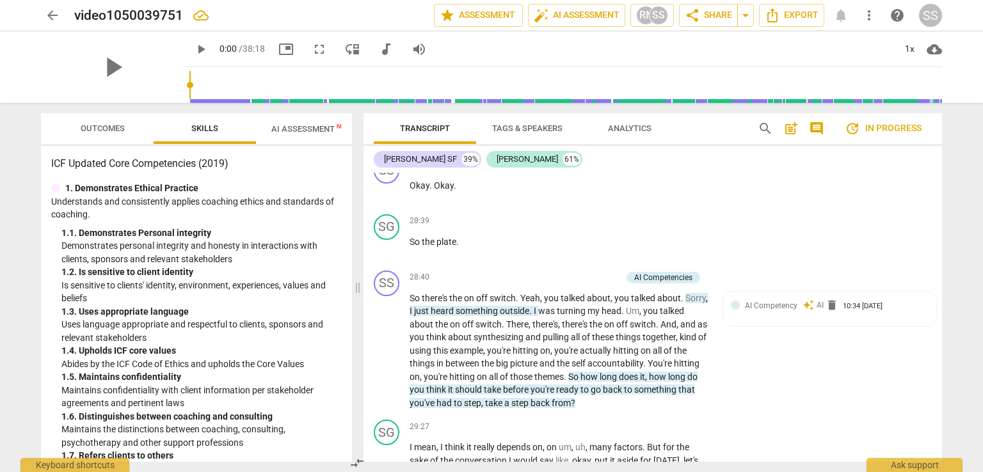
click at [595, 284] on p "Add competency" at bounding box center [591, 278] width 61 height 12
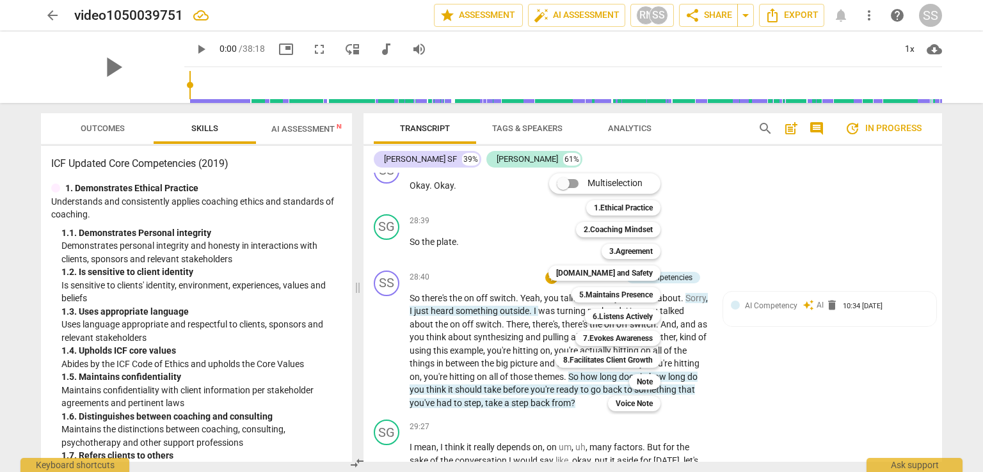
click at [616, 336] on b "7.Evokes Awareness" at bounding box center [618, 338] width 70 height 15
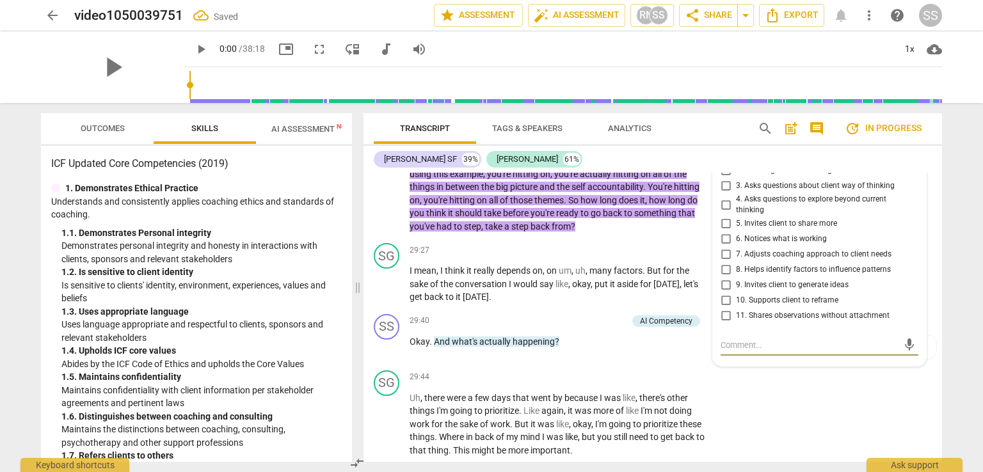
scroll to position [7018, 0]
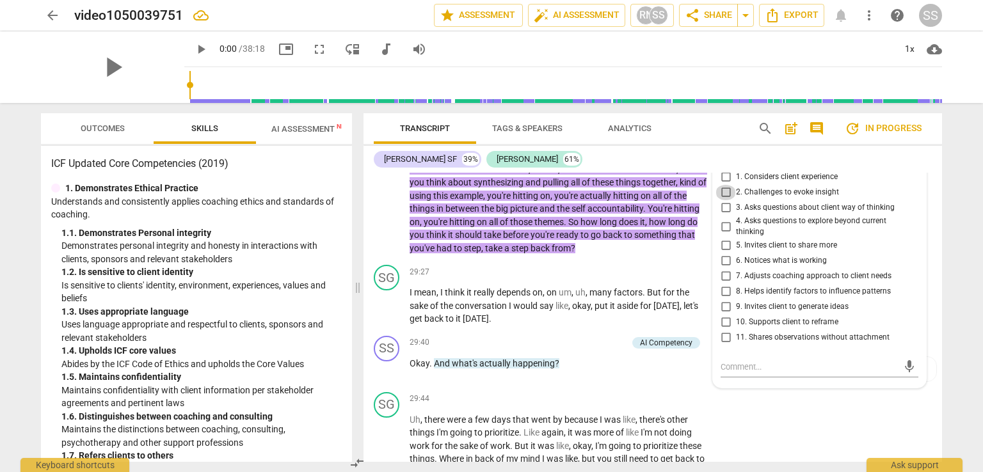
click at [723, 200] on input "2. Challenges to evoke insight" at bounding box center [726, 192] width 20 height 15
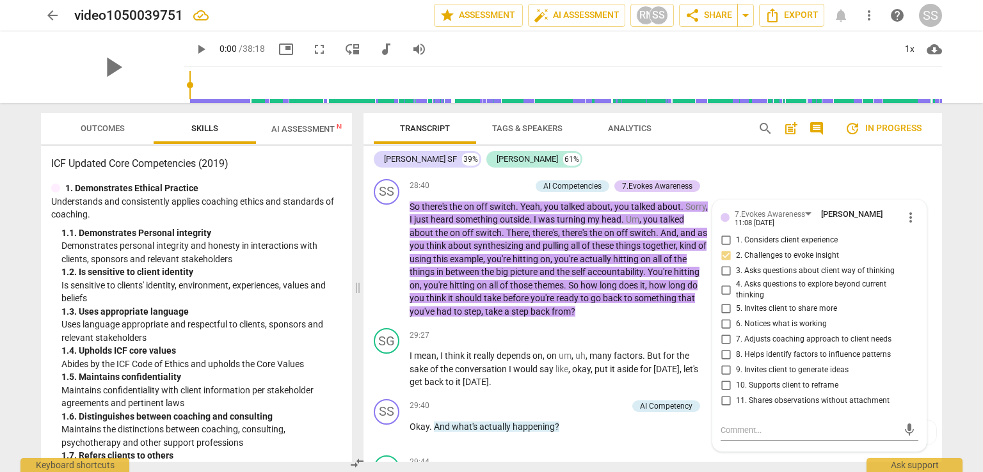
scroll to position [6954, 0]
click at [513, 193] on p "Add competency" at bounding box center [500, 187] width 61 height 12
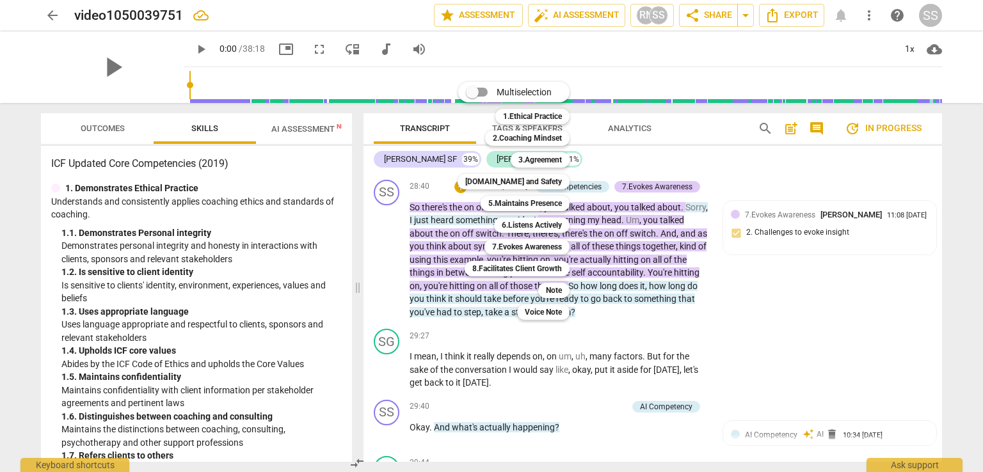
click at [307, 326] on div at bounding box center [491, 236] width 983 height 472
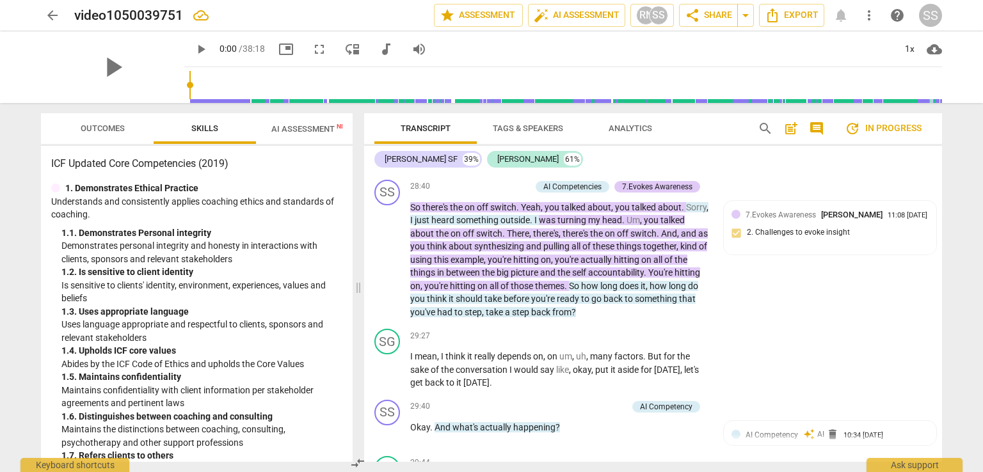
drag, startPoint x: 357, startPoint y: 287, endPoint x: 358, endPoint y: 298, distance: 10.3
click at [358, 298] on span at bounding box center [359, 287] width 8 height 369
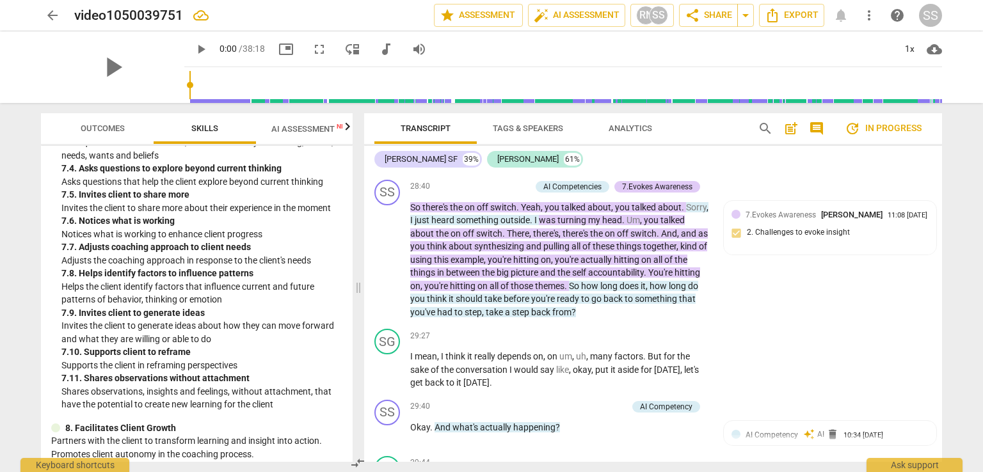
scroll to position [2125, 0]
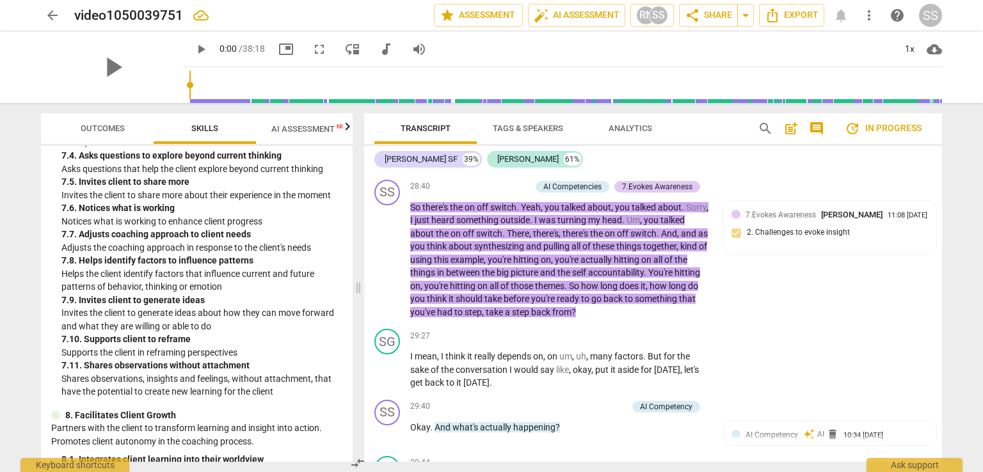
click at [663, 193] on div "7.Evokes Awareness" at bounding box center [657, 187] width 70 height 12
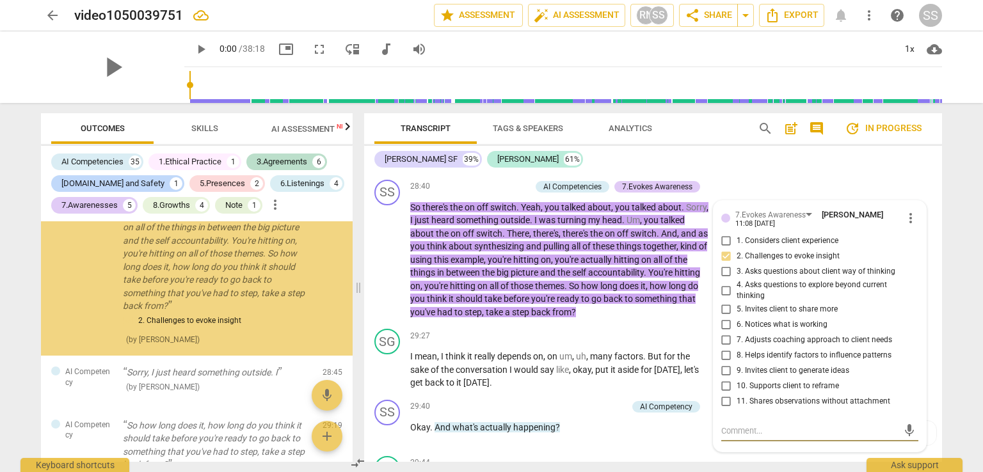
scroll to position [6745, 0]
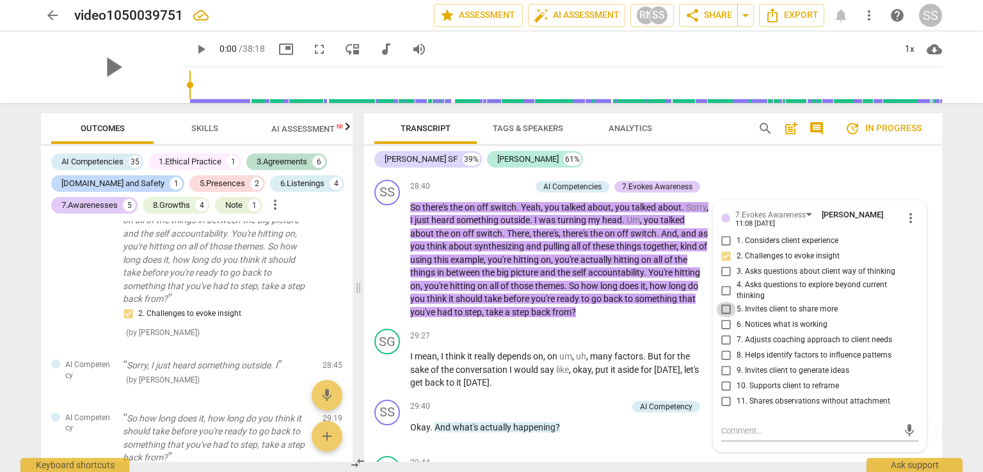
click at [725, 318] on input "5. Invites client to share more" at bounding box center [726, 309] width 20 height 15
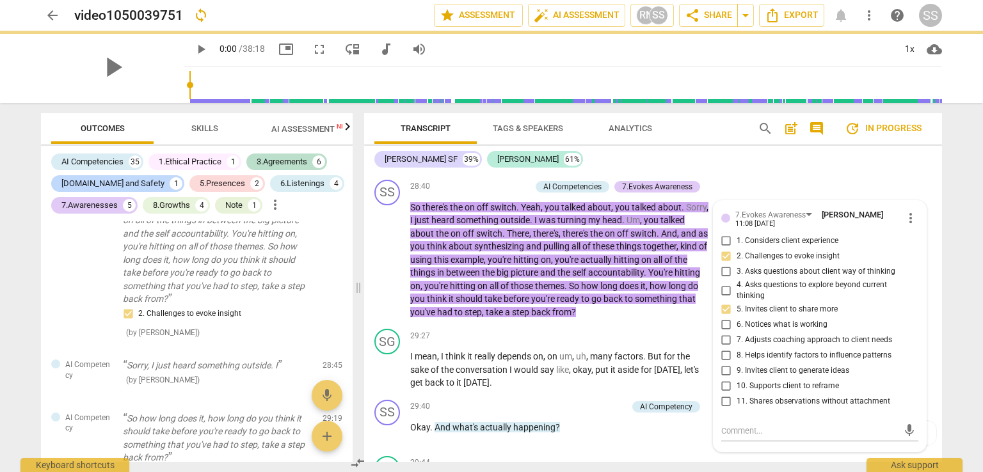
click at [570, 413] on p "Add competency" at bounding box center [597, 407] width 61 height 12
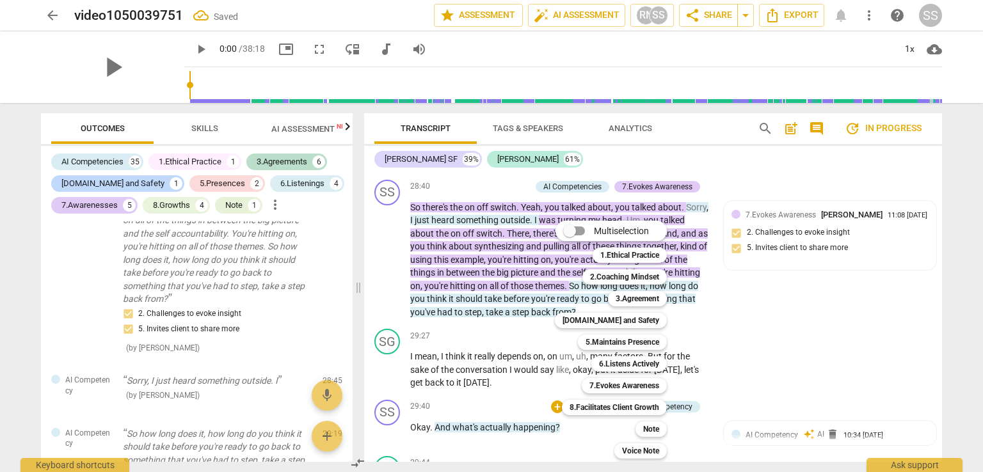
click at [821, 333] on div at bounding box center [491, 236] width 983 height 472
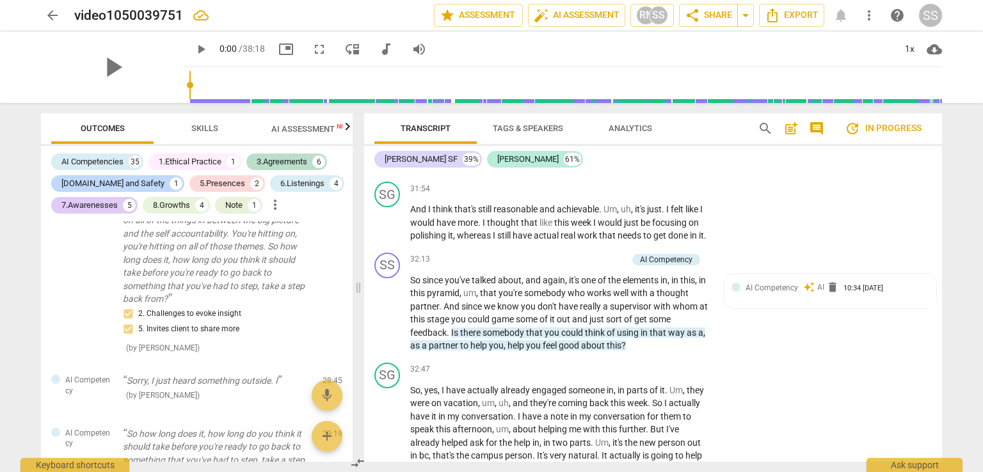
scroll to position [7978, 0]
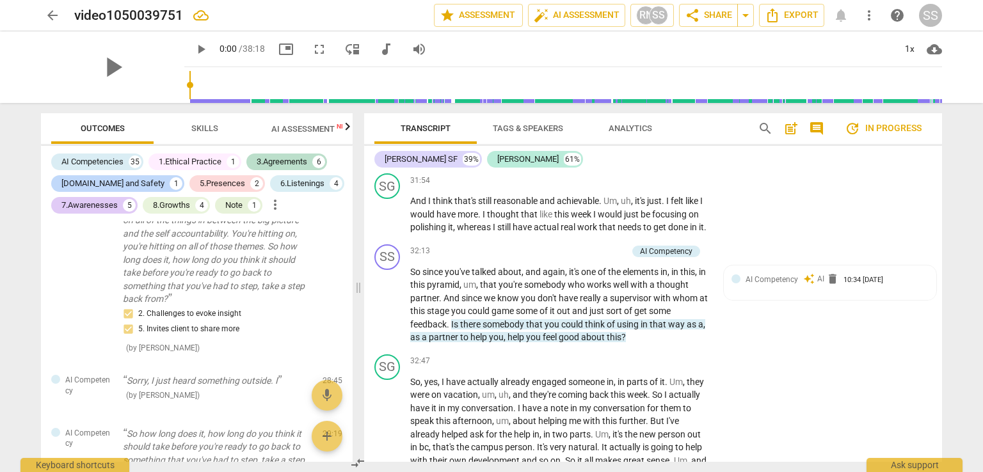
click at [862, 285] on div "10:34 [DATE]" at bounding box center [864, 281] width 40 height 8
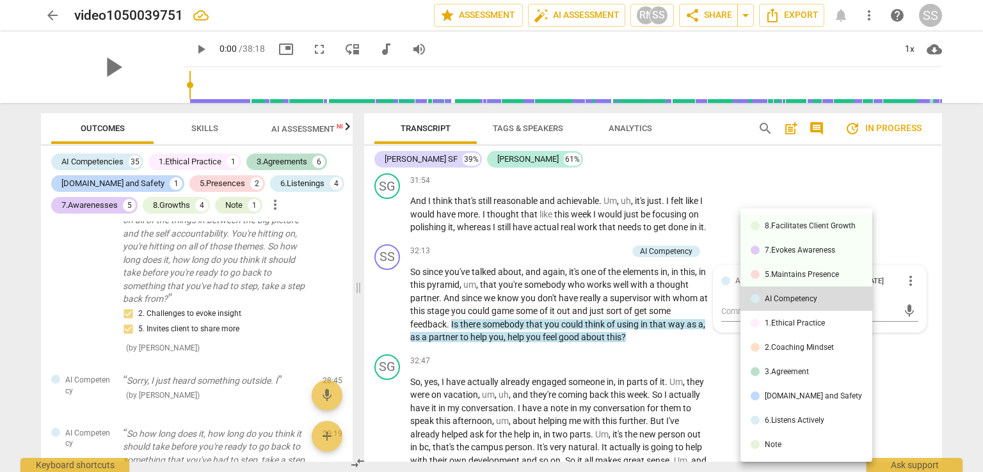
click at [907, 303] on div at bounding box center [491, 236] width 983 height 472
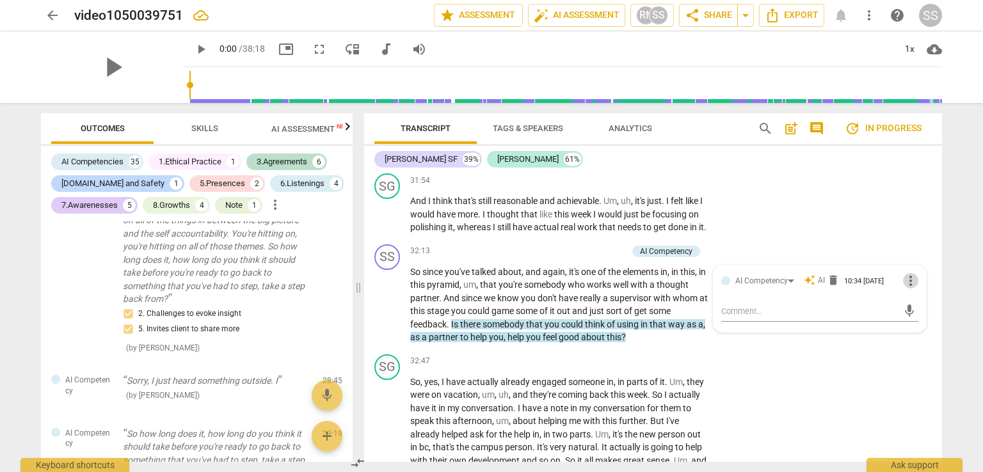
click at [907, 289] on span "more_vert" at bounding box center [910, 280] width 15 height 15
click at [915, 326] on li "Delete" at bounding box center [921, 330] width 44 height 24
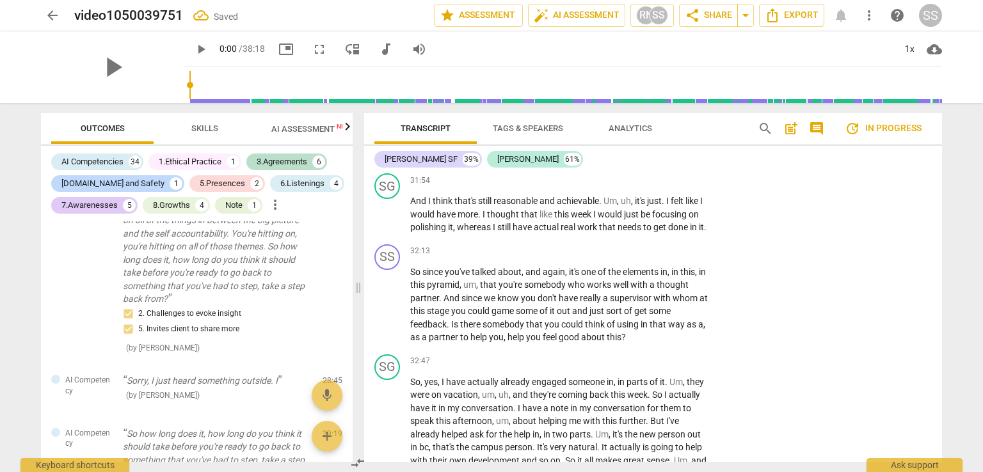
click at [654, 257] on p "Add competency" at bounding box center [670, 252] width 61 height 12
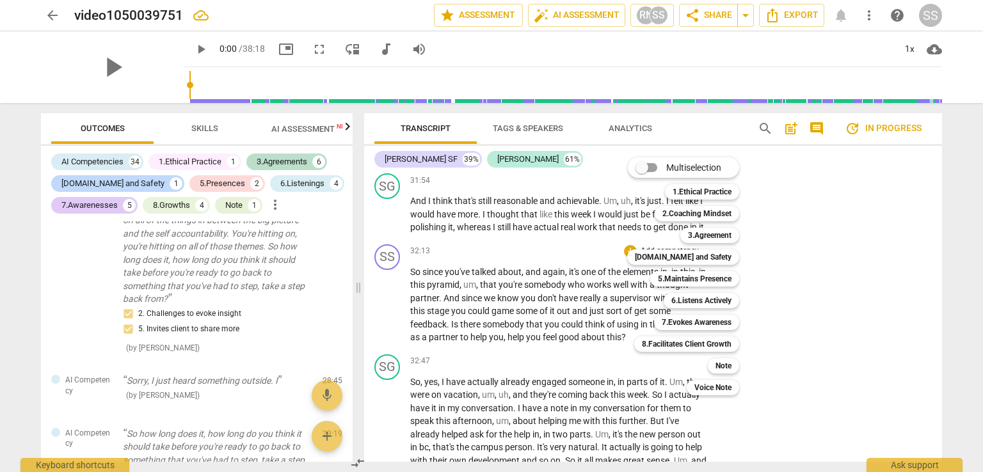
click at [709, 343] on b "8.Facilitates Client Growth" at bounding box center [687, 344] width 90 height 15
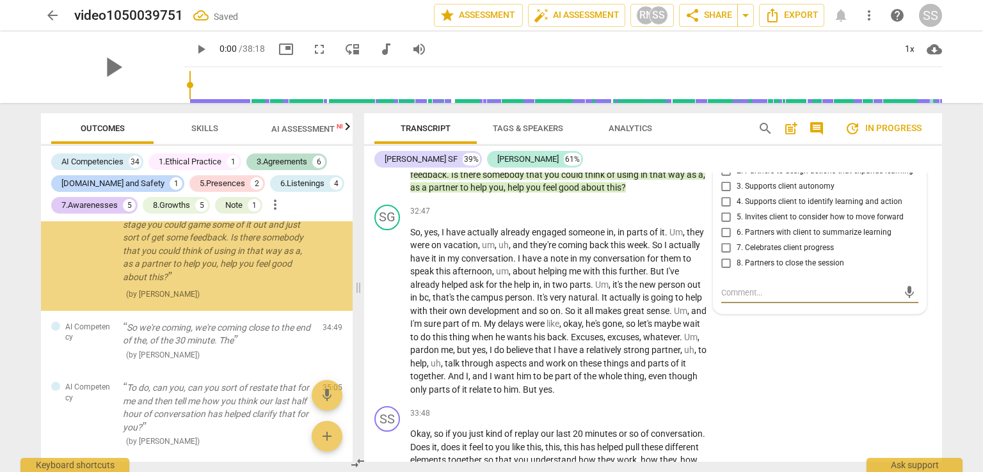
scroll to position [7296, 0]
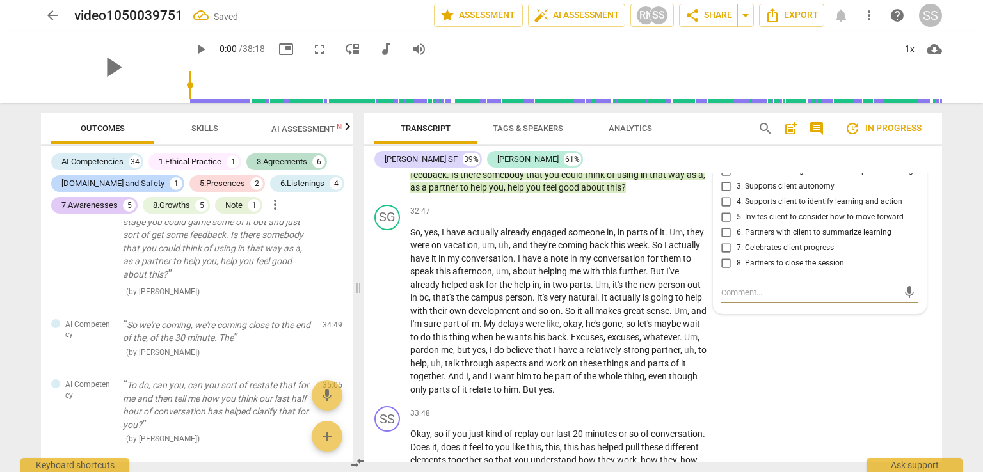
click at [726, 225] on input "5. Invites client to consider how to move forward" at bounding box center [726, 217] width 20 height 15
click at [736, 380] on div "SG play_arrow pause 32:47 + Add competency keyboard_arrow_right So , yes , I ha…" at bounding box center [653, 301] width 578 height 202
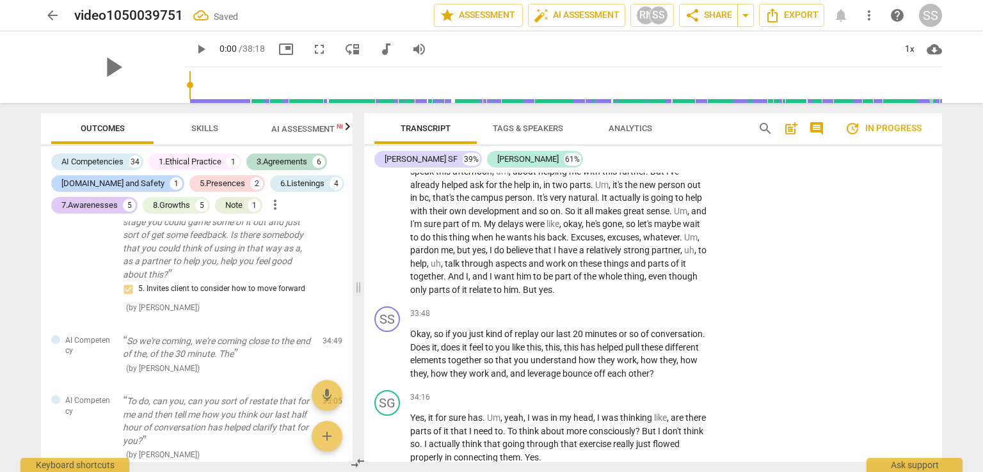
scroll to position [8256, 0]
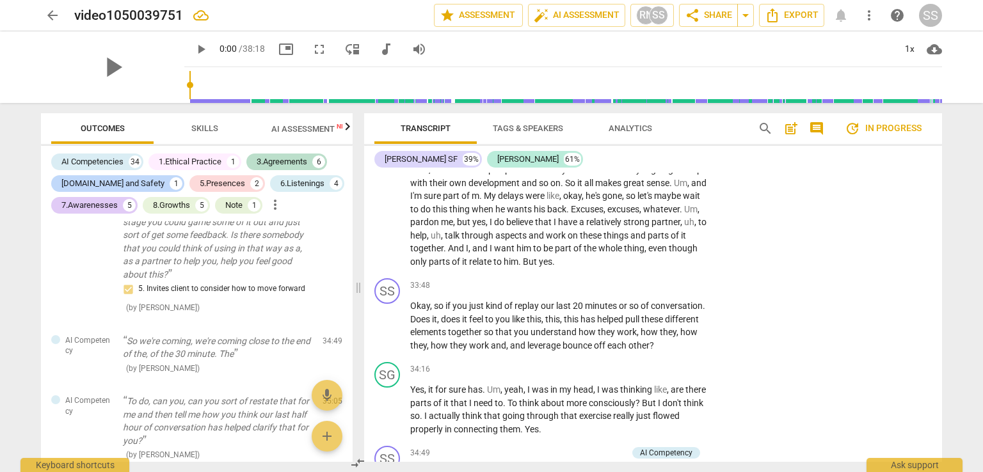
click at [469, 352] on p "Okay , so if you just kind of replay our last 20 minutes or so of conversation …" at bounding box center [559, 326] width 299 height 52
click at [678, 292] on p "Add competency" at bounding box center [670, 286] width 61 height 12
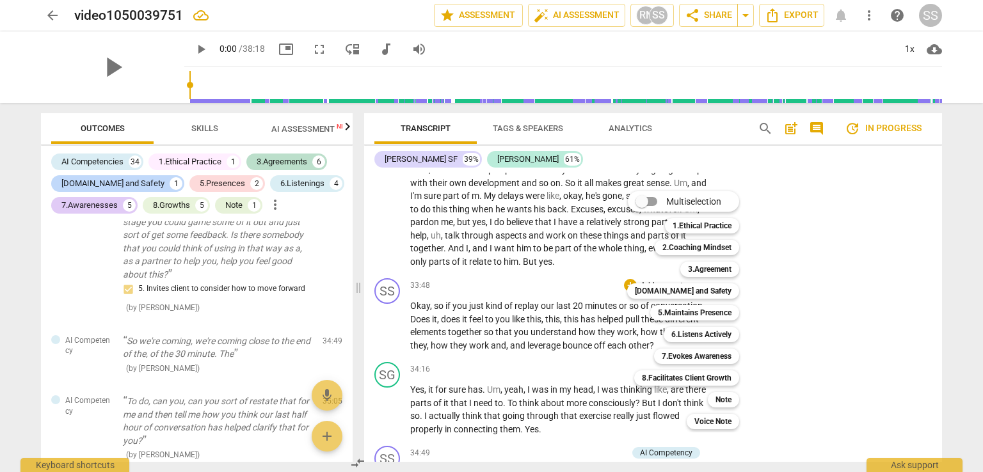
click at [713, 378] on b "8.Facilitates Client Growth" at bounding box center [687, 378] width 90 height 15
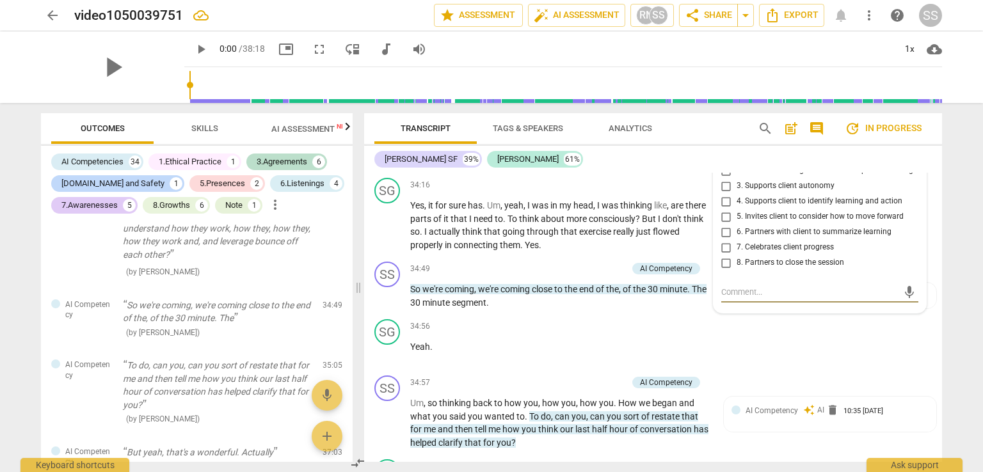
scroll to position [8376, 0]
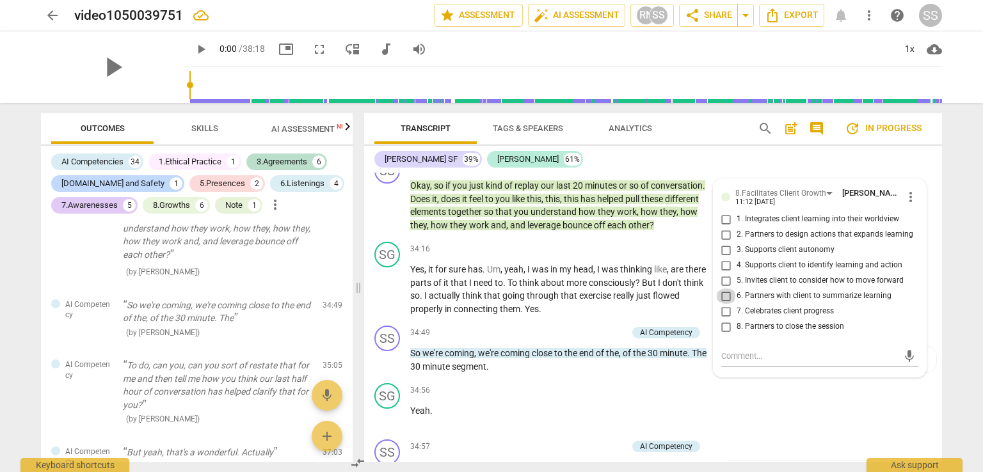
click at [722, 304] on input "6. Partners with client to summarize learning" at bounding box center [726, 296] width 20 height 15
click at [604, 373] on p "So we're coming , we're coming close to the end of the , of the 30 minute . The…" at bounding box center [559, 360] width 299 height 26
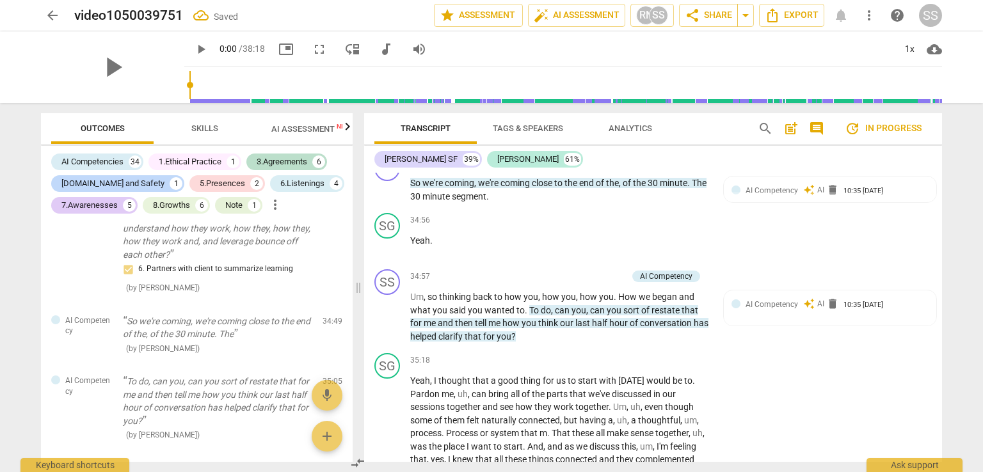
scroll to position [8568, 0]
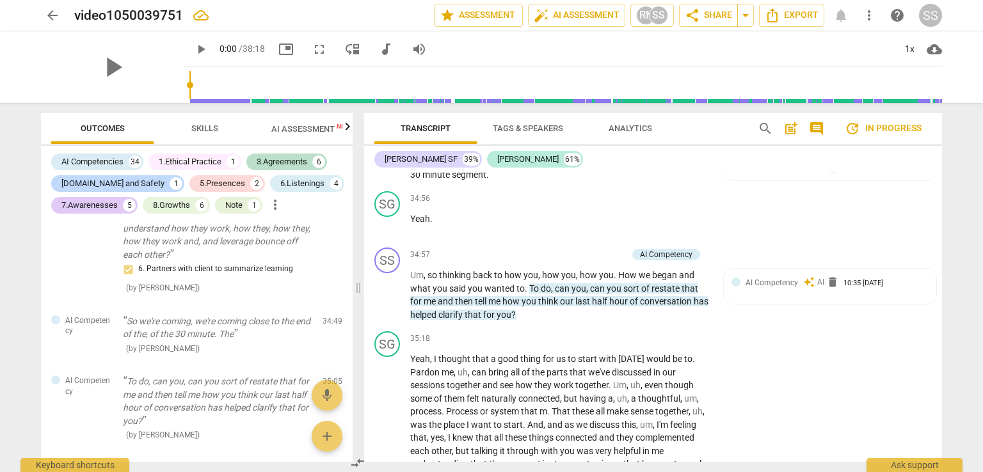
click at [851, 174] on div "10:35 [DATE]" at bounding box center [864, 170] width 40 height 8
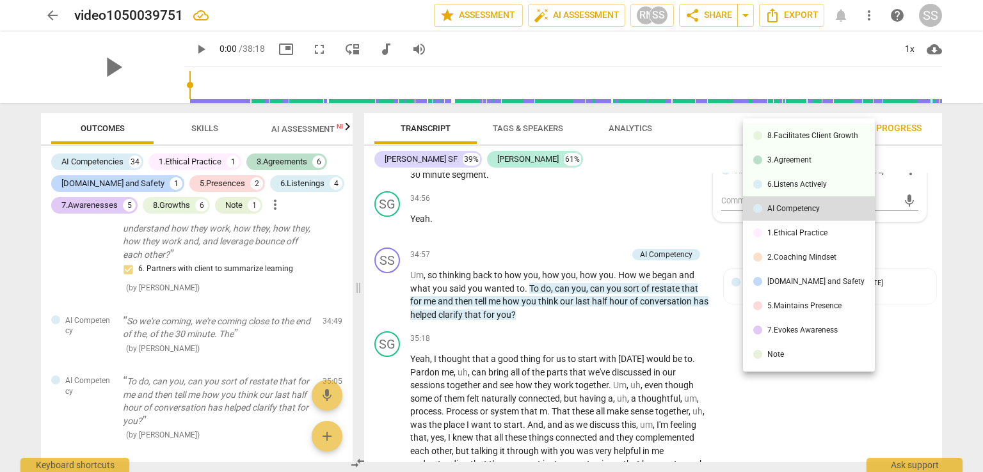
click at [923, 373] on div at bounding box center [491, 236] width 983 height 472
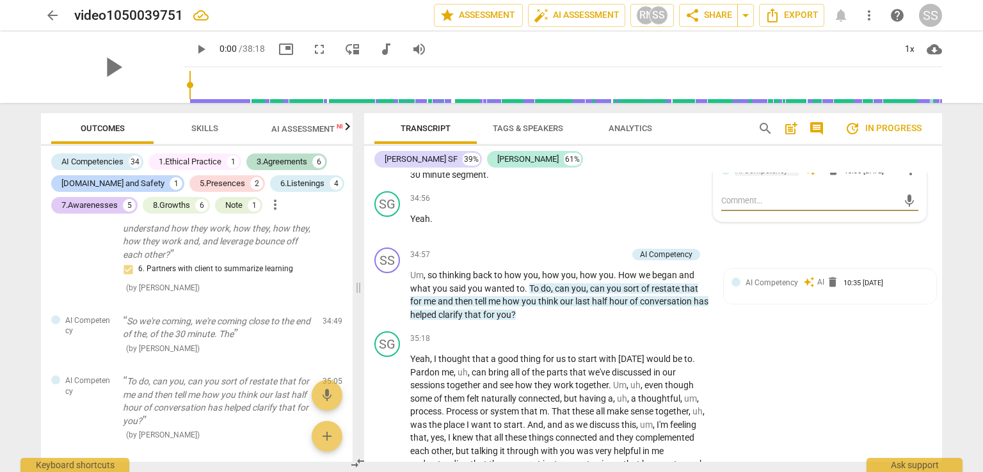
click at [761, 177] on div "AI Competency" at bounding box center [762, 171] width 52 height 12
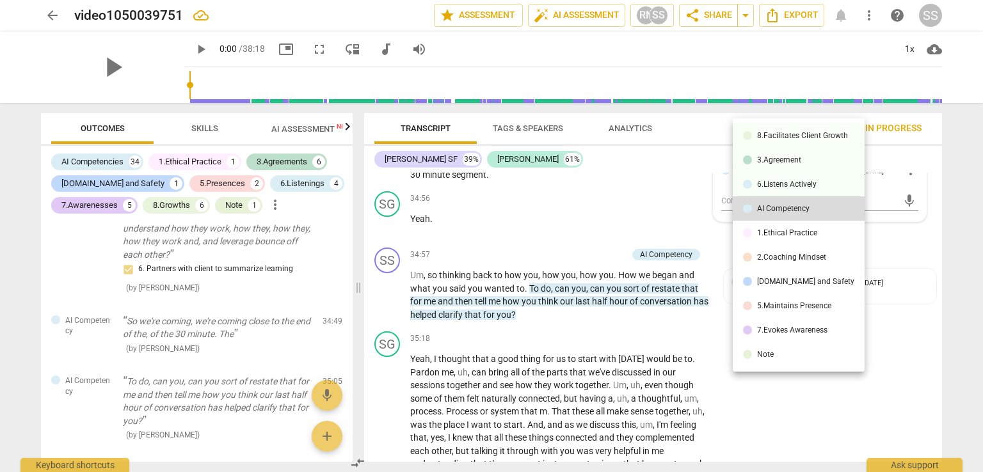
click at [891, 390] on div at bounding box center [491, 236] width 983 height 472
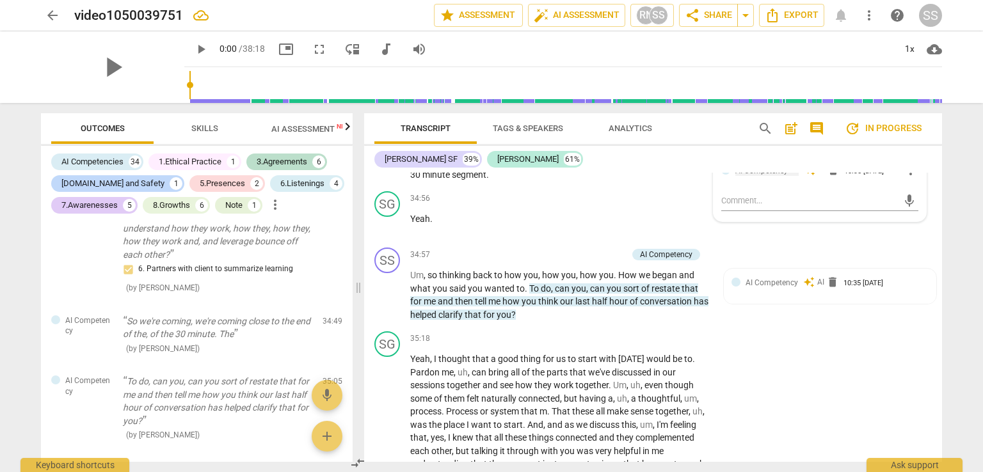
scroll to position [8633, 0]
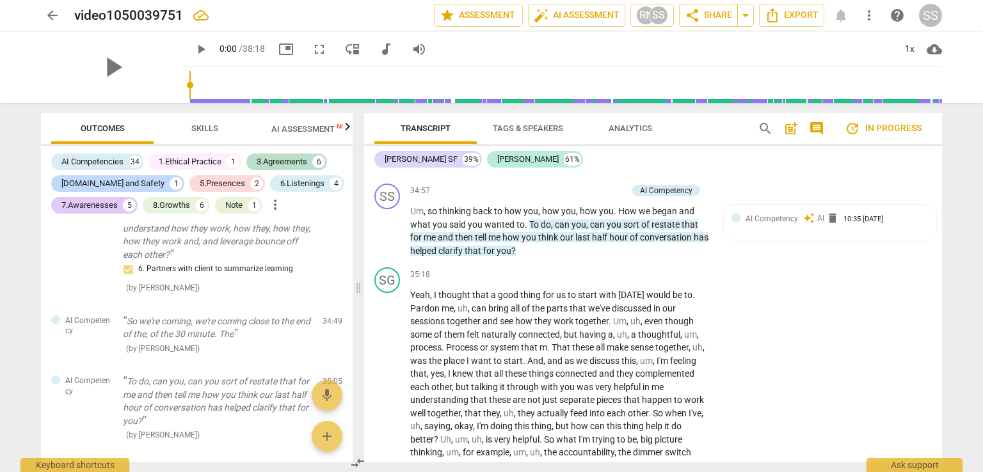
click at [579, 257] on p "Um , so thinking back to how you , how you , how you . How we began and what yo…" at bounding box center [559, 231] width 299 height 52
click at [599, 197] on p "Add competency" at bounding box center [597, 192] width 61 height 12
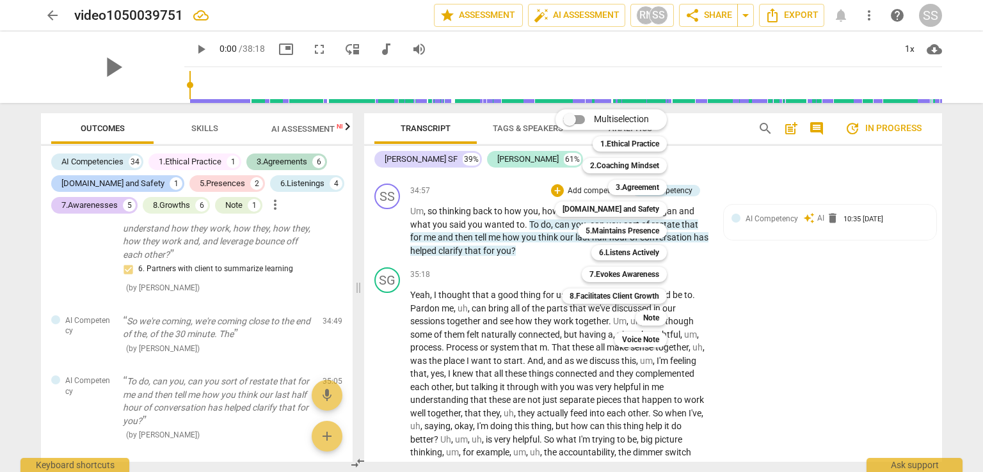
click at [617, 273] on b "7.Evokes Awareness" at bounding box center [625, 274] width 70 height 15
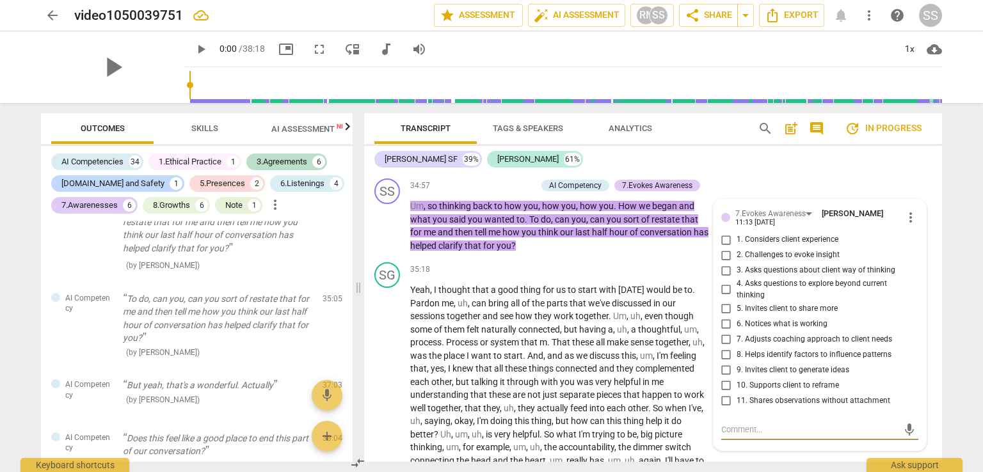
scroll to position [8660, 0]
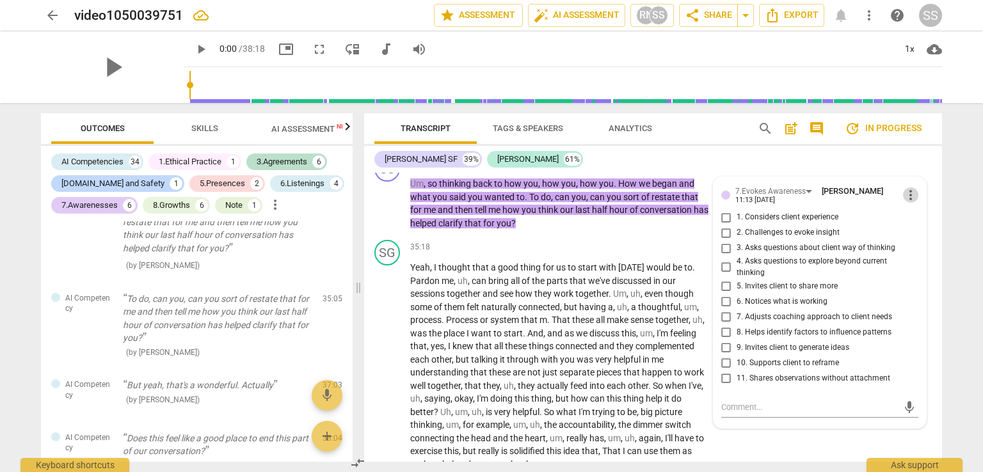
click at [905, 203] on span "more_vert" at bounding box center [910, 195] width 15 height 15
click at [914, 260] on li "Delete" at bounding box center [921, 257] width 44 height 24
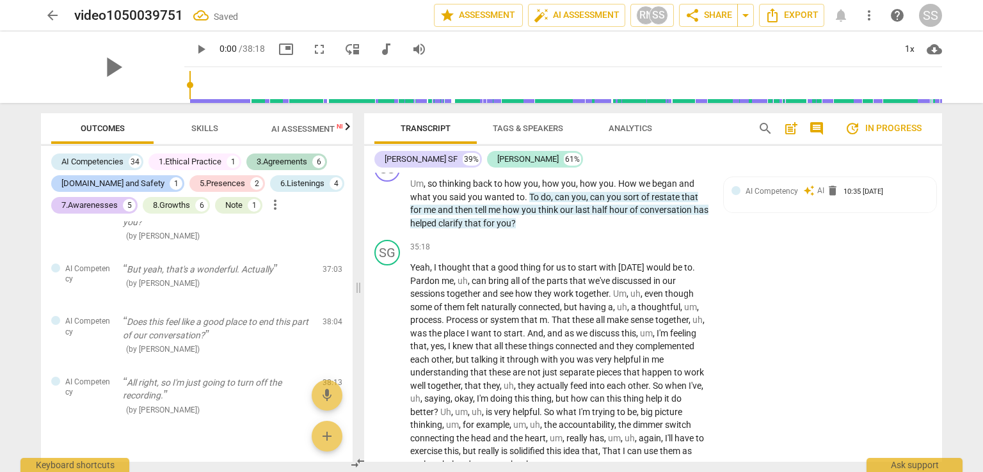
click at [595, 170] on p "Add competency" at bounding box center [597, 164] width 61 height 12
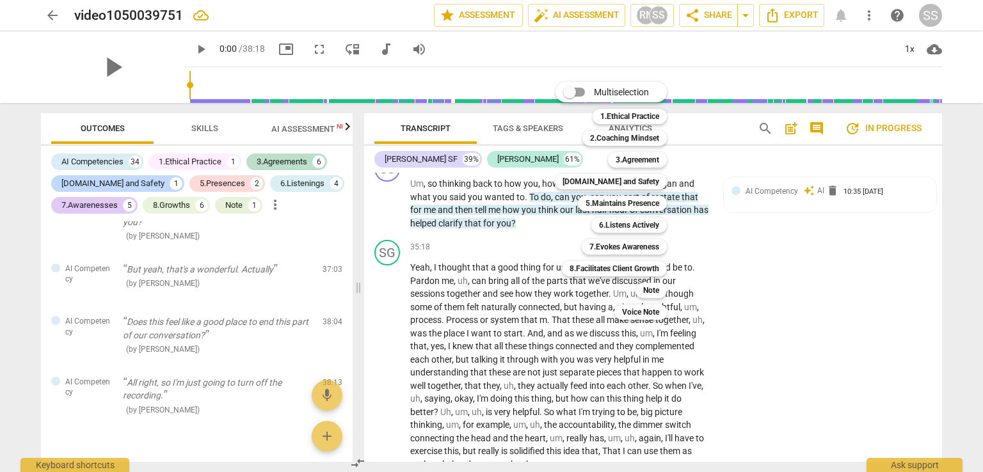
click at [617, 204] on b "5.Maintains Presence" at bounding box center [623, 203] width 74 height 15
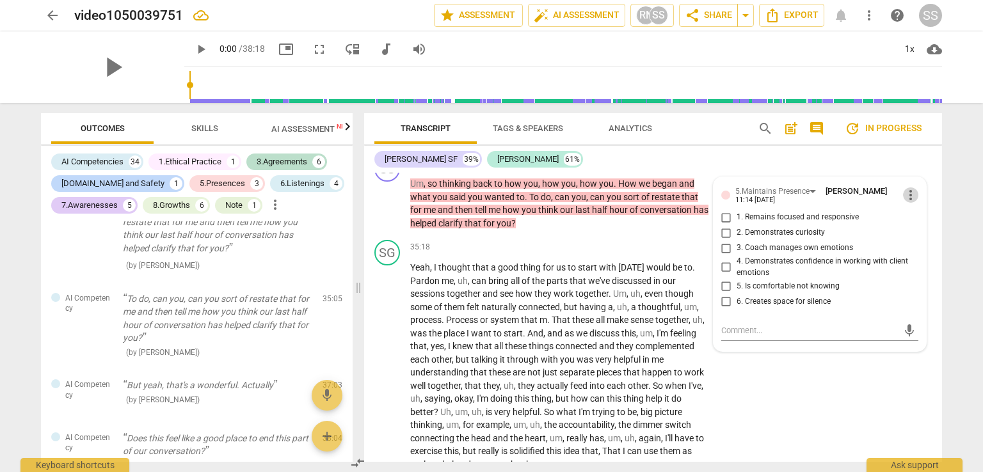
click at [907, 203] on span "more_vert" at bounding box center [910, 195] width 15 height 15
click at [918, 261] on li "Delete" at bounding box center [921, 257] width 44 height 24
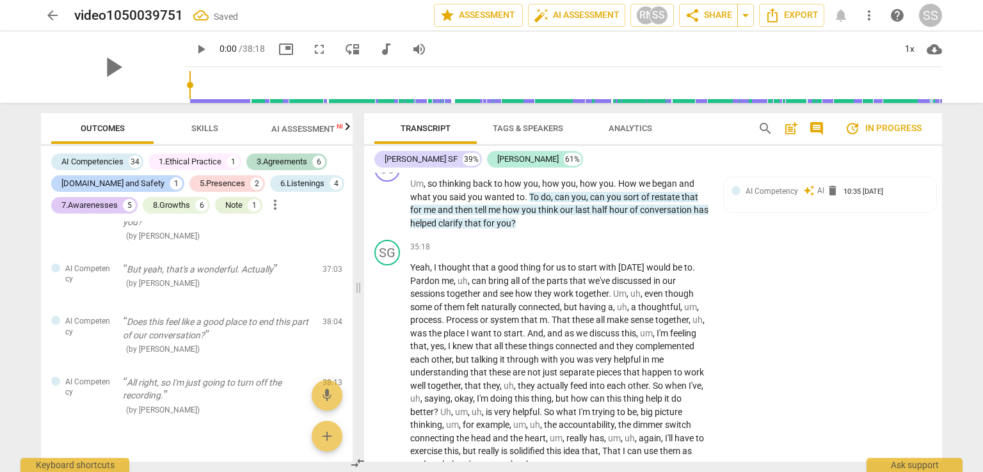
click at [581, 170] on p "Add competency" at bounding box center [597, 164] width 61 height 12
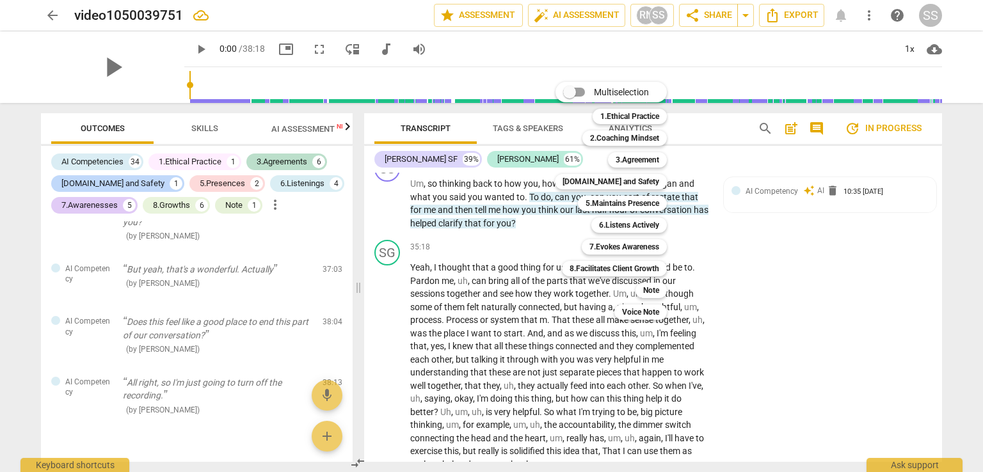
click at [638, 230] on b "6.Listens Actively" at bounding box center [629, 225] width 60 height 15
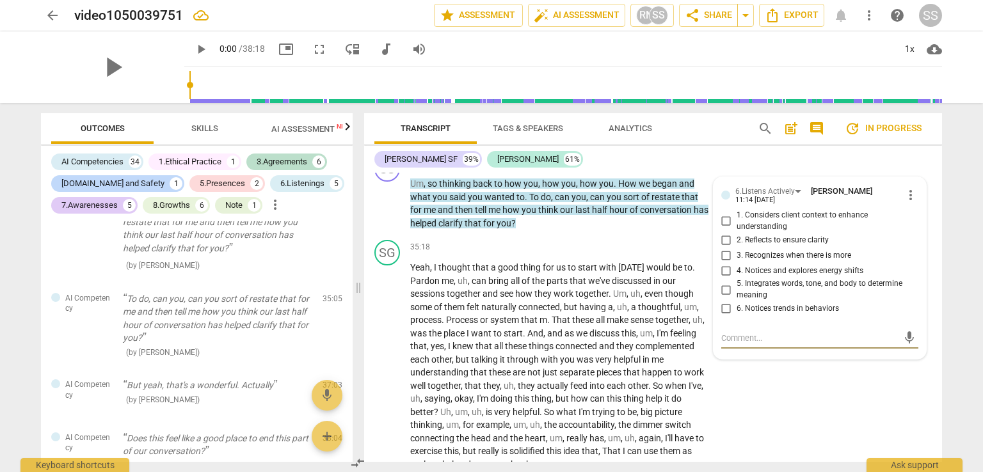
click at [907, 203] on span "more_vert" at bounding box center [910, 195] width 15 height 15
click at [919, 257] on li "Delete" at bounding box center [921, 257] width 44 height 24
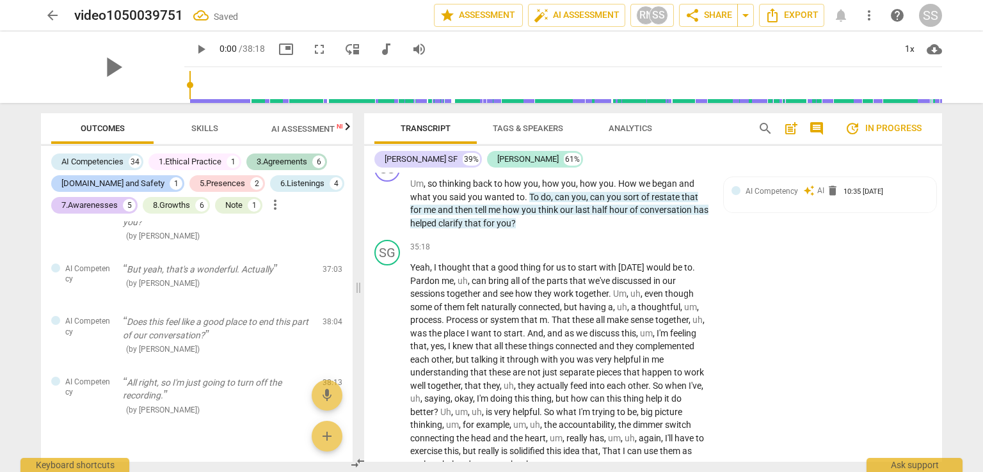
click at [584, 170] on p "Add competency" at bounding box center [597, 164] width 61 height 12
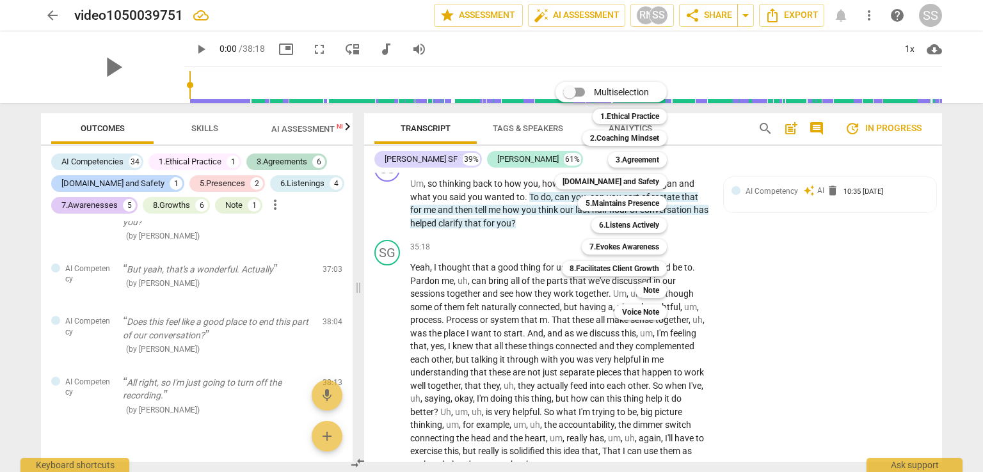
click at [640, 157] on b "3.Agreement" at bounding box center [638, 159] width 44 height 15
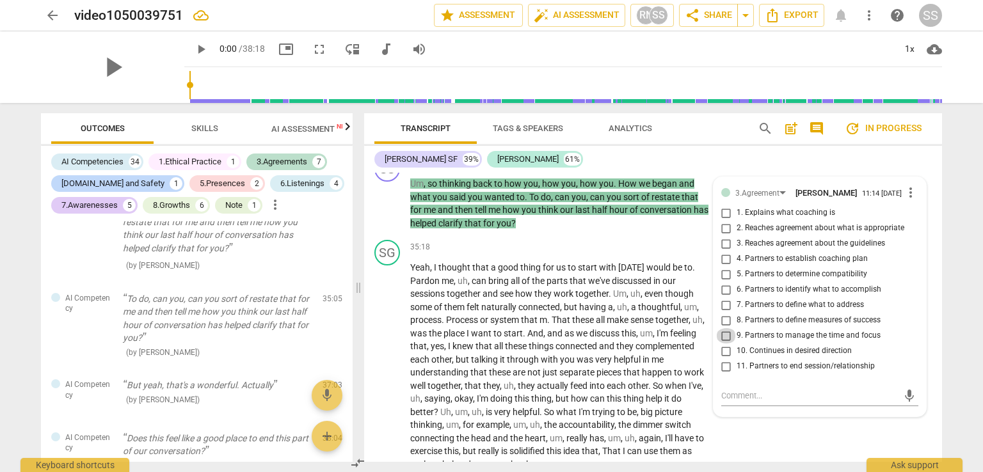
click at [724, 344] on input "9. Partners to manage the time and focus" at bounding box center [726, 335] width 20 height 15
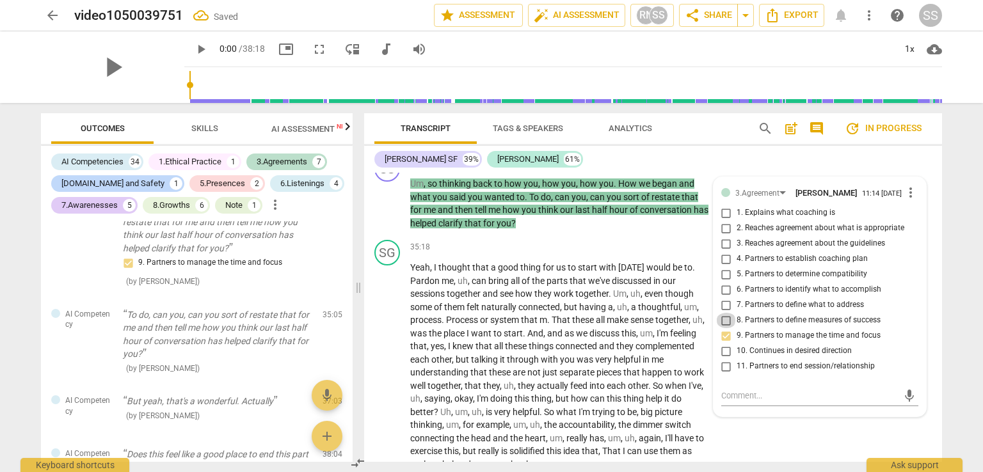
click at [725, 328] on input "8. Partners to define measures of success" at bounding box center [726, 320] width 20 height 15
click at [725, 344] on input "9. Partners to manage the time and focus" at bounding box center [726, 335] width 20 height 15
click at [725, 328] on input "8. Partners to define measures of success" at bounding box center [726, 320] width 20 height 15
click at [723, 328] on input "8. Partners to define measures of success" at bounding box center [726, 320] width 20 height 15
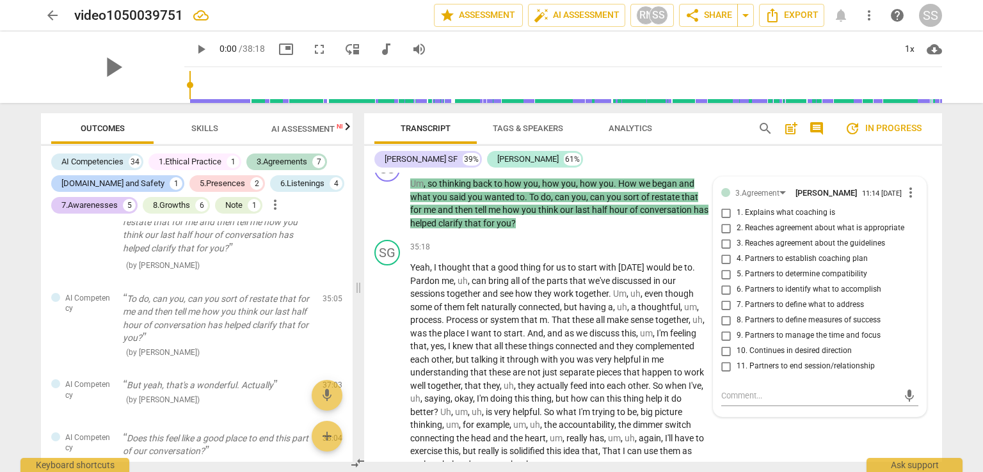
click at [725, 375] on input "11. Partners to end session/relationship" at bounding box center [726, 366] width 20 height 15
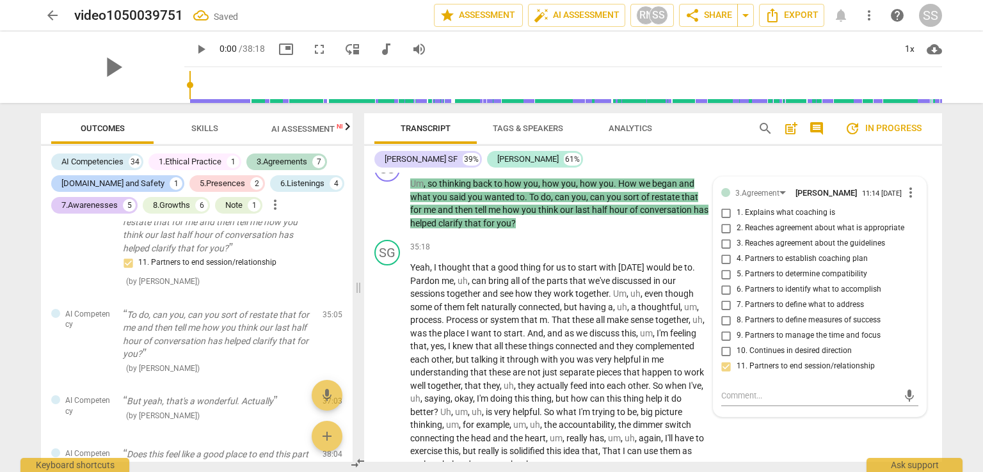
click at [599, 230] on p "Um , so thinking back to how you , how you , how you . How we began and what yo…" at bounding box center [559, 203] width 299 height 52
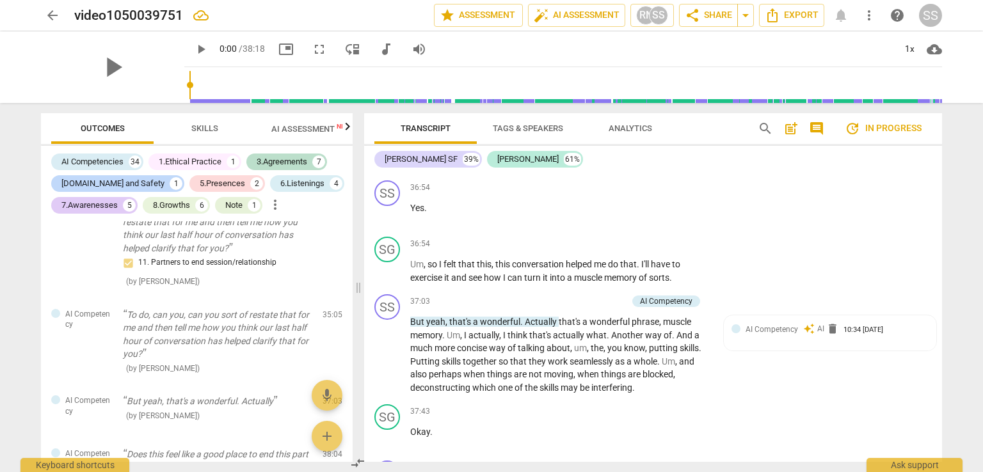
scroll to position [8980, 0]
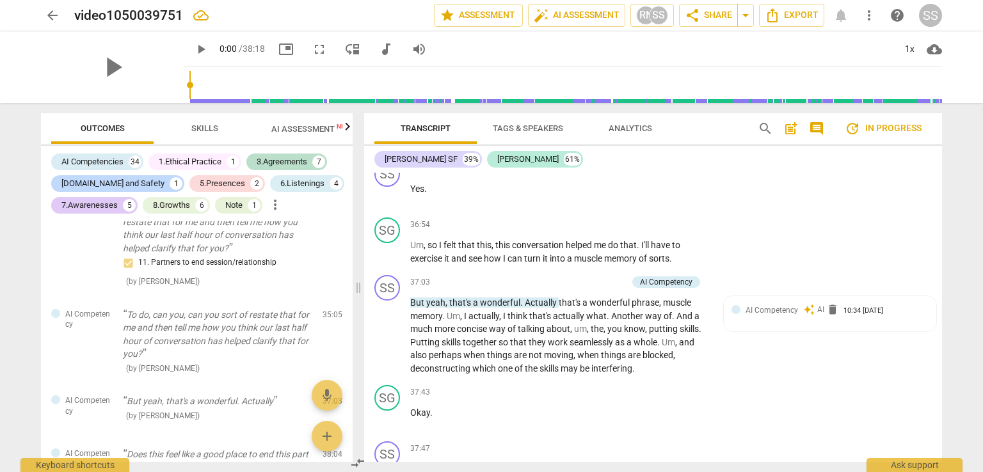
click at [590, 289] on p "Add competency" at bounding box center [597, 283] width 61 height 12
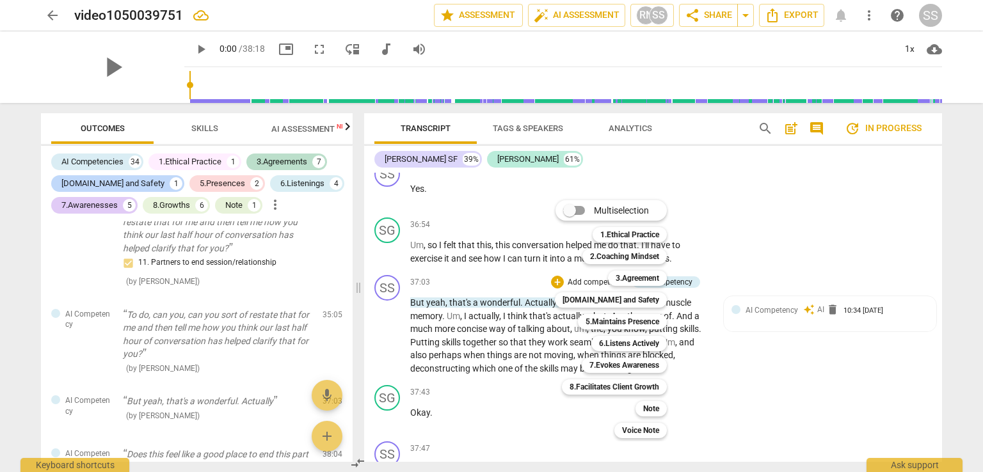
click at [620, 341] on b "6.Listens Actively" at bounding box center [629, 343] width 60 height 15
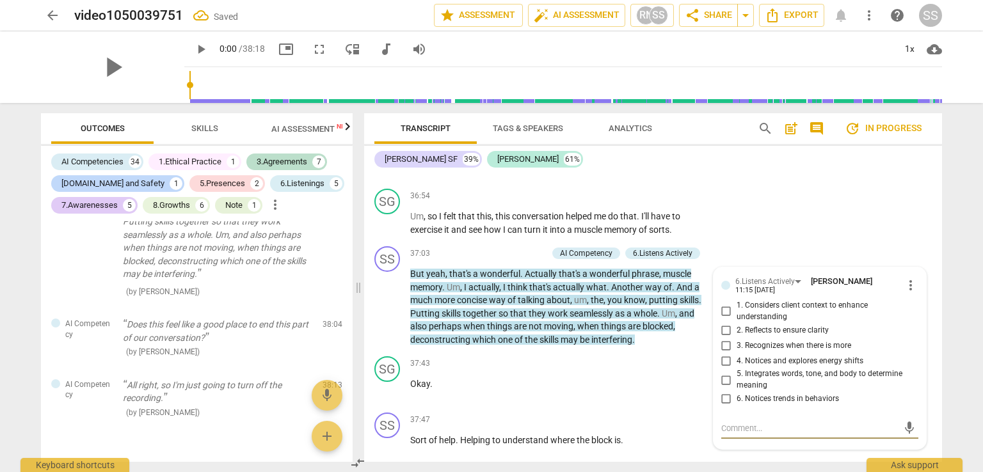
scroll to position [9093, 0]
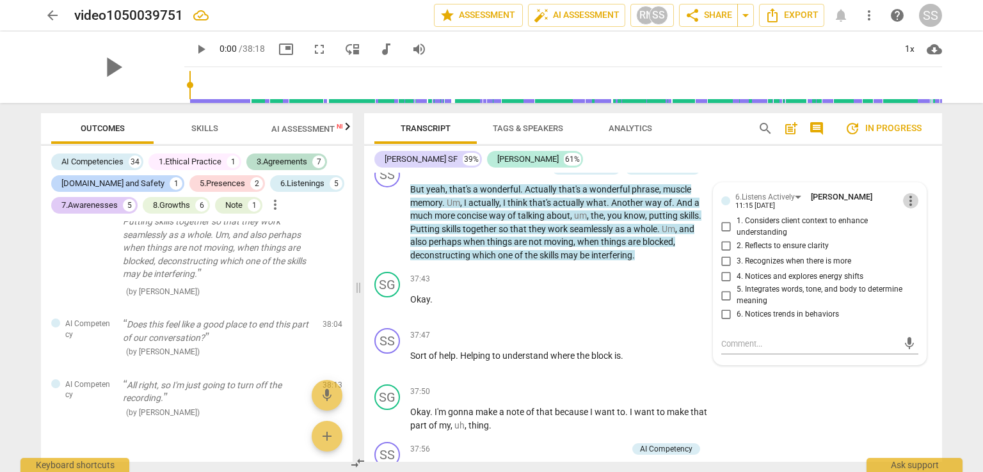
click at [906, 209] on span "more_vert" at bounding box center [910, 200] width 15 height 15
click at [914, 261] on li "Delete" at bounding box center [921, 262] width 44 height 24
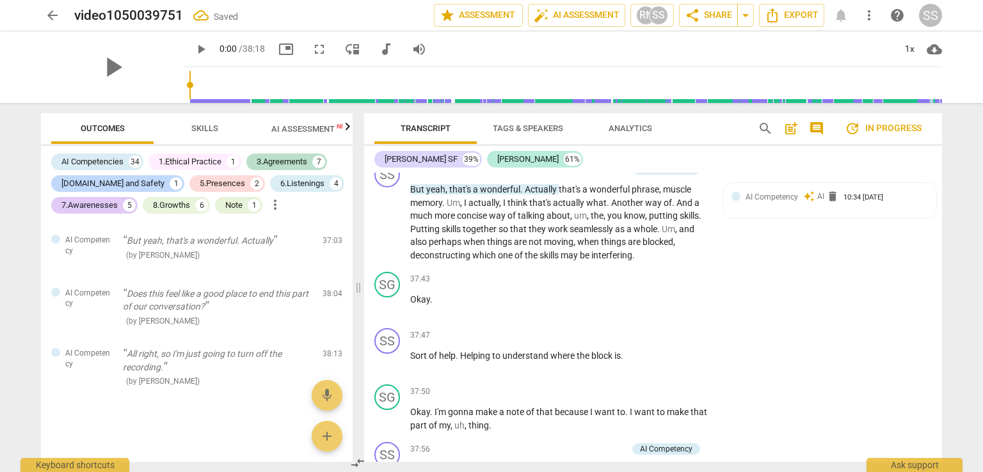
scroll to position [7939, 0]
click at [594, 175] on p "Add competency" at bounding box center [597, 170] width 61 height 12
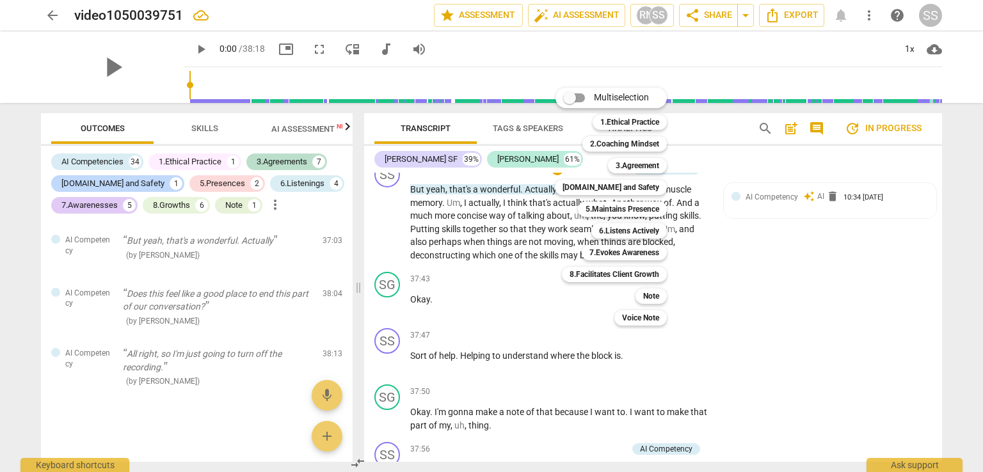
click at [594, 207] on b "5.Maintains Presence" at bounding box center [623, 209] width 74 height 15
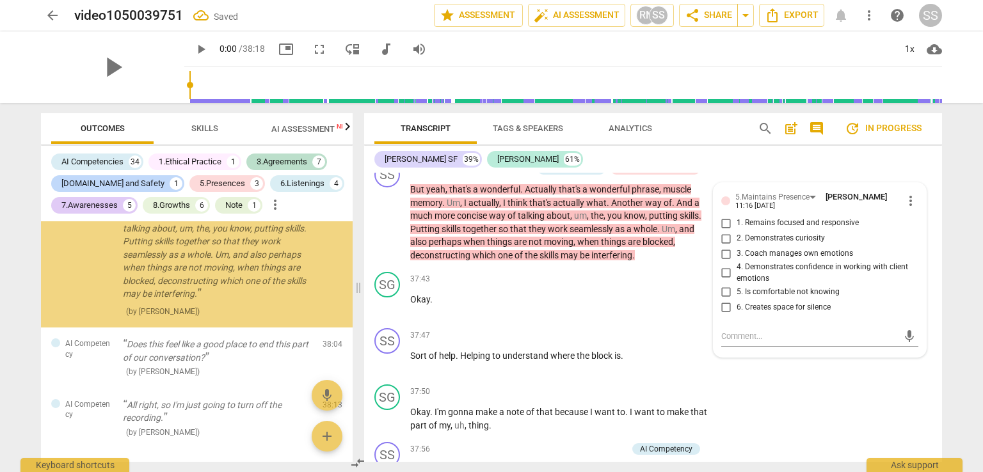
scroll to position [7958, 0]
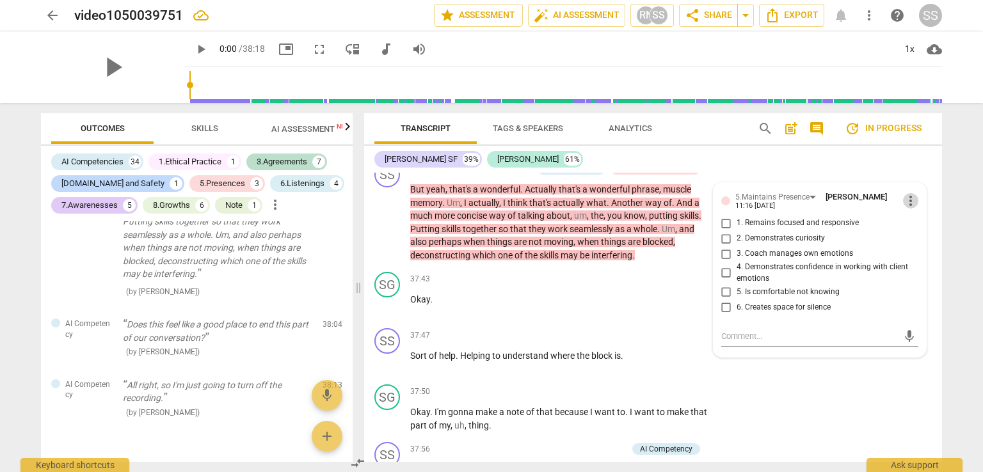
click at [904, 209] on span "more_vert" at bounding box center [910, 200] width 15 height 15
click at [923, 261] on li "Delete" at bounding box center [921, 262] width 44 height 24
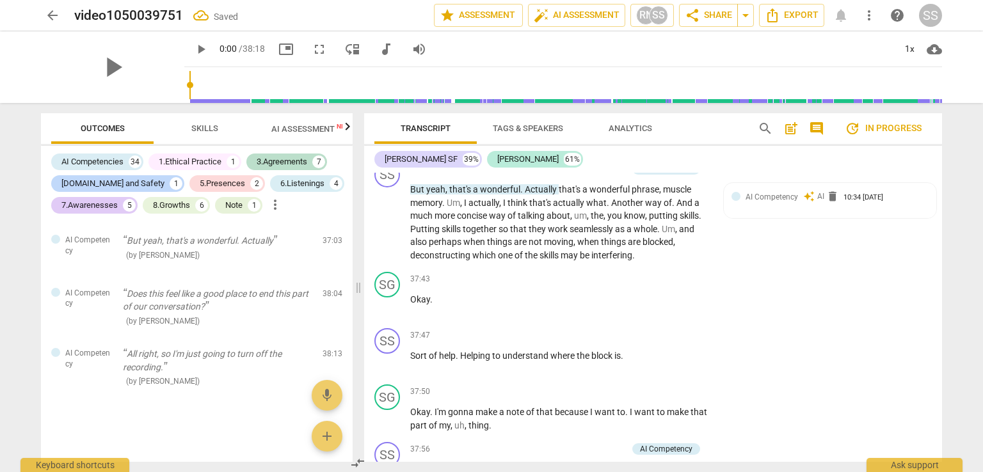
scroll to position [7939, 0]
click at [582, 175] on p "Add competency" at bounding box center [597, 170] width 61 height 12
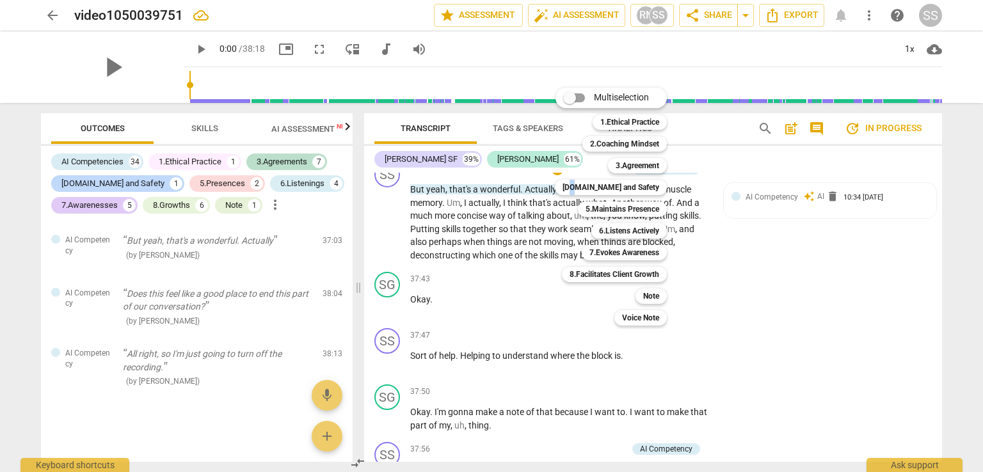
click at [605, 186] on b "[DOMAIN_NAME] and Safety" at bounding box center [611, 187] width 97 height 15
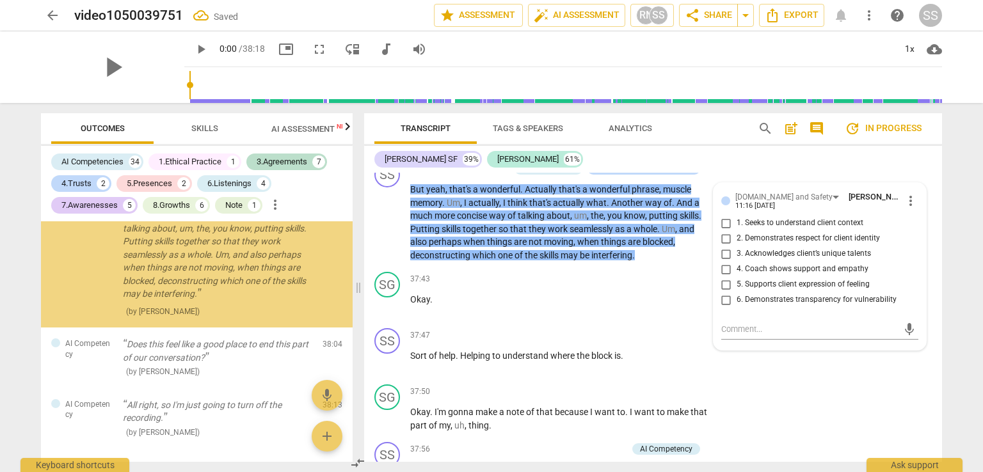
scroll to position [7958, 0]
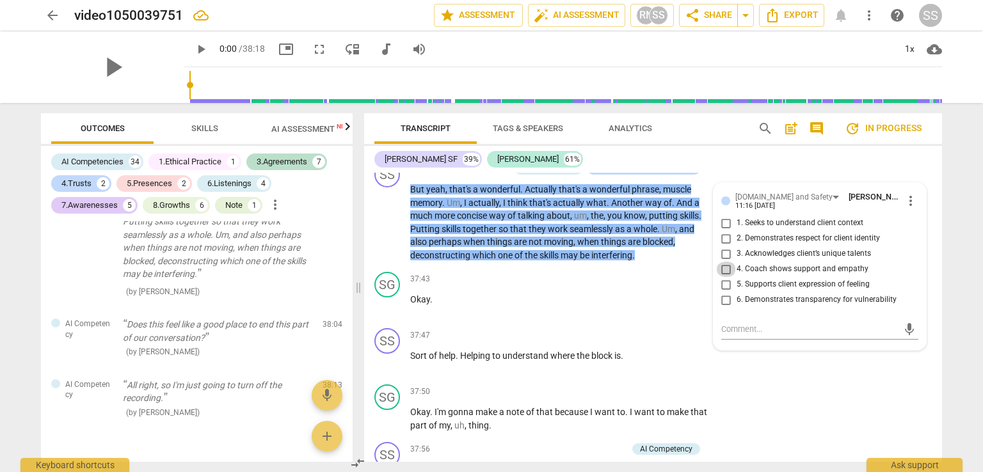
click at [723, 277] on input "4. Coach shows support and empathy" at bounding box center [726, 269] width 20 height 15
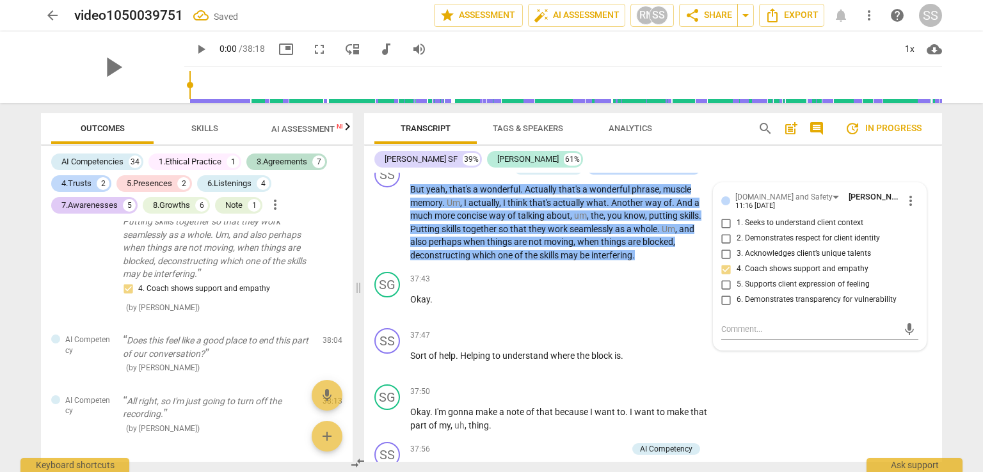
click at [766, 380] on div "SS play_arrow pause 37:47 + Add competency keyboard_arrow_right Sort of help . …" at bounding box center [653, 351] width 578 height 56
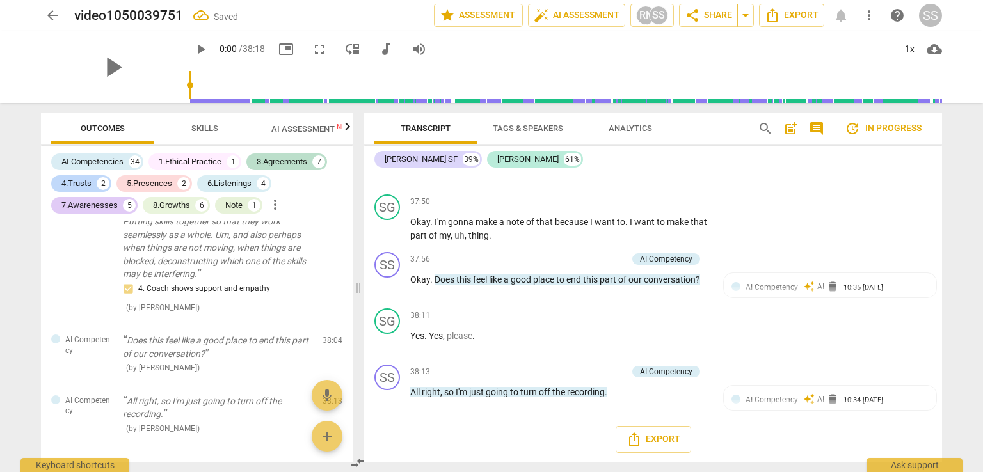
scroll to position [9286, 0]
click at [705, 286] on p "Okay . Does this feel like a good place to end this part of our conversation ?" at bounding box center [559, 278] width 299 height 13
click at [613, 264] on p "Add competency" at bounding box center [597, 259] width 61 height 12
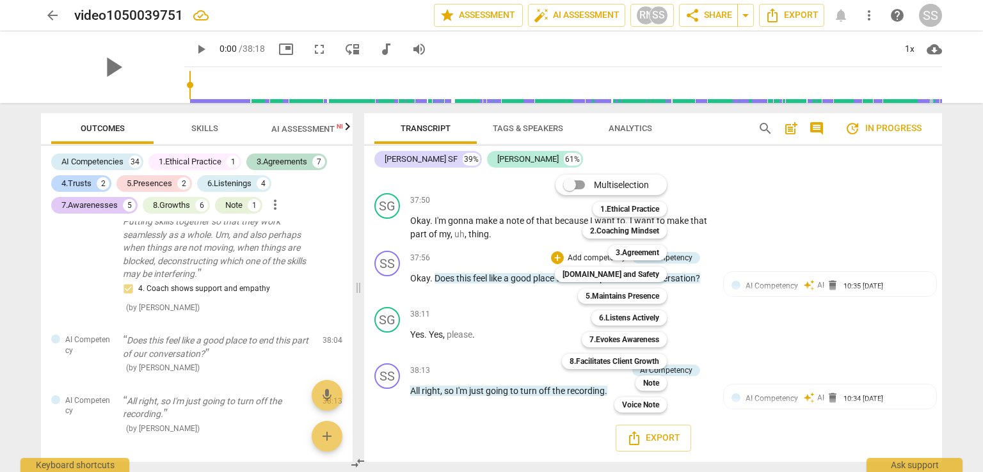
click at [649, 250] on b "3.Agreement" at bounding box center [638, 252] width 44 height 15
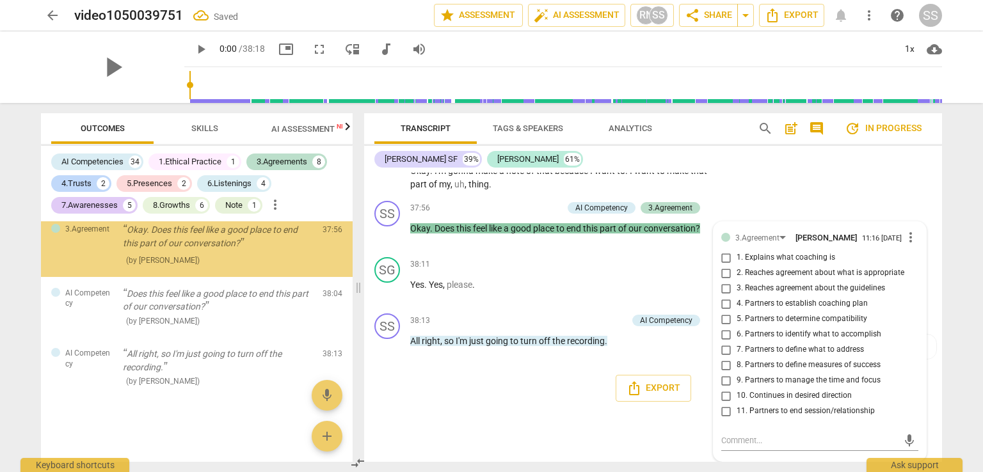
scroll to position [8090, 0]
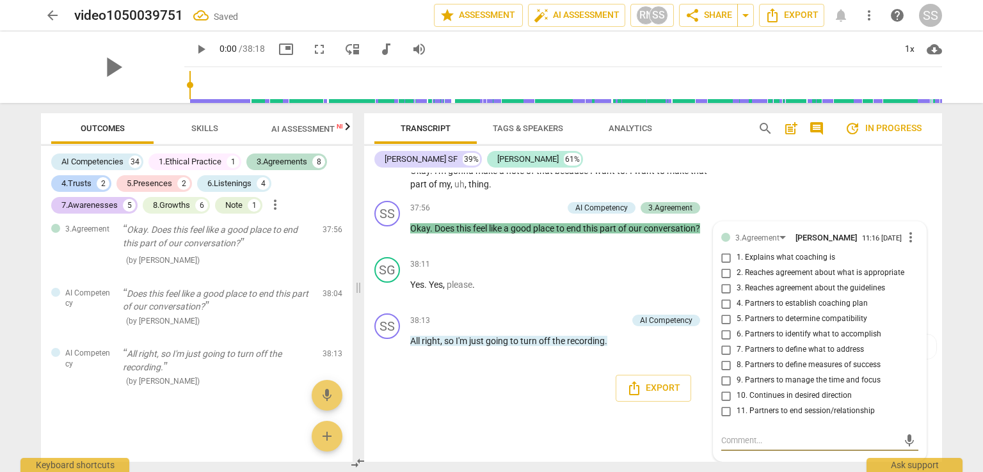
click at [723, 408] on input "11. Partners to end session/relationship" at bounding box center [726, 411] width 20 height 15
click at [629, 413] on div "format_bold format_list_bulleted [PERSON_NAME] arrow_downward delete Summary: T…" at bounding box center [653, 317] width 578 height 289
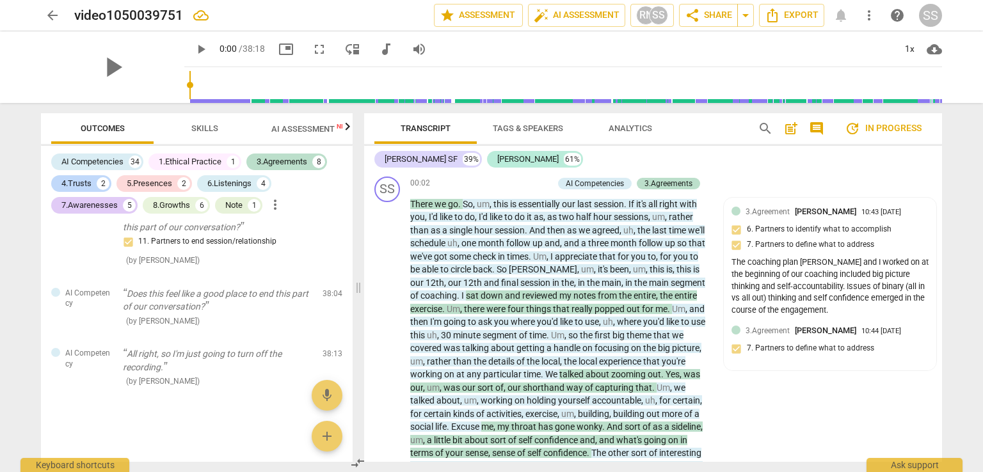
scroll to position [0, 0]
